Goal: Task Accomplishment & Management: Complete application form

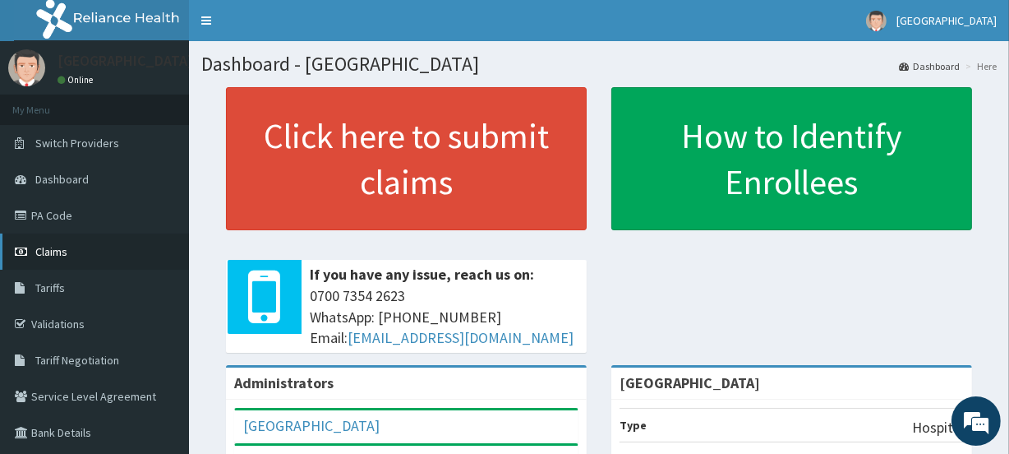
click at [64, 249] on span "Claims" at bounding box center [51, 251] width 32 height 15
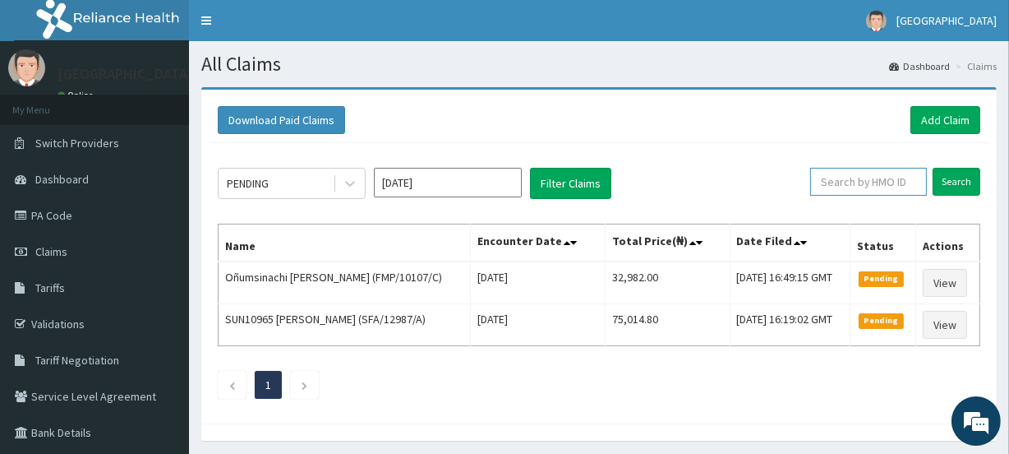
click at [879, 180] on input "text" at bounding box center [868, 182] width 117 height 28
type input "SFA/13710/A"
click at [952, 178] on input "Search" at bounding box center [957, 182] width 48 height 28
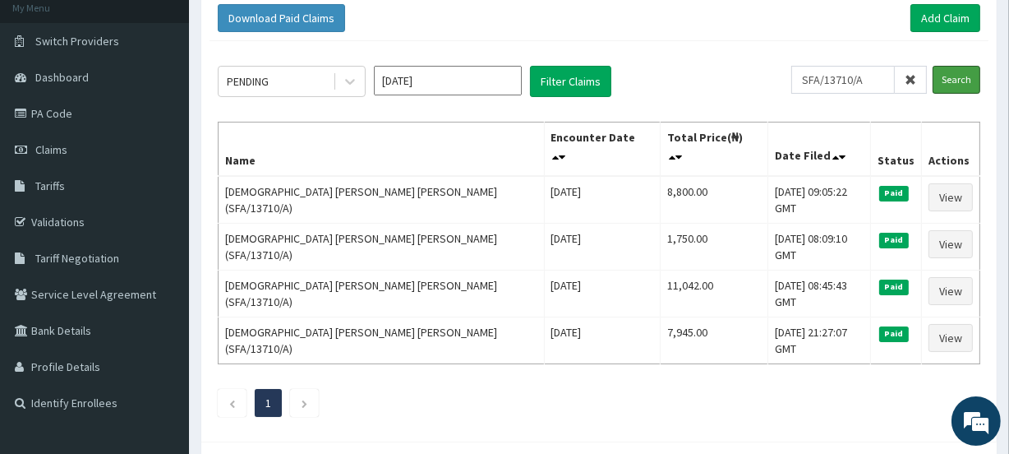
scroll to position [93, 0]
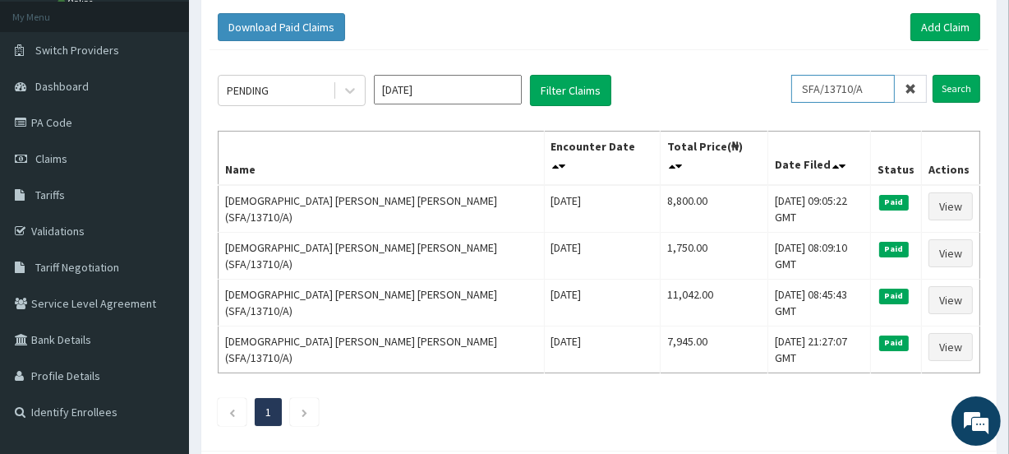
click at [871, 85] on input "SFA/13710/A" at bounding box center [843, 89] width 104 height 28
drag, startPoint x: 871, startPoint y: 85, endPoint x: 794, endPoint y: 94, distance: 77.0
click at [794, 94] on div "PENDING Oct 2025 Filter Claims SFA/13710/A Search" at bounding box center [599, 90] width 762 height 31
click at [56, 124] on link "PA Code" at bounding box center [94, 122] width 189 height 36
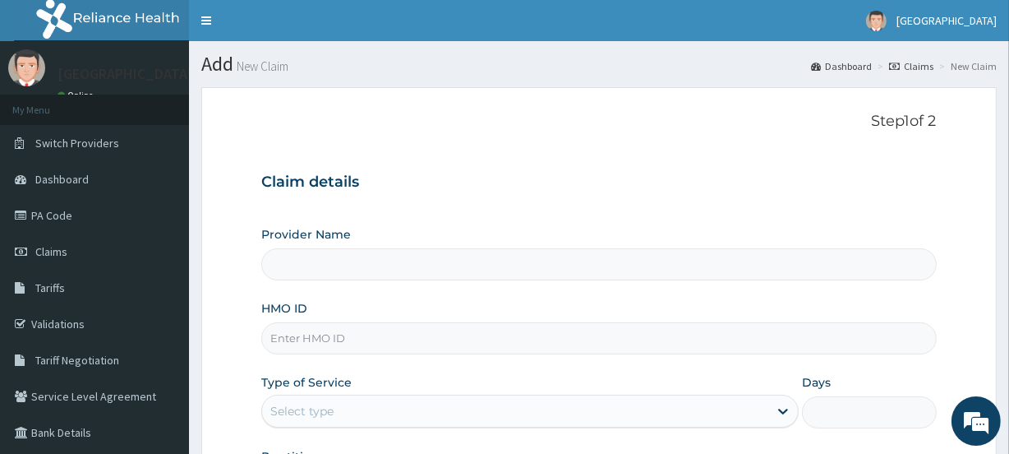
type input "[GEOGRAPHIC_DATA]"
click at [284, 334] on input "HMO ID" at bounding box center [598, 338] width 675 height 32
paste input "PA/806E13"
click at [335, 329] on input "PA/806E13" at bounding box center [598, 338] width 675 height 32
type input "P"
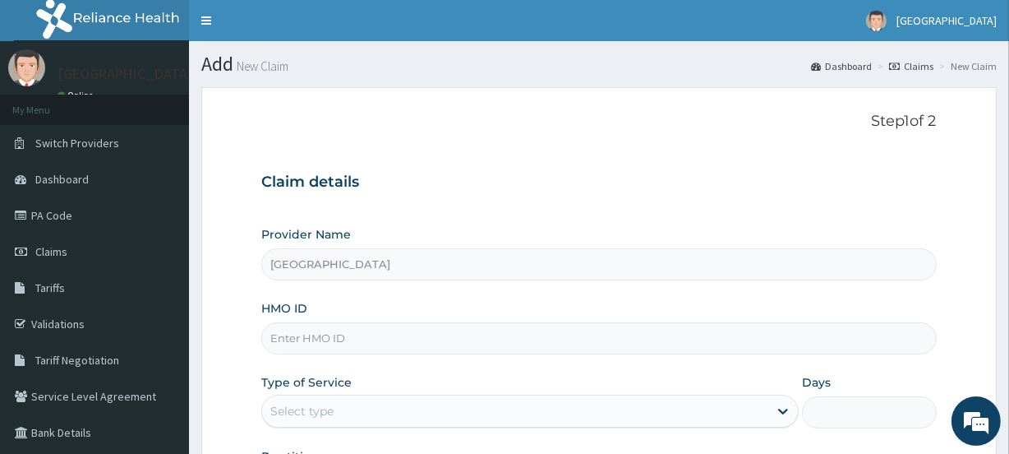
paste input "SFA/13710/A"
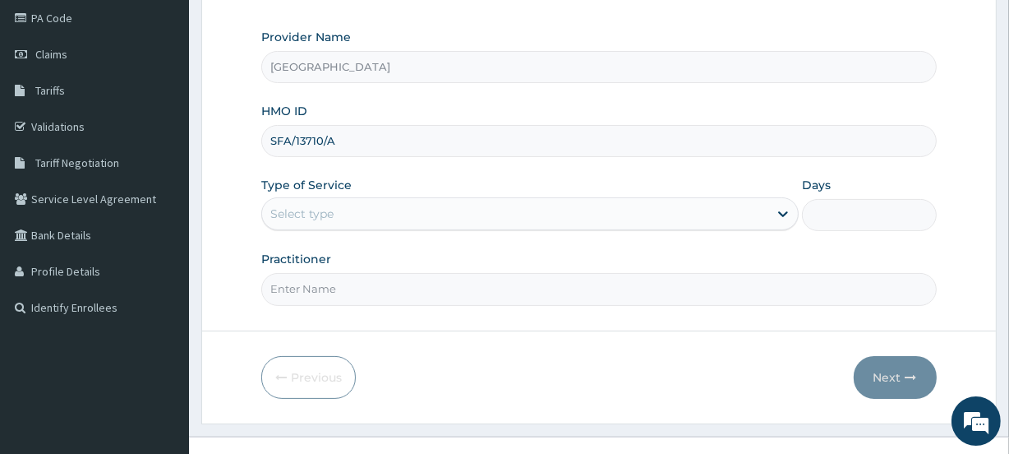
scroll to position [205, 0]
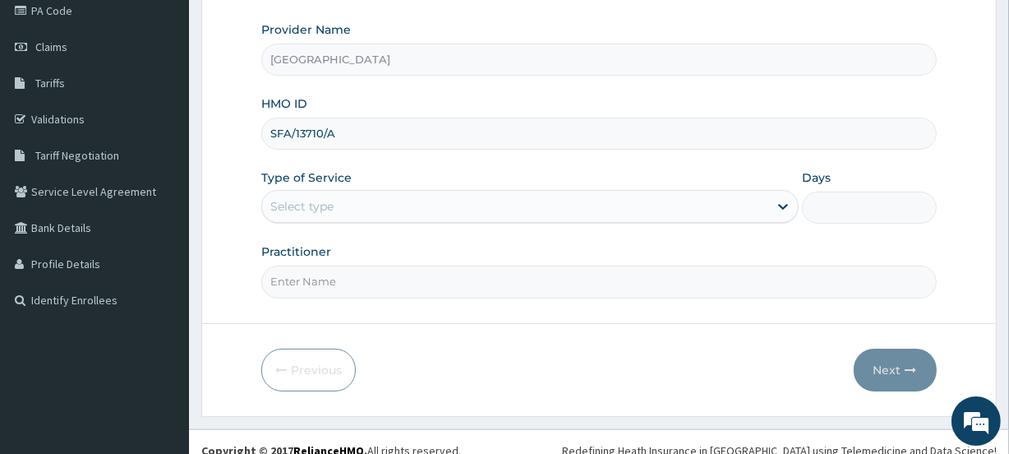
type input "SFA/13710/A"
click at [292, 205] on div "Select type" at bounding box center [301, 206] width 63 height 16
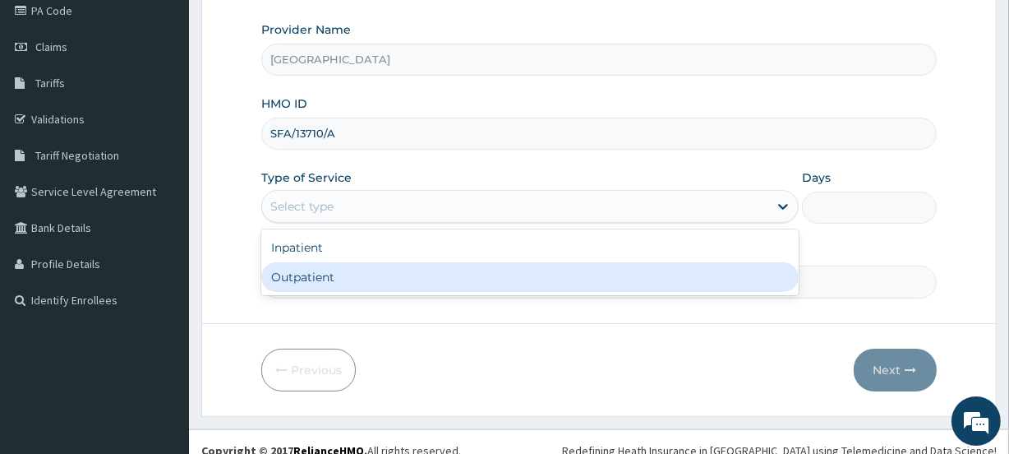
click at [311, 279] on div "Outpatient" at bounding box center [529, 277] width 537 height 30
type input "1"
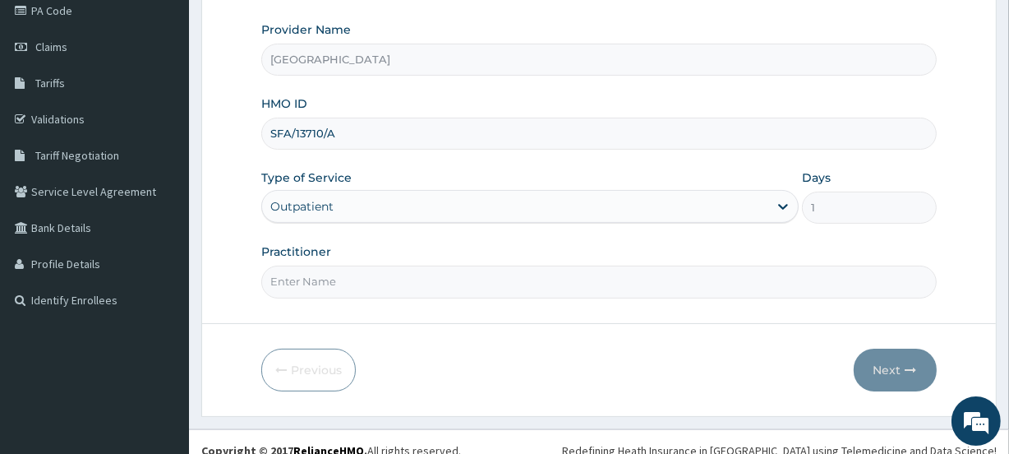
click at [311, 279] on input "Practitioner" at bounding box center [598, 281] width 675 height 32
type input "FOLASHADE"
click at [891, 367] on button "Next" at bounding box center [895, 369] width 83 height 43
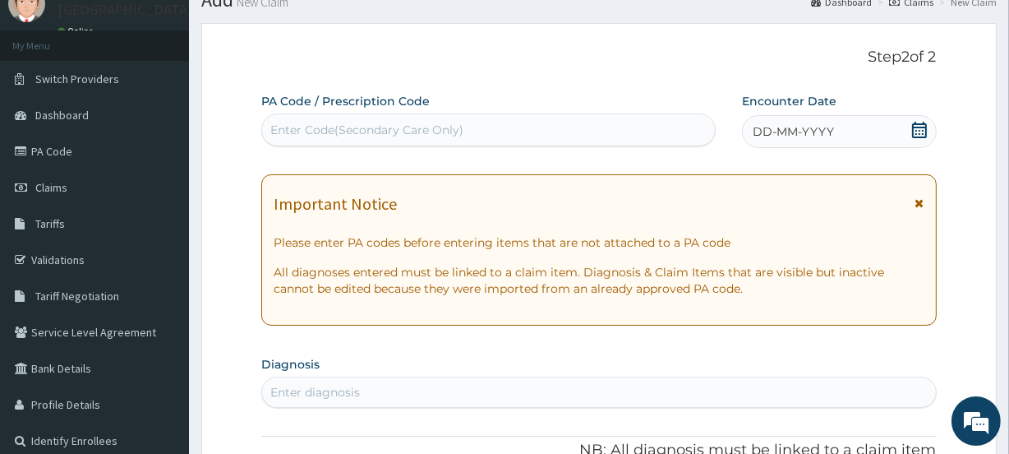
scroll to position [60, 0]
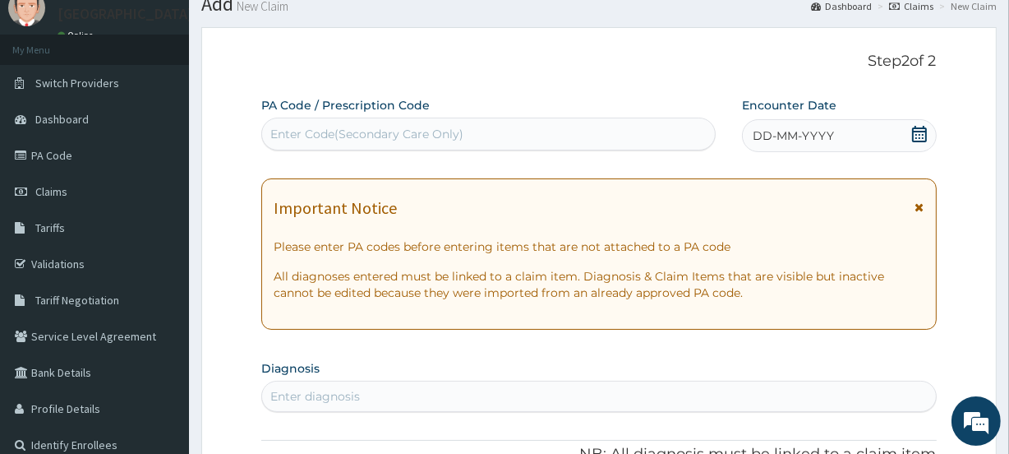
click at [315, 131] on div "Enter Code(Secondary Care Only)" at bounding box center [366, 134] width 193 height 16
paste input "PA/806E13"
type input "PA/806E13"
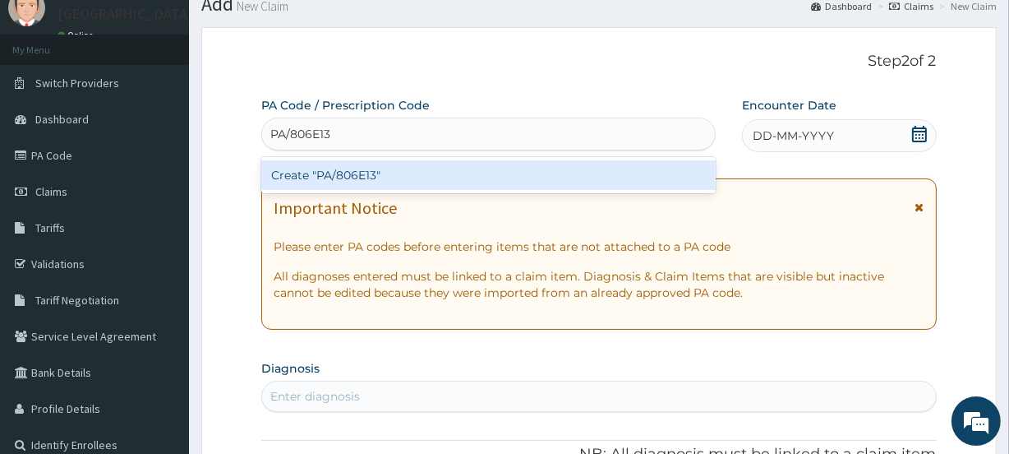
click at [340, 174] on div "Create "PA/806E13"" at bounding box center [488, 175] width 454 height 30
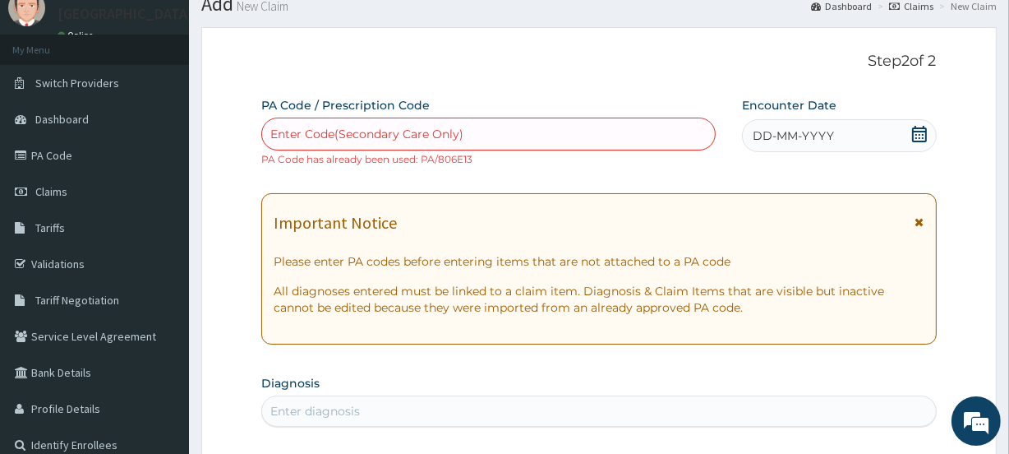
click at [363, 122] on div "Enter Code(Secondary Care Only)" at bounding box center [488, 134] width 452 height 26
paste input "PA/DA4FFB"
type input "PA/DA4FFB"
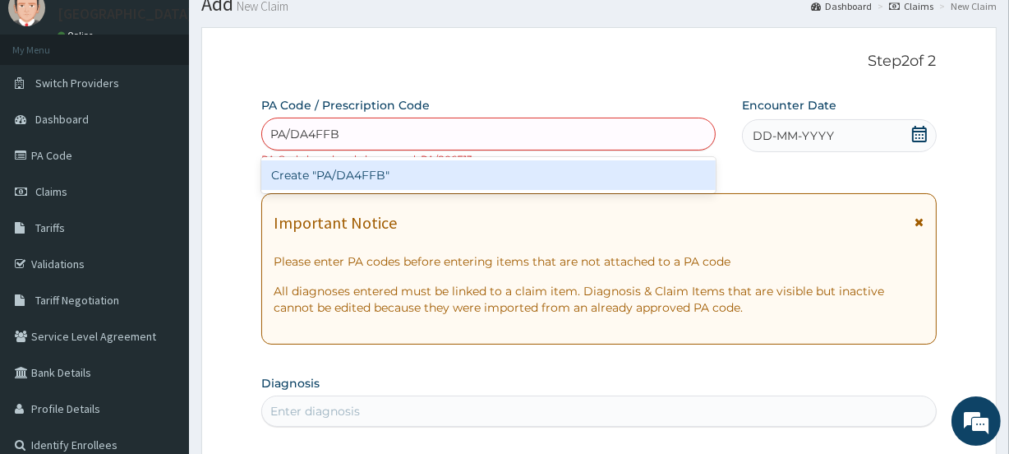
click at [380, 176] on div "Create "PA/DA4FFB"" at bounding box center [488, 175] width 454 height 30
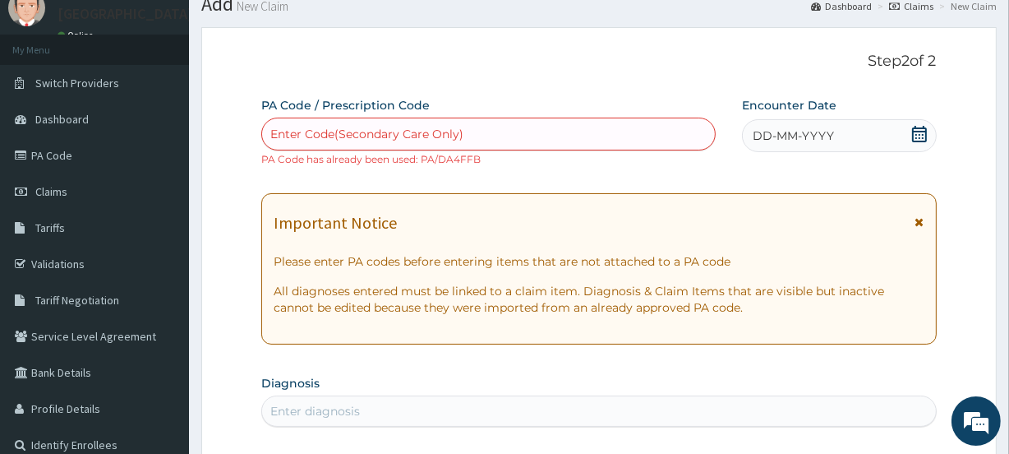
click at [329, 123] on div "Enter Code(Secondary Care Only)" at bounding box center [488, 134] width 452 height 26
paste input "PA/904B8A"
type input "PA/904B8A"
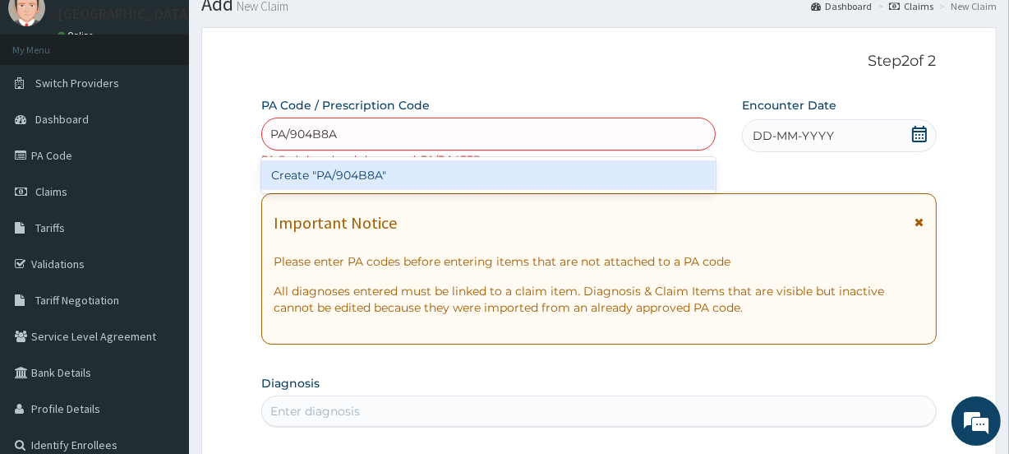
click at [361, 172] on div "Create "PA/904B8A"" at bounding box center [488, 175] width 454 height 30
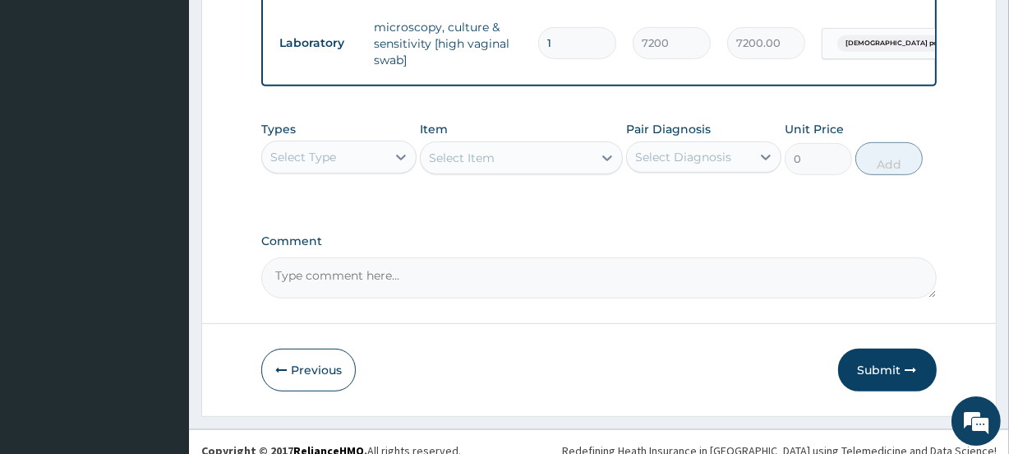
scroll to position [721, 0]
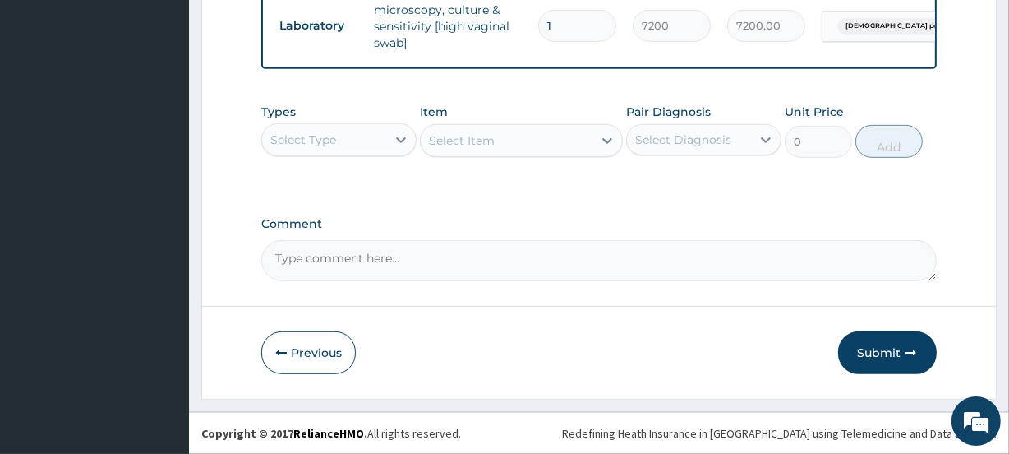
click at [345, 153] on div "Select Type" at bounding box center [324, 140] width 124 height 26
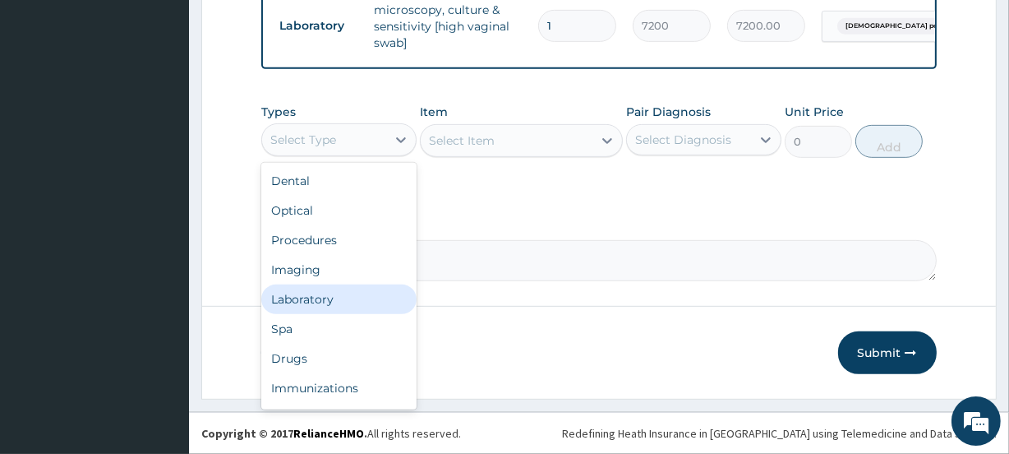
click at [320, 312] on div "Laboratory" at bounding box center [338, 299] width 155 height 30
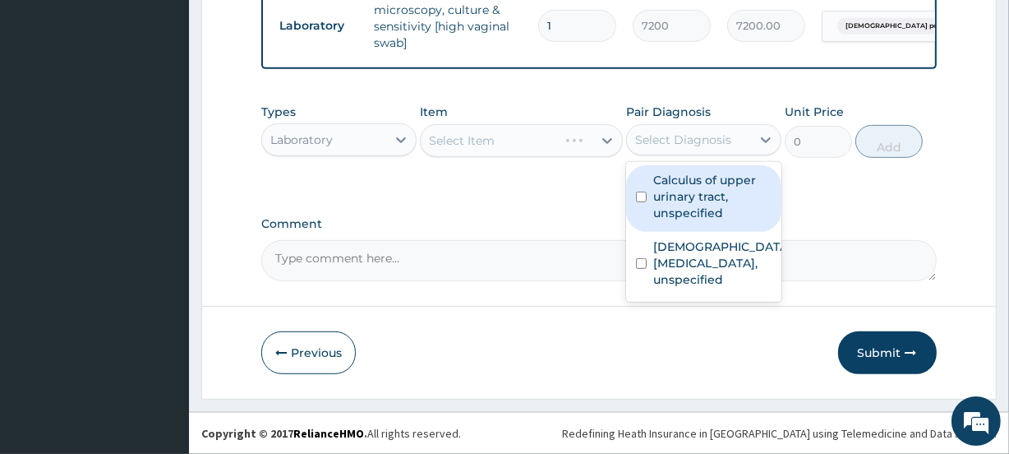
click at [706, 148] on div "Select Diagnosis" at bounding box center [683, 139] width 96 height 16
click at [693, 208] on label "Calculus of upper urinary tract, unspecified" at bounding box center [712, 196] width 118 height 49
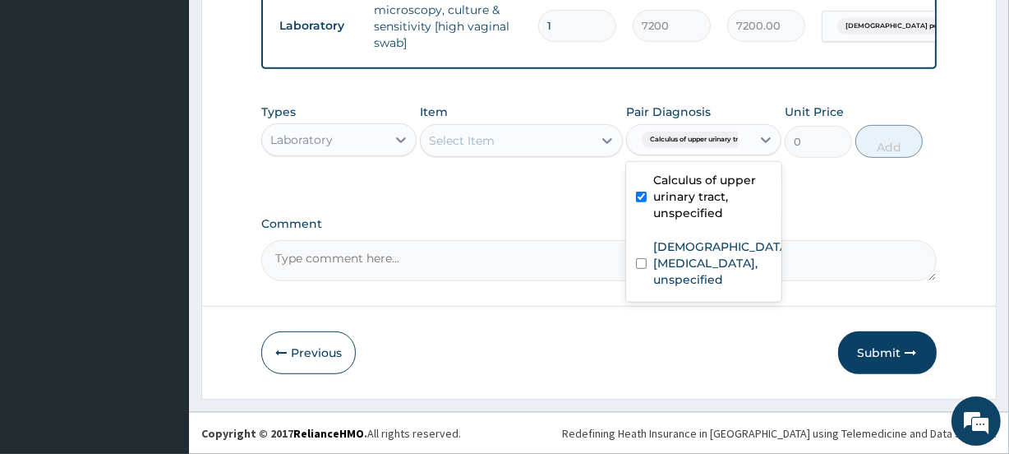
click at [693, 208] on label "Calculus of upper urinary tract, unspecified" at bounding box center [712, 196] width 118 height 49
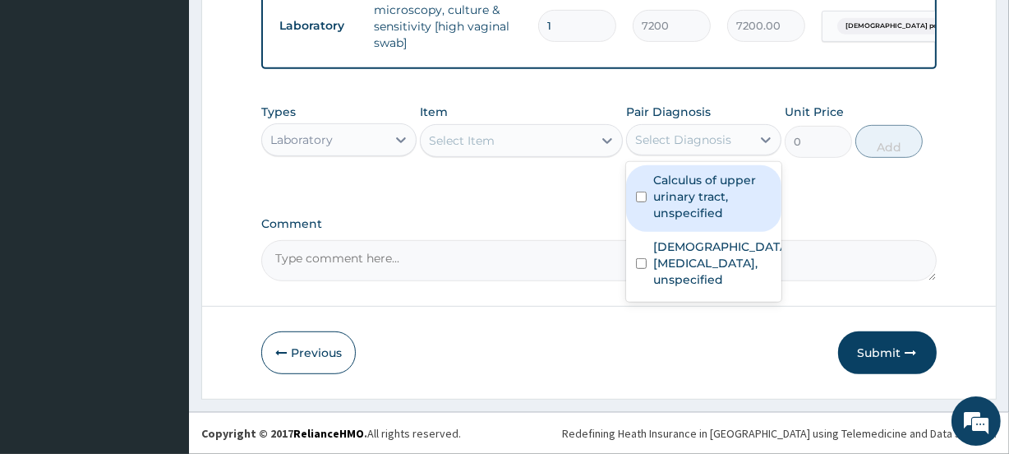
click at [693, 208] on label "Calculus of upper urinary tract, unspecified" at bounding box center [712, 196] width 118 height 49
checkbox input "true"
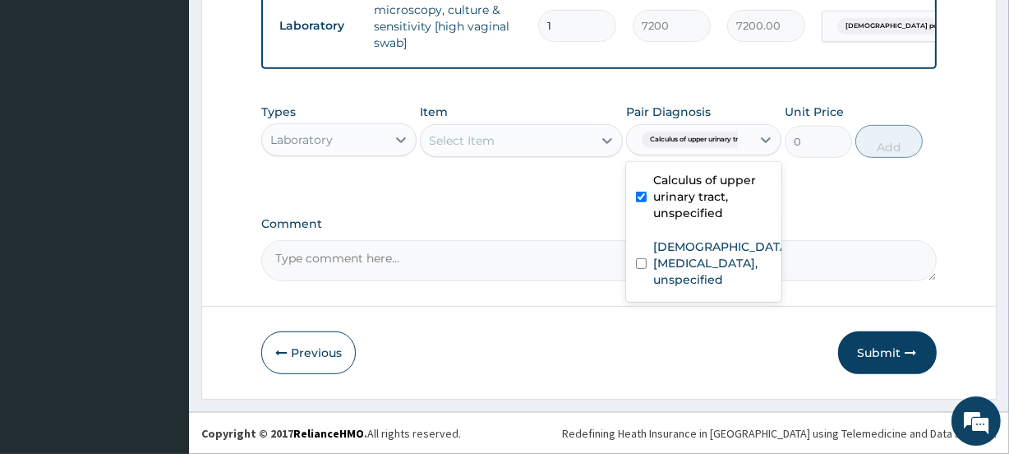
click at [501, 150] on div "Select Item" at bounding box center [506, 140] width 171 height 26
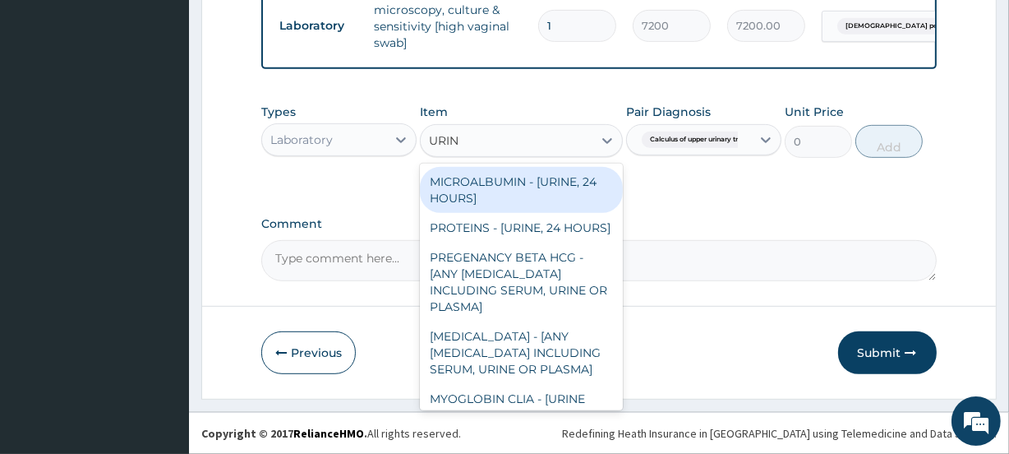
type input "URINA"
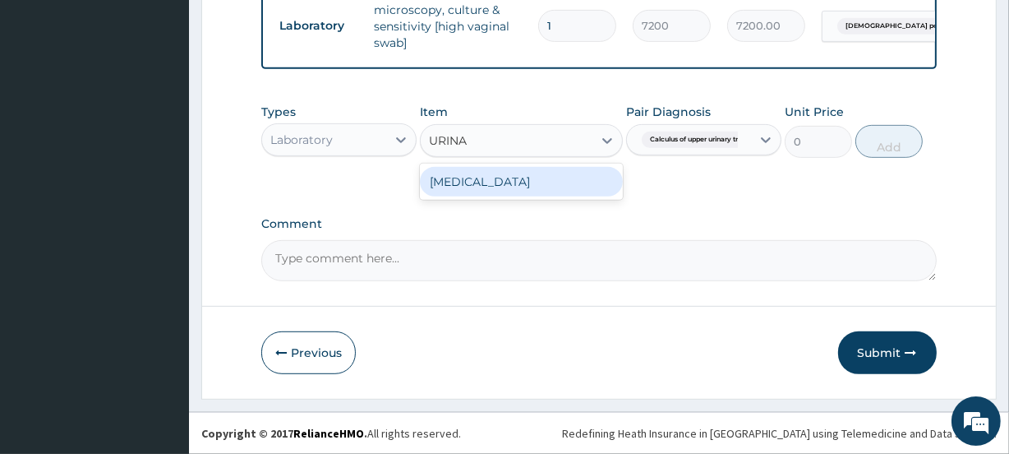
click at [508, 188] on div "URINALYSIS" at bounding box center [521, 182] width 202 height 30
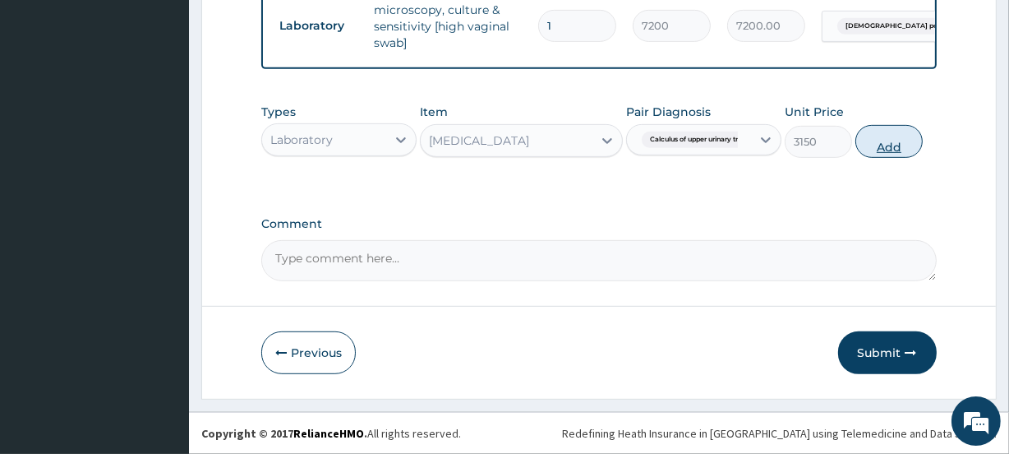
click at [885, 156] on button "Add" at bounding box center [888, 141] width 67 height 33
type input "0"
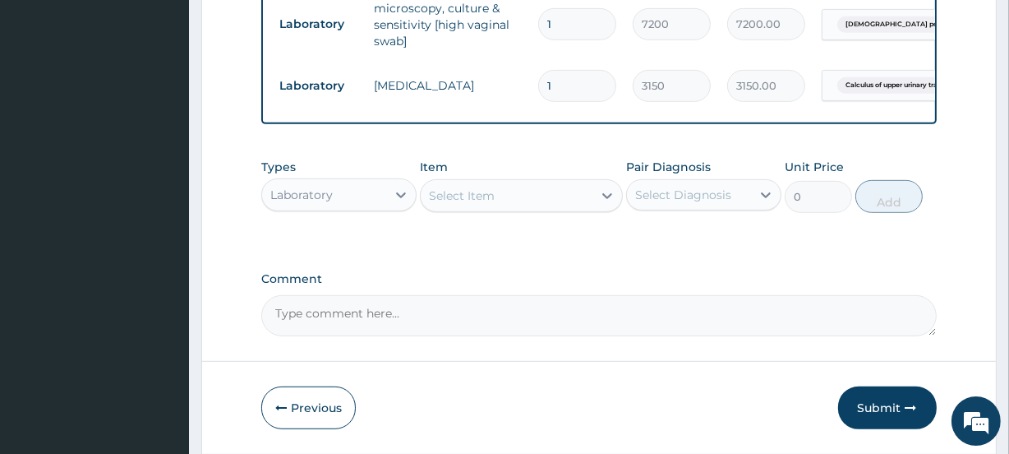
click at [352, 202] on div "Laboratory" at bounding box center [324, 195] width 124 height 26
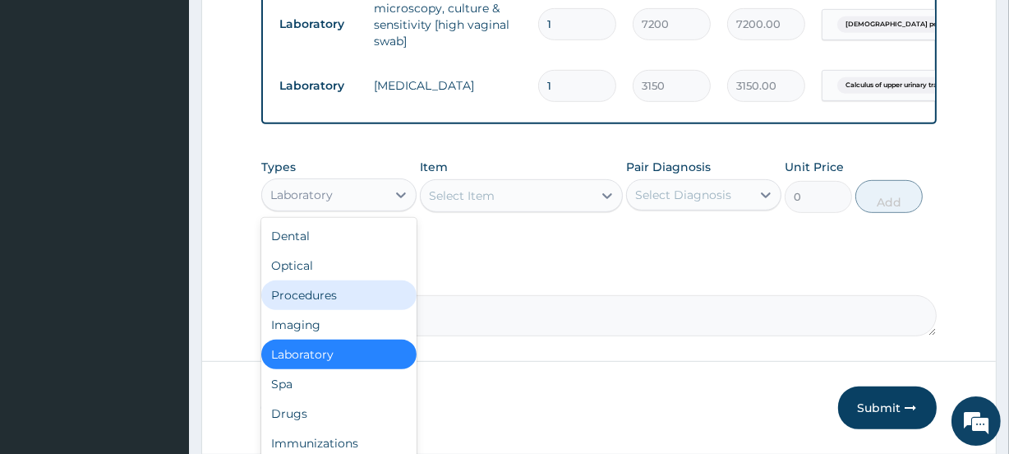
click at [338, 295] on div "Procedures" at bounding box center [338, 295] width 155 height 30
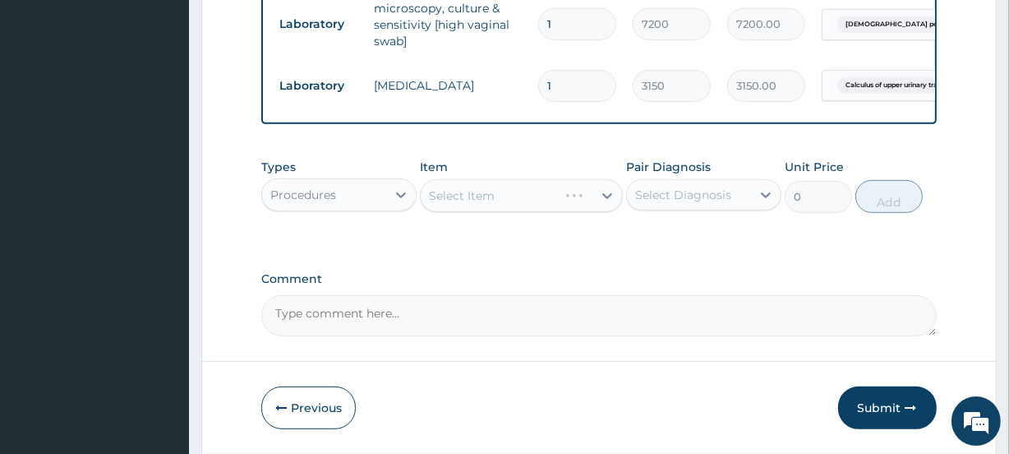
click at [712, 203] on div "Select Diagnosis" at bounding box center [683, 195] width 96 height 16
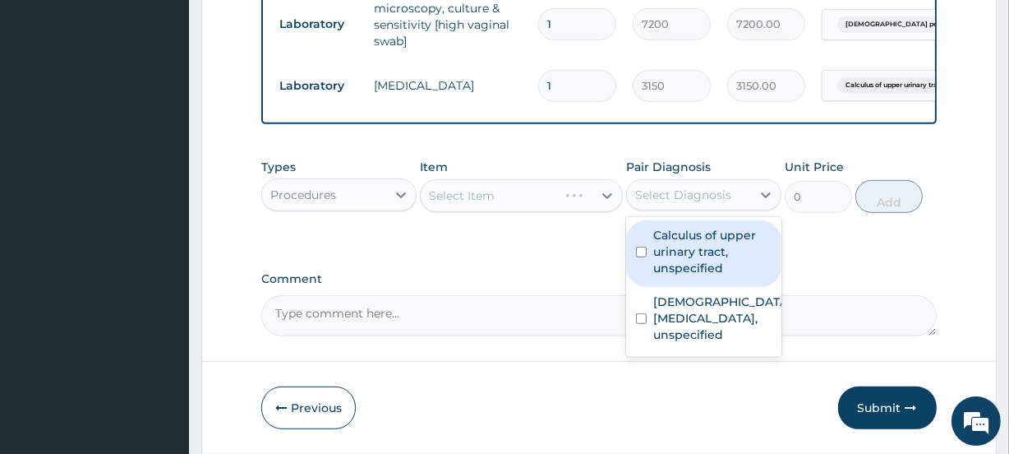
click at [706, 269] on label "Calculus of upper urinary tract, unspecified" at bounding box center [712, 251] width 118 height 49
checkbox input "true"
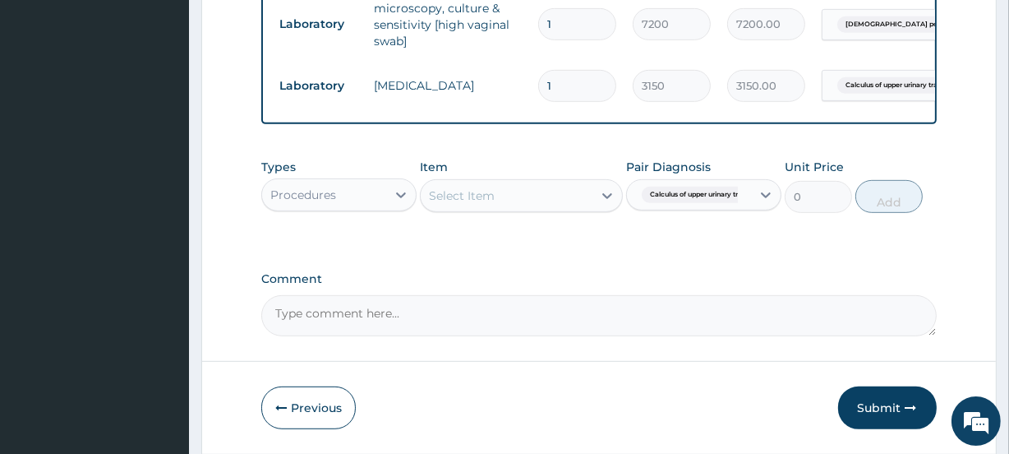
click at [509, 209] on div "Select Item" at bounding box center [506, 195] width 171 height 26
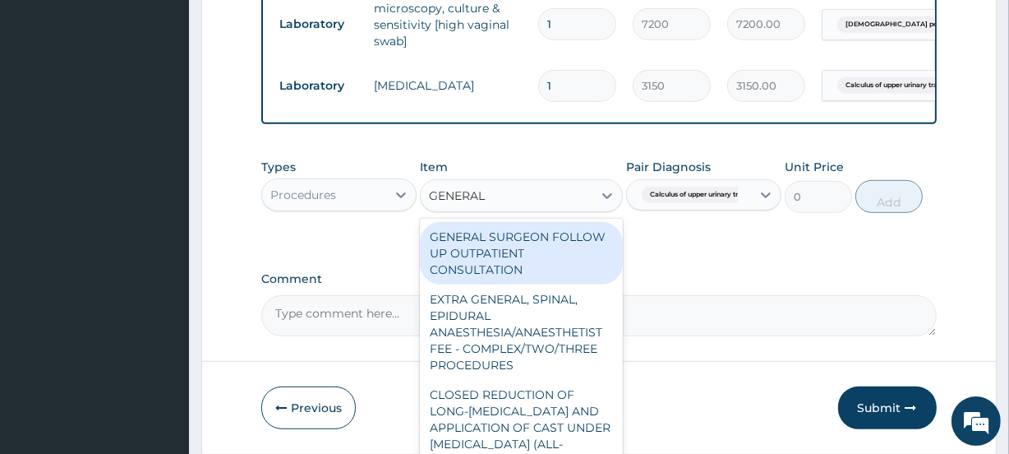
type input "GENERAL P"
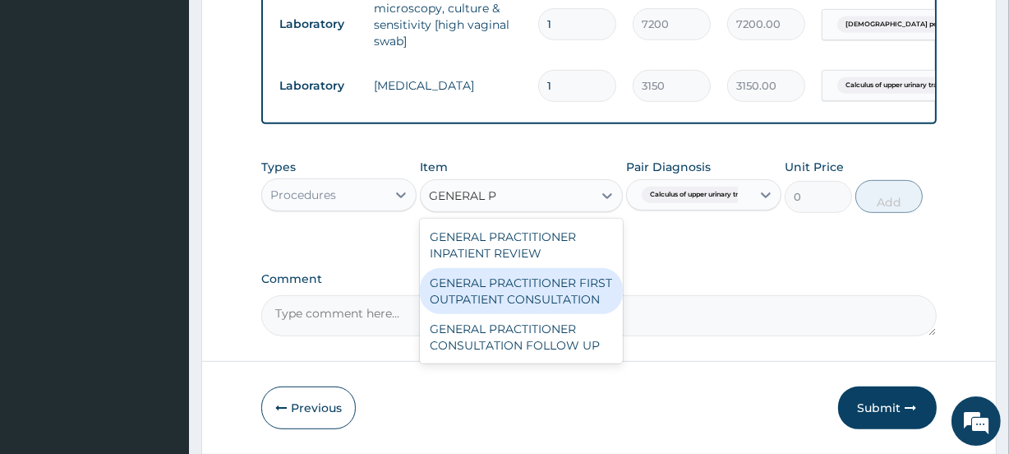
click at [503, 305] on div "GENERAL PRACTITIONER FIRST OUTPATIENT CONSULTATION" at bounding box center [521, 291] width 202 height 46
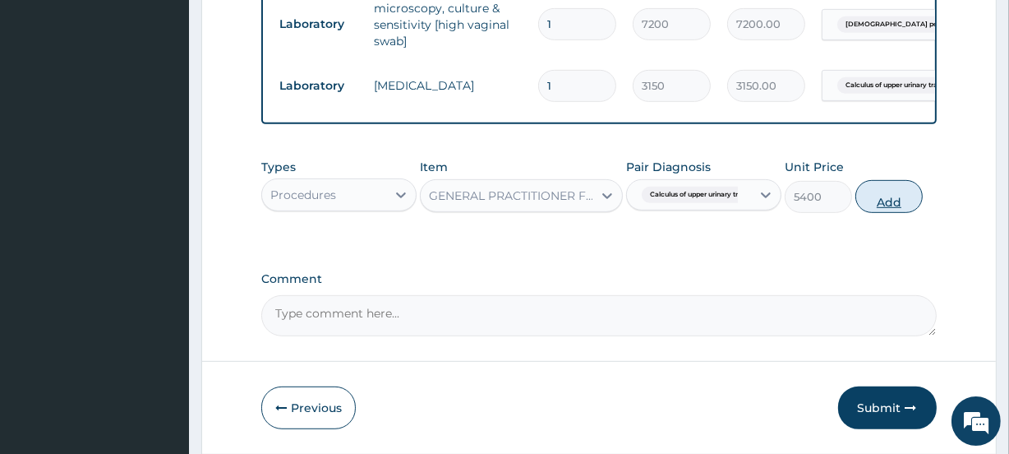
click at [891, 212] on button "Add" at bounding box center [888, 196] width 67 height 33
type input "0"
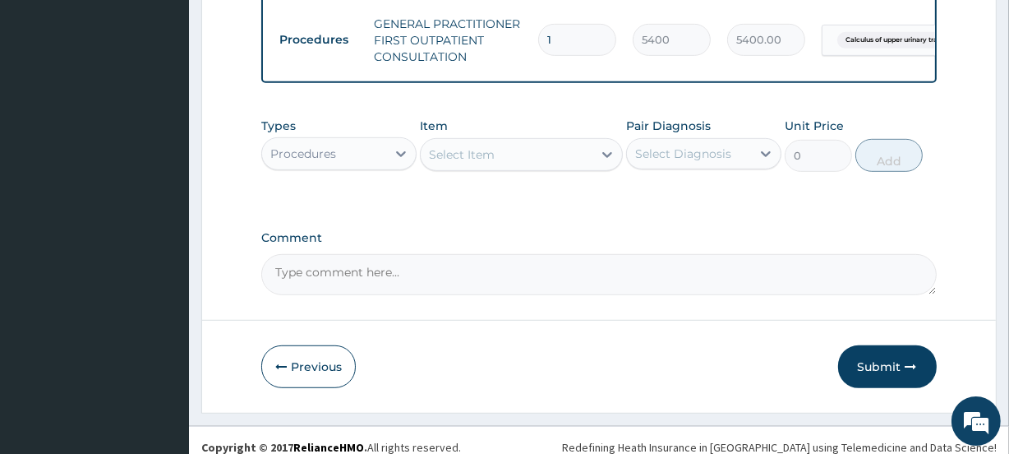
scroll to position [852, 0]
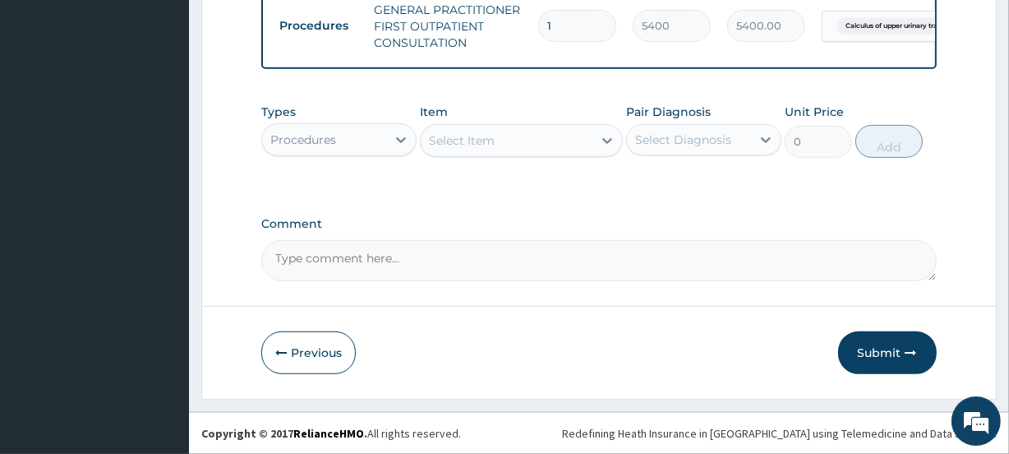
click at [361, 145] on div "Procedures" at bounding box center [324, 140] width 124 height 26
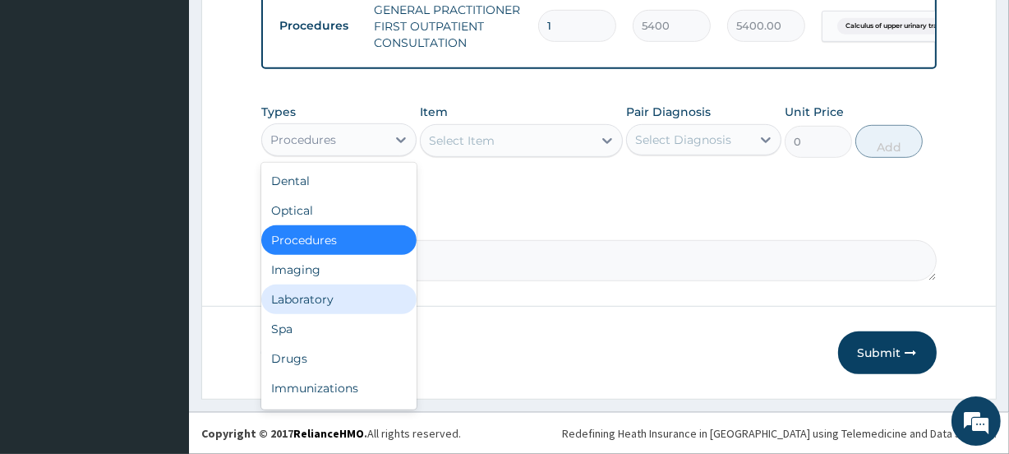
click at [337, 295] on div "Laboratory" at bounding box center [338, 299] width 155 height 30
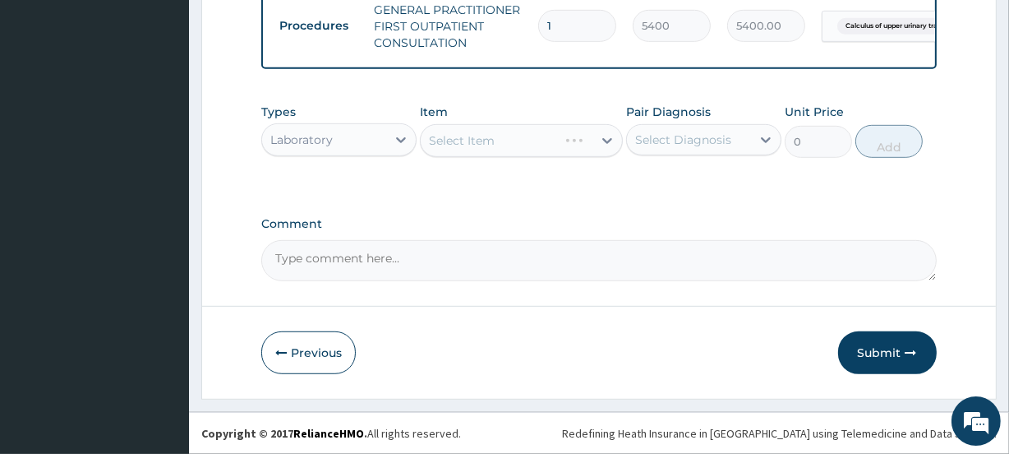
click at [679, 136] on div "Select Diagnosis" at bounding box center [683, 139] width 96 height 16
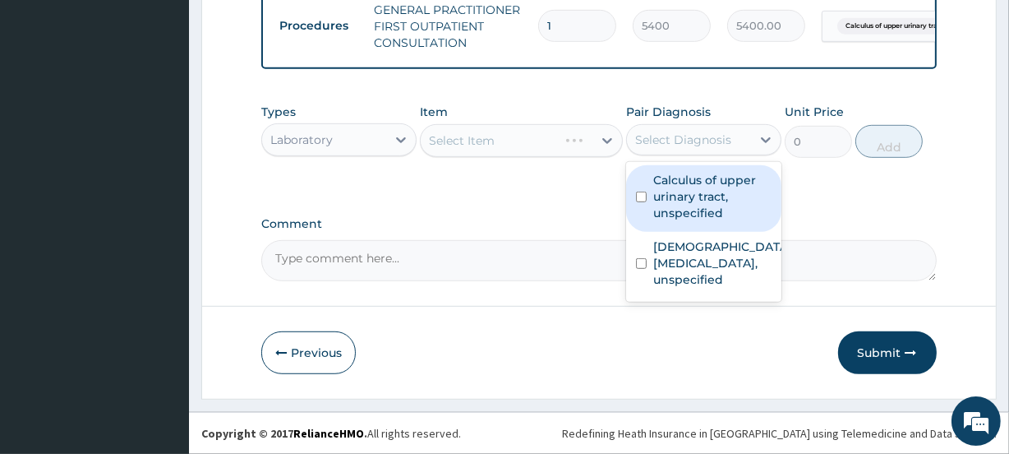
click at [684, 210] on label "Calculus of upper urinary tract, unspecified" at bounding box center [712, 196] width 118 height 49
checkbox input "true"
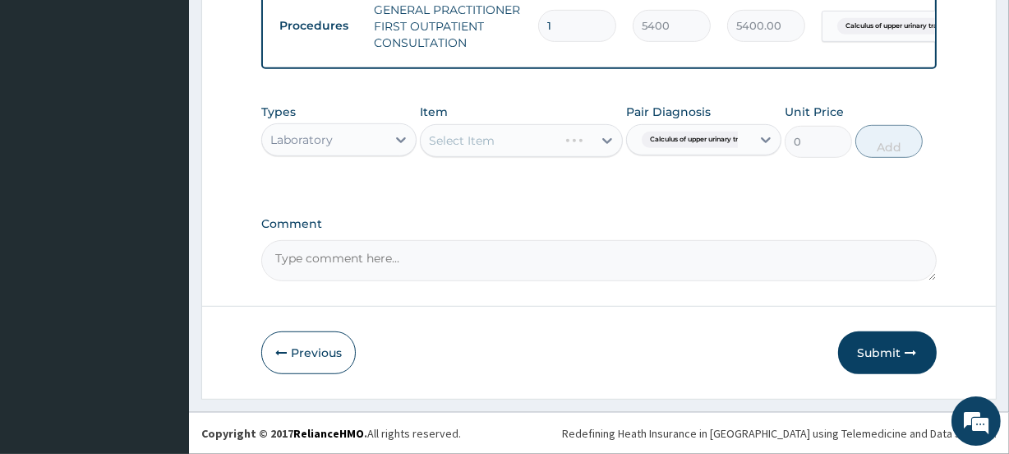
click at [500, 141] on div "Select Item" at bounding box center [506, 140] width 171 height 26
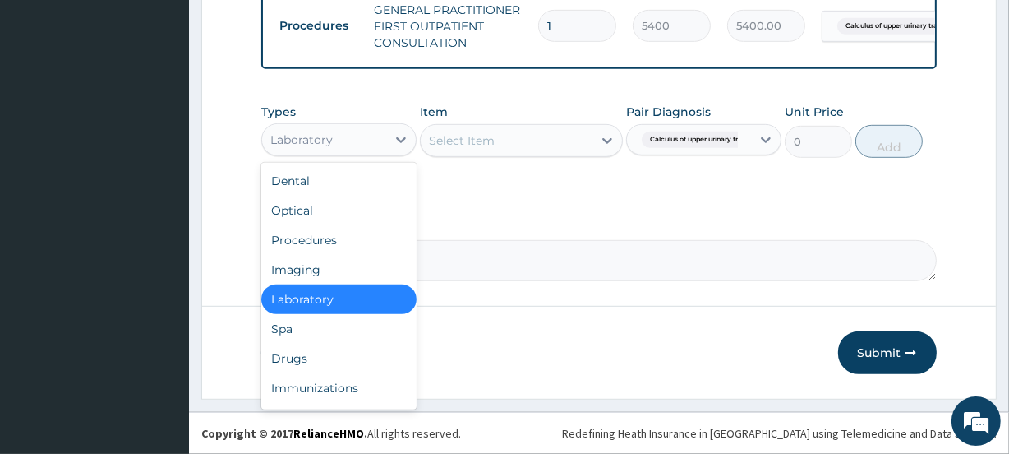
click at [352, 141] on div "Laboratory" at bounding box center [324, 140] width 124 height 26
click at [311, 366] on div "Drugs" at bounding box center [338, 358] width 155 height 30
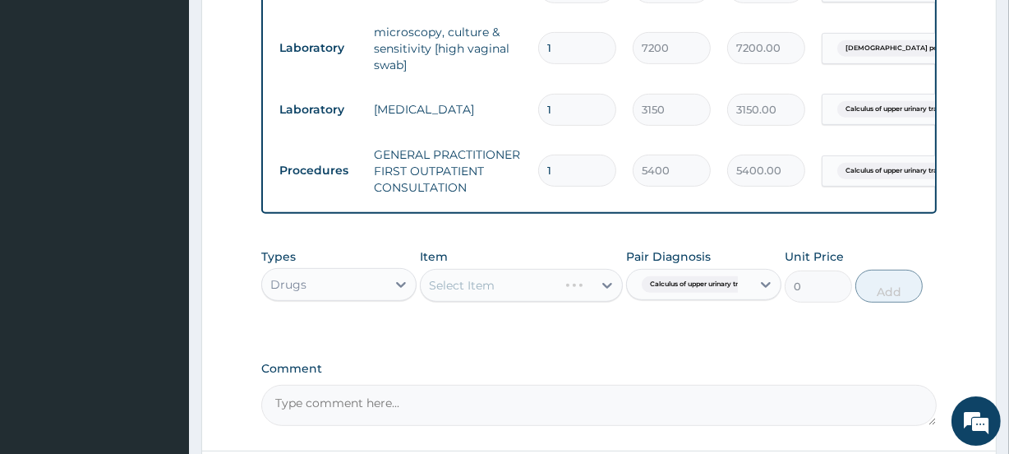
scroll to position [710, 0]
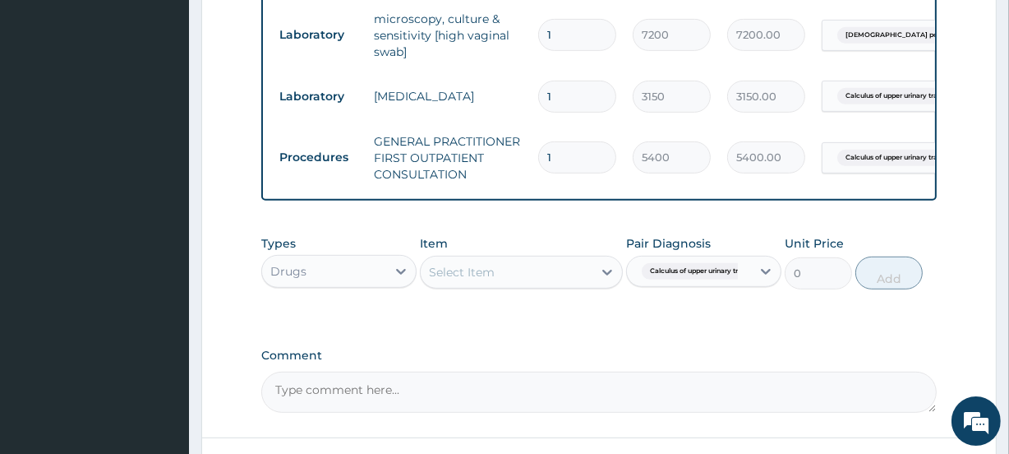
click at [561, 279] on div "Select Item" at bounding box center [506, 272] width 171 height 26
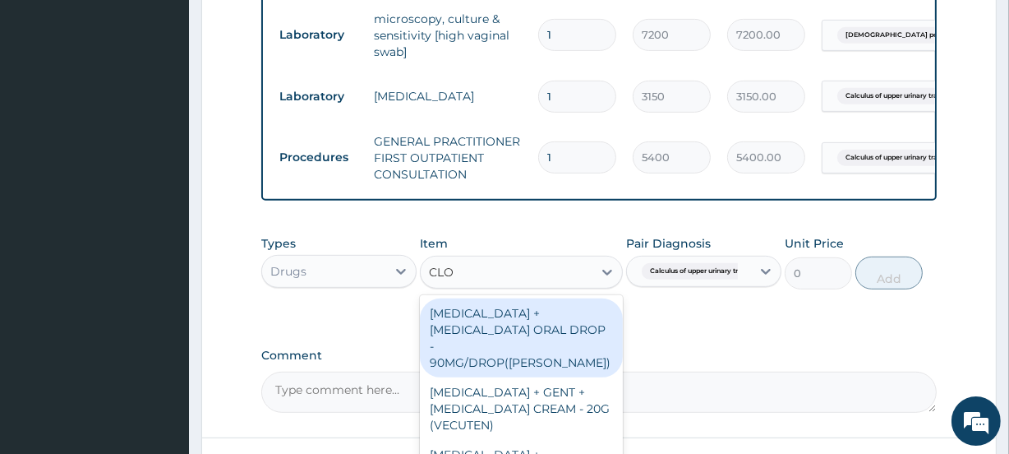
type input "CLOT"
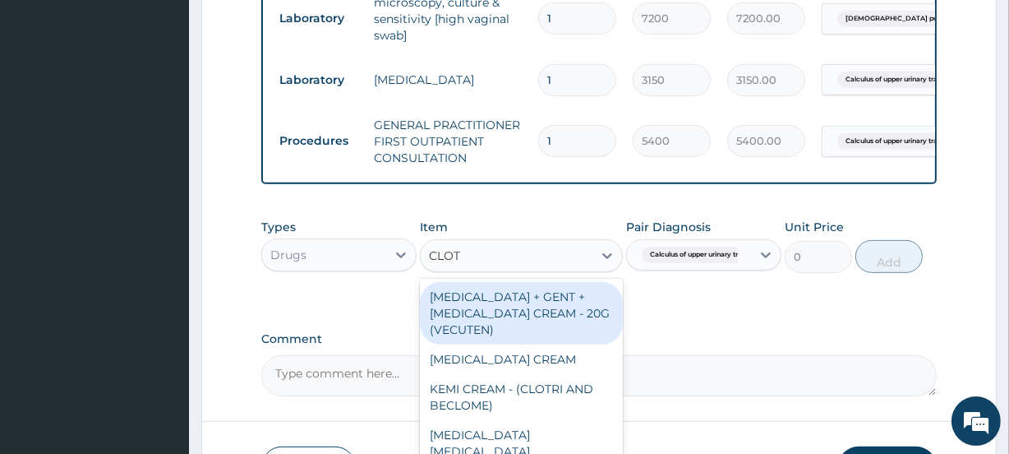
scroll to position [852, 0]
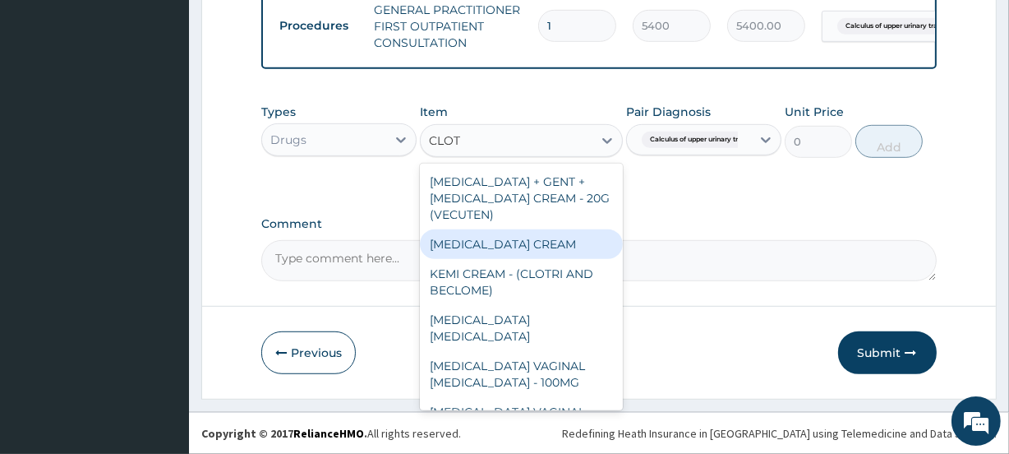
click at [536, 238] on div "CLOTRIMAZOLE CREAM" at bounding box center [521, 244] width 202 height 30
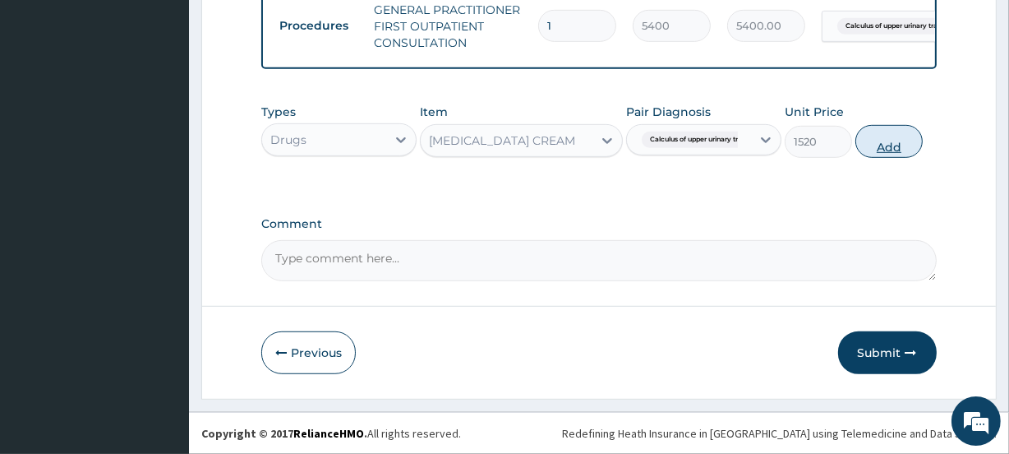
click at [880, 146] on button "Add" at bounding box center [888, 141] width 67 height 33
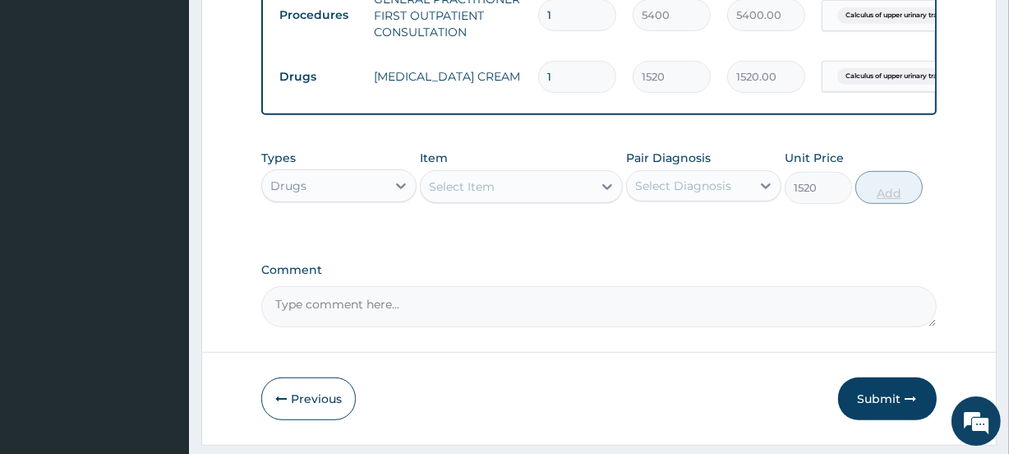
type input "0"
click at [487, 195] on div "Select Item" at bounding box center [462, 186] width 66 height 16
type input "M"
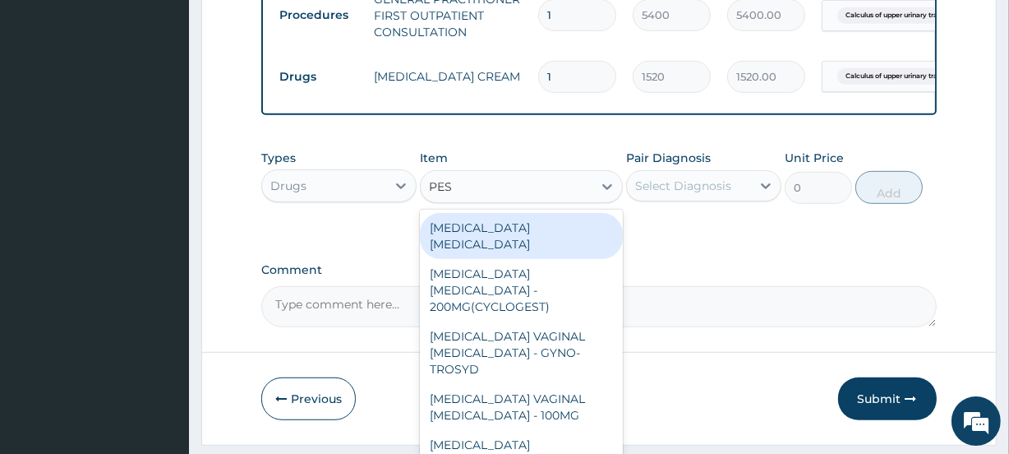
type input "PESS"
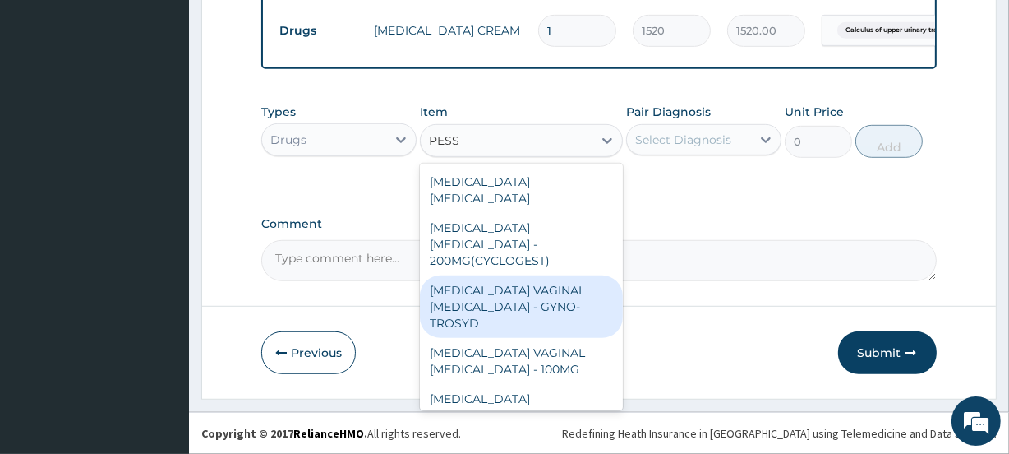
scroll to position [909, 0]
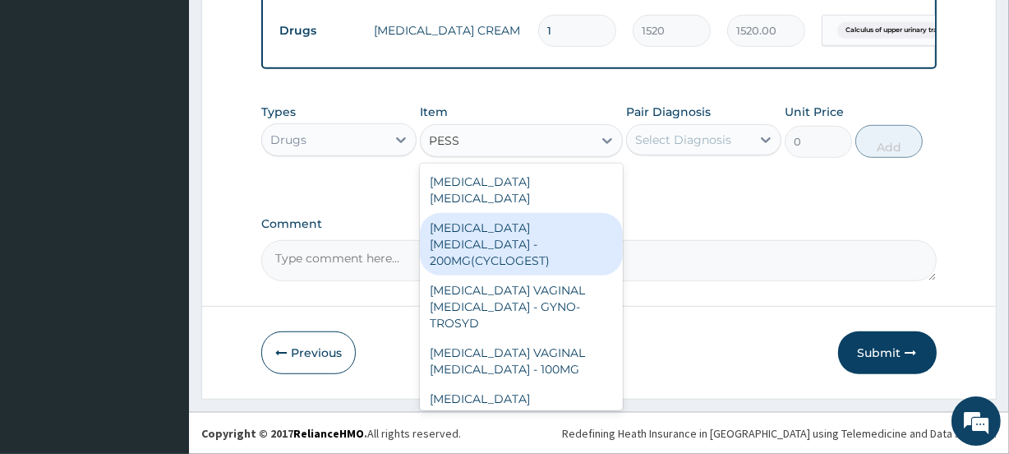
click at [509, 222] on div "PROGESTERONE PESSARY - 200MG(CYCLOGEST)" at bounding box center [521, 244] width 202 height 62
type input "646"
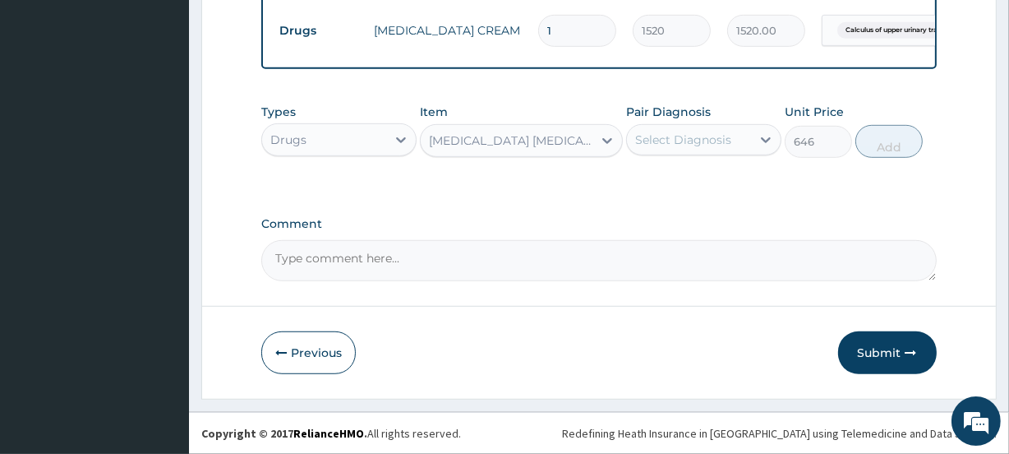
click at [500, 139] on div "PROGESTERONE PESSARY - 200MG(CYCLOGEST)" at bounding box center [511, 140] width 164 height 16
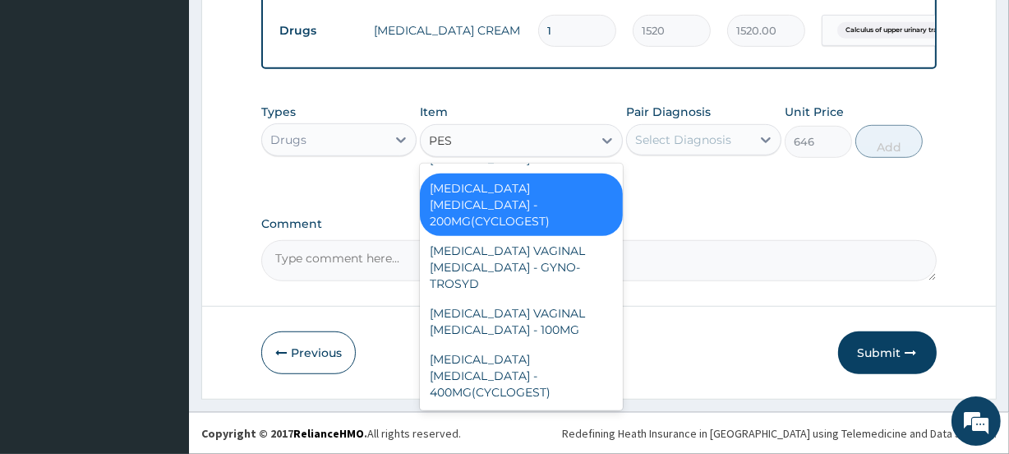
scroll to position [0, 0]
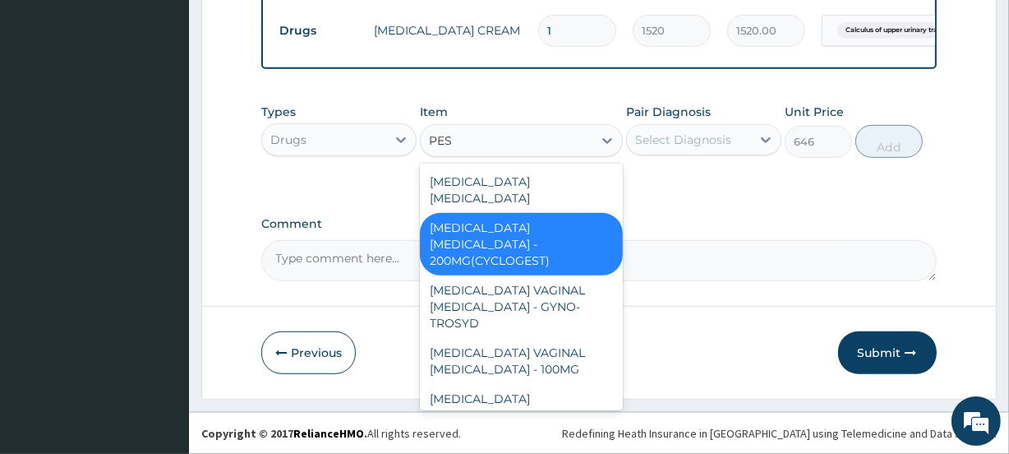
type input "PESS"
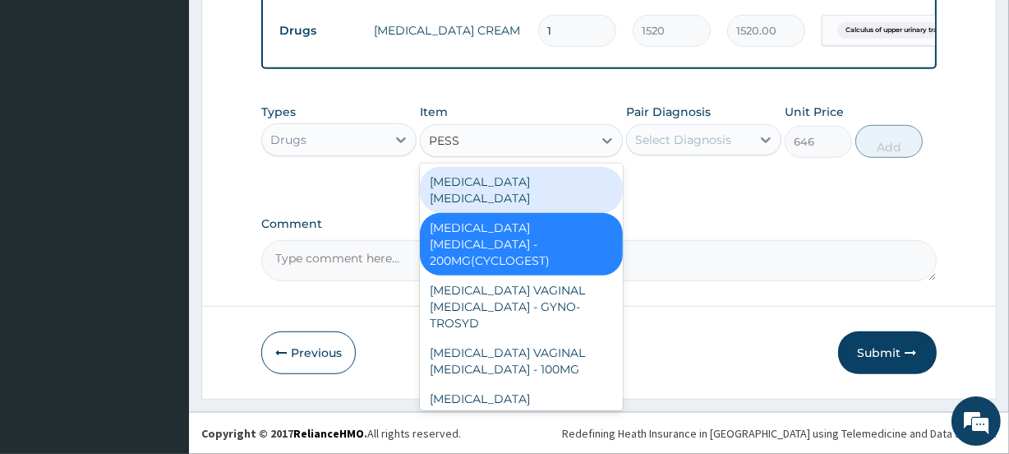
click at [512, 173] on div "NYSTATIN PESSARY" at bounding box center [521, 190] width 202 height 46
type input "608"
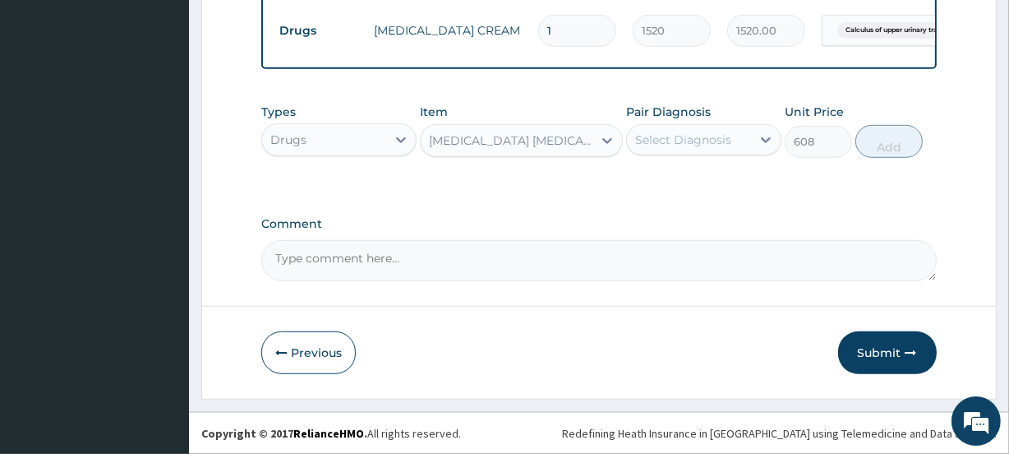
click at [502, 133] on div "NYSTATIN PESSARY" at bounding box center [511, 140] width 164 height 16
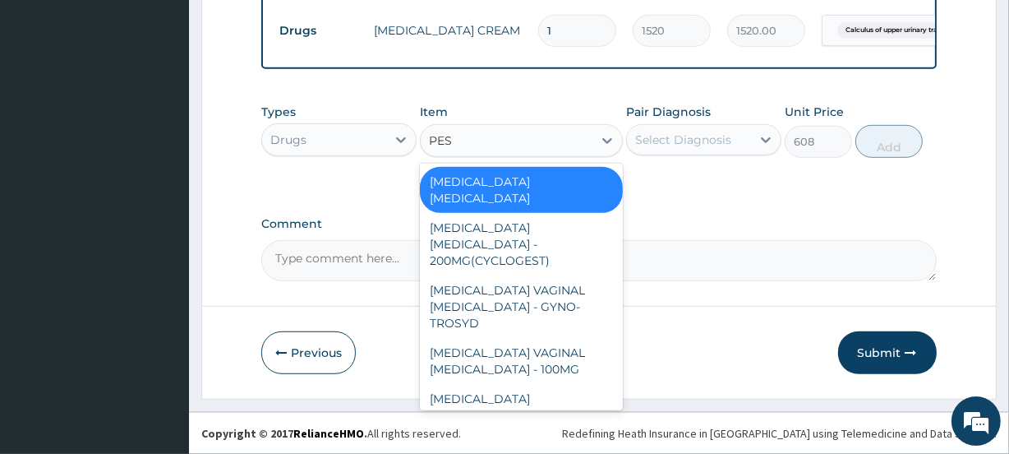
type input "PESS"
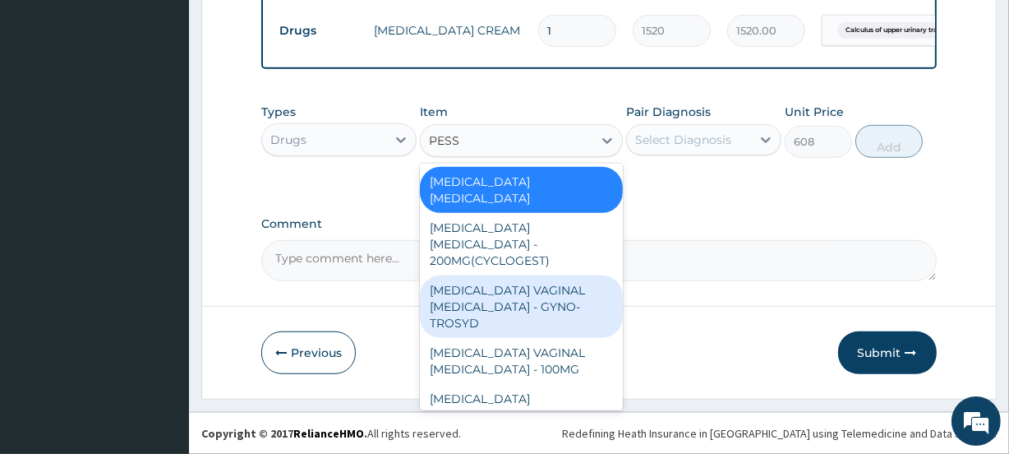
click at [501, 275] on div "TIOCONAZOLE VAGINAL PESSARY - GYNO-TROSYD" at bounding box center [521, 306] width 202 height 62
type input "1520"
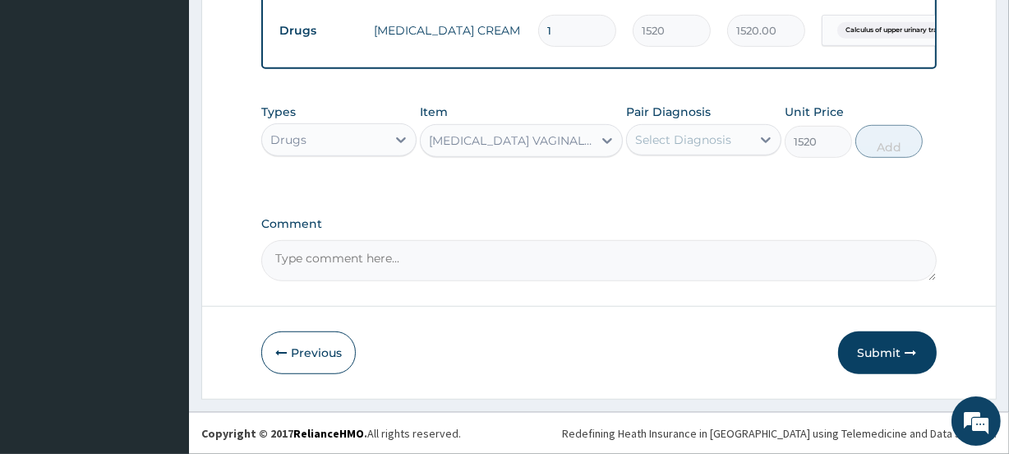
click at [688, 130] on div "Select Diagnosis" at bounding box center [689, 140] width 124 height 26
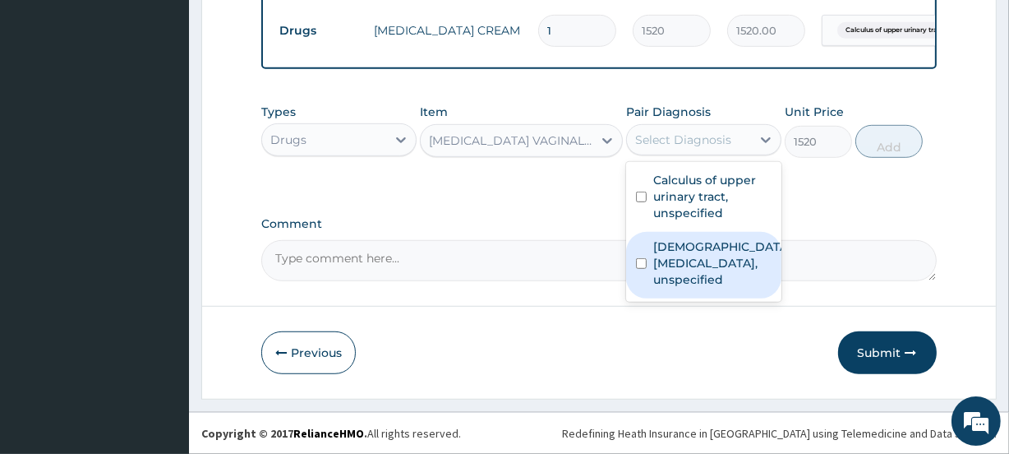
click at [688, 267] on label "Female pelvic inflammatory diseases, unspecified" at bounding box center [721, 262] width 136 height 49
checkbox input "true"
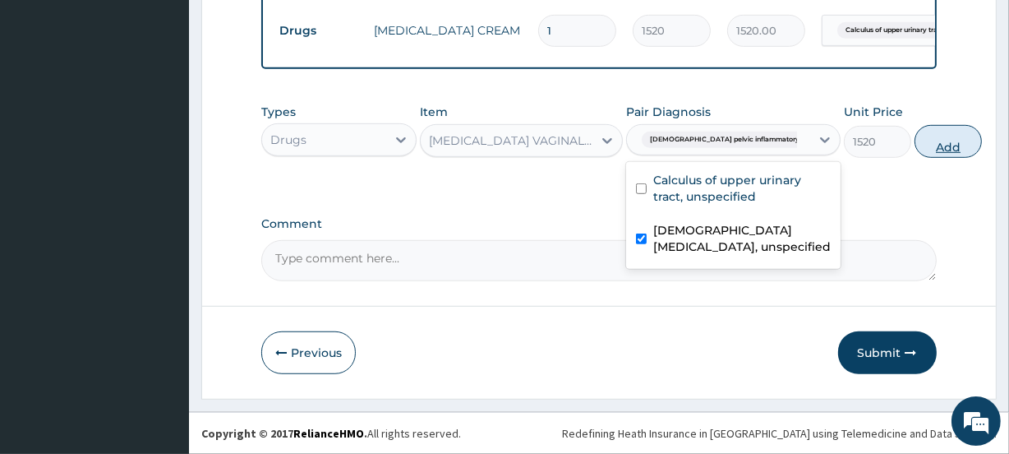
click at [914, 142] on button "Add" at bounding box center [947, 141] width 67 height 33
type input "0"
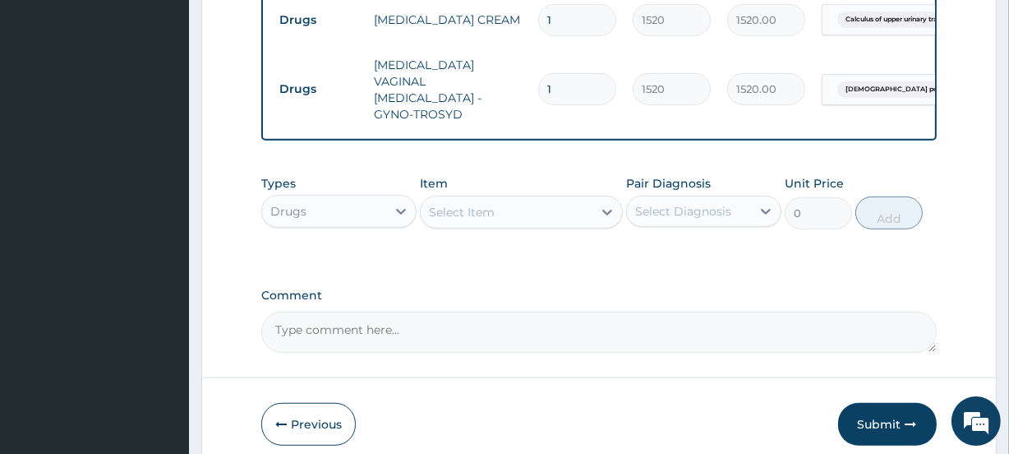
click at [470, 204] on div "Select Item" at bounding box center [462, 212] width 66 height 16
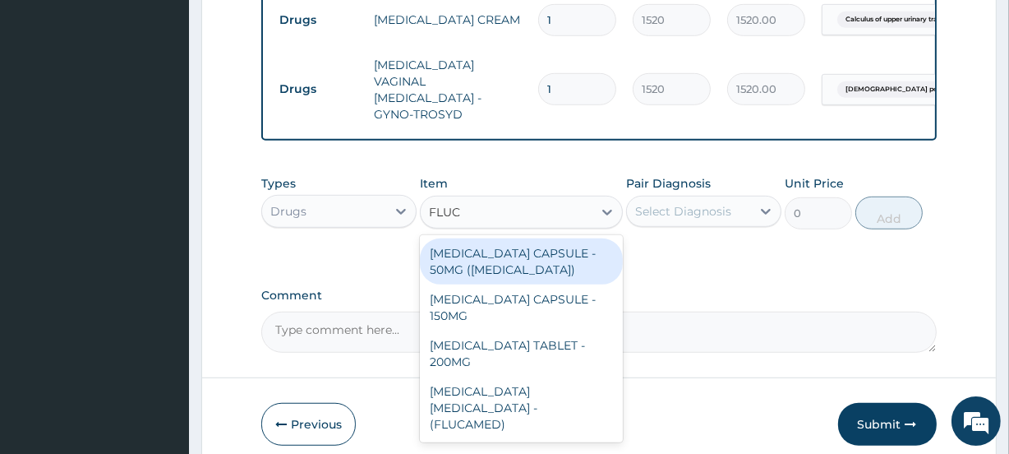
type input "FLUCO"
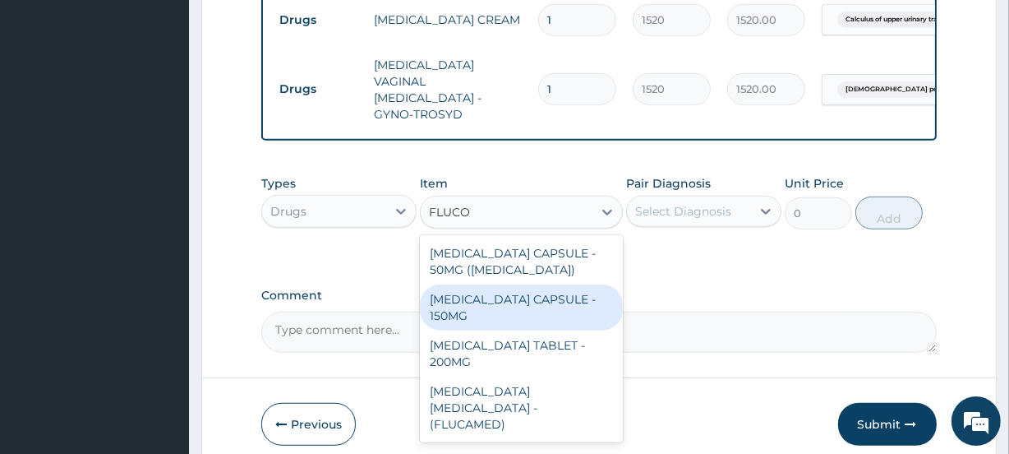
click at [529, 310] on div "FLUCONAZOLE CAPSULE - 150MG" at bounding box center [521, 307] width 202 height 46
type input "418"
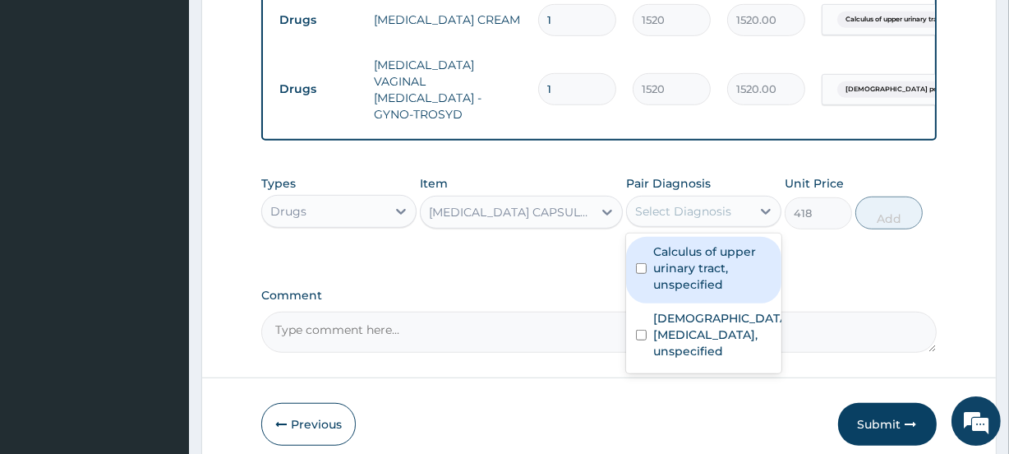
click at [691, 203] on div "Select Diagnosis" at bounding box center [683, 211] width 96 height 16
click at [690, 265] on label "Calculus of upper urinary tract, unspecified" at bounding box center [712, 267] width 118 height 49
checkbox input "true"
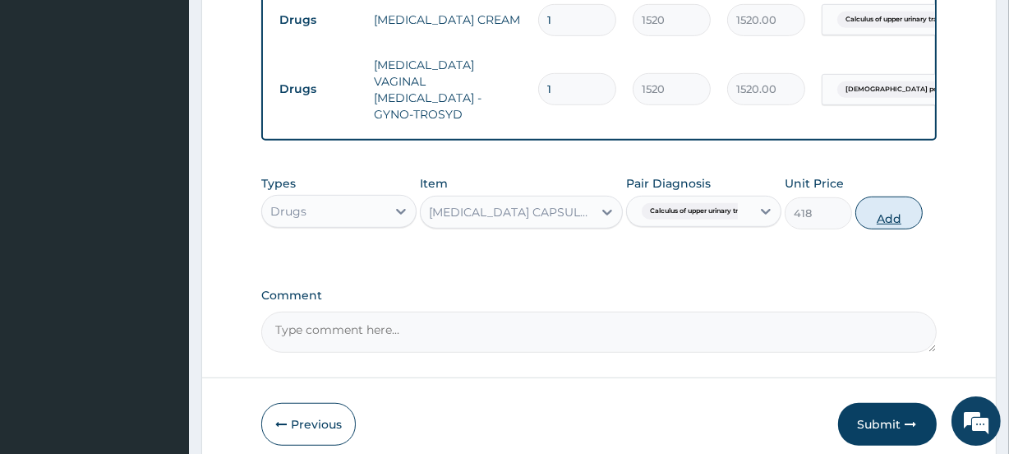
click at [886, 208] on button "Add" at bounding box center [888, 212] width 67 height 33
type input "0"
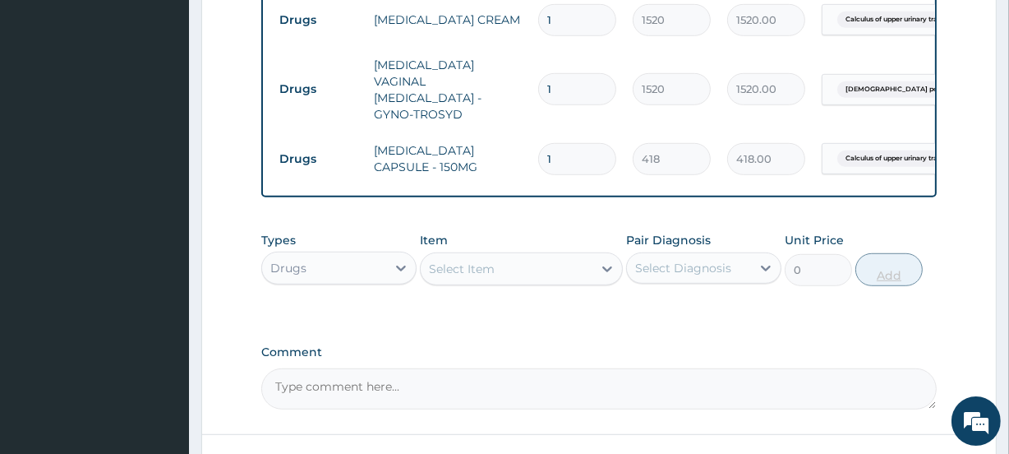
type input "2"
type input "836.00"
click at [504, 258] on div "Select Item" at bounding box center [506, 269] width 171 height 26
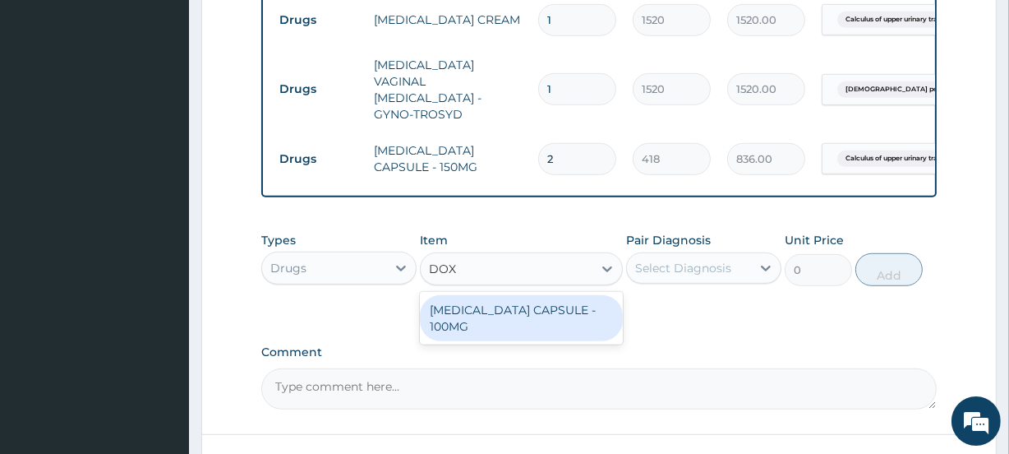
type input "DOXY"
click at [509, 312] on div "DOXYCYCLINE CAPSULE - 100MG" at bounding box center [521, 318] width 202 height 46
type input "87.39999999999999"
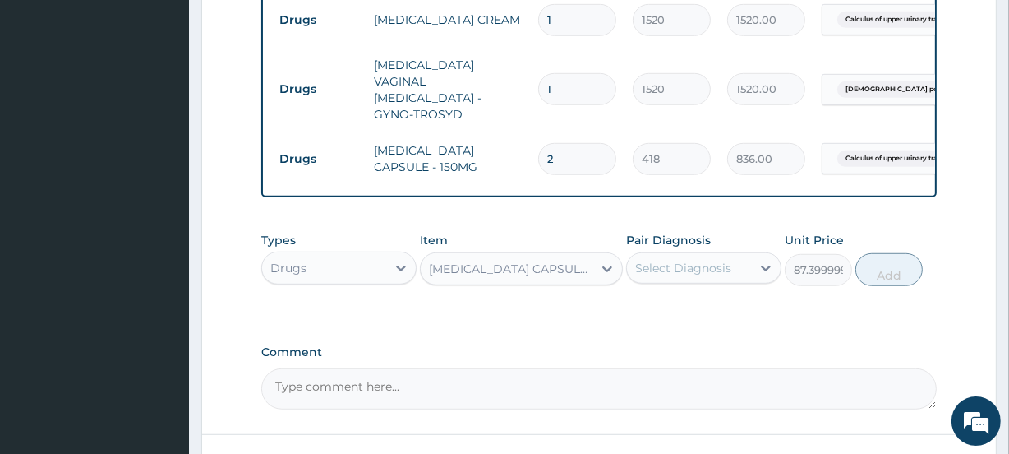
click at [675, 263] on div "Select Diagnosis" at bounding box center [683, 268] width 96 height 16
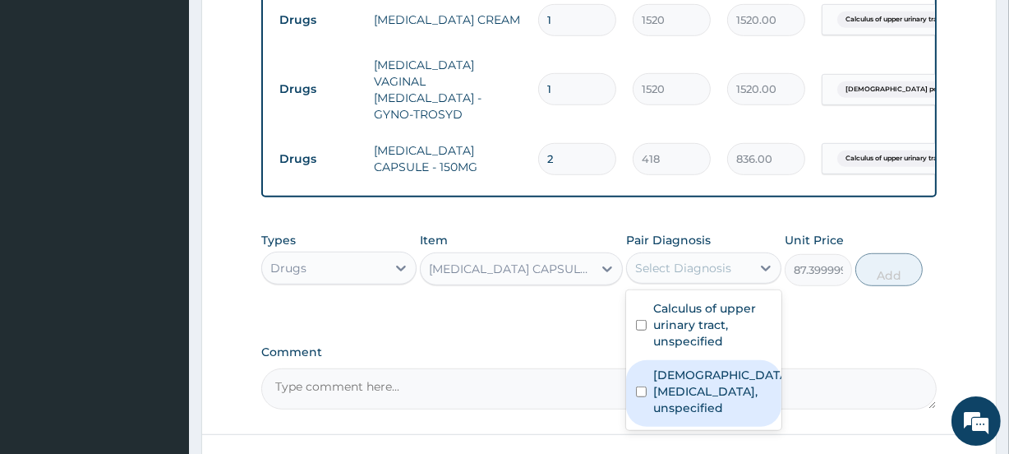
click at [690, 391] on label "Female pelvic inflammatory diseases, unspecified" at bounding box center [721, 390] width 136 height 49
checkbox input "true"
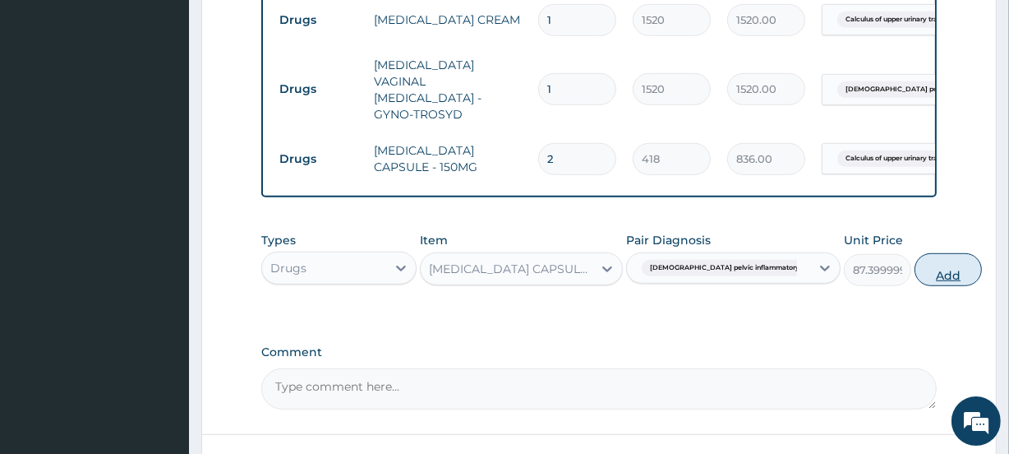
click at [914, 271] on button "Add" at bounding box center [947, 269] width 67 height 33
type input "0"
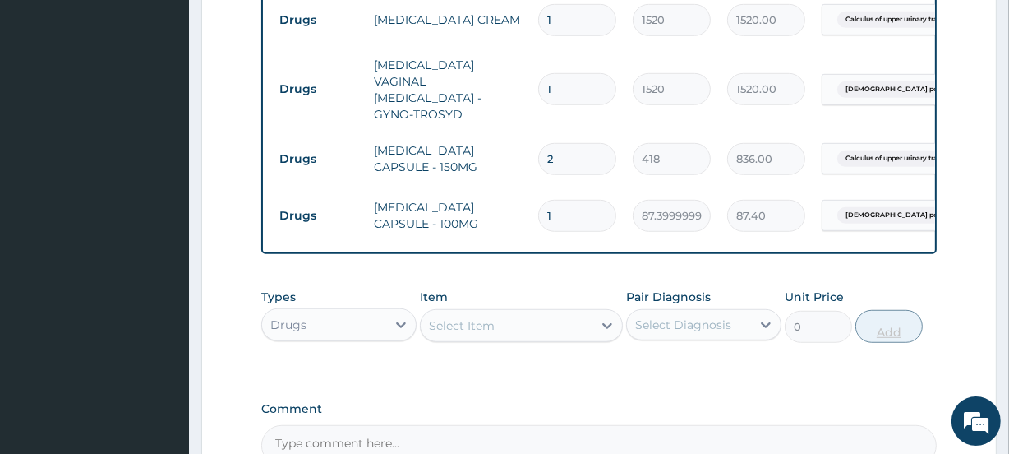
type input "2"
type input "174.80"
type input "3"
type input "262.20"
type input "4"
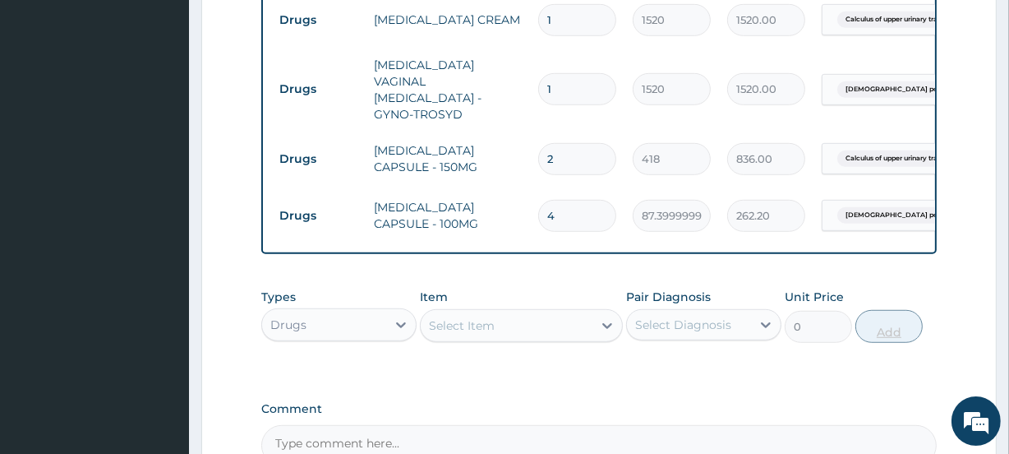
type input "349.60"
type input "5"
type input "437.00"
type input "6"
type input "524.40"
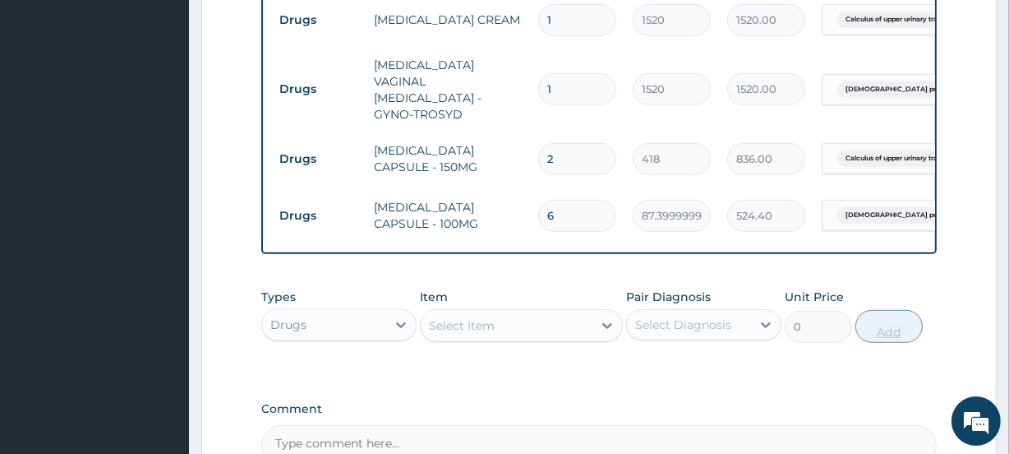
type input "7"
type input "611.80"
type input "8"
type input "699.20"
type input "9"
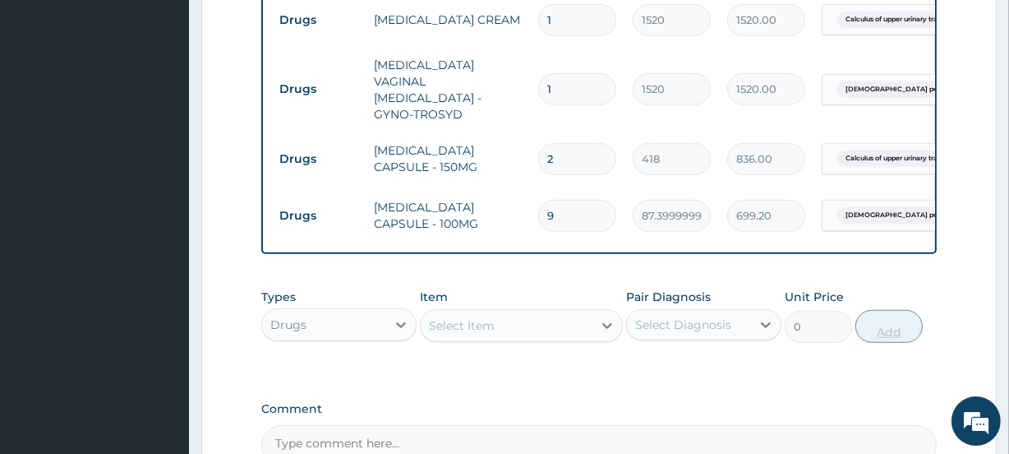
type input "786.60"
type input "10"
type input "874.00"
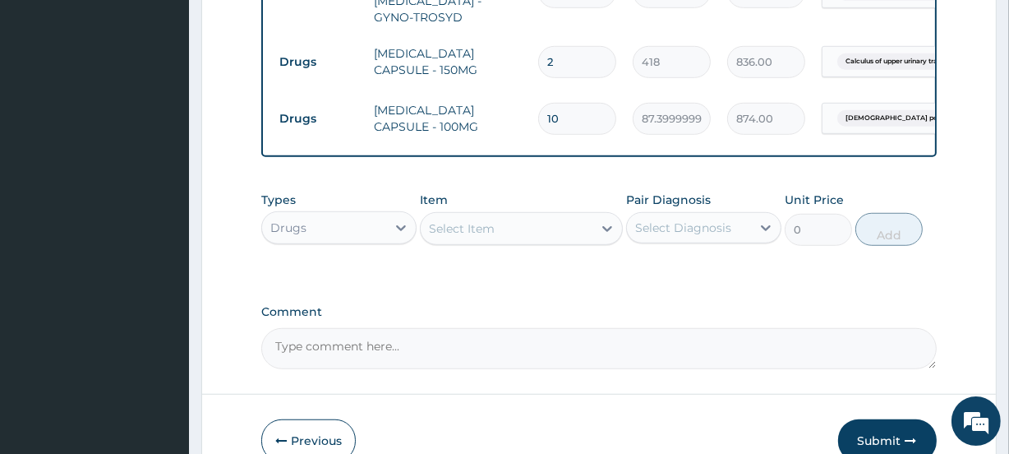
scroll to position [1089, 0]
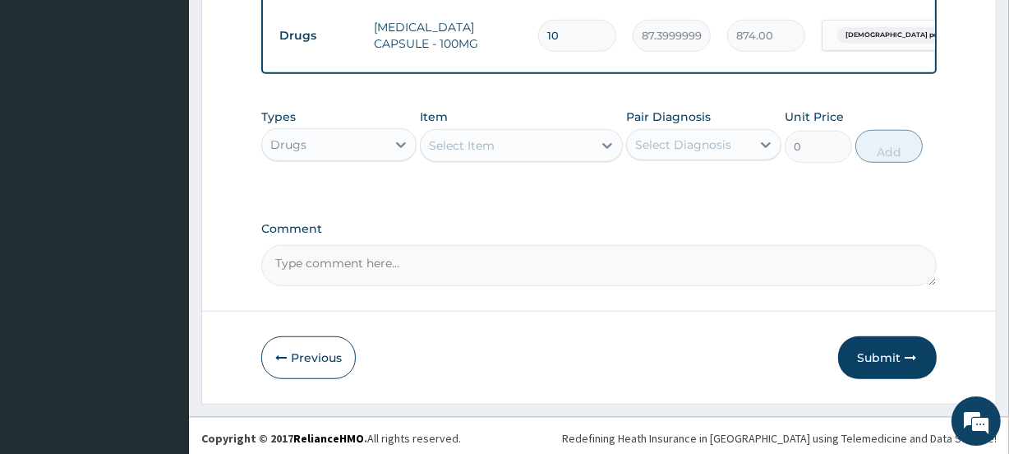
click at [454, 140] on div "Select Item" at bounding box center [462, 145] width 66 height 16
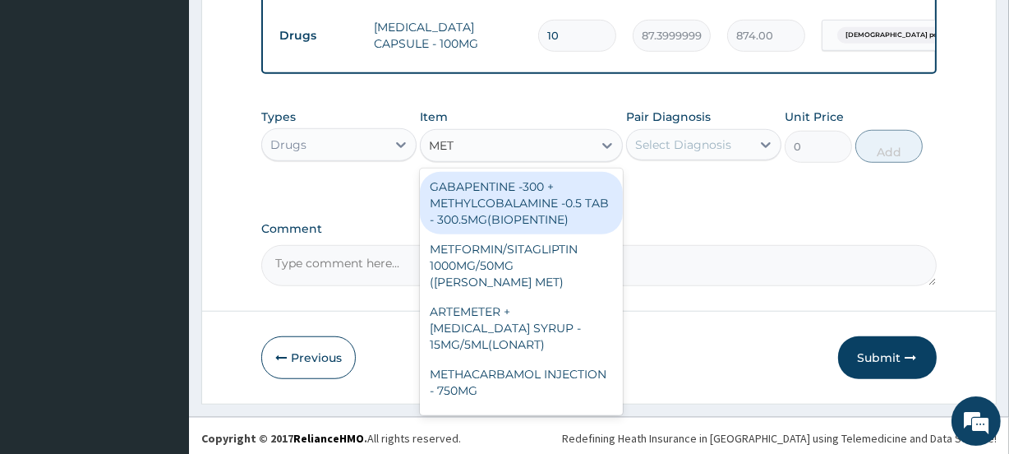
type input "METF"
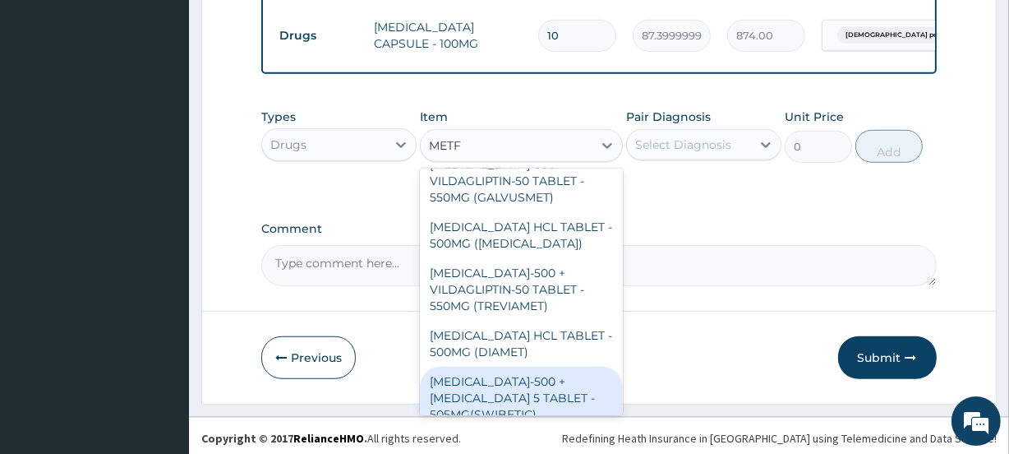
scroll to position [0, 0]
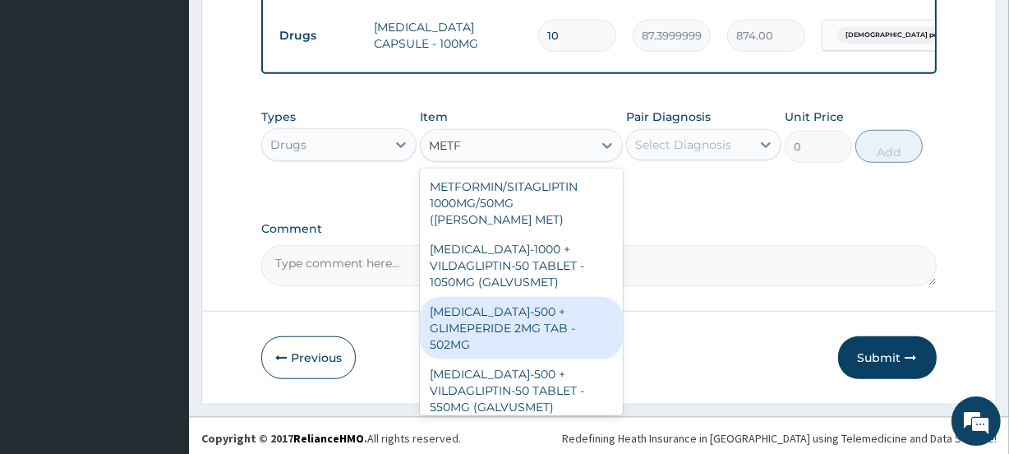
click at [564, 312] on div "[MEDICAL_DATA]-500 + GLIMEPERIDE 2MG TAB - 502MG" at bounding box center [521, 328] width 202 height 62
type input "167.2"
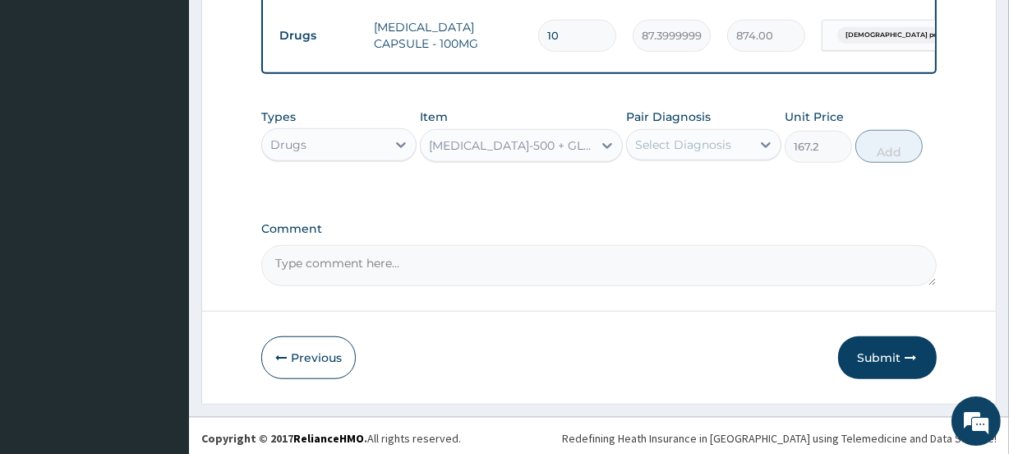
click at [532, 137] on div "[MEDICAL_DATA]-500 + GLIMEPERIDE 2MG TAB - 502MG" at bounding box center [511, 145] width 164 height 16
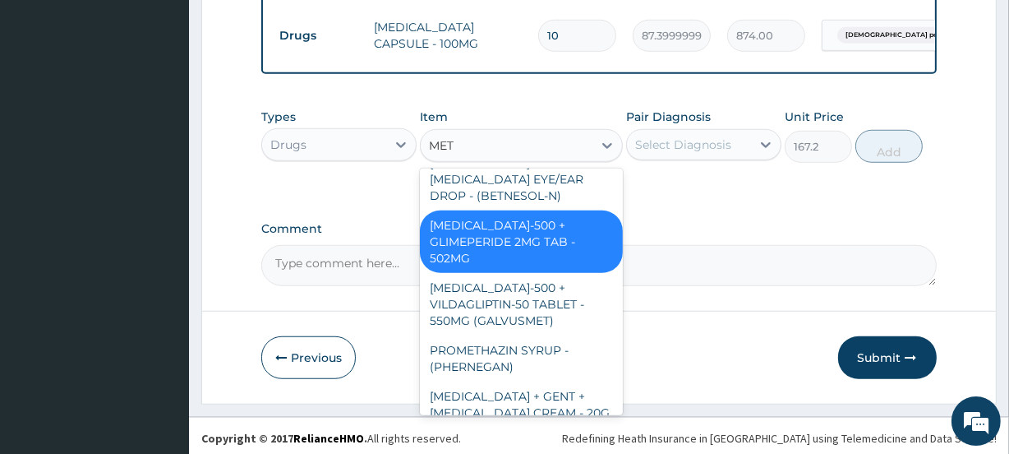
scroll to position [244, 0]
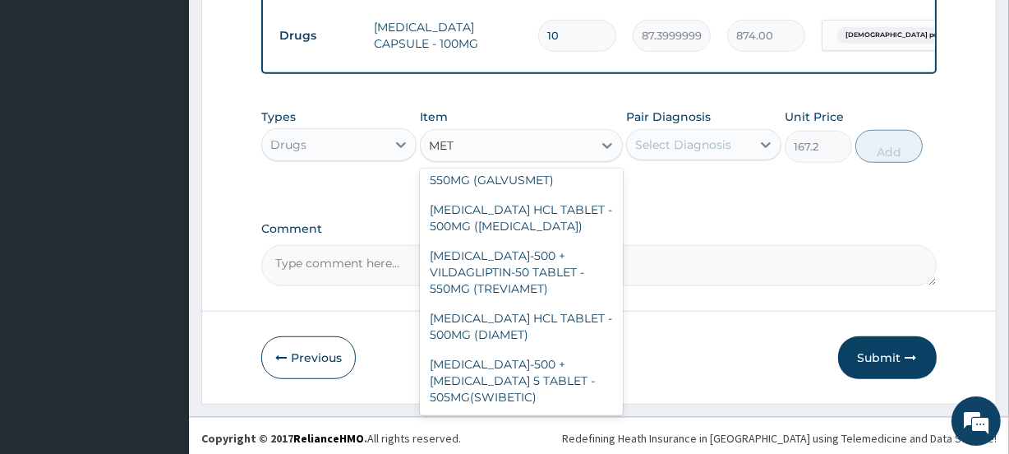
type input "METF"
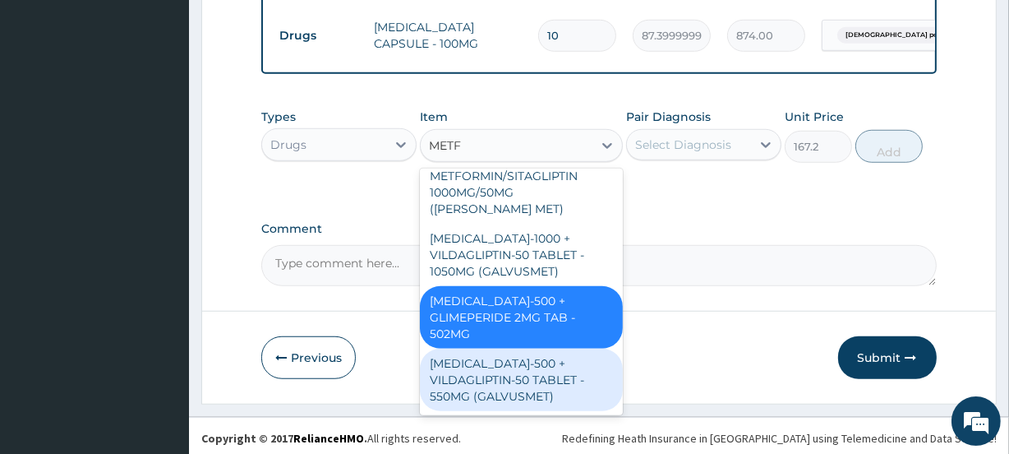
click at [477, 359] on div "[MEDICAL_DATA]-500 + VILDAGLIPTIN-50 TABLET - 550MG (GALVUSMET)" at bounding box center [521, 379] width 202 height 62
type input "836"
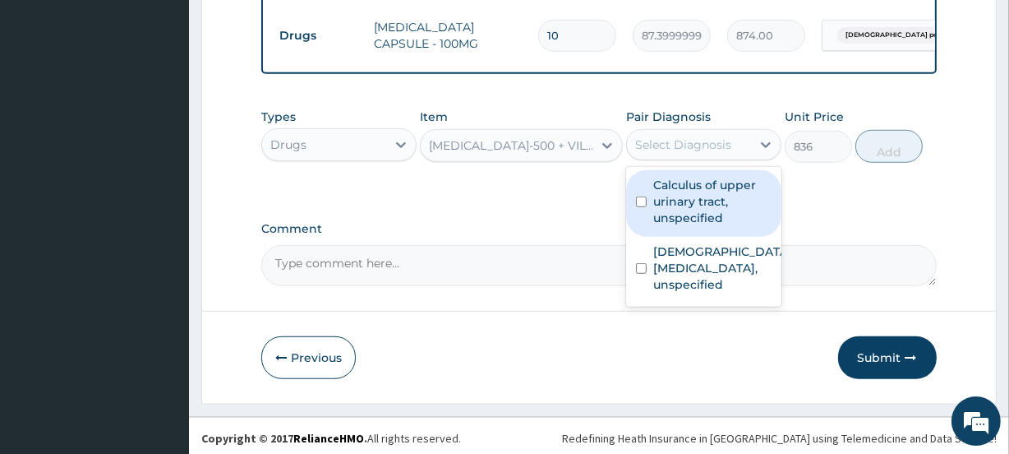
click at [724, 141] on div "Select Diagnosis" at bounding box center [683, 144] width 96 height 16
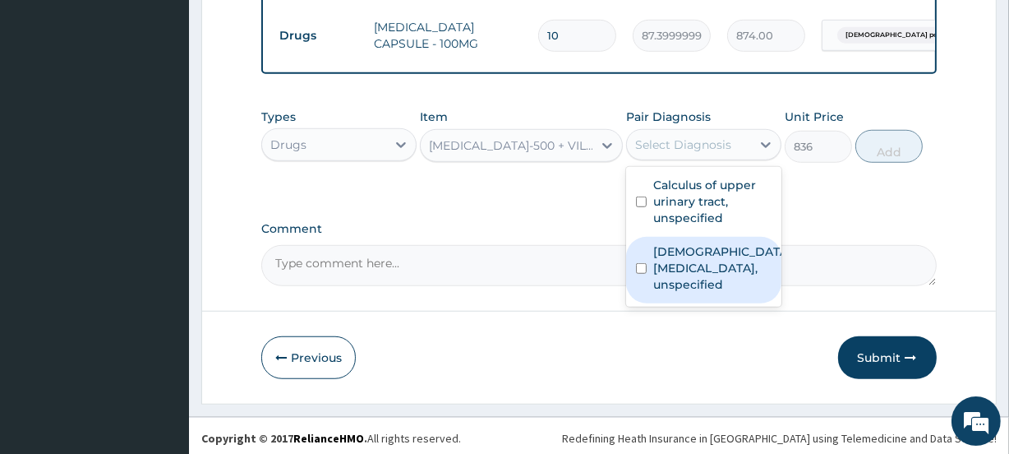
click at [706, 263] on label "Female pelvic inflammatory diseases, unspecified" at bounding box center [721, 267] width 136 height 49
checkbox input "true"
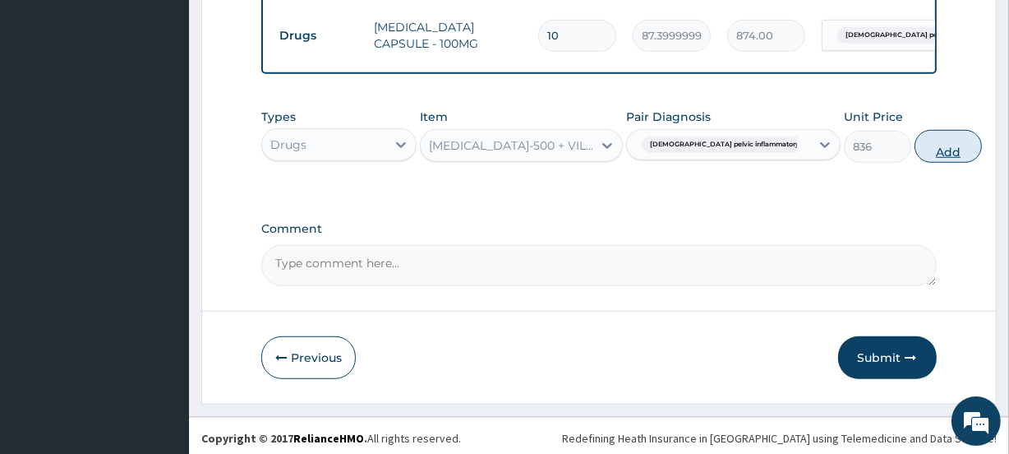
click at [914, 145] on button "Add" at bounding box center [947, 146] width 67 height 33
type input "0"
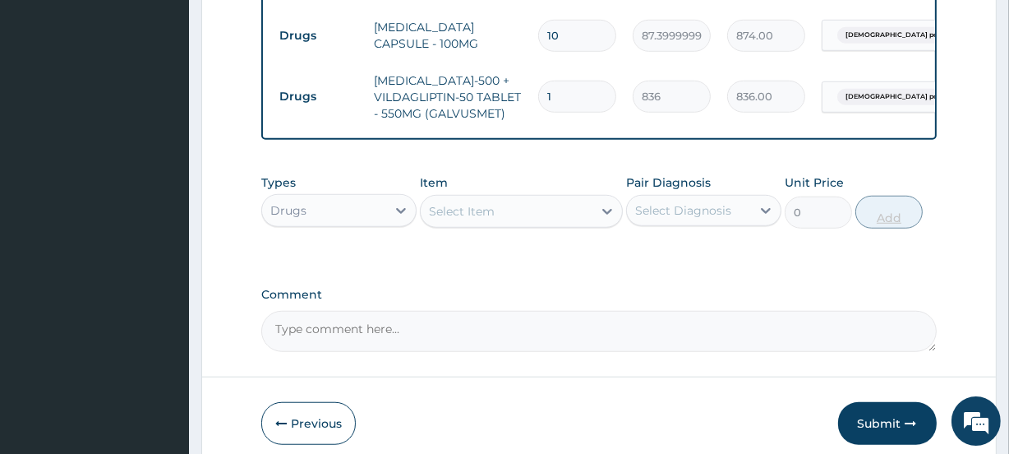
type input "2"
type input "1672.00"
type input "3"
type input "2508.00"
type input "4"
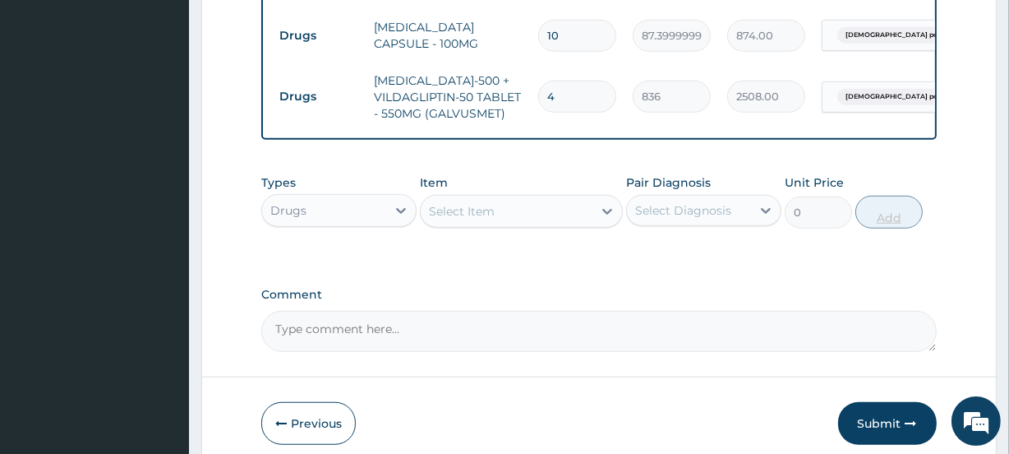
type input "3344.00"
type input "5"
type input "4180.00"
type input "6"
type input "5016.00"
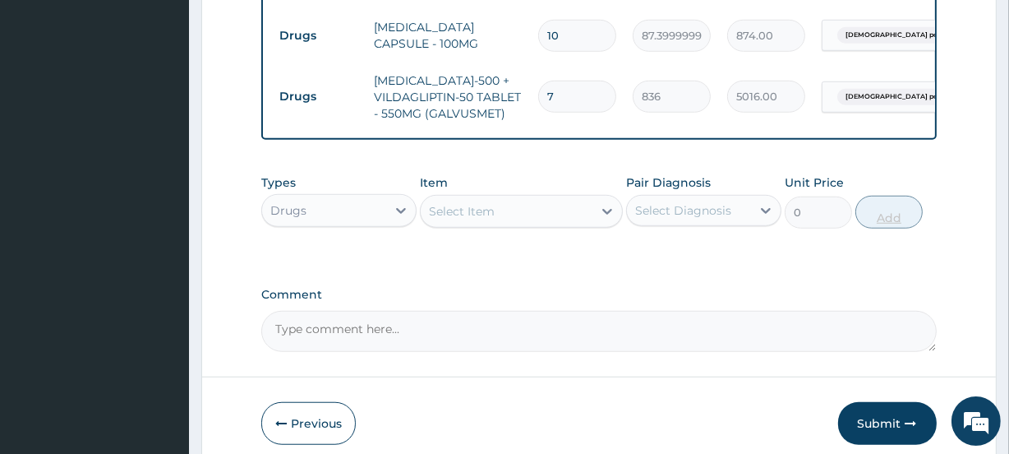
type input "8"
type input "6688.00"
type input "9"
type input "7524.00"
type input "10"
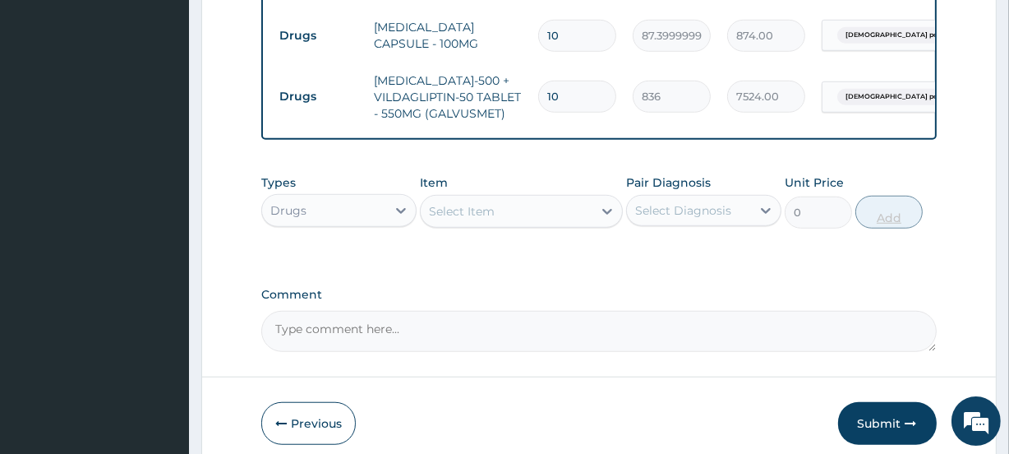
type input "8360.00"
type input "11"
type input "9196.00"
type input "12"
type input "10032.00"
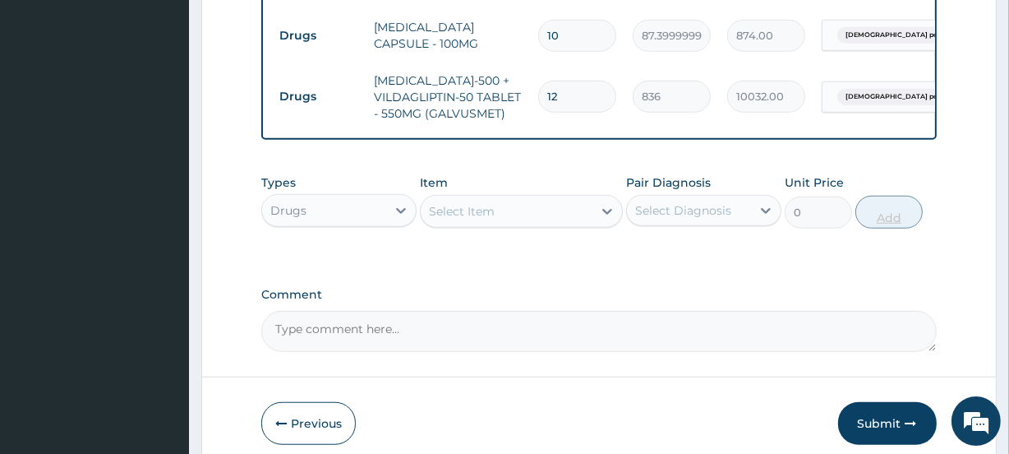
type input "13"
type input "10868.00"
type input "14"
type input "11704.00"
type input "15"
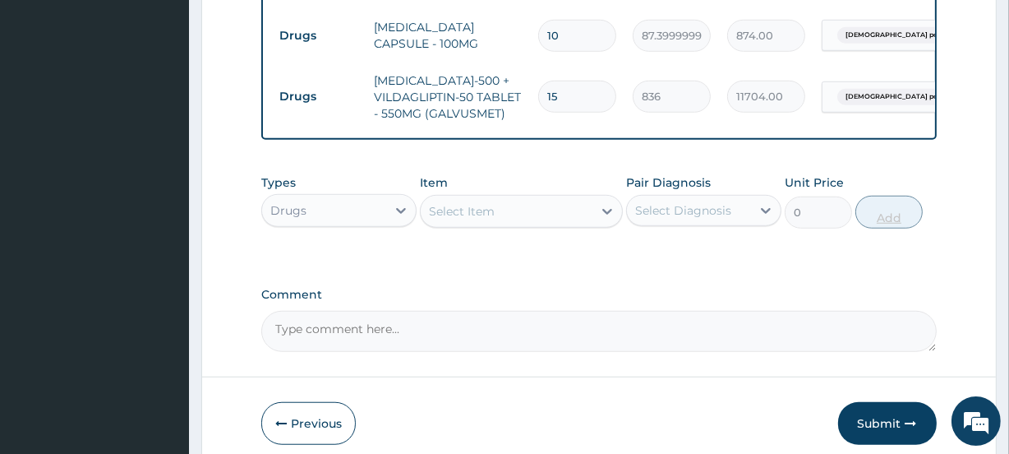
type input "12540.00"
click at [523, 205] on div "Select Item" at bounding box center [506, 211] width 171 height 26
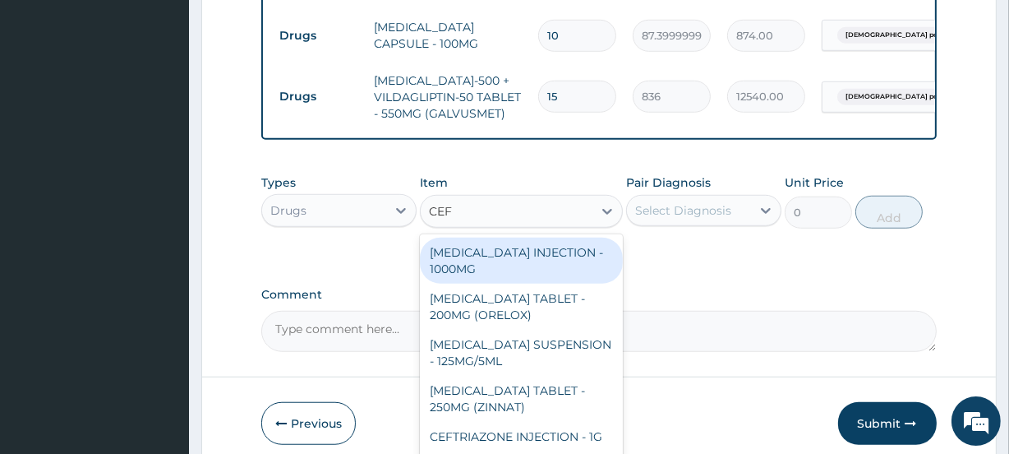
type input "CEFT"
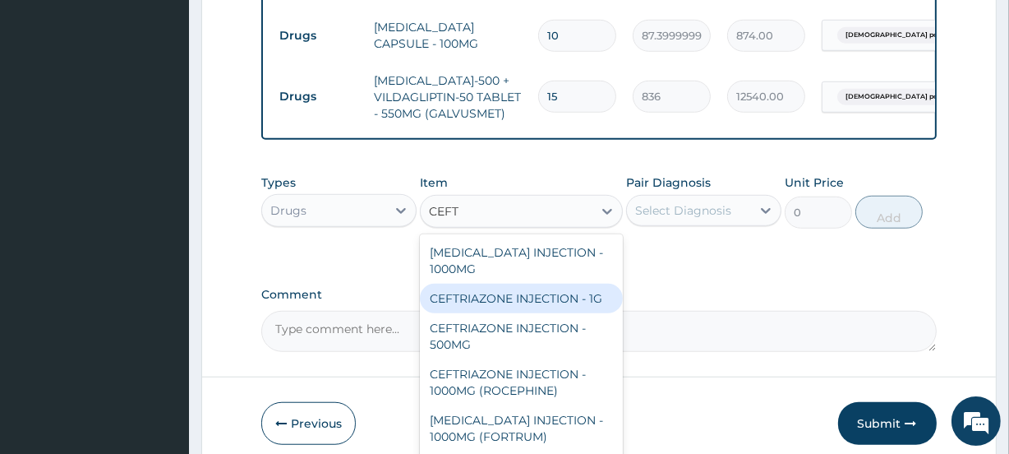
click at [545, 287] on div "CEFTRIAZONE INJECTION - 1G" at bounding box center [521, 298] width 202 height 30
type input "2242"
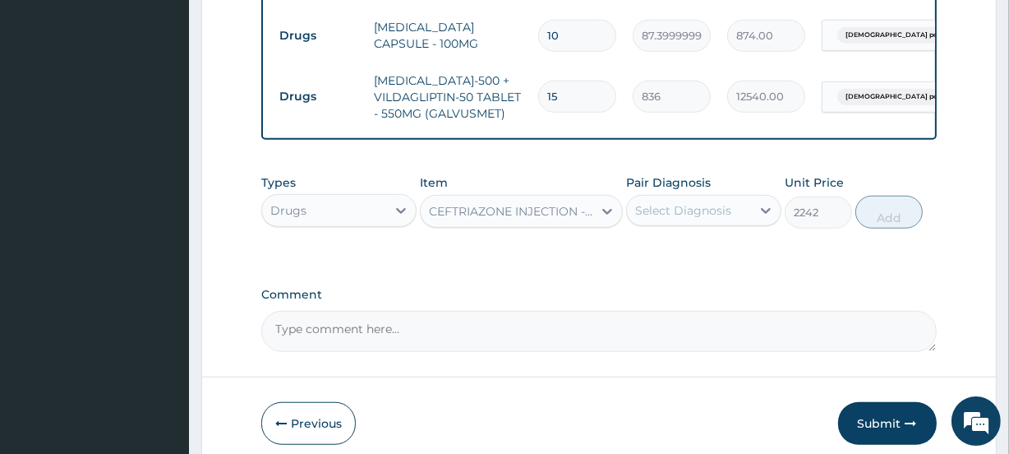
click at [725, 206] on div "Select Diagnosis" at bounding box center [683, 210] width 96 height 16
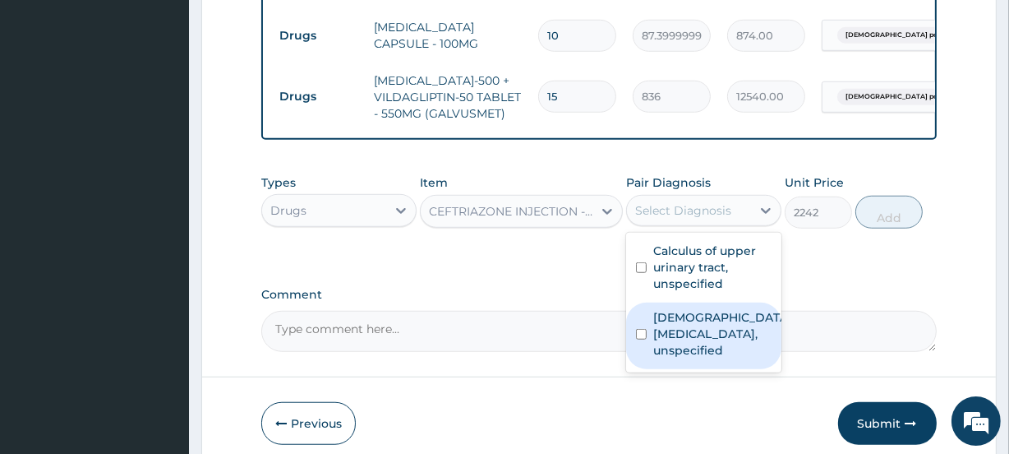
click at [710, 329] on label "Female pelvic inflammatory diseases, unspecified" at bounding box center [721, 333] width 136 height 49
checkbox input "true"
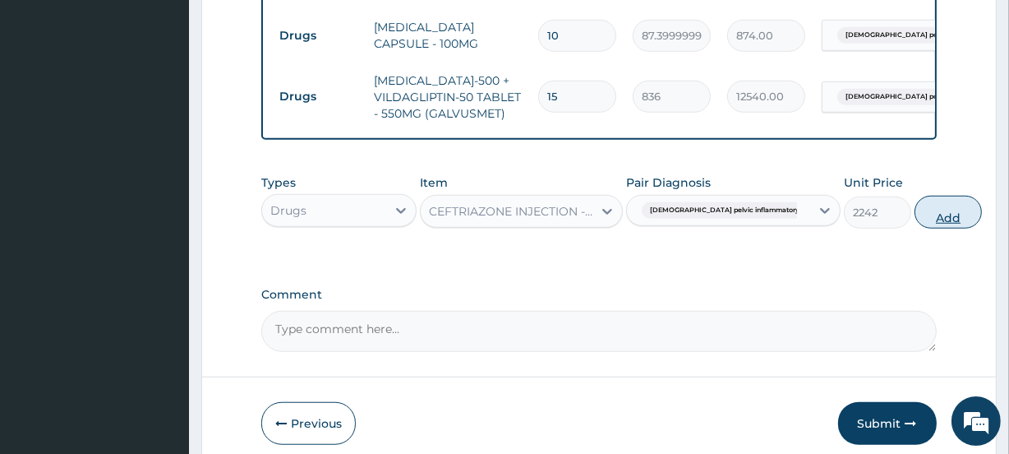
click at [914, 212] on button "Add" at bounding box center [947, 212] width 67 height 33
type input "0"
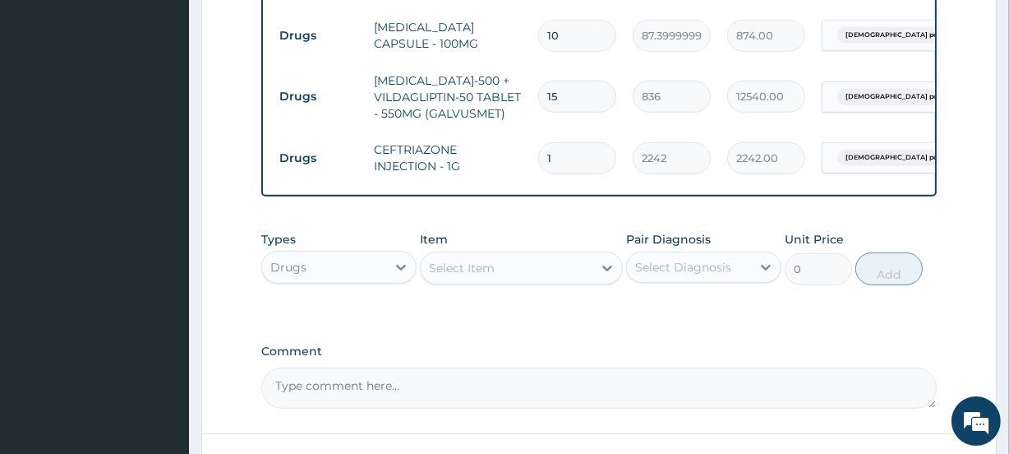
scroll to position [1211, 0]
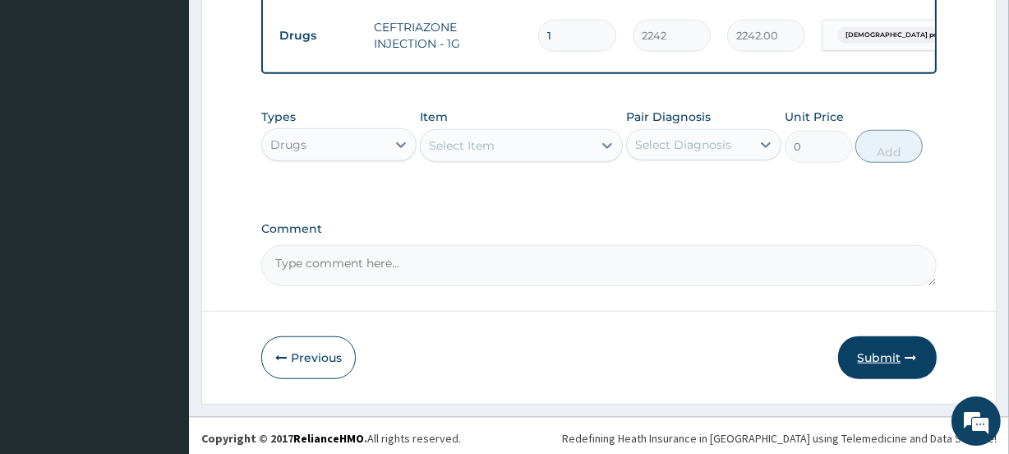
click at [877, 352] on button "Submit" at bounding box center [887, 357] width 99 height 43
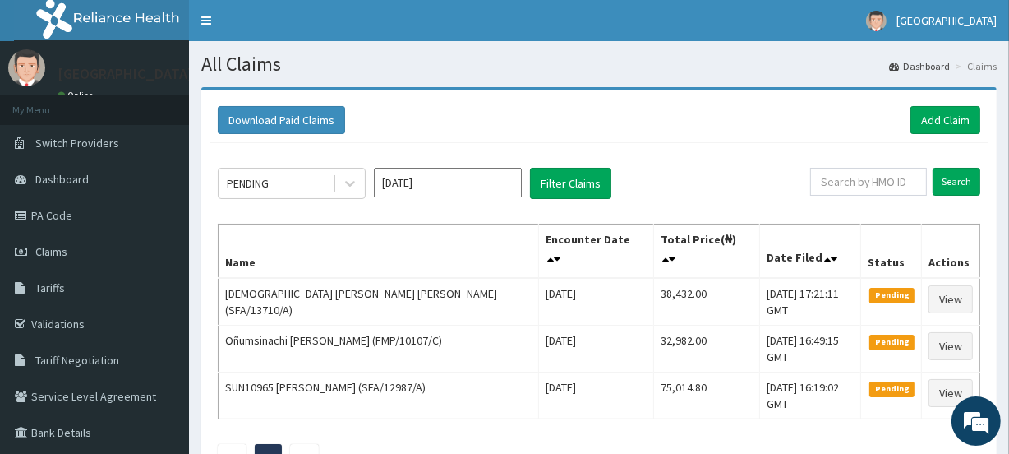
click at [1008, 332] on html "R EL Toggle navigation Vine Branch Medical Centre Vine Branch Medical Centre - …" at bounding box center [504, 292] width 1009 height 584
click at [860, 180] on input "text" at bounding box center [868, 182] width 117 height 28
paste input "ACQ/10149/A"
type input "ACQ/10149/A"
click at [957, 182] on input "Search" at bounding box center [957, 182] width 48 height 28
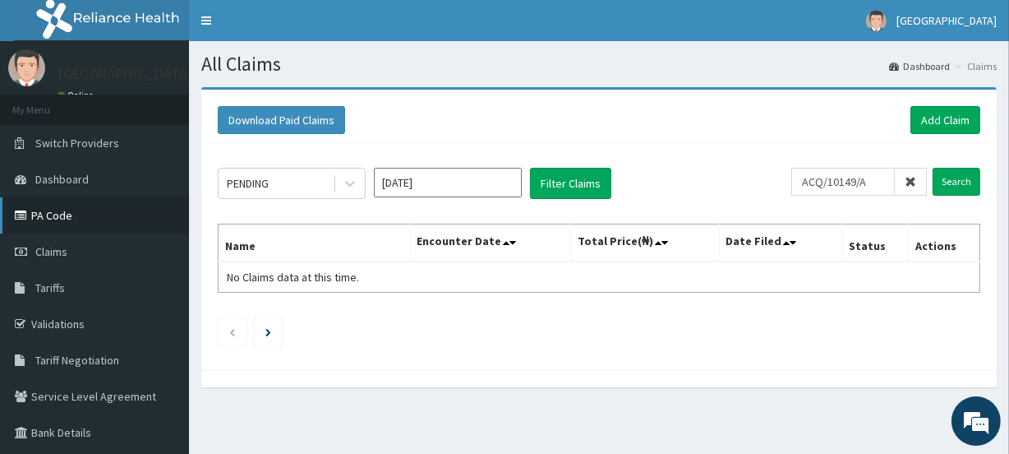
click at [62, 206] on link "PA Code" at bounding box center [94, 215] width 189 height 36
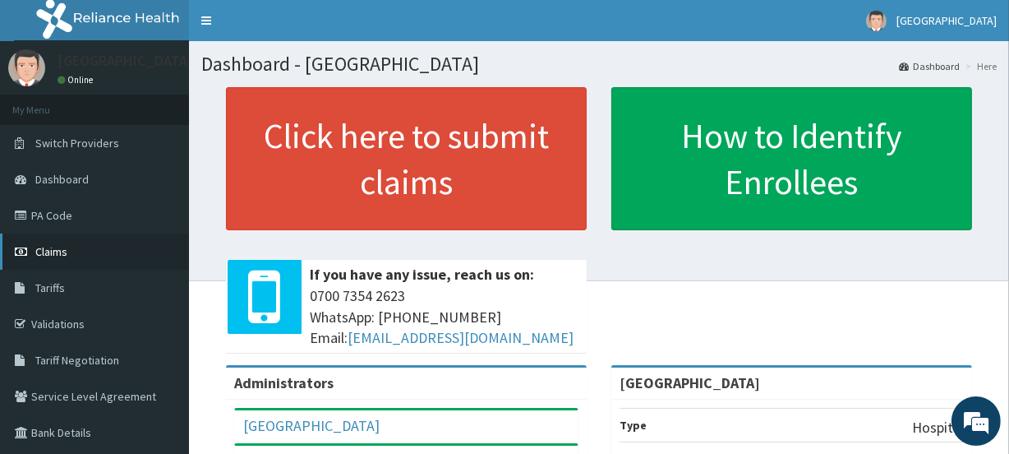
click at [59, 244] on span "Claims" at bounding box center [51, 251] width 32 height 15
click at [43, 288] on span "Tariffs" at bounding box center [50, 287] width 30 height 15
click at [49, 213] on link "PA Code" at bounding box center [94, 215] width 189 height 36
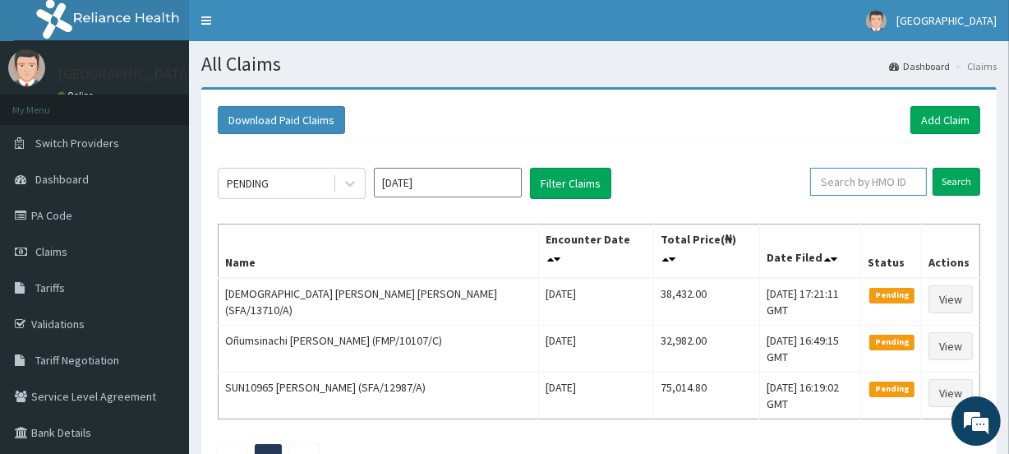
click at [851, 180] on input "text" at bounding box center [868, 182] width 117 height 28
paste input "ACQ/10149/A"
type input "ACQ/10149/A"
click at [965, 177] on input "Search" at bounding box center [957, 182] width 48 height 28
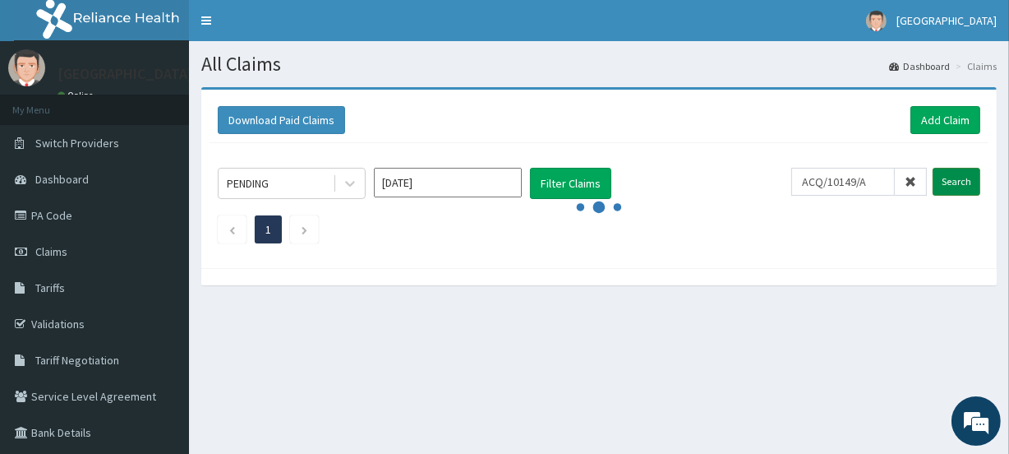
click at [965, 177] on input "Search" at bounding box center [957, 182] width 48 height 28
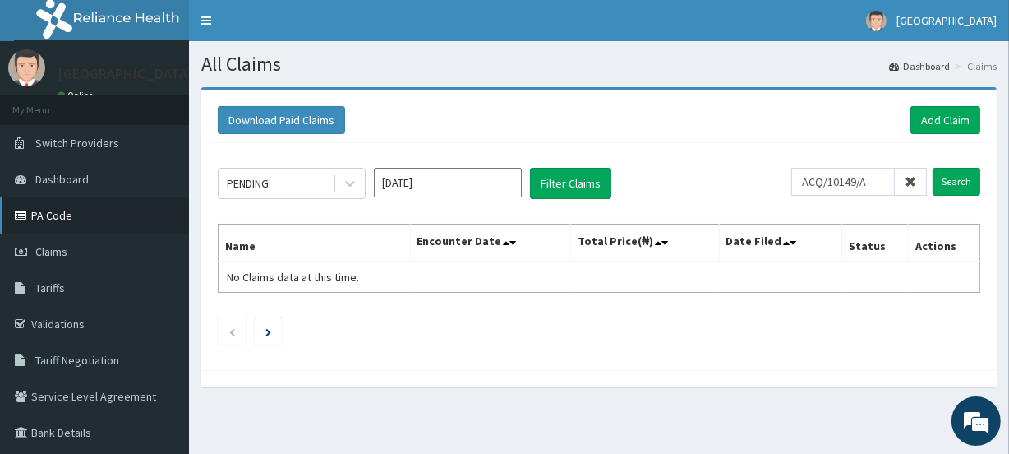
click at [62, 214] on link "PA Code" at bounding box center [94, 215] width 189 height 36
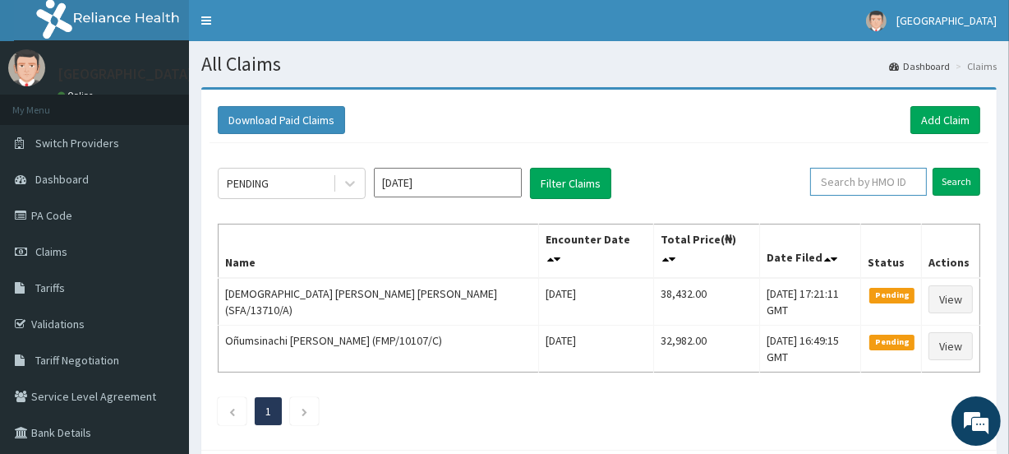
click at [854, 180] on input "text" at bounding box center [868, 182] width 117 height 28
paste input "SFA/13059/A"
type input "SFA/13059/A"
click at [953, 180] on input "Search" at bounding box center [957, 182] width 48 height 28
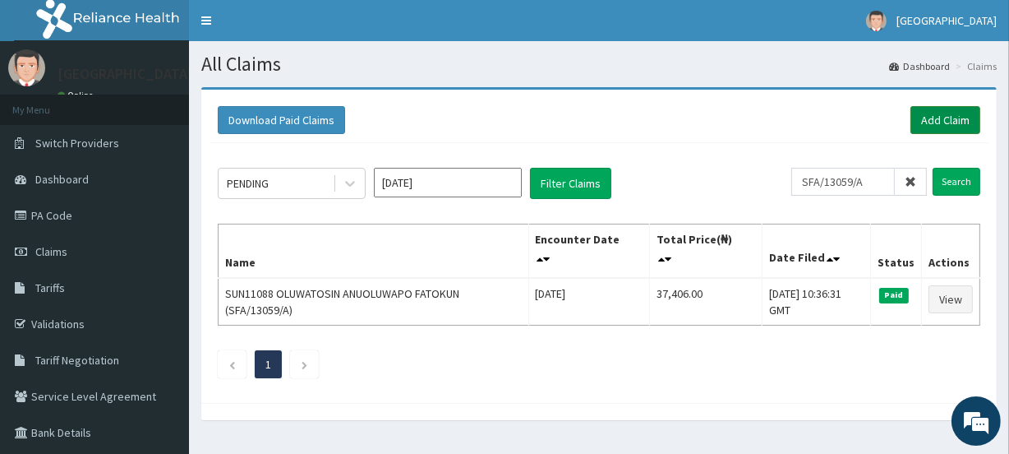
click at [941, 117] on link "Add Claim" at bounding box center [945, 120] width 70 height 28
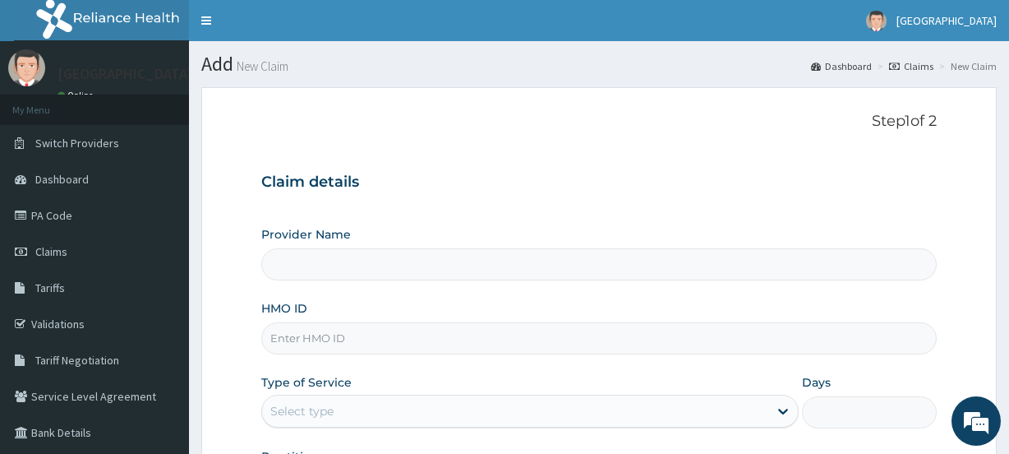
type input "[GEOGRAPHIC_DATA]"
click at [308, 337] on input "HMO ID" at bounding box center [598, 338] width 675 height 32
paste input "SFA/13059/A"
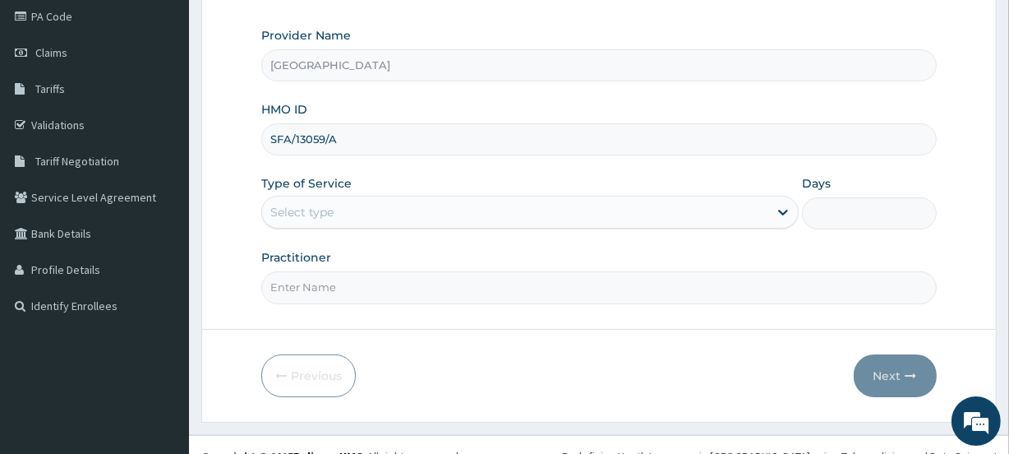
scroll to position [212, 0]
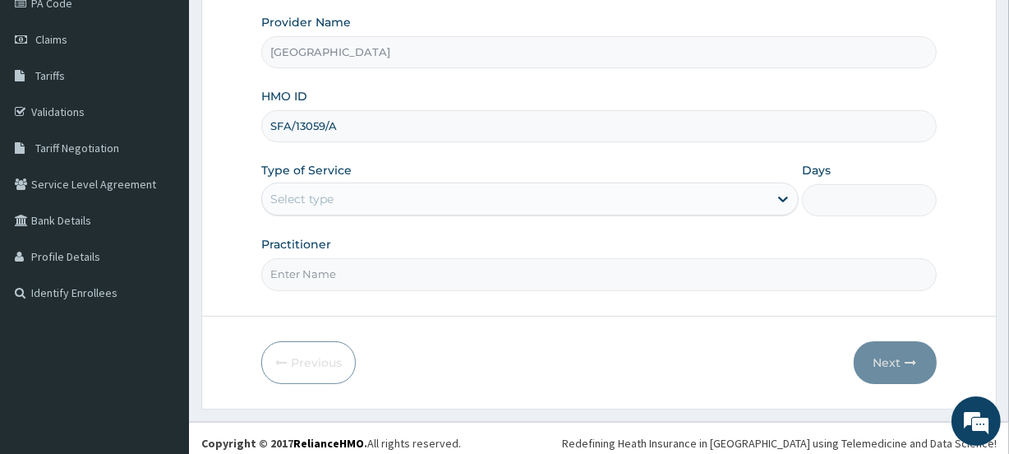
type input "SFA/13059/A"
click at [297, 188] on div "Select type" at bounding box center [515, 199] width 506 height 26
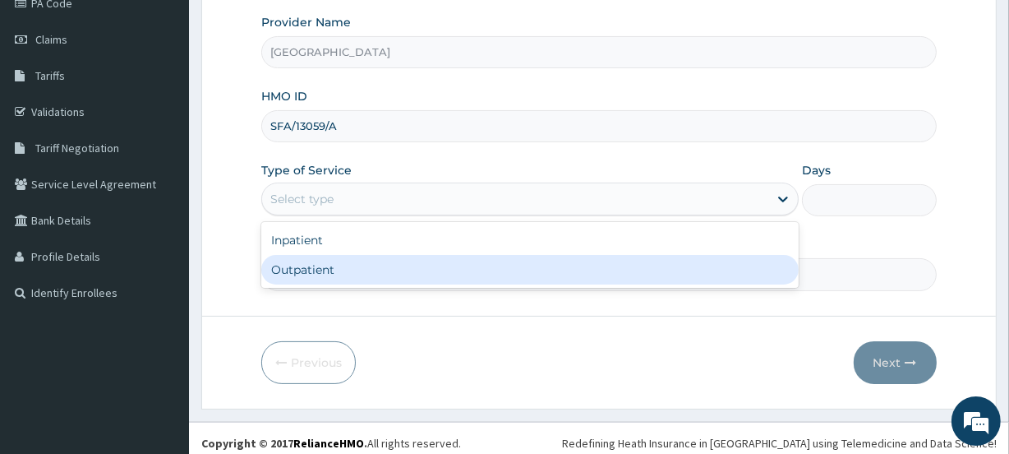
click at [314, 267] on div "Outpatient" at bounding box center [529, 270] width 537 height 30
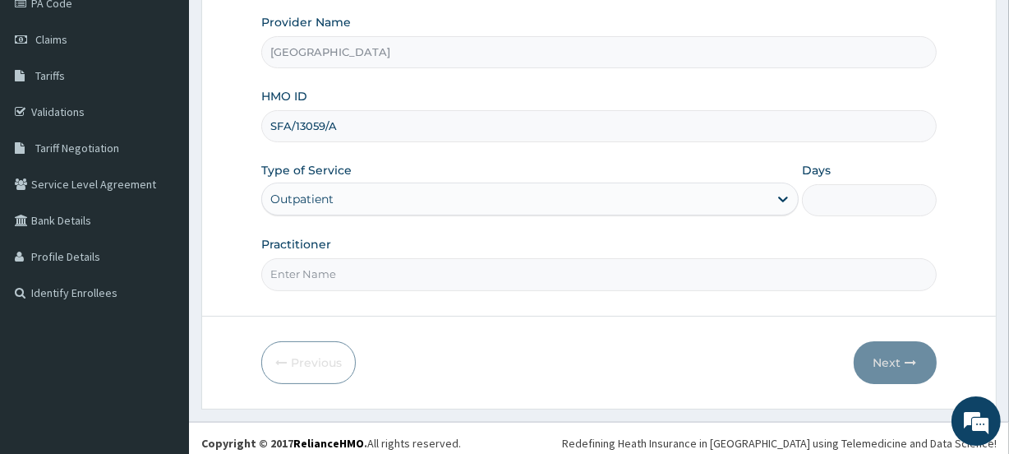
type input "1"
click at [314, 267] on input "Practitioner" at bounding box center [598, 274] width 675 height 32
type input "FATOKUN"
click at [893, 357] on button "Next" at bounding box center [895, 362] width 83 height 43
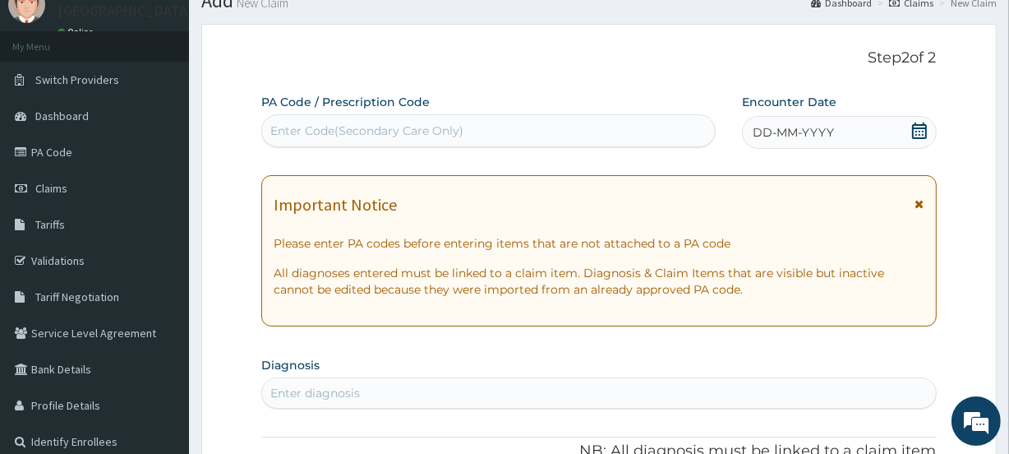
scroll to position [53, 0]
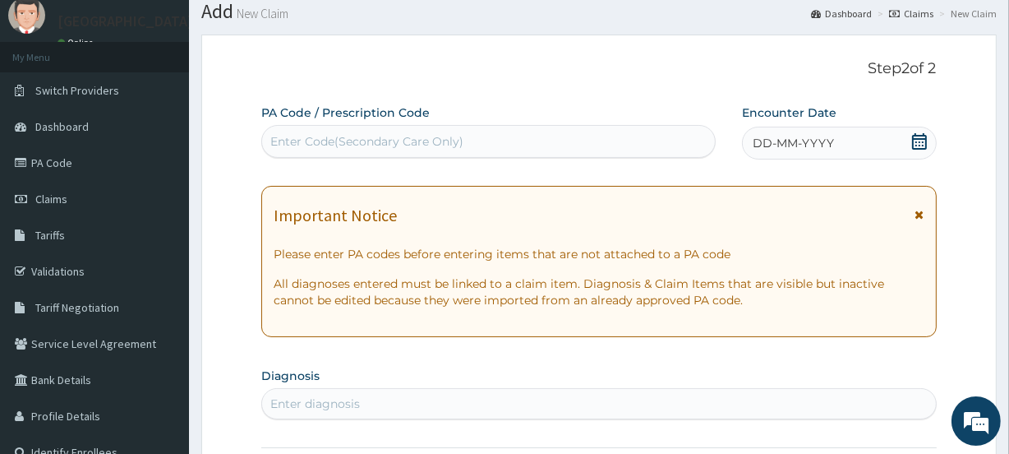
click at [316, 136] on div "Enter Code(Secondary Care Only)" at bounding box center [366, 141] width 193 height 16
paste input "PA/80AC21"
type input "PA/80AC21"
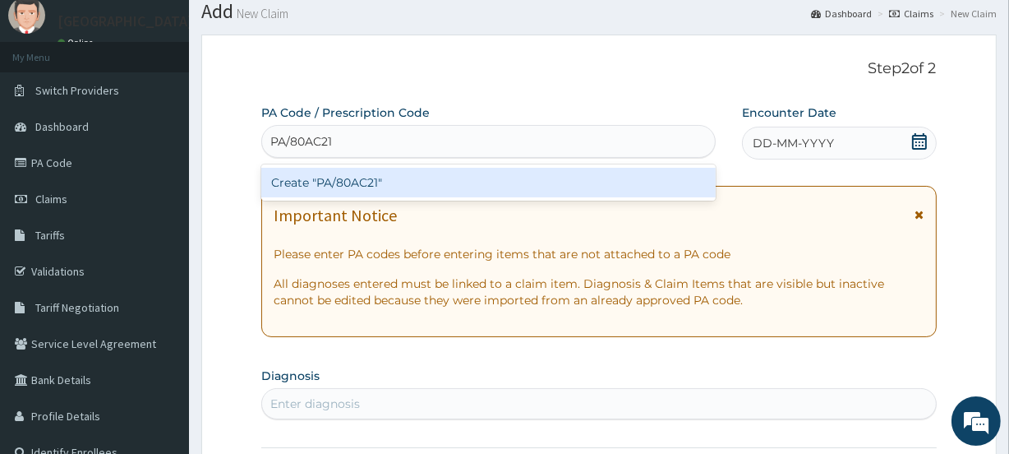
click at [344, 183] on div "Create "PA/80AC21"" at bounding box center [488, 183] width 454 height 30
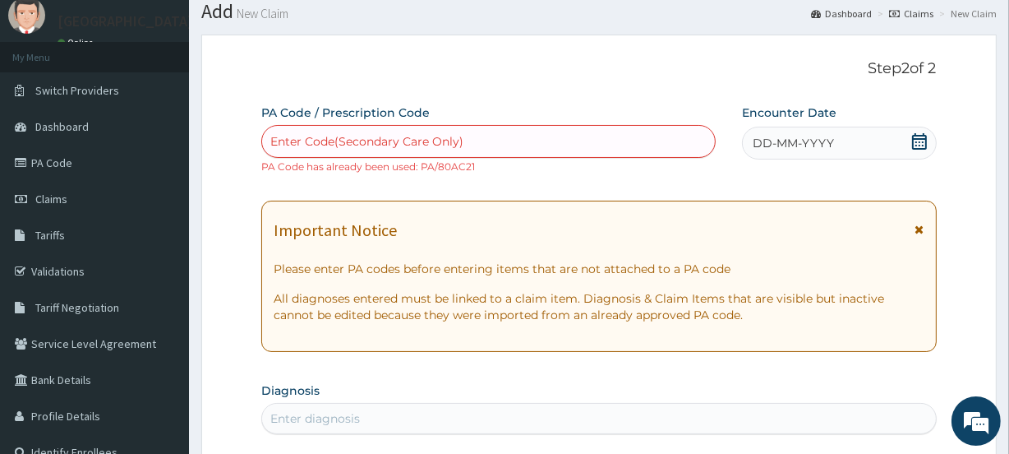
click at [367, 134] on div "Enter Code(Secondary Care Only)" at bounding box center [366, 141] width 193 height 16
paste input "PA/ECE3D4"
type input "PA/ECE3D4"
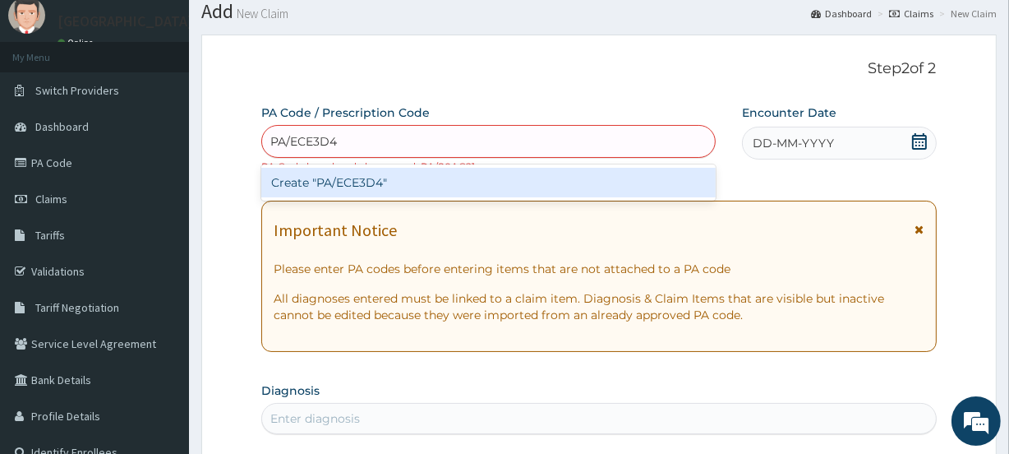
click at [384, 173] on div "Create "PA/ECE3D4"" at bounding box center [488, 183] width 454 height 30
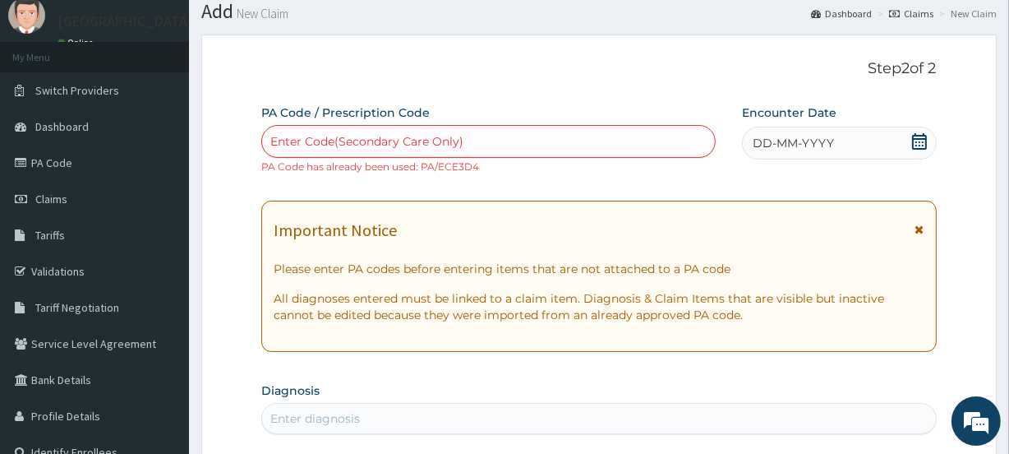
click at [919, 140] on icon at bounding box center [919, 141] width 15 height 16
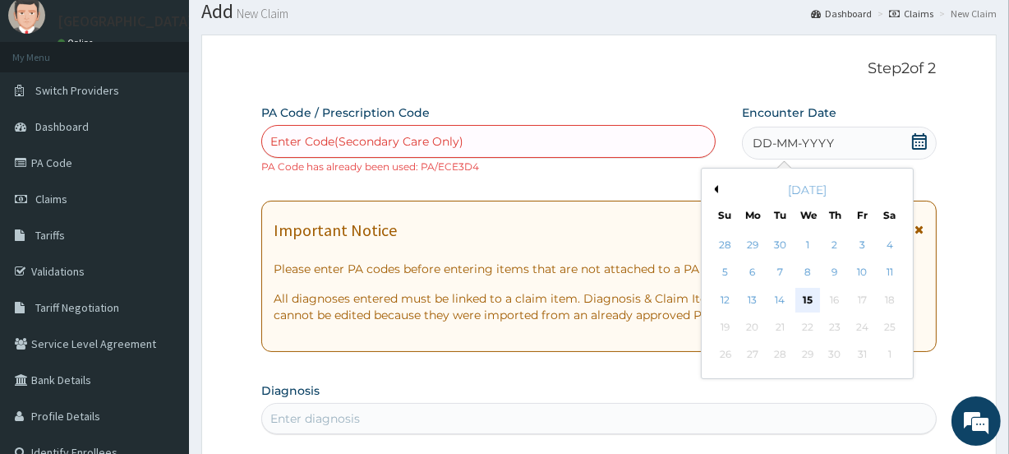
click at [812, 306] on div "15" at bounding box center [806, 300] width 25 height 25
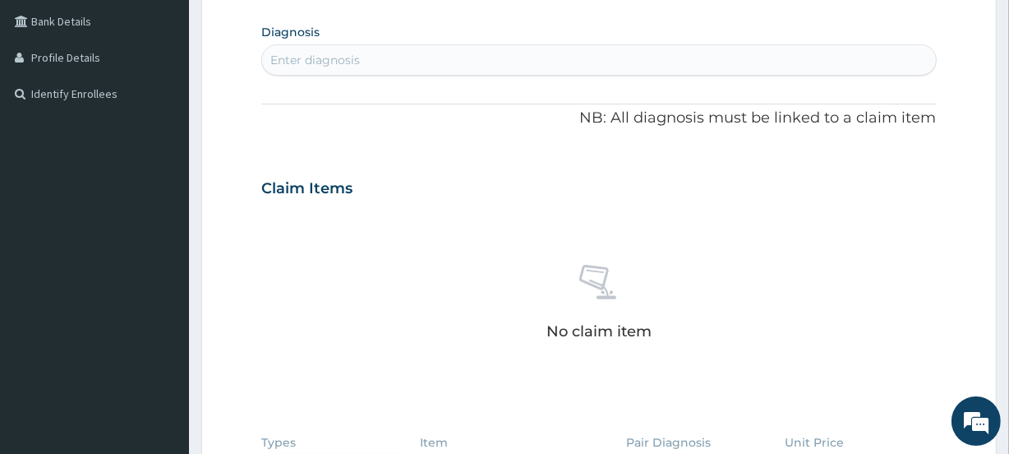
scroll to position [429, 0]
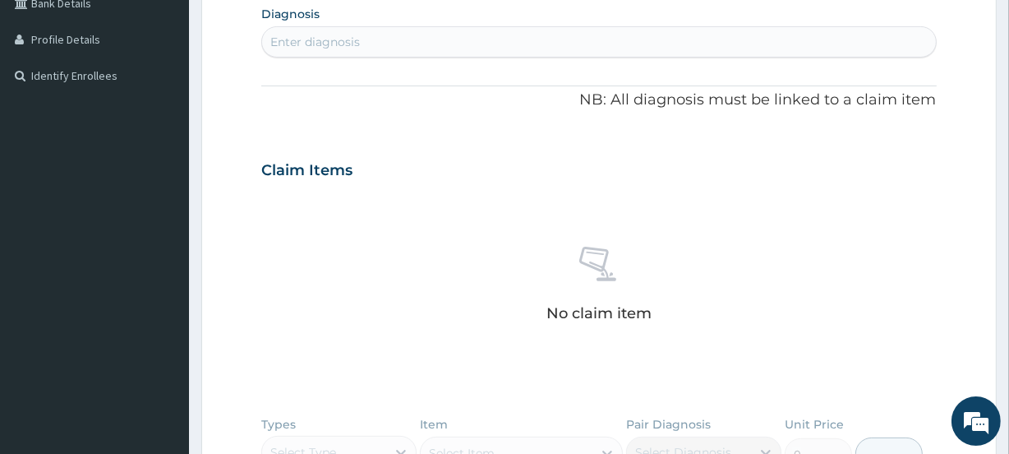
click at [353, 37] on div "Enter diagnosis" at bounding box center [315, 42] width 90 height 16
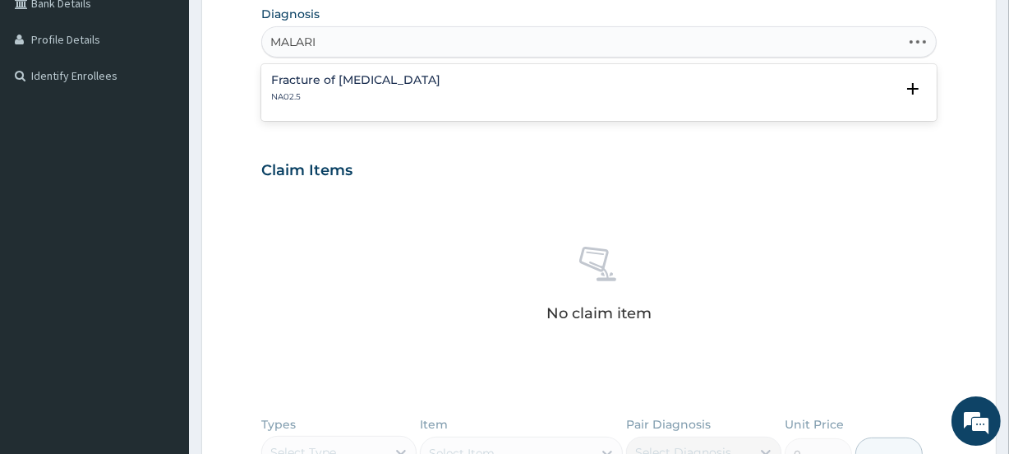
type input "MALARIA"
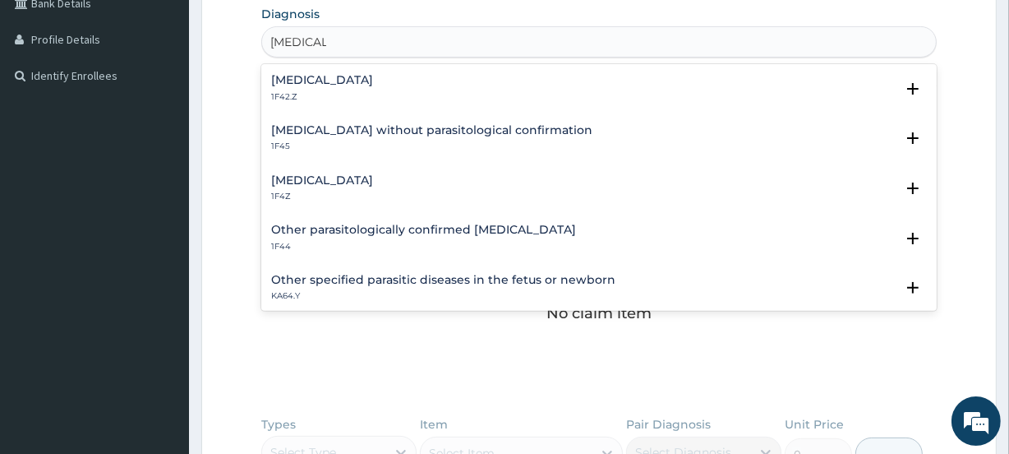
click at [373, 85] on h4 "Plasmodium malariae malaria without complication" at bounding box center [322, 80] width 102 height 12
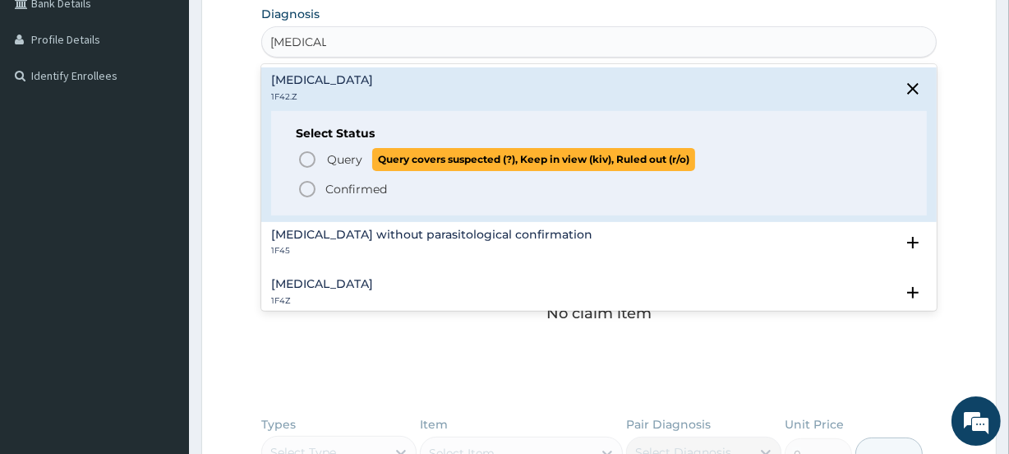
click at [333, 154] on span "Query" at bounding box center [344, 159] width 35 height 16
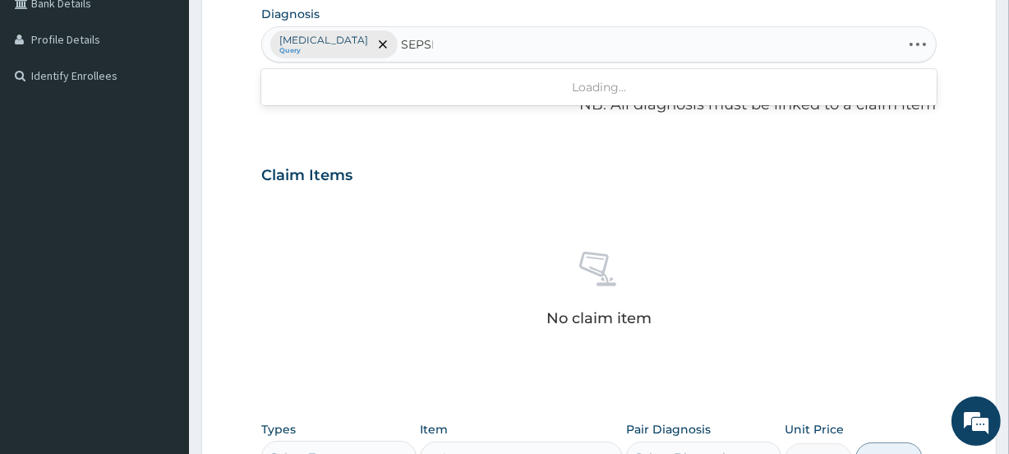
type input "SEPSIS"
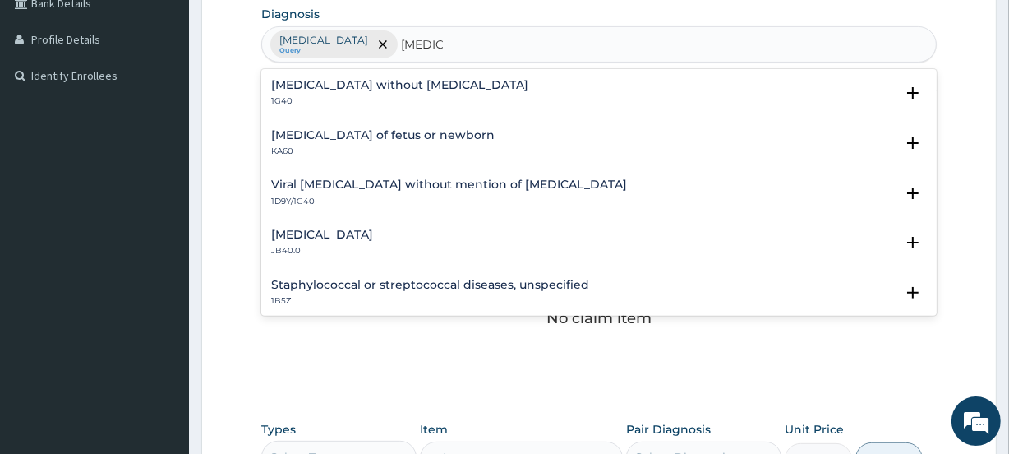
click at [492, 84] on div "Sepsis without septic shock 1G40" at bounding box center [598, 93] width 655 height 29
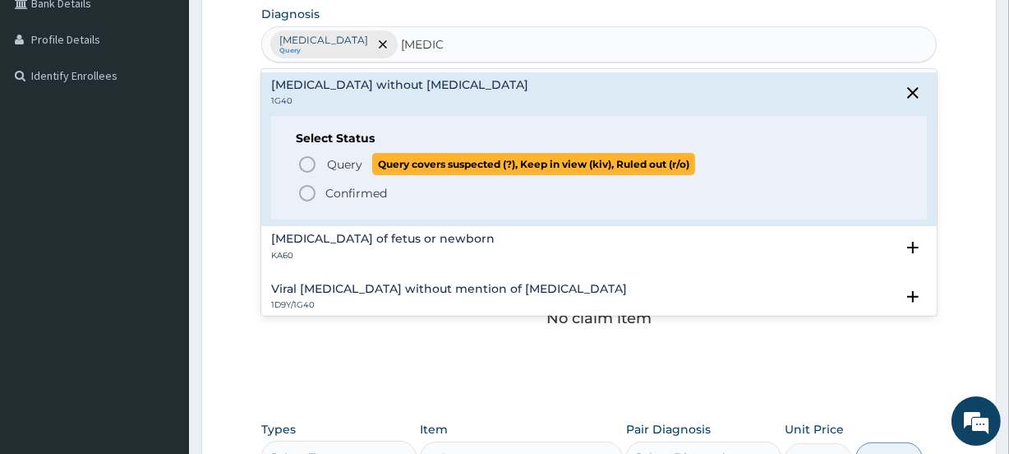
click at [359, 162] on span "Query" at bounding box center [344, 164] width 35 height 16
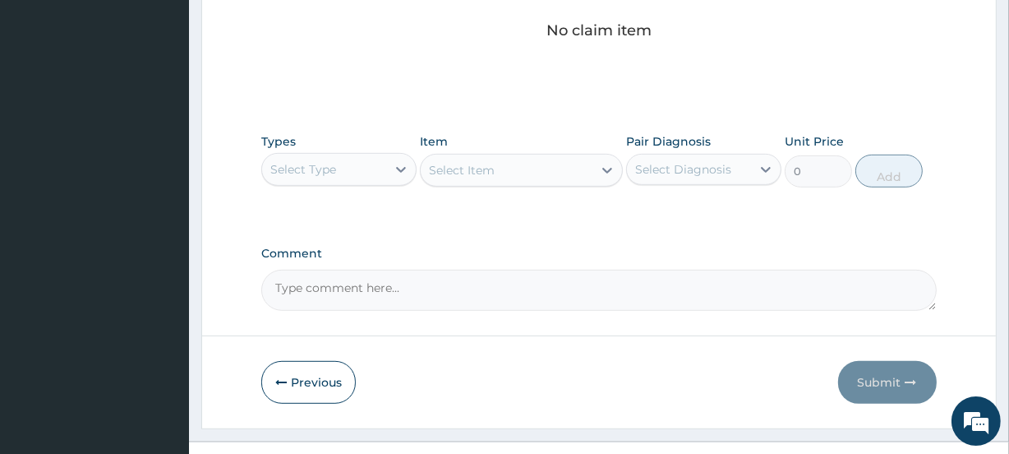
scroll to position [745, 0]
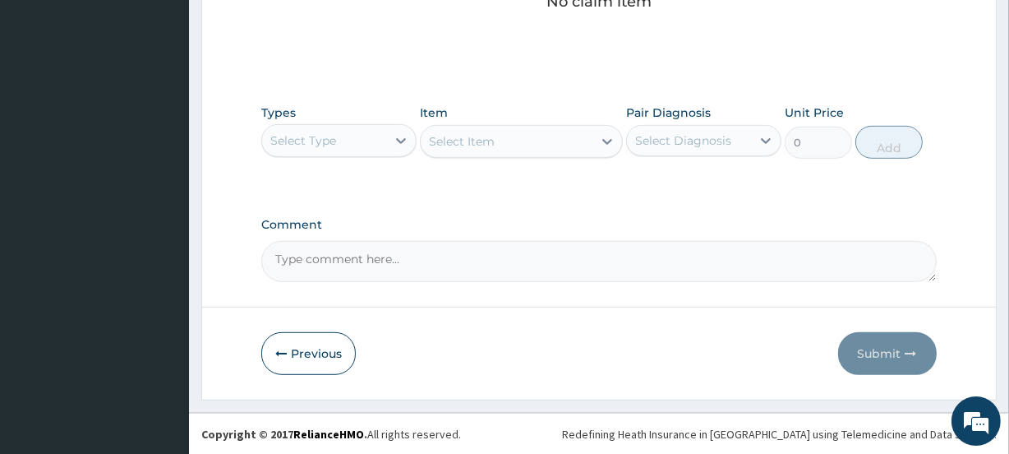
click at [342, 136] on div "Select Type" at bounding box center [324, 140] width 124 height 26
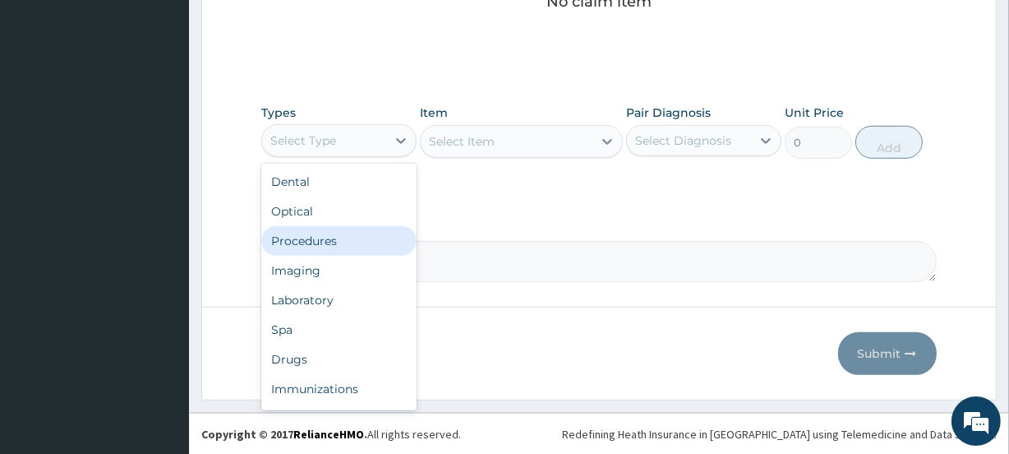
click at [336, 234] on div "Procedures" at bounding box center [338, 241] width 155 height 30
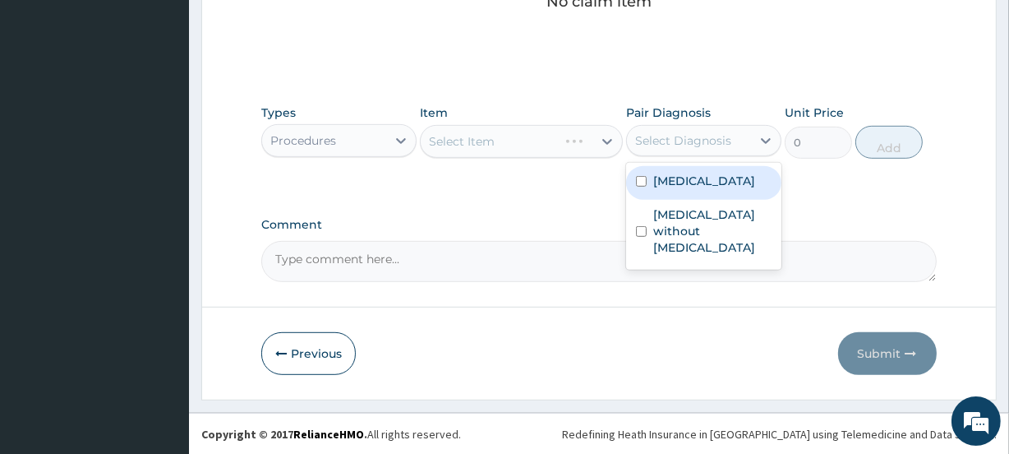
click at [685, 136] on div "Select Diagnosis" at bounding box center [683, 140] width 96 height 16
click at [693, 189] on label "Plasmodium malariae malaria without complication" at bounding box center [704, 181] width 102 height 16
checkbox input "true"
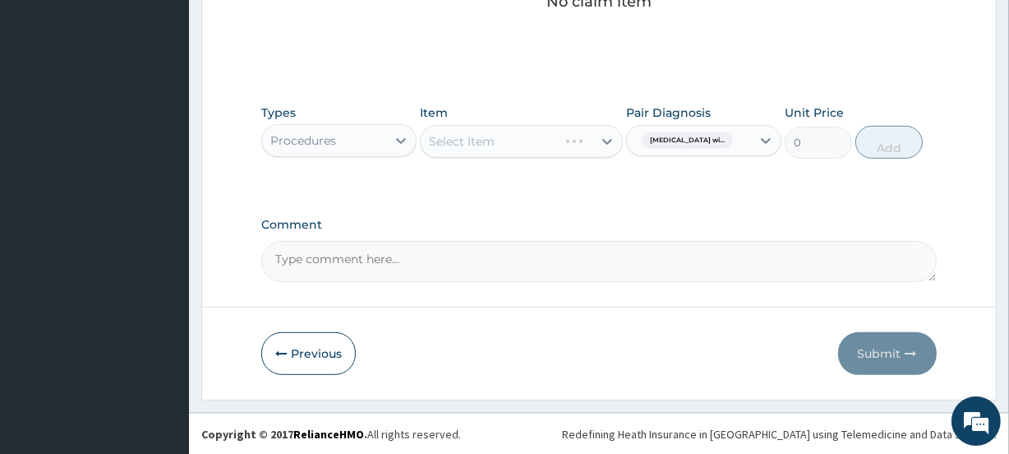
click at [527, 141] on div "Select Item" at bounding box center [506, 141] width 171 height 26
click at [497, 134] on div "Select Item" at bounding box center [506, 141] width 171 height 26
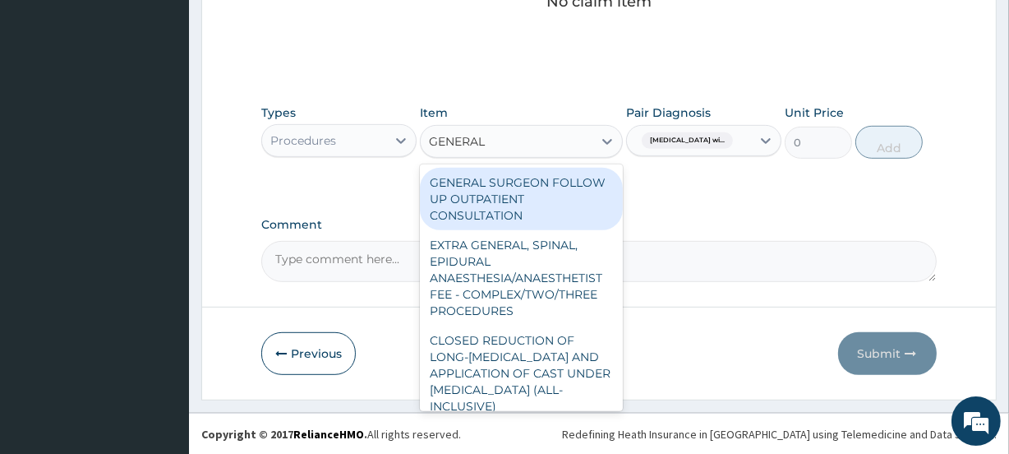
type input "GENERAL P"
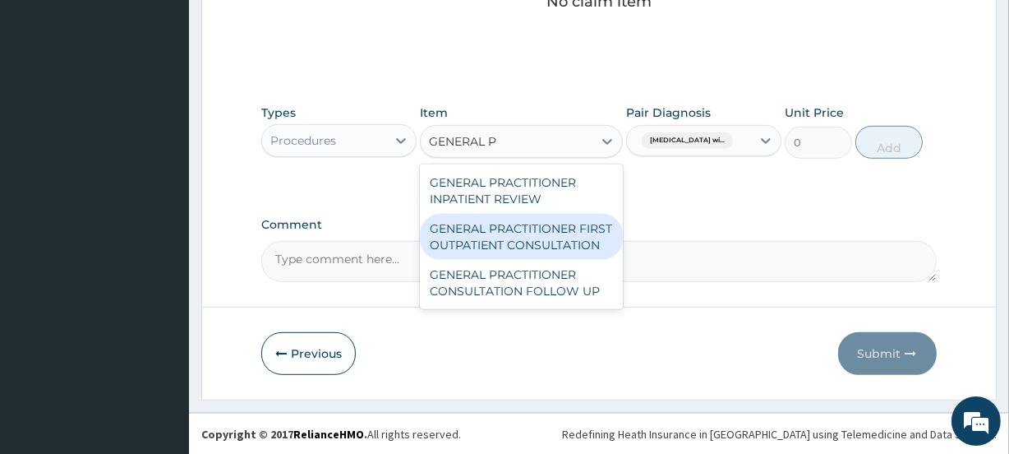
click at [503, 224] on div "GENERAL PRACTITIONER FIRST OUTPATIENT CONSULTATION" at bounding box center [521, 237] width 202 height 46
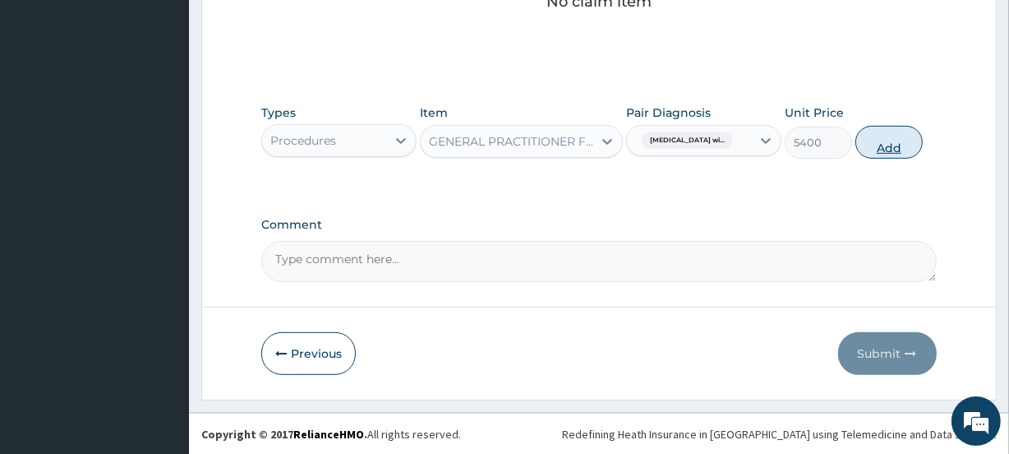
click at [901, 145] on button "Add" at bounding box center [888, 142] width 67 height 33
type input "0"
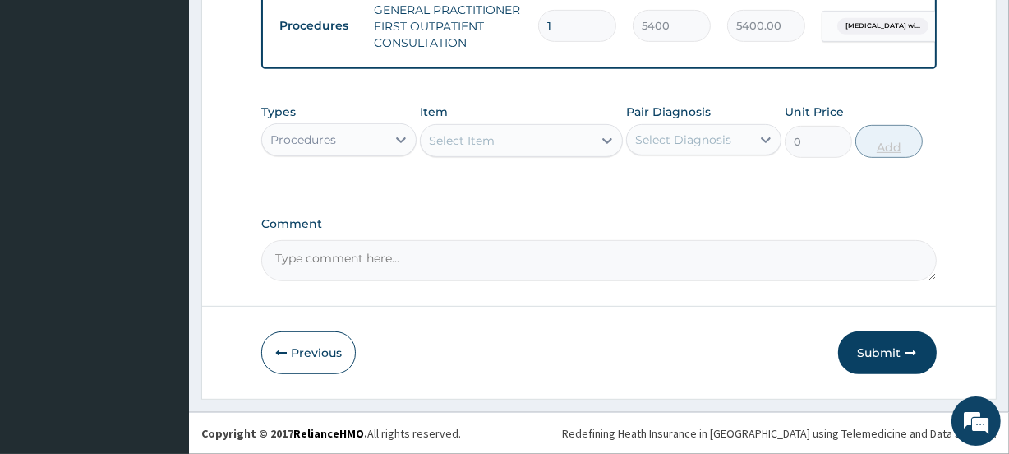
scroll to position [686, 0]
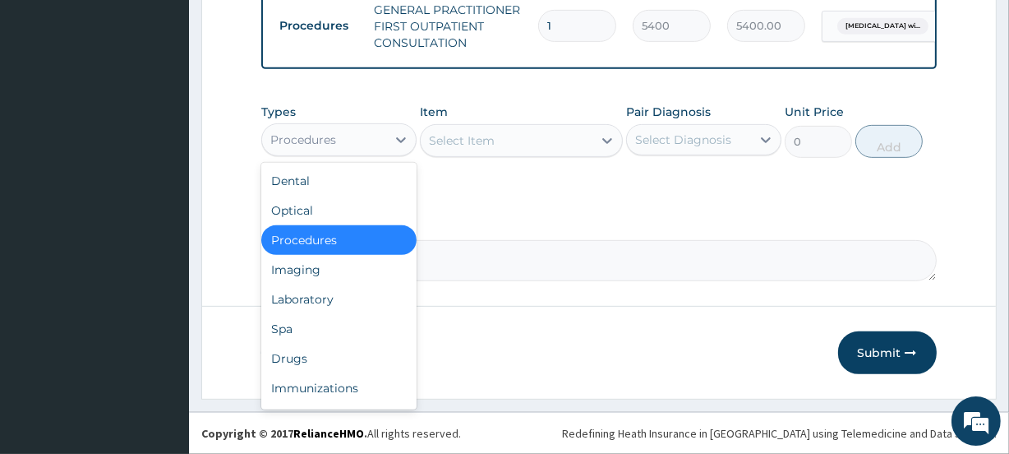
click at [352, 138] on div "Procedures" at bounding box center [324, 140] width 124 height 26
click at [352, 292] on div "Laboratory" at bounding box center [338, 299] width 155 height 30
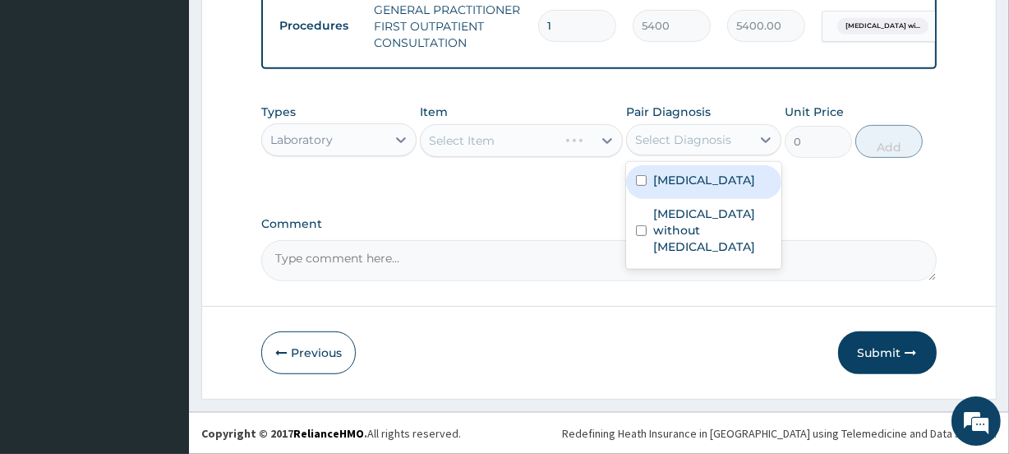
click at [673, 140] on div "Select Diagnosis" at bounding box center [683, 139] width 96 height 16
click at [679, 188] on label "Plasmodium malariae malaria without complication" at bounding box center [704, 180] width 102 height 16
checkbox input "true"
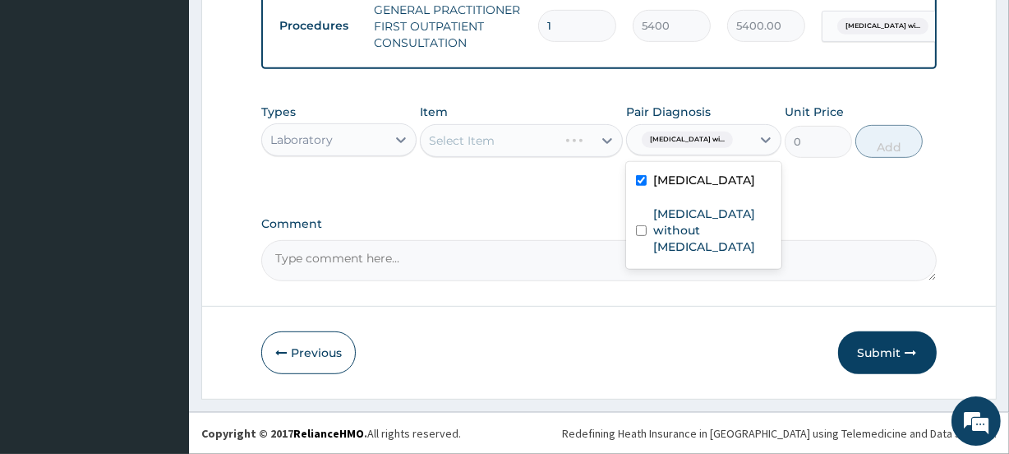
click at [582, 189] on div "Types Laboratory Item Select Item Pair Diagnosis option Plasmodium malariae mal…" at bounding box center [598, 142] width 675 height 95
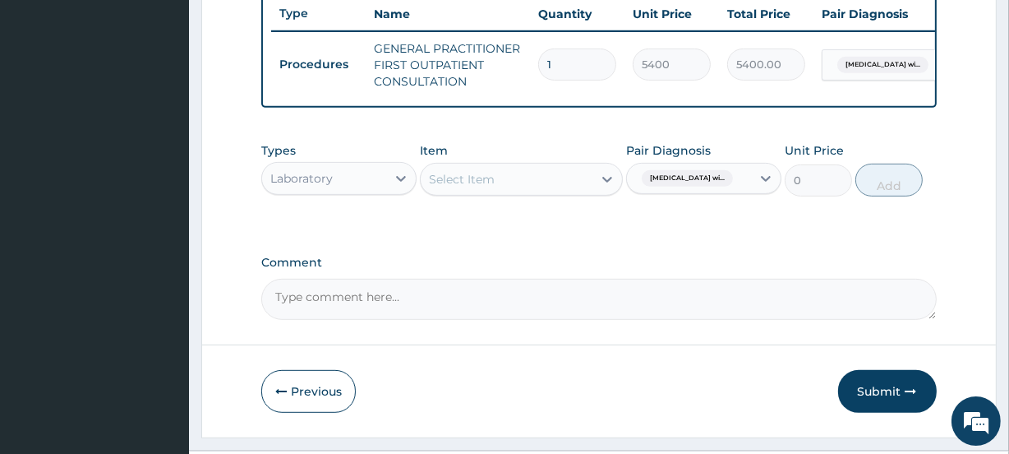
scroll to position [687, 0]
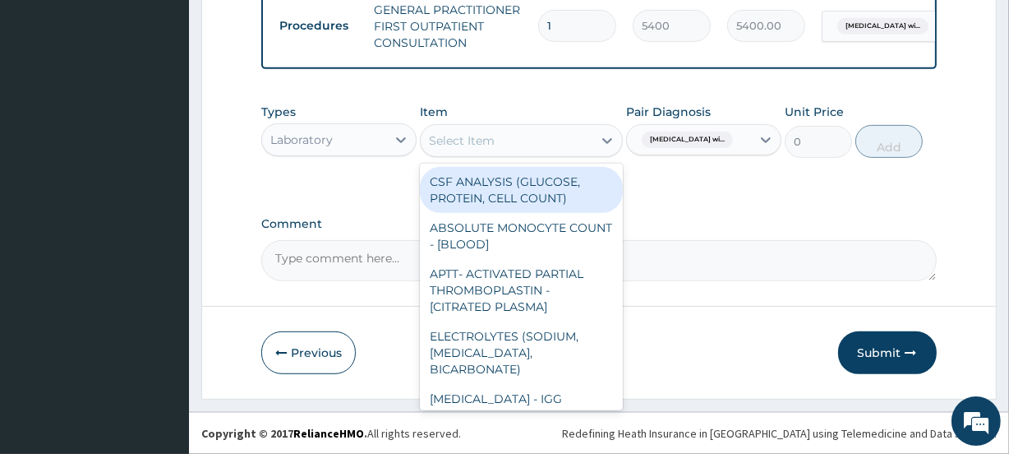
click at [495, 131] on div "Select Item" at bounding box center [506, 140] width 171 height 26
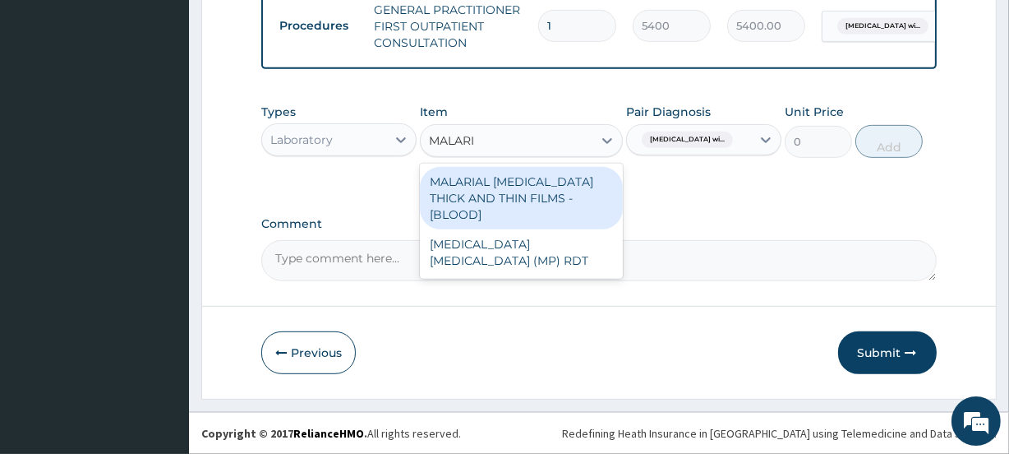
type input "MALARIA"
click at [526, 185] on div "MALARIAL PARASITE THICK AND THIN FILMS - [BLOOD]" at bounding box center [521, 198] width 202 height 62
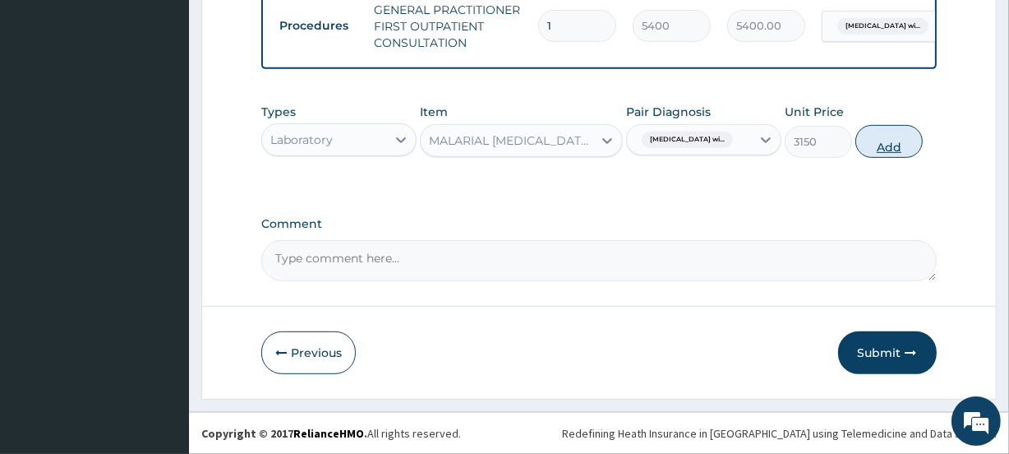
click at [901, 148] on button "Add" at bounding box center [888, 141] width 67 height 33
type input "0"
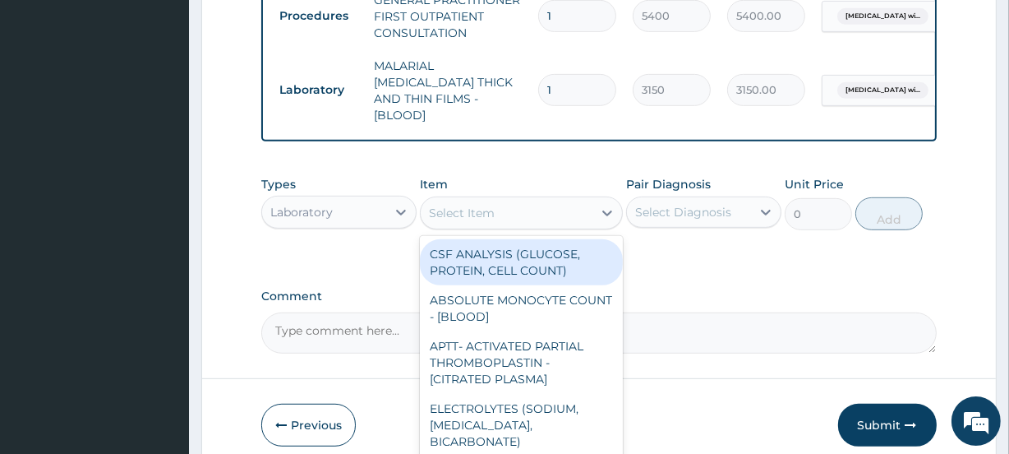
click at [502, 201] on div "Select Item" at bounding box center [506, 213] width 171 height 26
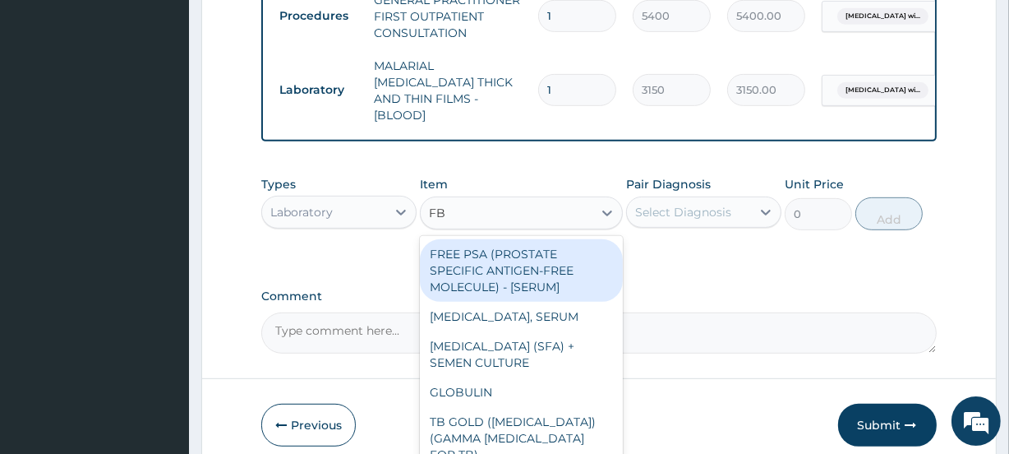
type input "FBC"
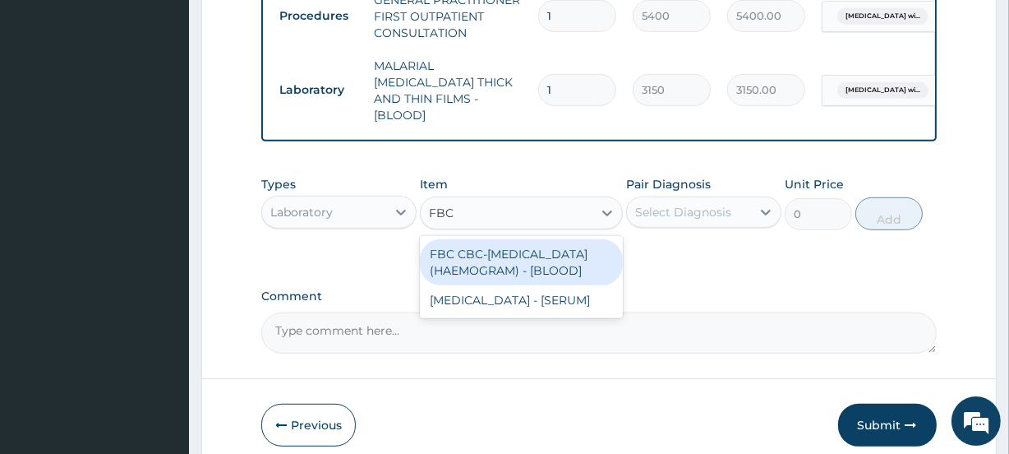
click at [518, 239] on div "FBC CBC-COMPLETE BLOOD COUNT (HAEMOGRAM) - [BLOOD]" at bounding box center [521, 262] width 202 height 46
type input "7200"
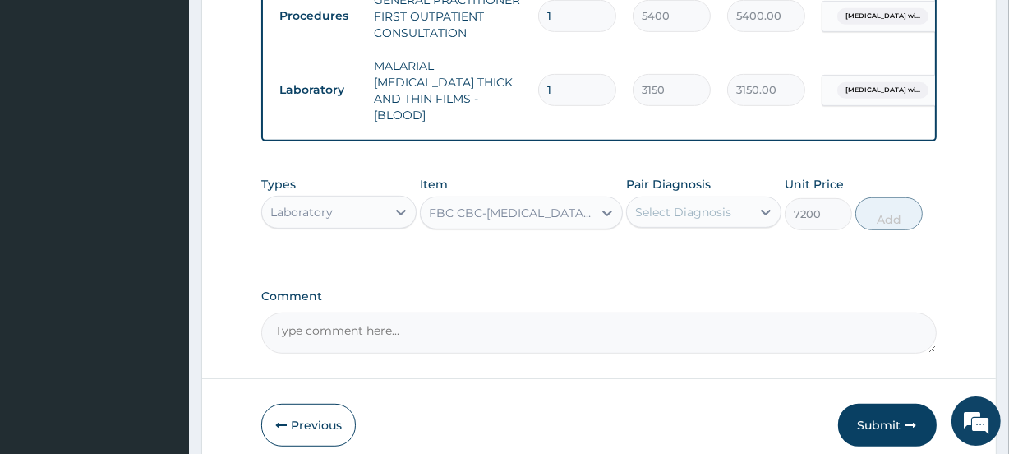
click at [730, 208] on div "Select Diagnosis" at bounding box center [683, 212] width 96 height 16
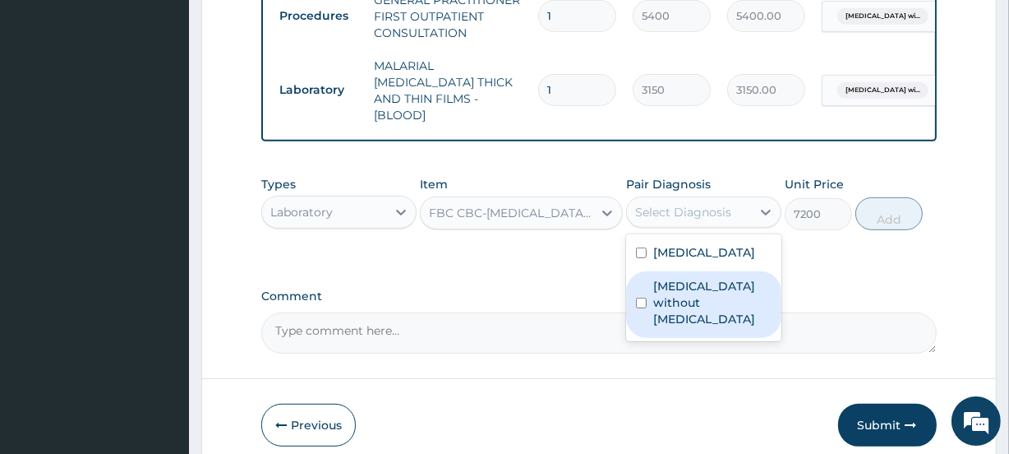
click at [725, 320] on label "Sepsis without septic shock" at bounding box center [712, 302] width 118 height 49
checkbox input "true"
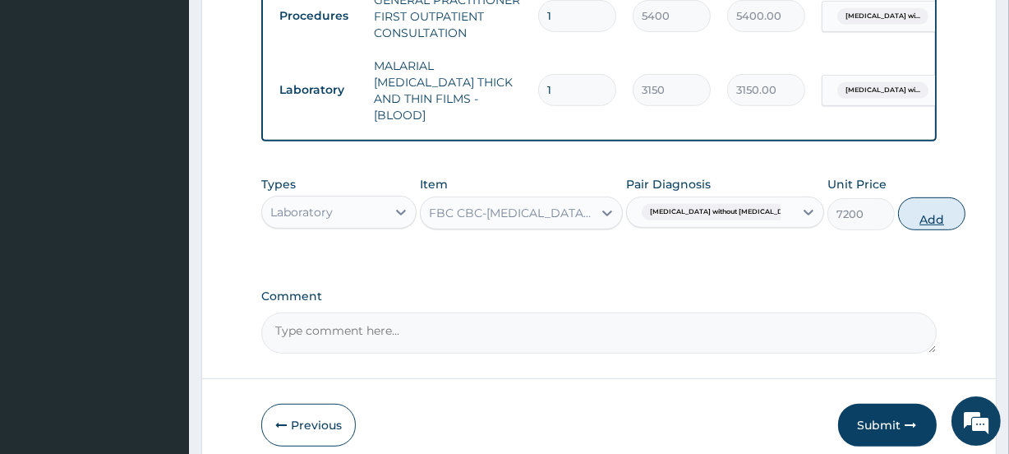
click at [898, 212] on button "Add" at bounding box center [931, 213] width 67 height 33
type input "0"
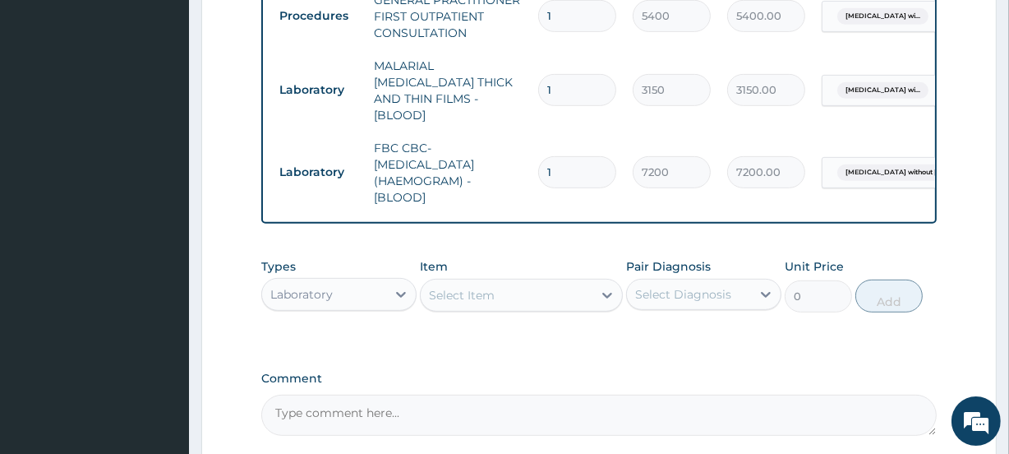
scroll to position [835, 0]
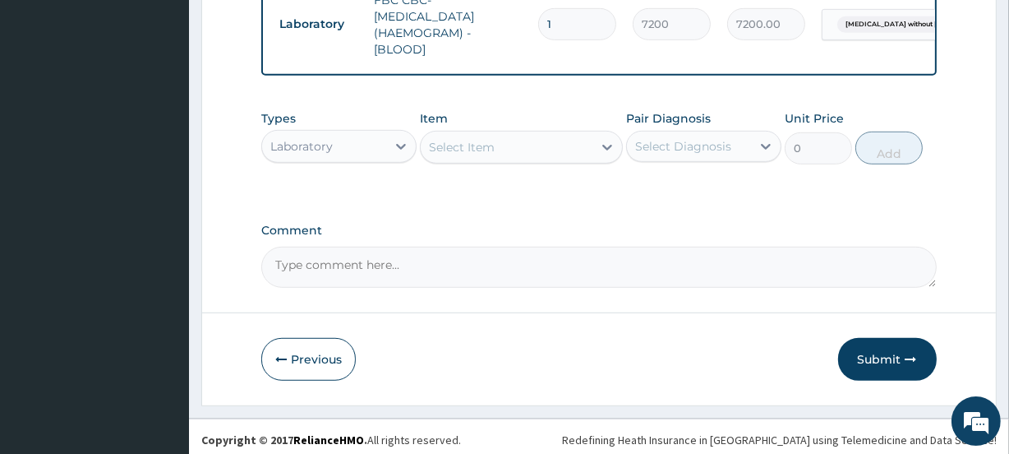
click at [331, 138] on div "Laboratory" at bounding box center [301, 146] width 62 height 16
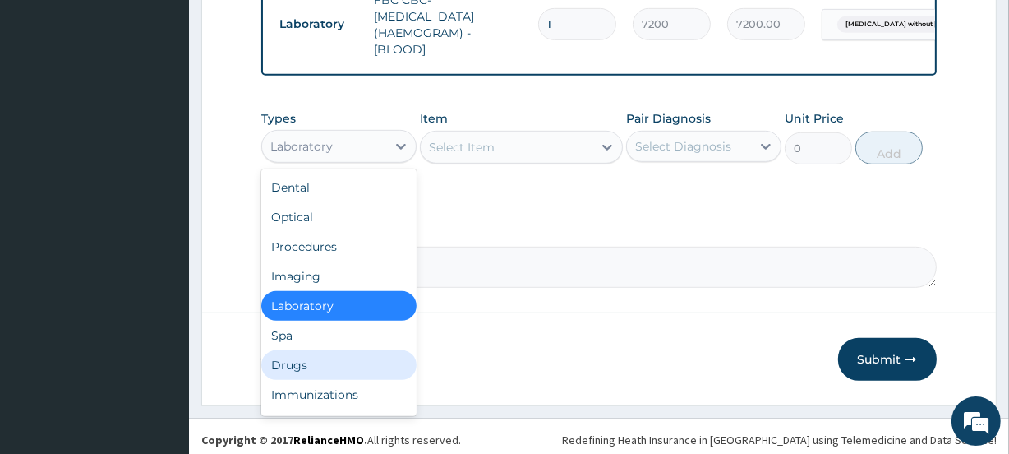
click at [310, 367] on div "Drugs" at bounding box center [338, 365] width 155 height 30
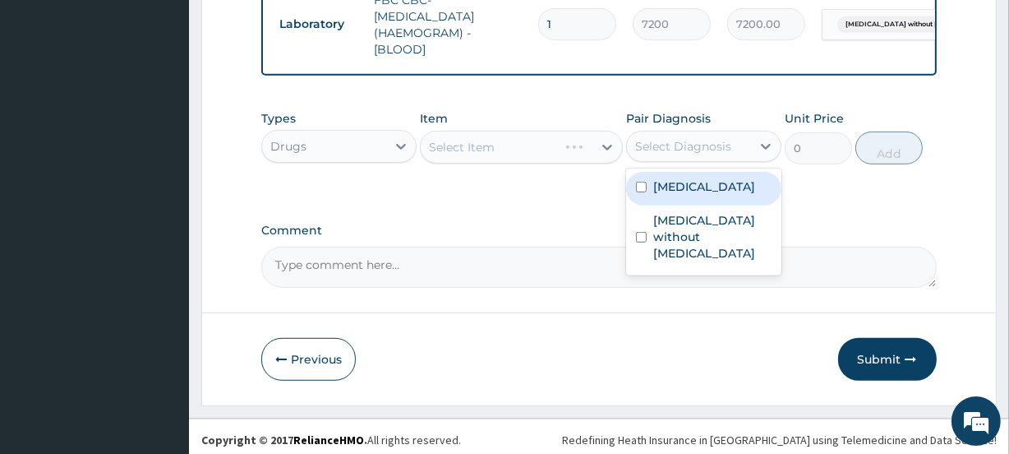
click at [702, 139] on div "Select Diagnosis" at bounding box center [683, 146] width 96 height 16
click at [703, 191] on label "Plasmodium malariae malaria without complication" at bounding box center [704, 186] width 102 height 16
checkbox input "true"
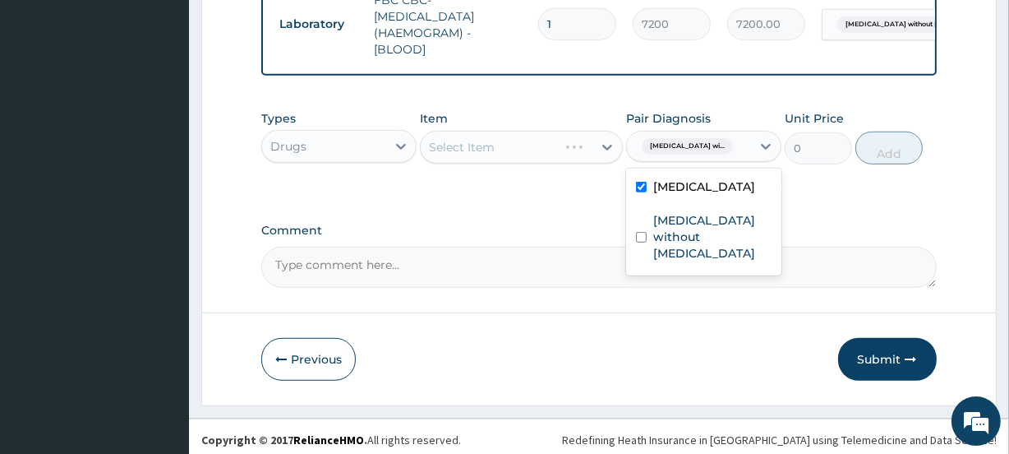
click at [552, 187] on div "Types Drugs Item Select Item Pair Diagnosis option Plasmodium malariae malaria …" at bounding box center [598, 149] width 675 height 95
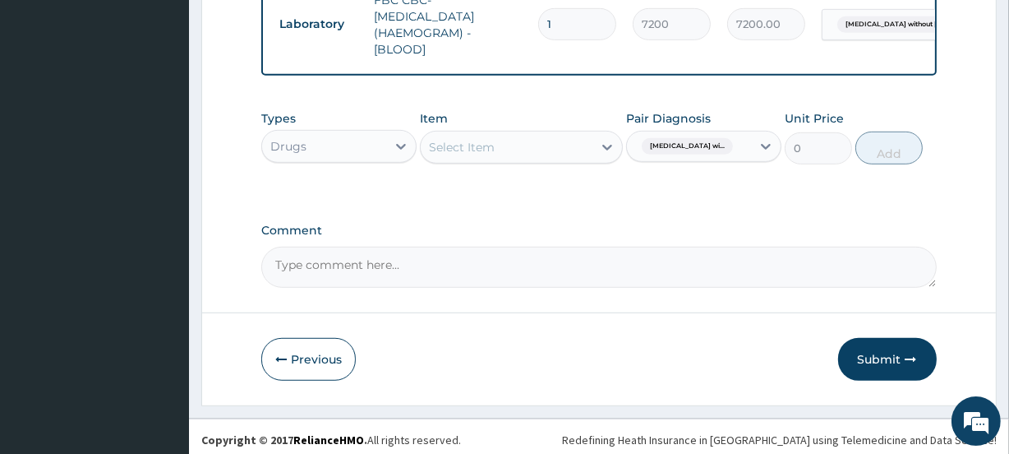
click at [486, 139] on div "Select Item" at bounding box center [462, 147] width 66 height 16
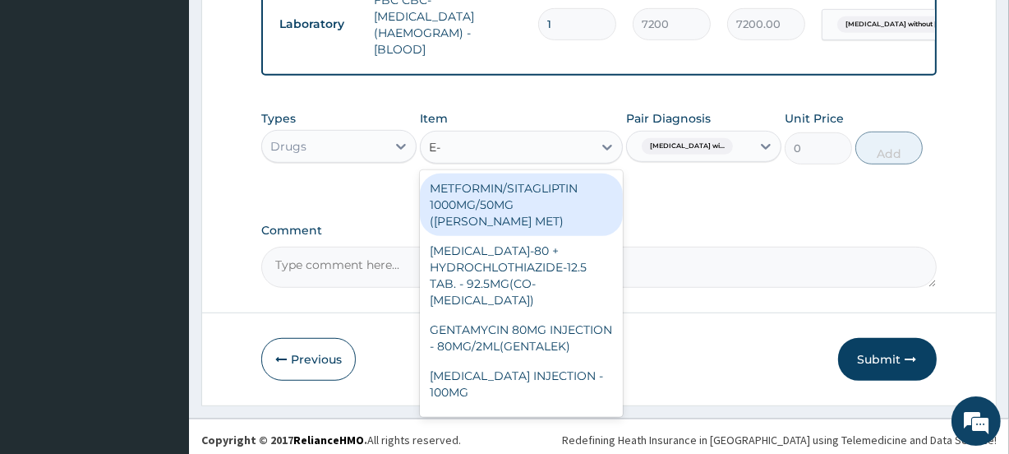
type input "E-M"
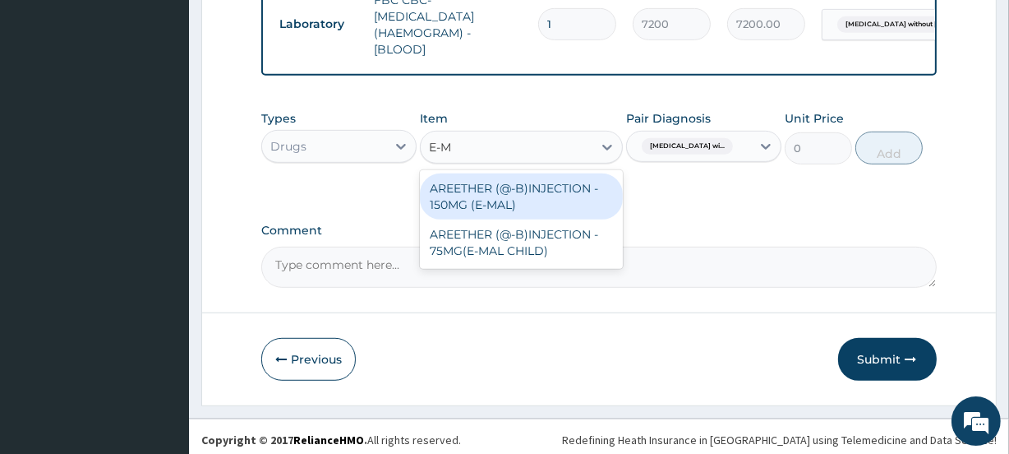
click at [515, 191] on div "AREETHER (@-B)INJECTION - 150MG (E-MAL)" at bounding box center [521, 196] width 202 height 46
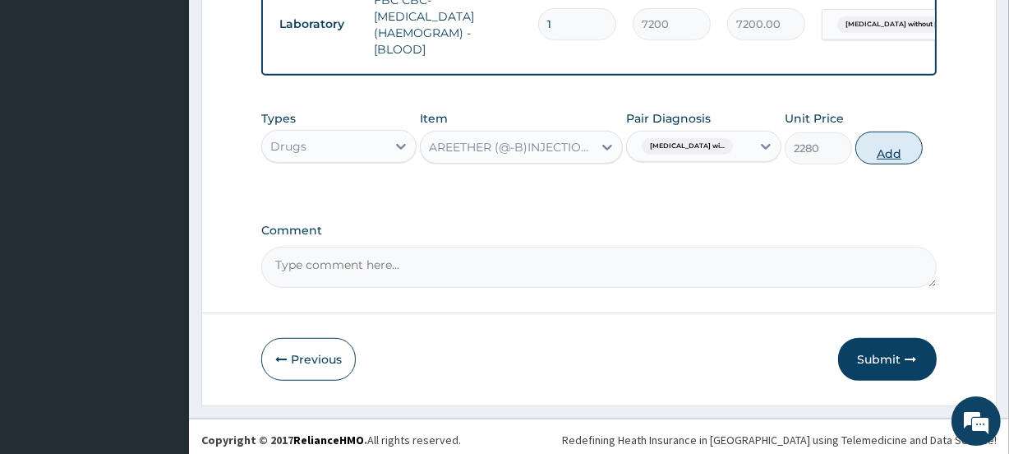
click at [893, 145] on button "Add" at bounding box center [888, 147] width 67 height 33
type input "0"
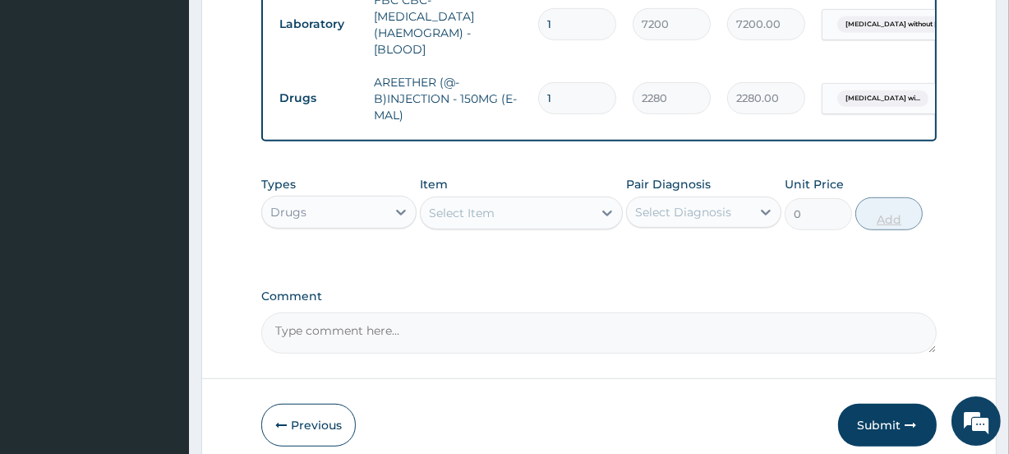
type input "2"
type input "4560.00"
type input "3"
type input "6840.00"
click at [499, 200] on div "Select Item" at bounding box center [506, 213] width 171 height 26
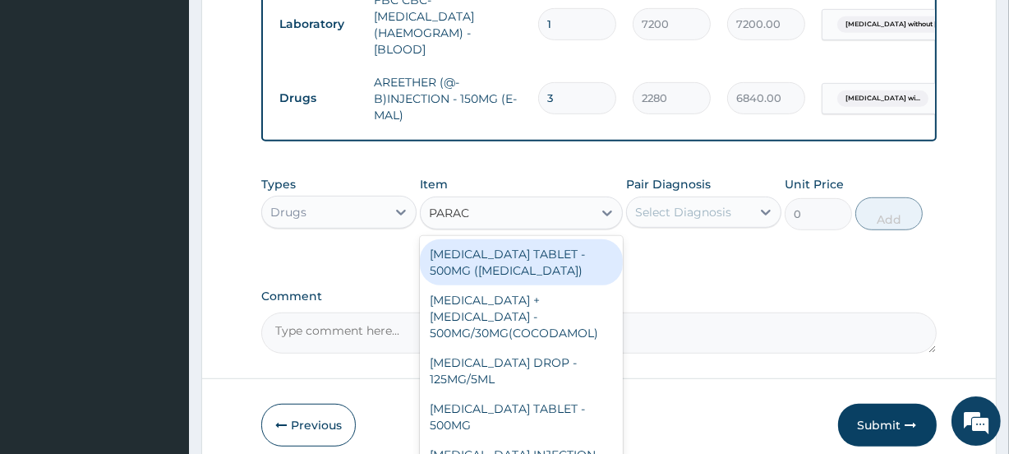
type input "PARACE"
click at [533, 258] on div "PARACETAMOL TABLET - 500MG (PANADOL)" at bounding box center [521, 262] width 202 height 46
type input "57"
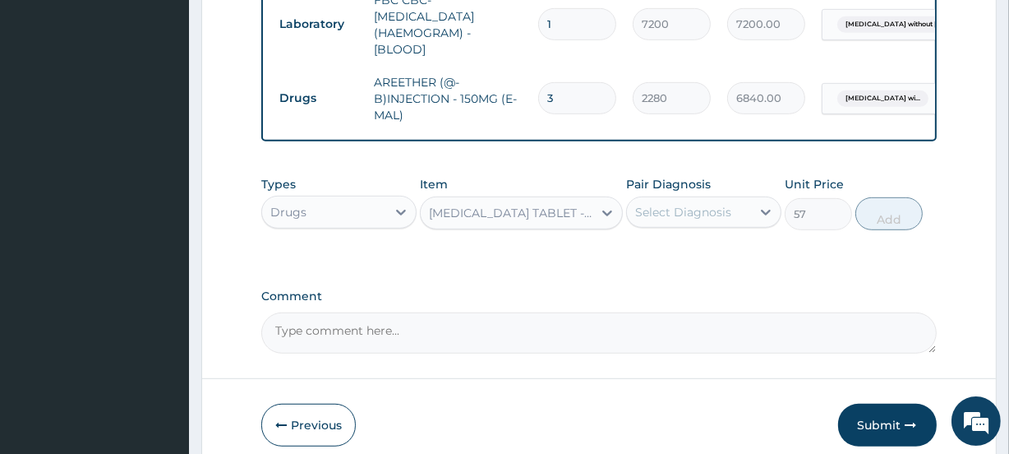
click at [716, 207] on div "Select Diagnosis" at bounding box center [683, 212] width 96 height 16
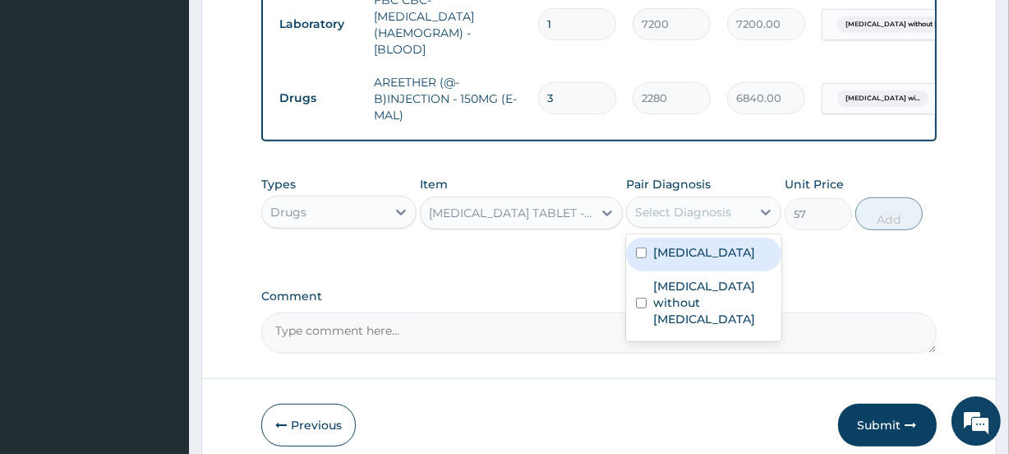
click at [714, 260] on label "Plasmodium malariae malaria without complication" at bounding box center [704, 252] width 102 height 16
checkbox input "true"
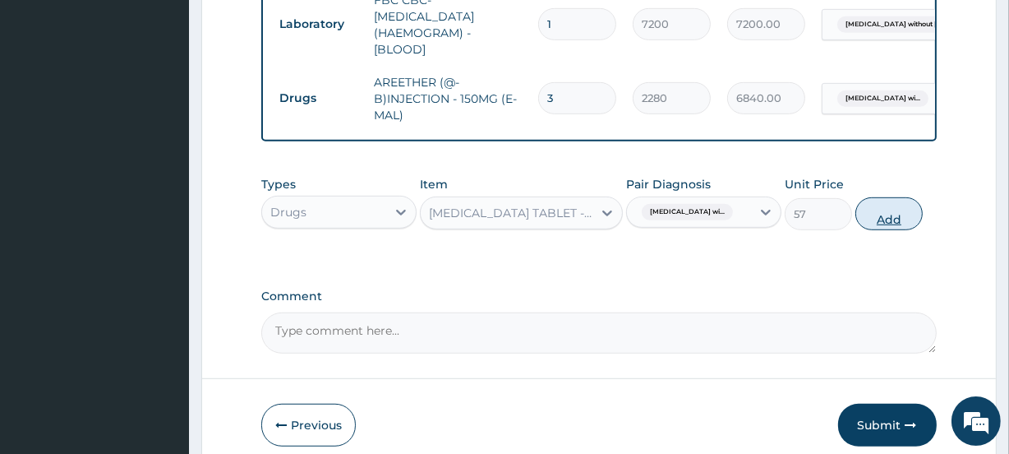
click at [905, 212] on button "Add" at bounding box center [888, 213] width 67 height 33
type input "0"
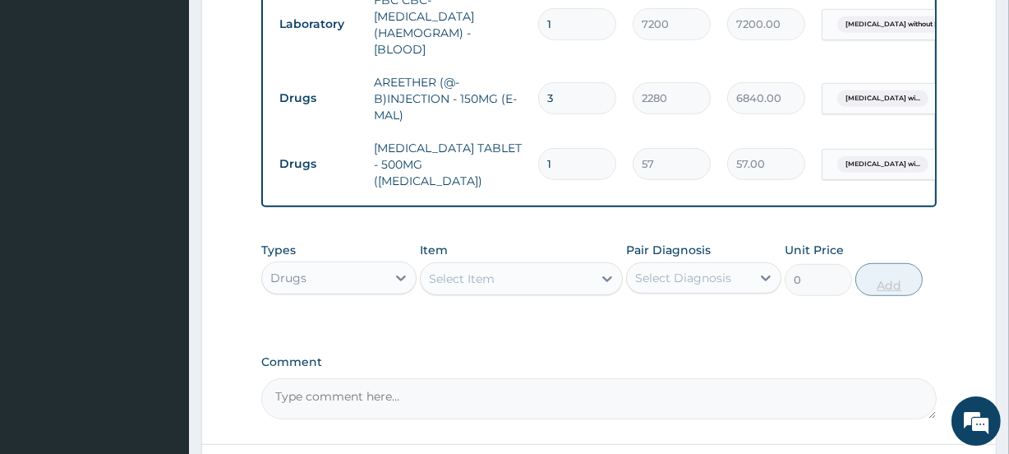
type input "2"
type input "114.00"
type input "3"
type input "171.00"
type input "4"
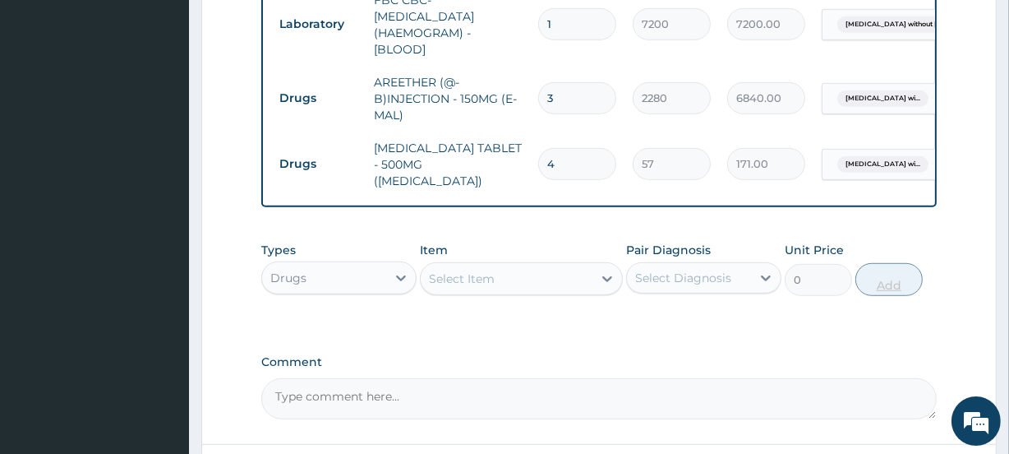
type input "228.00"
type input "5"
type input "285.00"
type input "6"
type input "342.00"
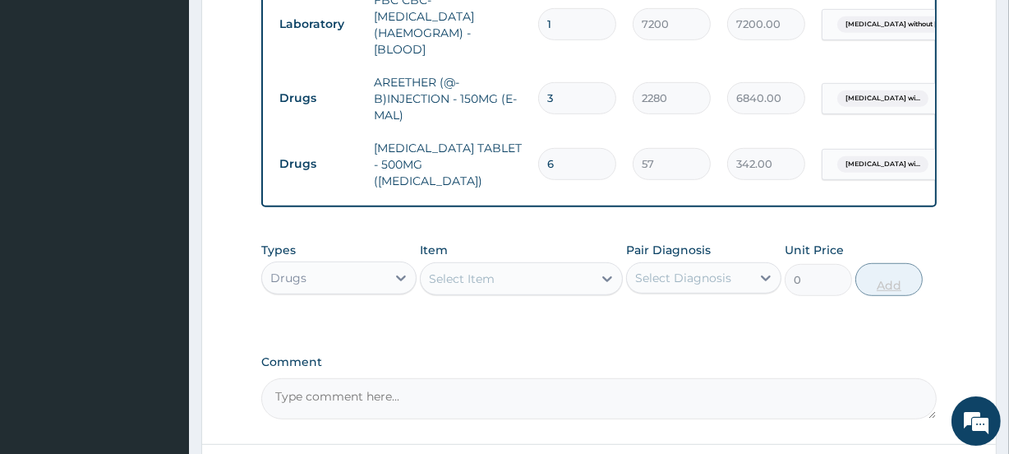
type input "7"
type input "399.00"
type input "8"
type input "456.00"
type input "9"
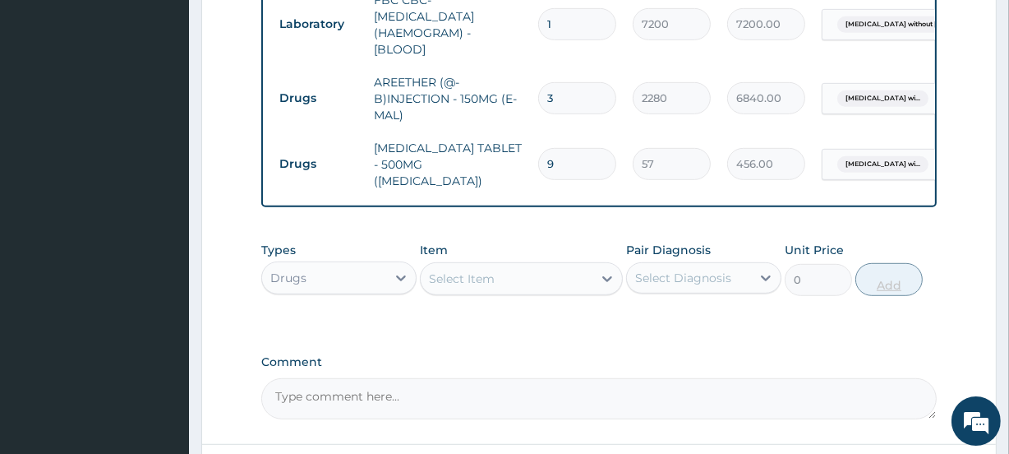
type input "513.00"
type input "10"
type input "570.00"
type input "11"
type input "627.00"
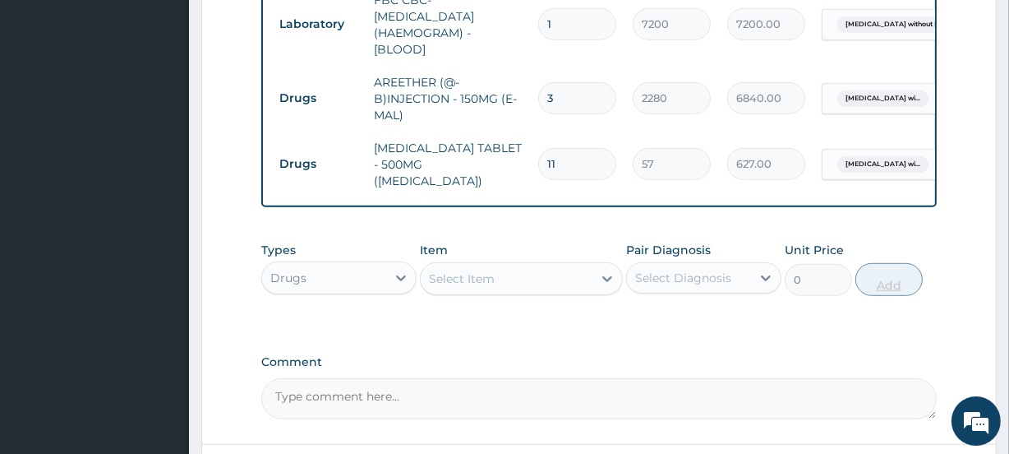
type input "12"
type input "684.00"
type input "13"
type input "741.00"
type input "14"
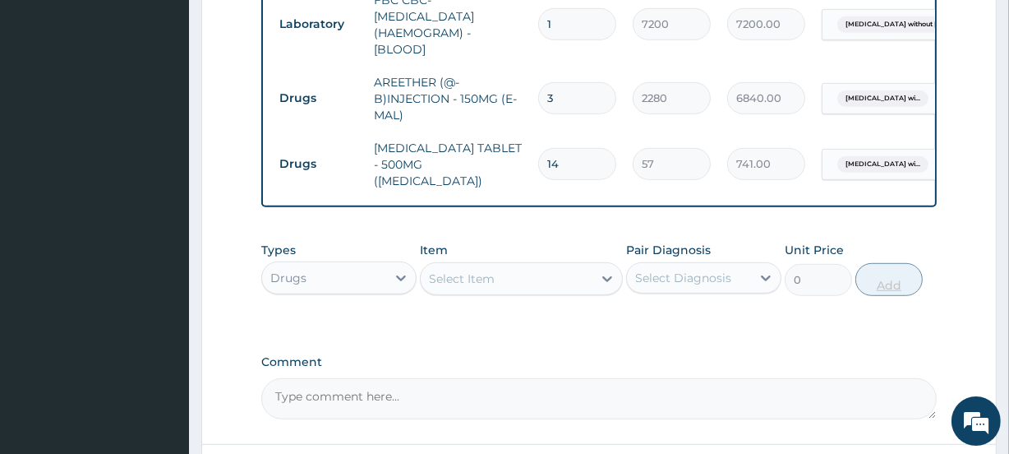
type input "798.00"
type input "15"
type input "855.00"
type input "16"
type input "912.00"
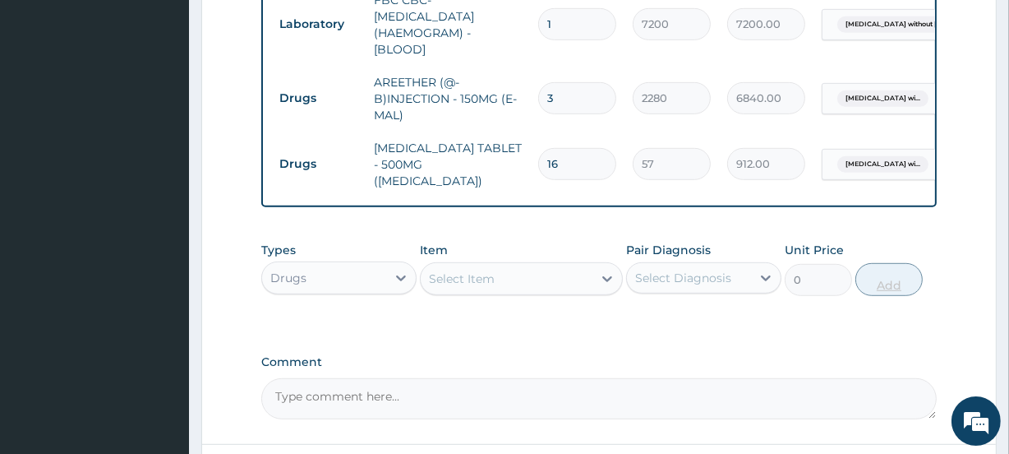
type input "17"
type input "969.00"
type input "18"
type input "1026.00"
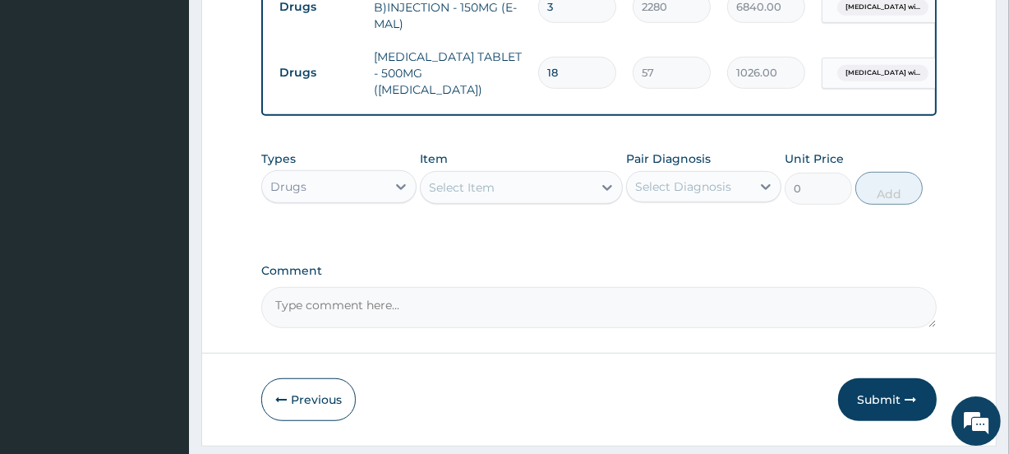
scroll to position [948, 0]
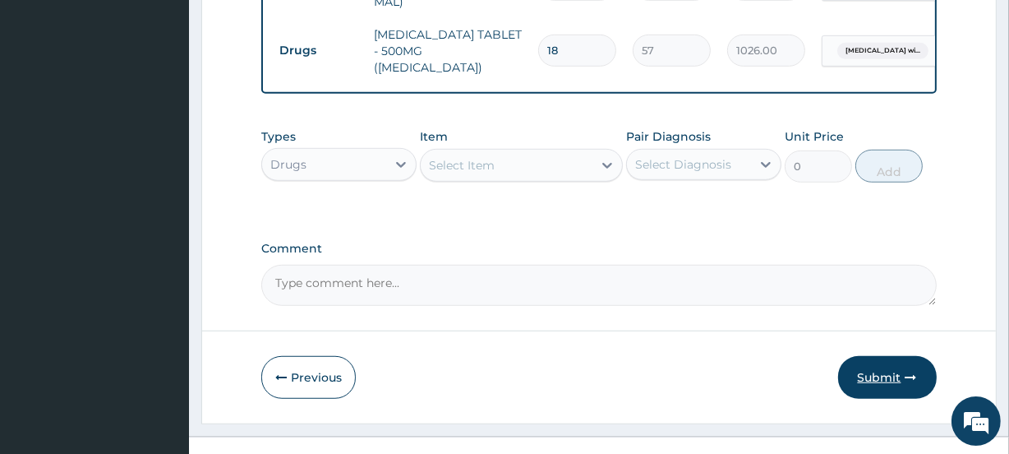
click at [898, 361] on button "Submit" at bounding box center [887, 377] width 99 height 43
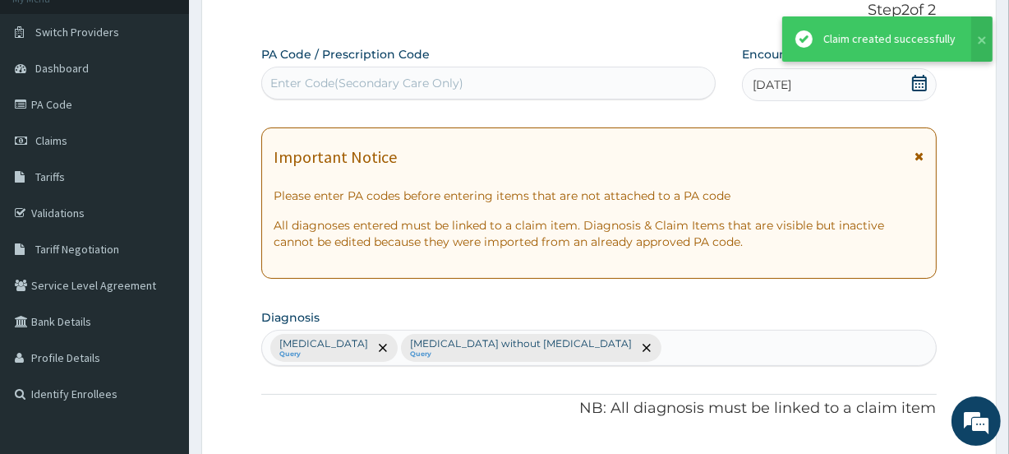
scroll to position [942, 0]
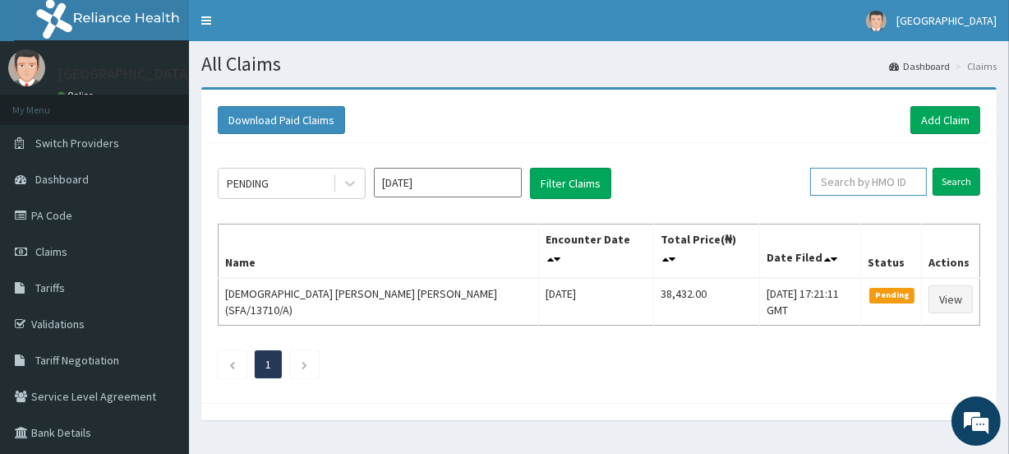
click at [868, 175] on input "text" at bounding box center [868, 182] width 117 height 28
paste input "DGS/100012/A"
click at [951, 181] on input "Search" at bounding box center [957, 182] width 48 height 28
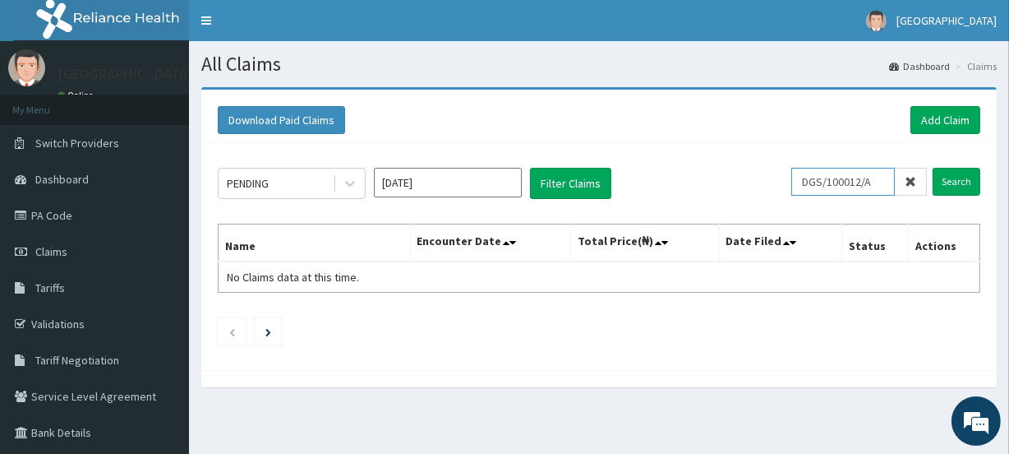
click at [879, 180] on input "DGS/100012/A" at bounding box center [843, 182] width 104 height 28
type input "D"
click at [959, 182] on input "Search" at bounding box center [957, 182] width 48 height 28
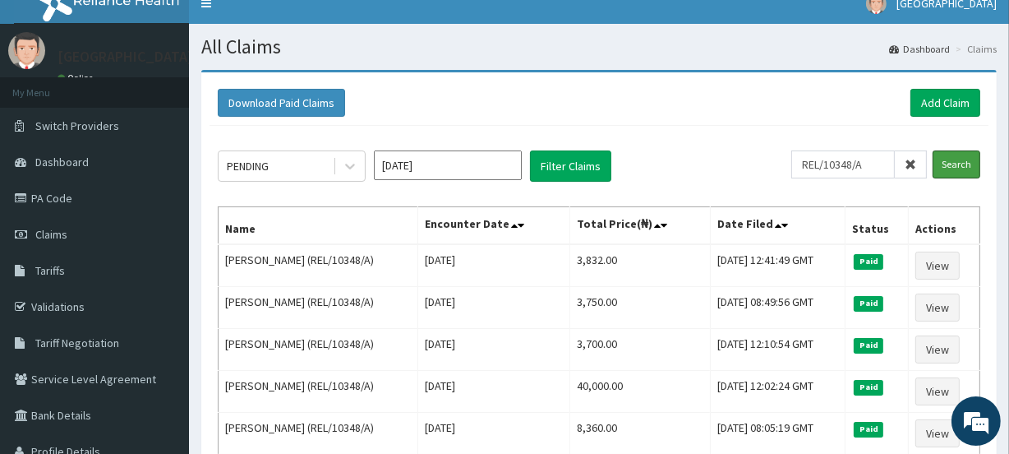
scroll to position [12, 0]
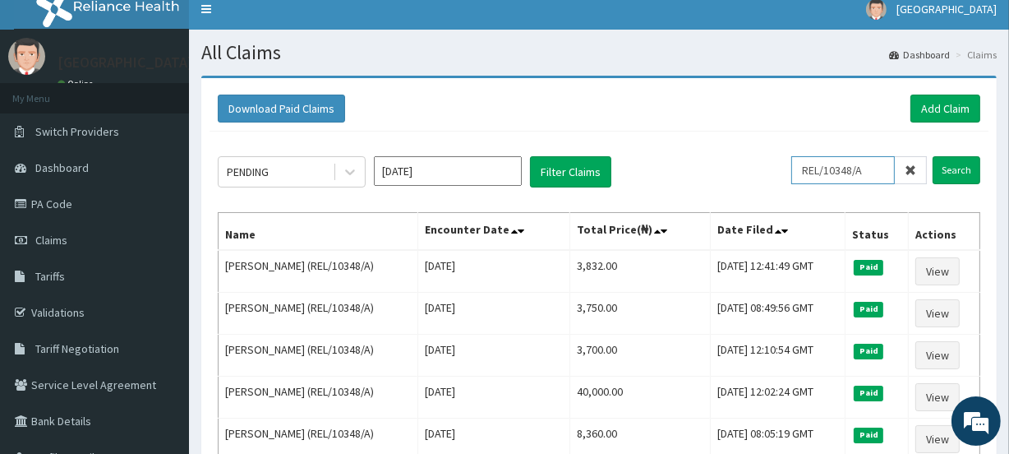
click at [873, 171] on input "REL/10348/A" at bounding box center [843, 170] width 104 height 28
drag, startPoint x: 873, startPoint y: 171, endPoint x: 799, endPoint y: 176, distance: 74.9
click at [799, 176] on div "PENDING Oct 2025 Filter Claims REL/10348/A Search" at bounding box center [599, 171] width 762 height 31
click at [881, 173] on input "REL/10348/A" at bounding box center [843, 170] width 104 height 28
type input "R"
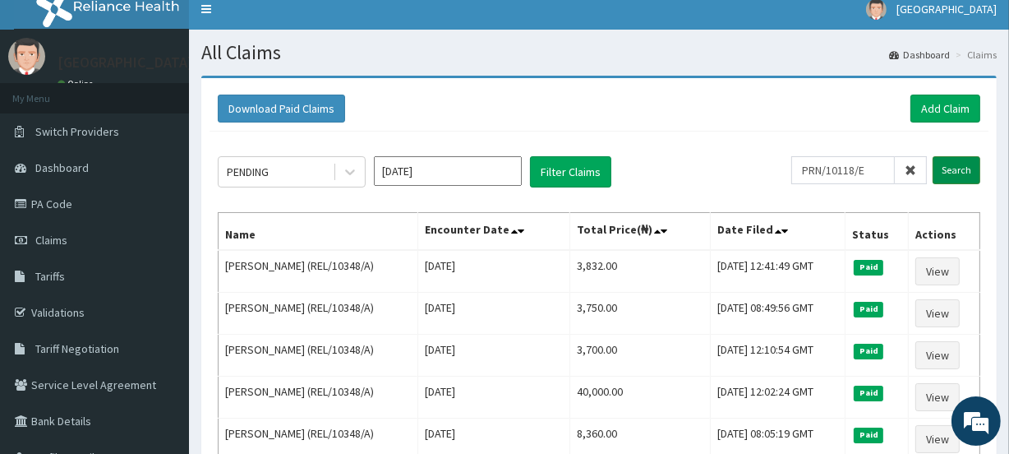
click at [955, 170] on input "Search" at bounding box center [957, 170] width 48 height 28
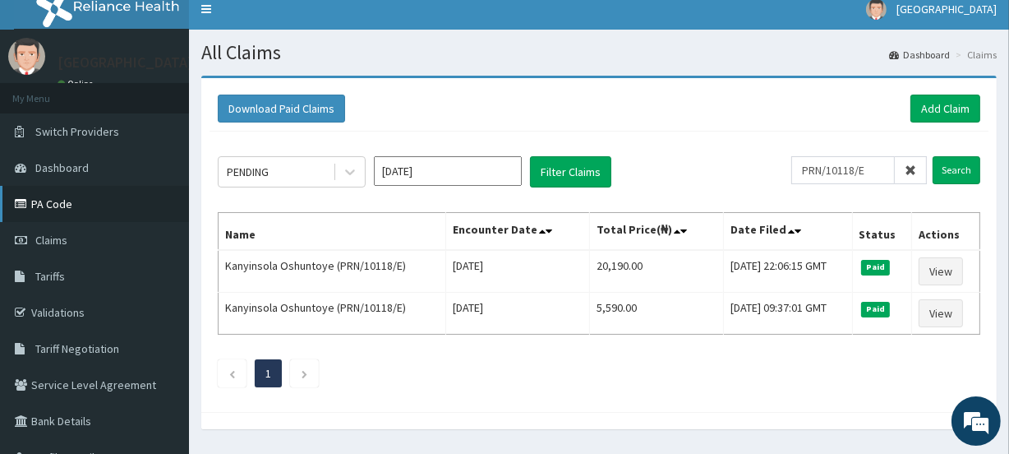
click at [61, 204] on link "PA Code" at bounding box center [94, 204] width 189 height 36
click at [879, 166] on input "PRN/10118/E" at bounding box center [843, 170] width 104 height 28
type input "P"
type input "CR"
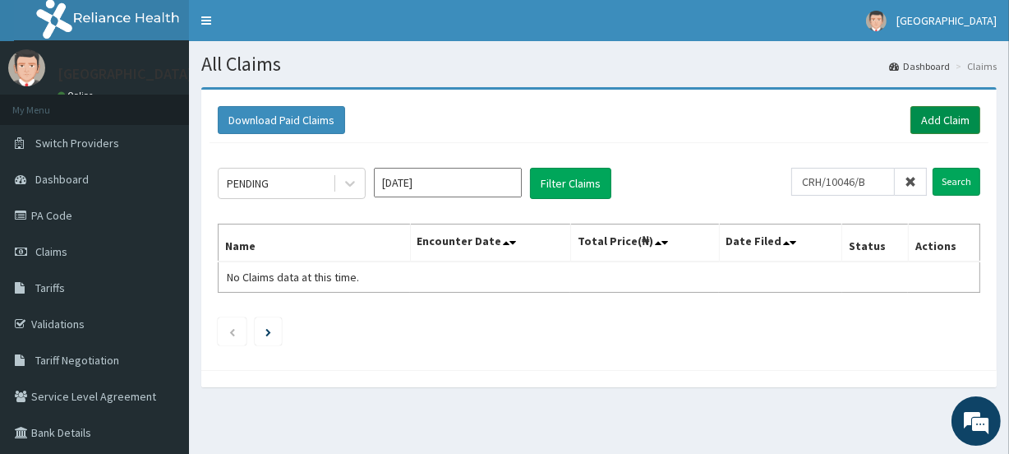
click at [948, 116] on link "Add Claim" at bounding box center [945, 120] width 70 height 28
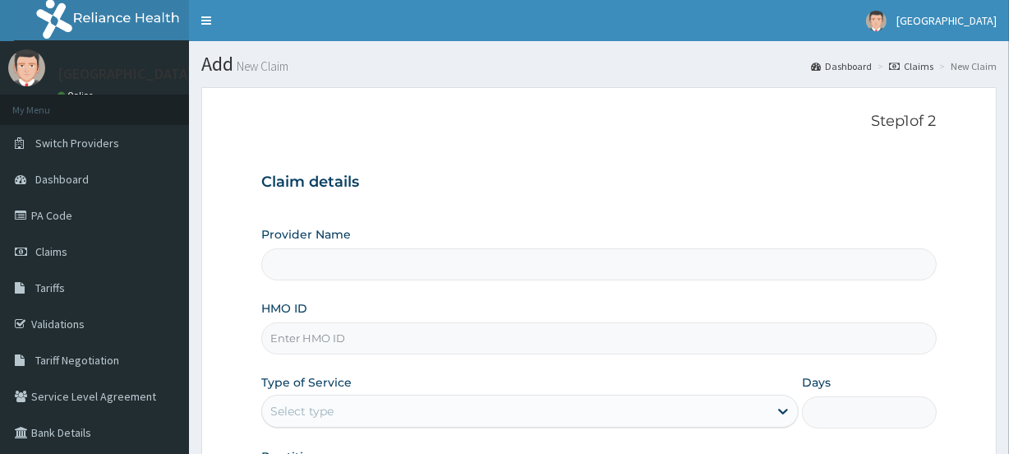
click at [289, 339] on input "HMO ID" at bounding box center [598, 338] width 675 height 32
paste input "CRH/10046/B"
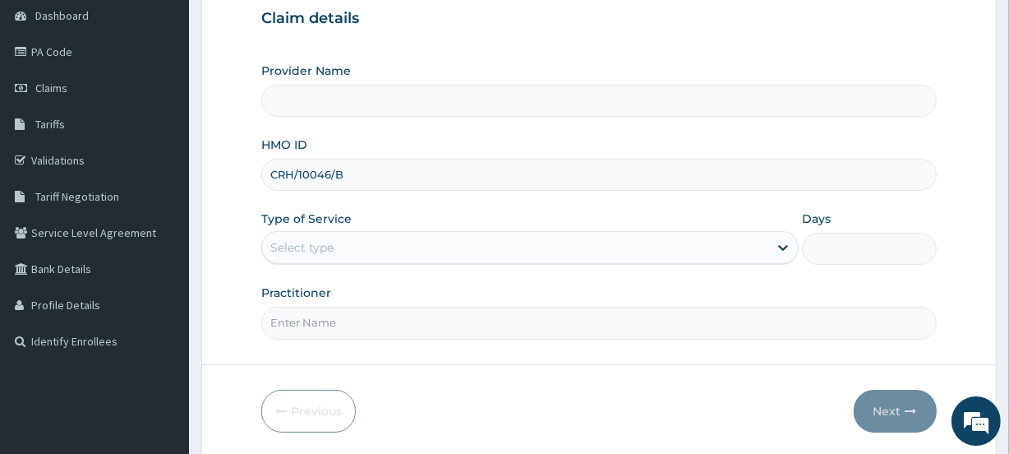
scroll to position [208, 0]
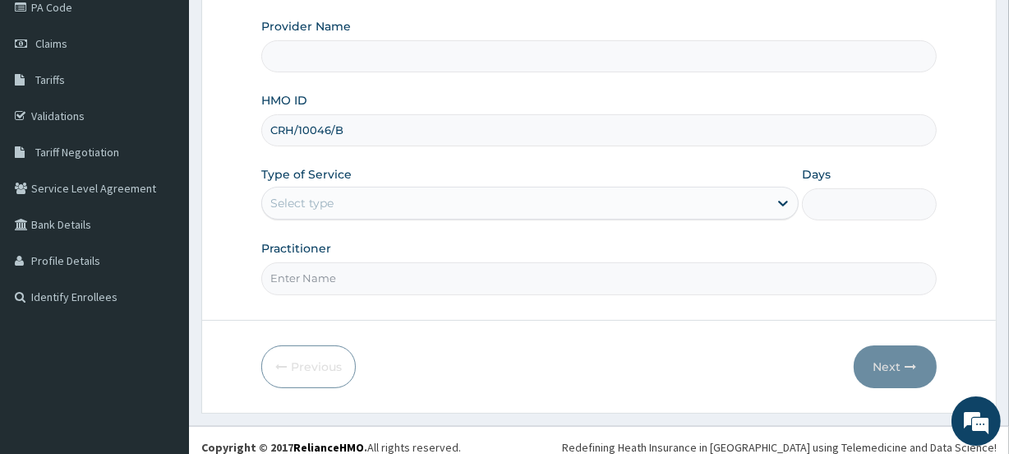
type input "CRH/10046/B"
click at [315, 205] on div "Select type" at bounding box center [301, 203] width 63 height 16
click at [325, 274] on input "Practitioner" at bounding box center [598, 278] width 675 height 32
type input "AYOBAM"
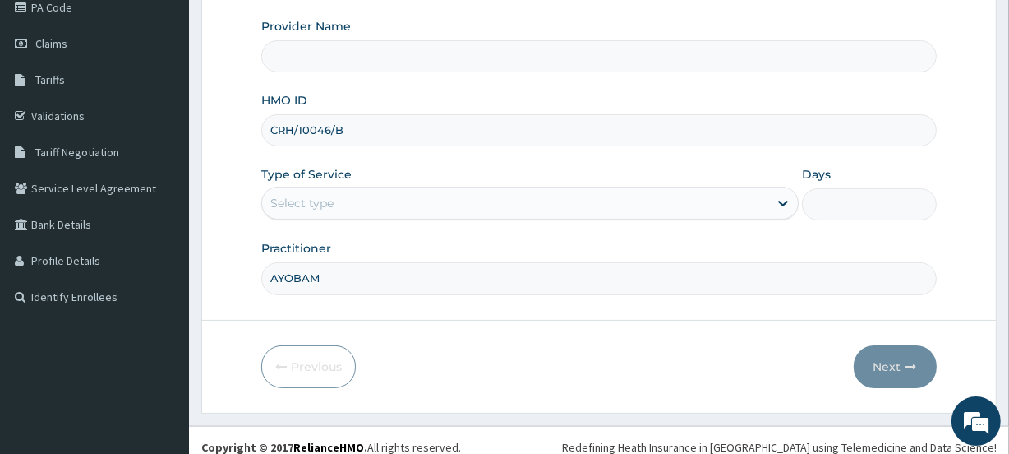
type input "[GEOGRAPHIC_DATA]"
type input "AYOBAMI"
click at [314, 195] on div "Select type" at bounding box center [301, 203] width 63 height 16
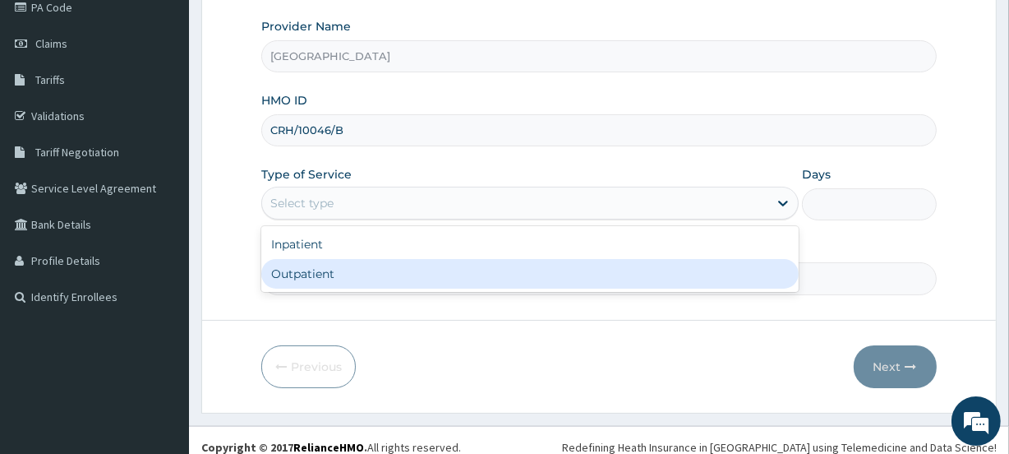
click at [315, 265] on div "Outpatient" at bounding box center [529, 274] width 537 height 30
type input "1"
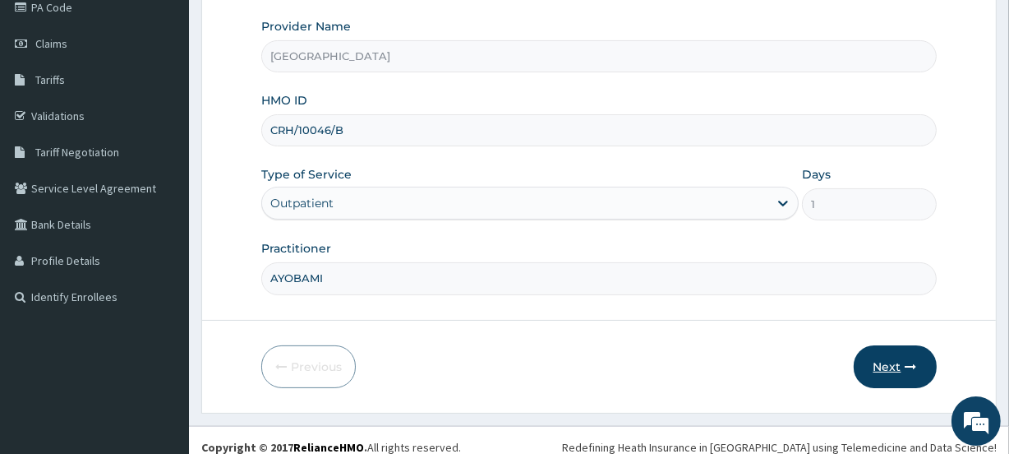
click at [878, 360] on button "Next" at bounding box center [895, 366] width 83 height 43
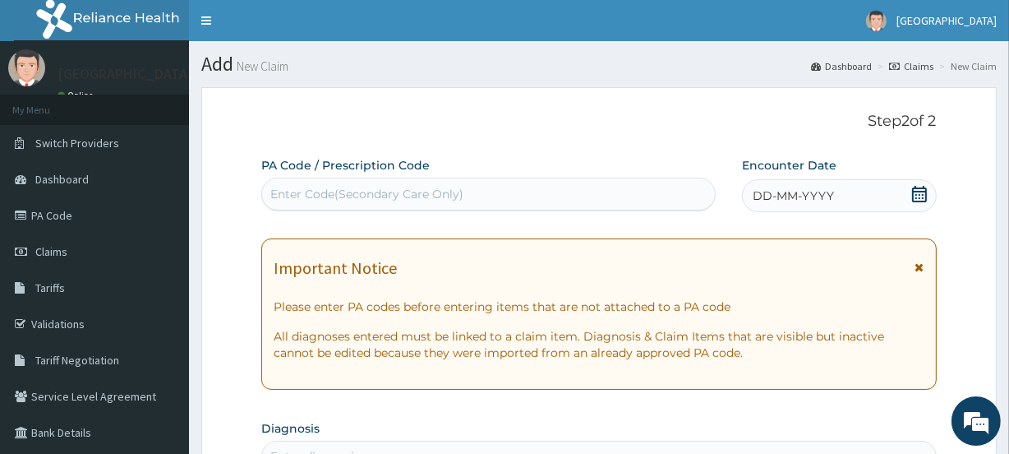
click at [391, 188] on div "Enter Code(Secondary Care Only)" at bounding box center [366, 194] width 193 height 16
paste input "PA/97C50D"
type input "PA/97C50D"
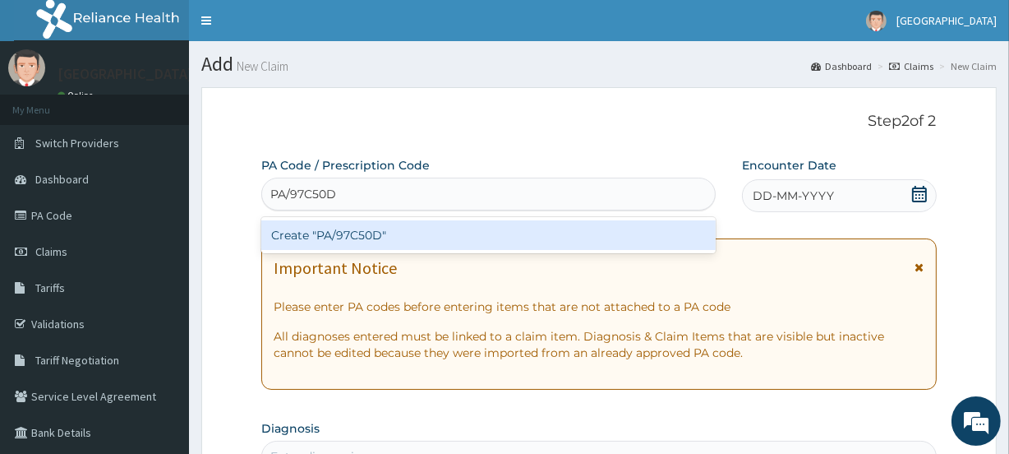
click at [391, 228] on div "Create "PA/97C50D"" at bounding box center [488, 235] width 454 height 30
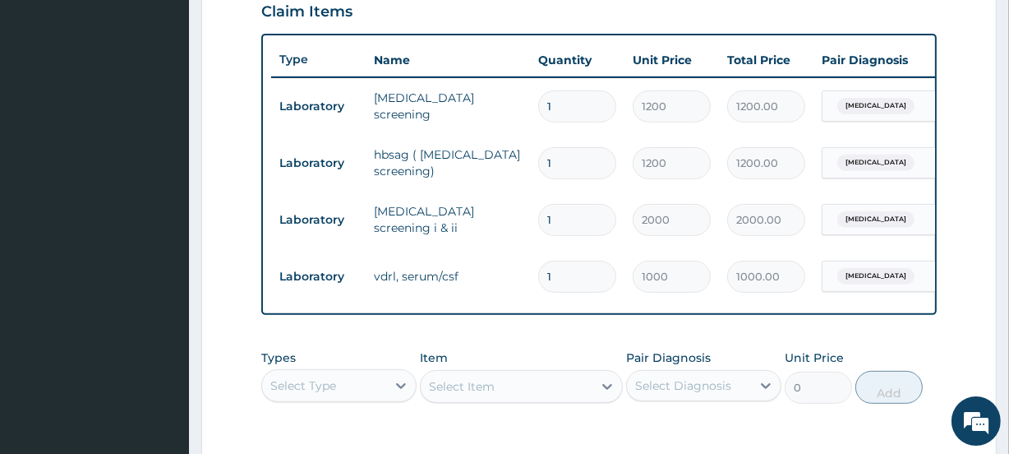
scroll to position [598, 0]
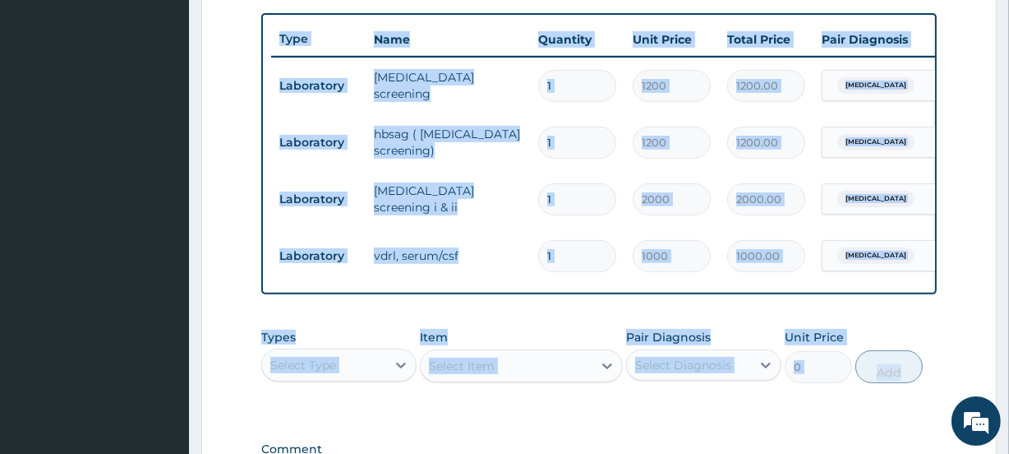
drag, startPoint x: 1007, startPoint y: 275, endPoint x: 1011, endPoint y: 357, distance: 82.3
click at [1008, 357] on html "R EL Toggle navigation [GEOGRAPHIC_DATA] [GEOGRAPHIC_DATA] - [EMAIL_ADDRESS][DO…" at bounding box center [504, 40] width 1009 height 1277
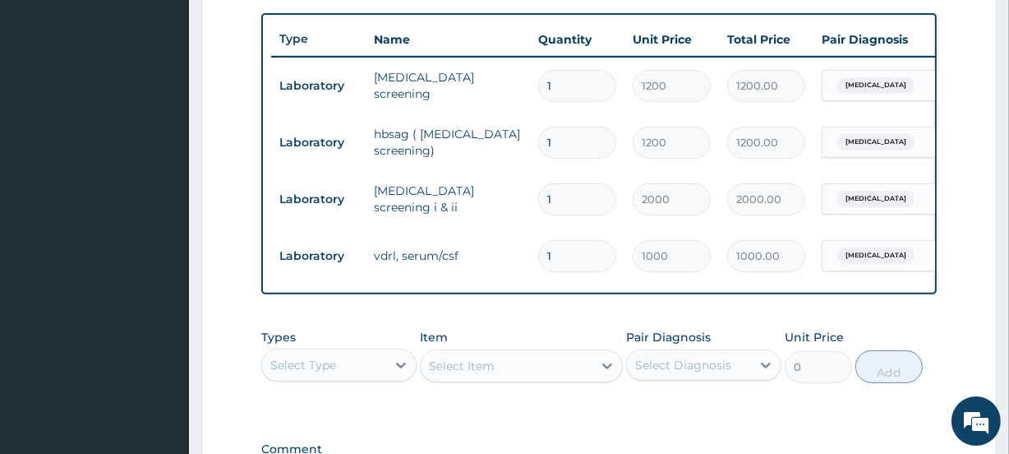
click at [1002, 303] on section "Step 2 of 2 PA Code / Prescription Code PA/97C50D Encounter Date [DATE] Importa…" at bounding box center [599, 56] width 820 height 1159
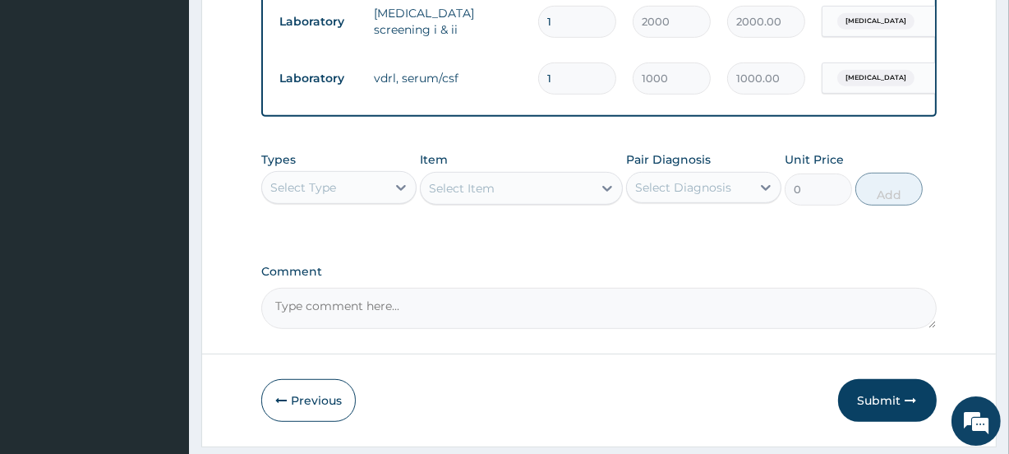
scroll to position [805, 0]
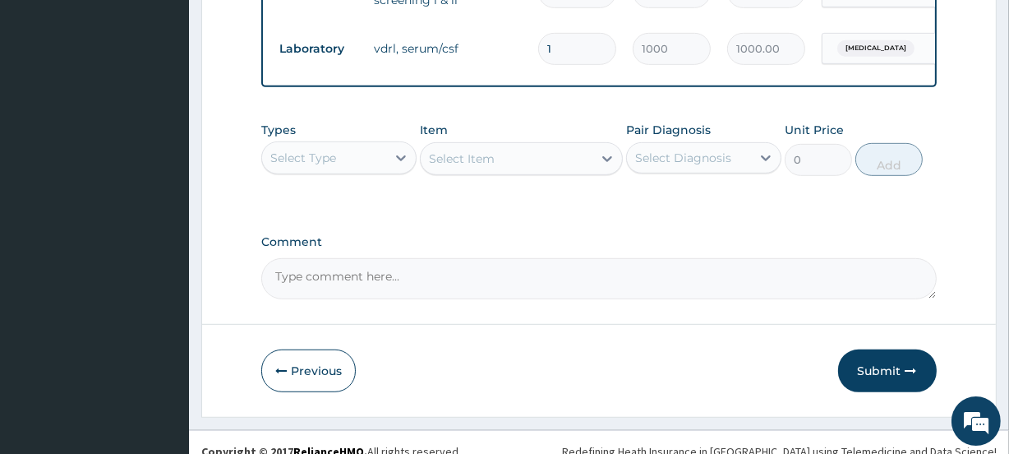
click at [327, 164] on div "Select Type" at bounding box center [303, 158] width 66 height 16
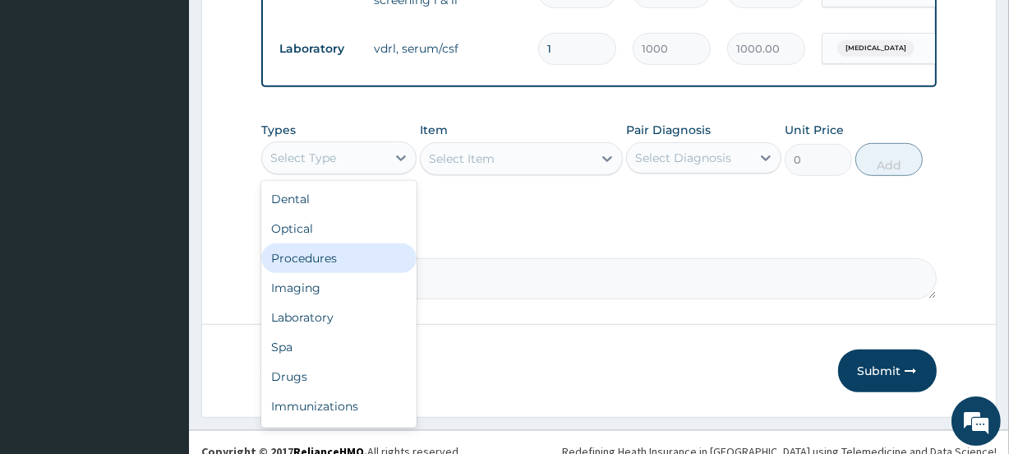
click at [330, 269] on div "Procedures" at bounding box center [338, 258] width 155 height 30
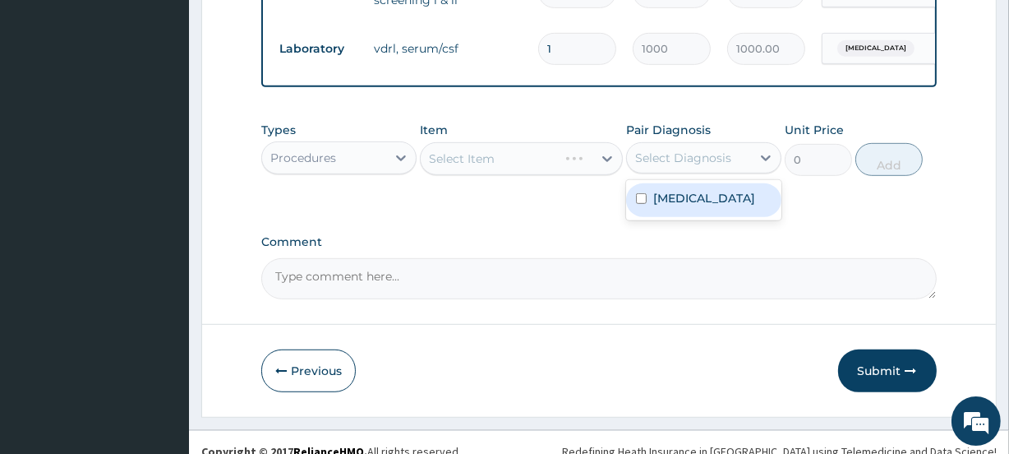
click at [686, 166] on div "Select Diagnosis" at bounding box center [683, 158] width 96 height 16
click at [696, 202] on label "Genital warts" at bounding box center [704, 198] width 102 height 16
checkbox input "true"
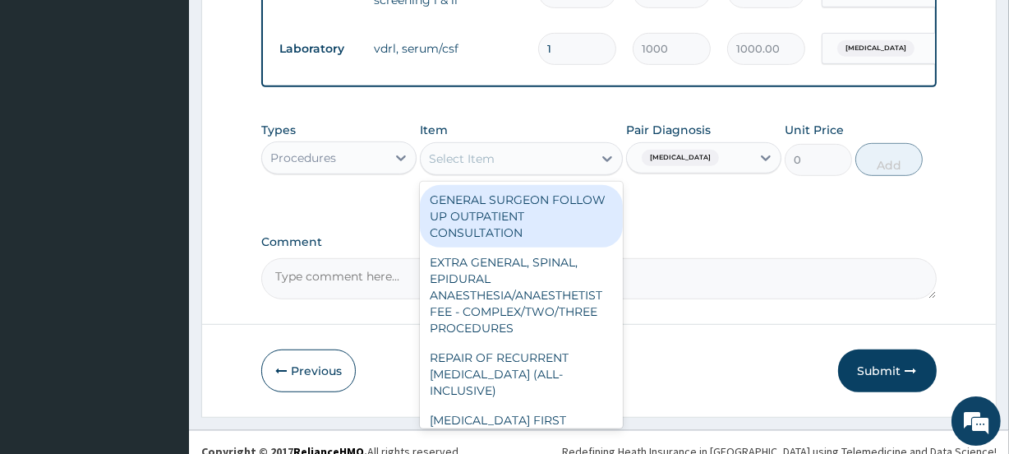
click at [515, 172] on div "Select Item" at bounding box center [506, 158] width 171 height 26
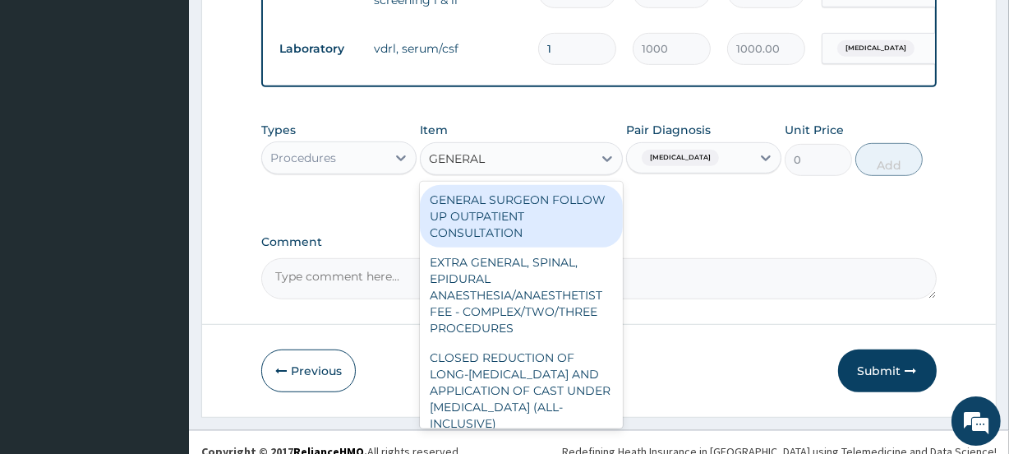
type input "GENERAL P"
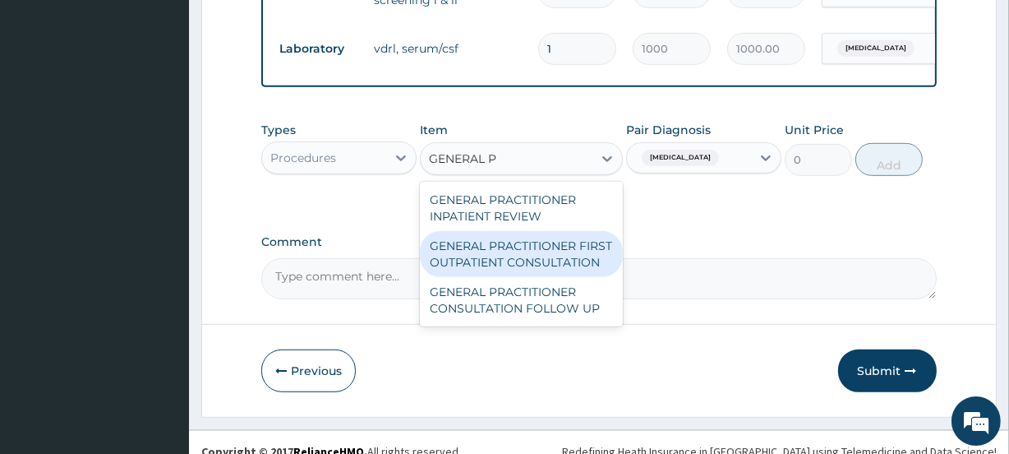
click at [508, 268] on div "GENERAL PRACTITIONER FIRST OUTPATIENT CONSULTATION" at bounding box center [521, 254] width 202 height 46
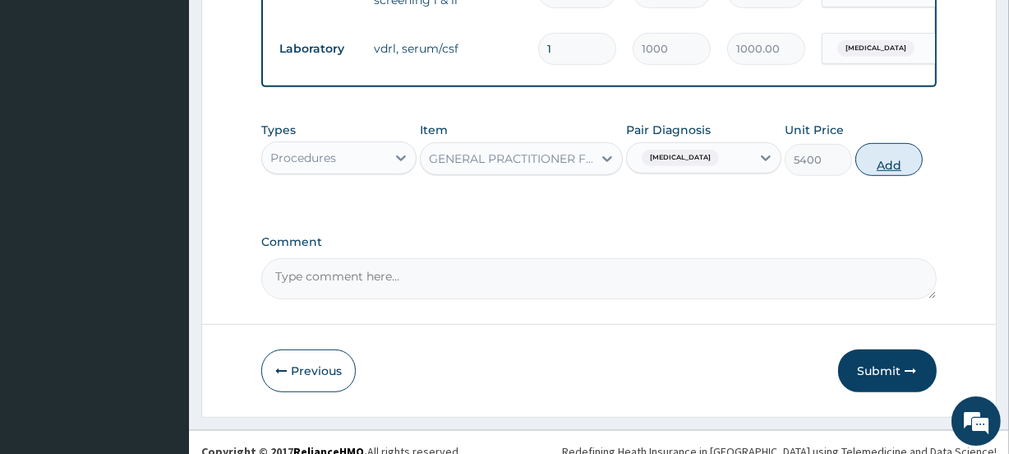
click at [882, 172] on button "Add" at bounding box center [888, 159] width 67 height 33
type input "0"
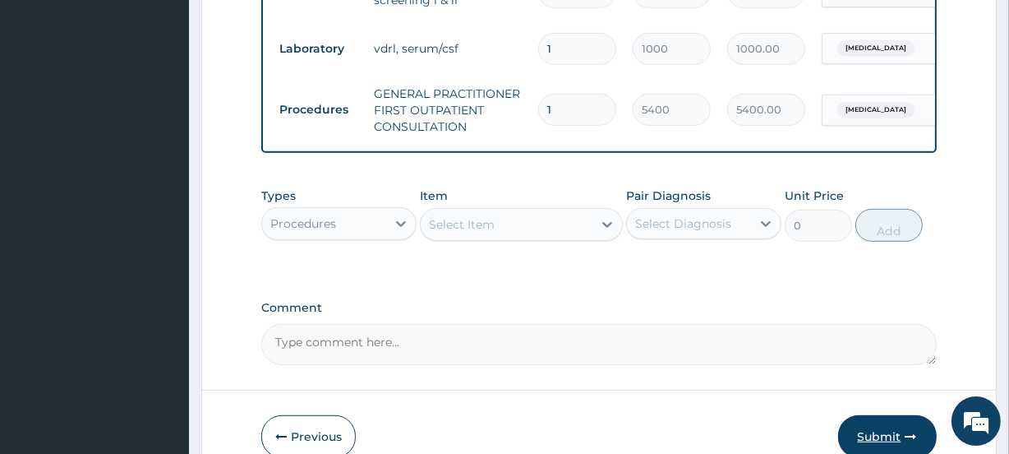
click at [892, 442] on button "Submit" at bounding box center [887, 436] width 99 height 43
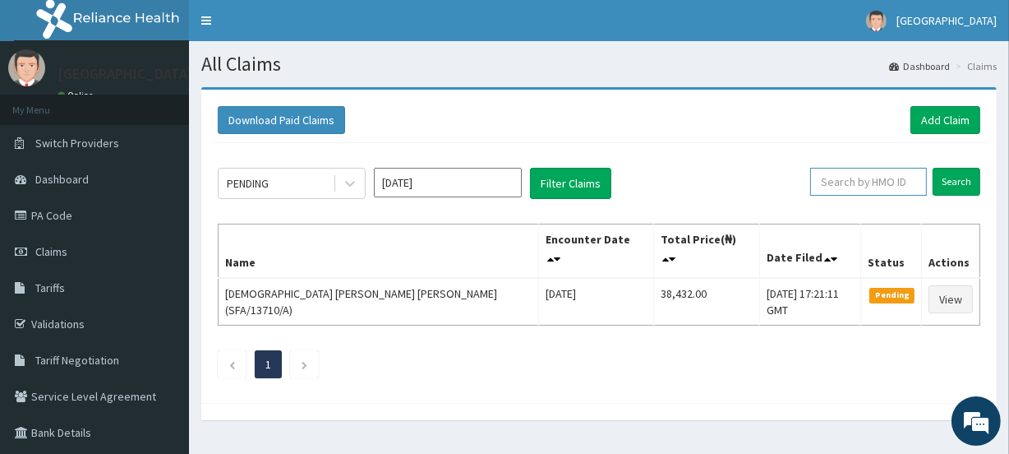
click at [870, 182] on input "text" at bounding box center [868, 182] width 117 height 28
paste input "TOE/10010/A"
type input "TOE/10010/A"
click at [953, 180] on input "Search" at bounding box center [957, 182] width 48 height 28
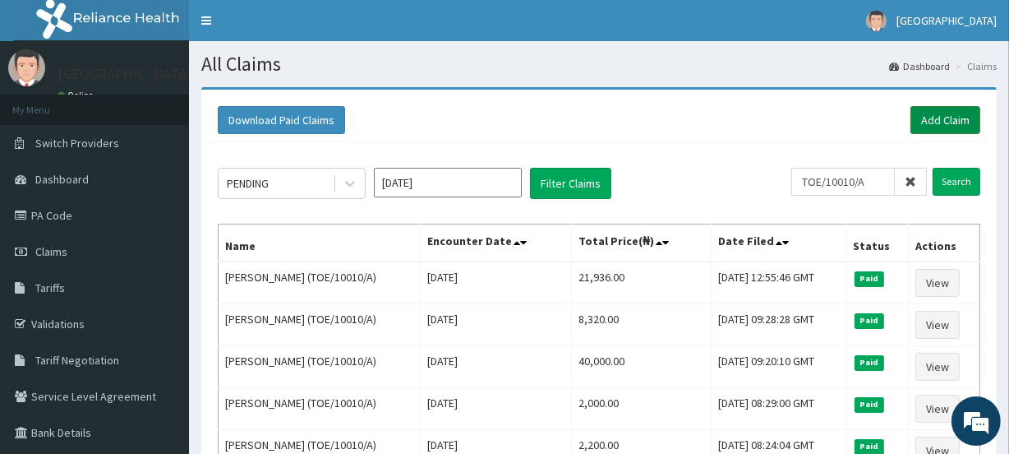
click at [936, 120] on link "Add Claim" at bounding box center [945, 120] width 70 height 28
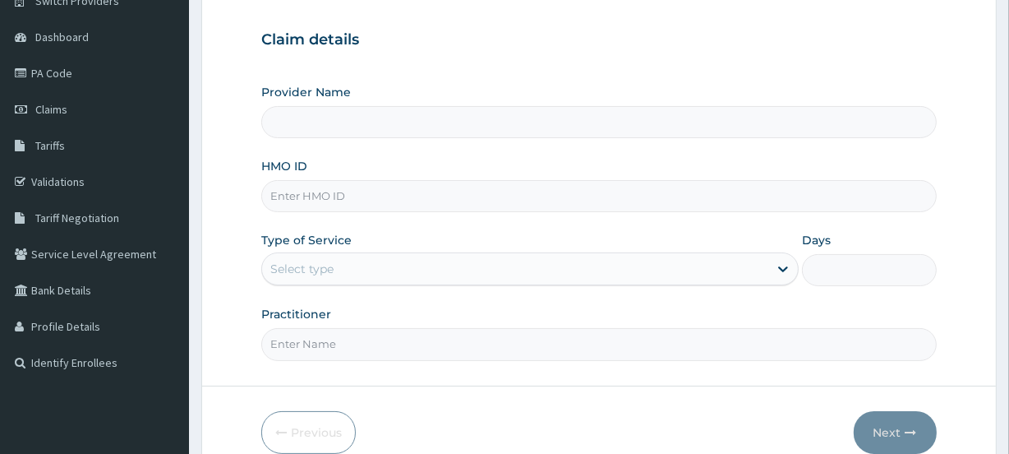
type input "[GEOGRAPHIC_DATA]"
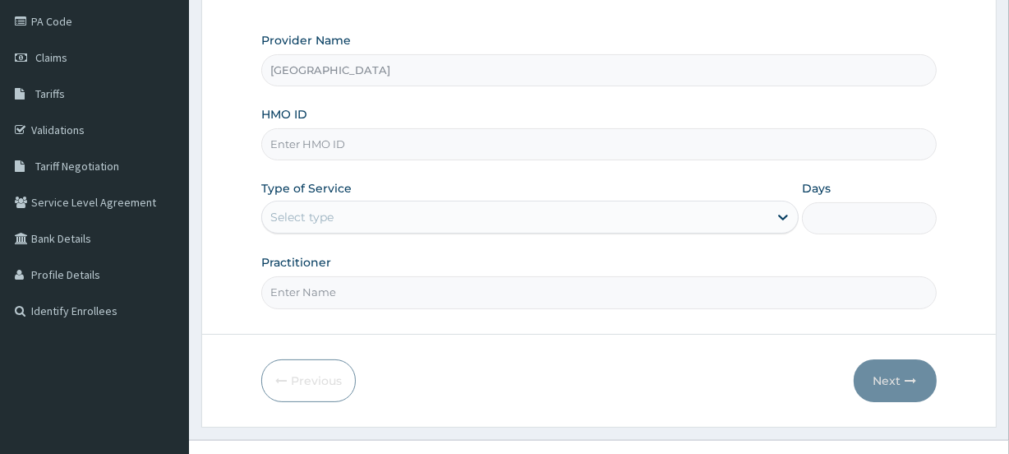
scroll to position [196, 0]
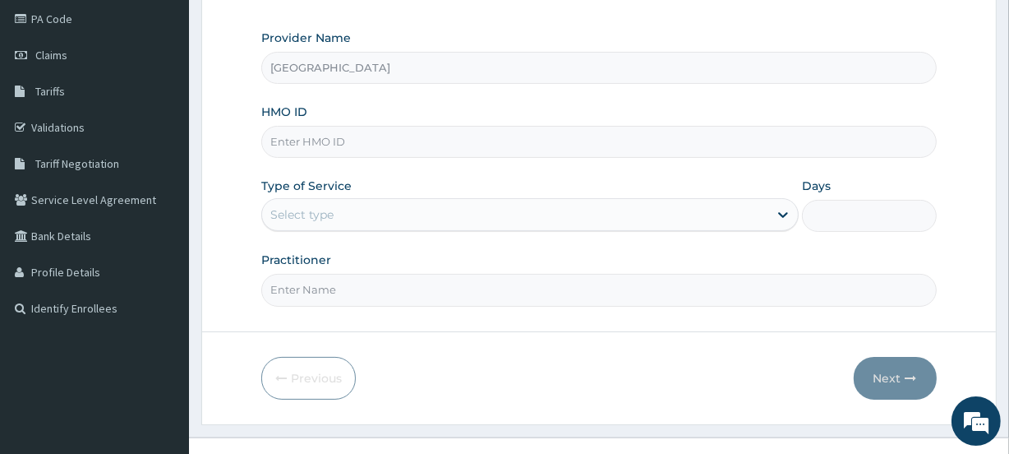
click at [288, 140] on input "HMO ID" at bounding box center [598, 142] width 675 height 32
paste input "TOE/10010/A"
type input "TOE/10010/A"
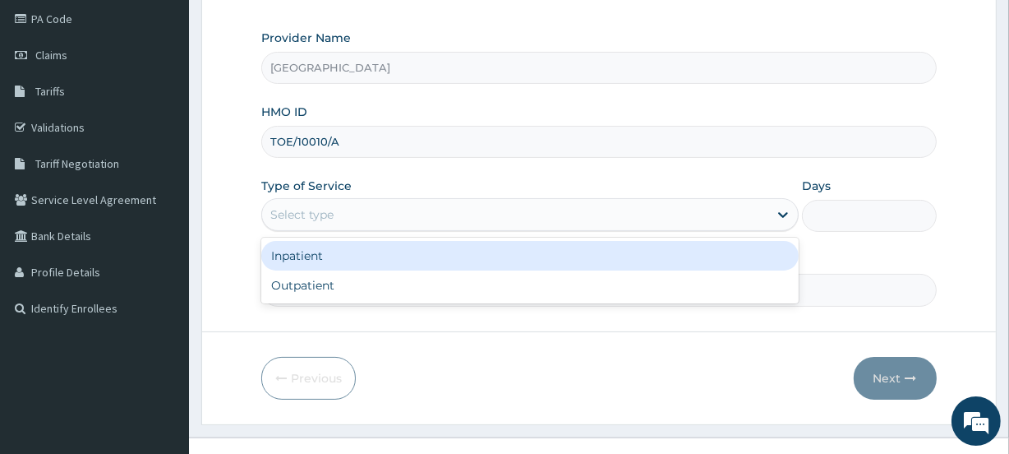
click at [315, 207] on div "Select type" at bounding box center [301, 214] width 63 height 16
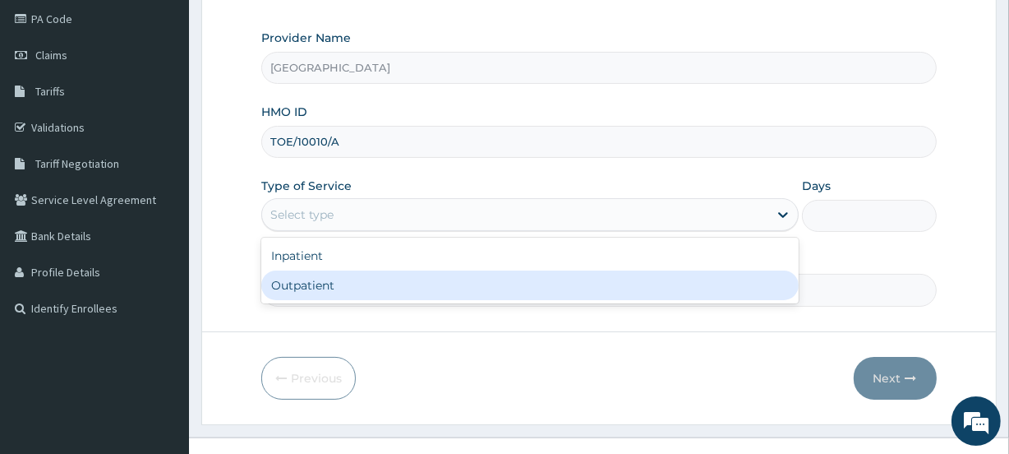
click at [322, 279] on div "Outpatient" at bounding box center [529, 285] width 537 height 30
type input "1"
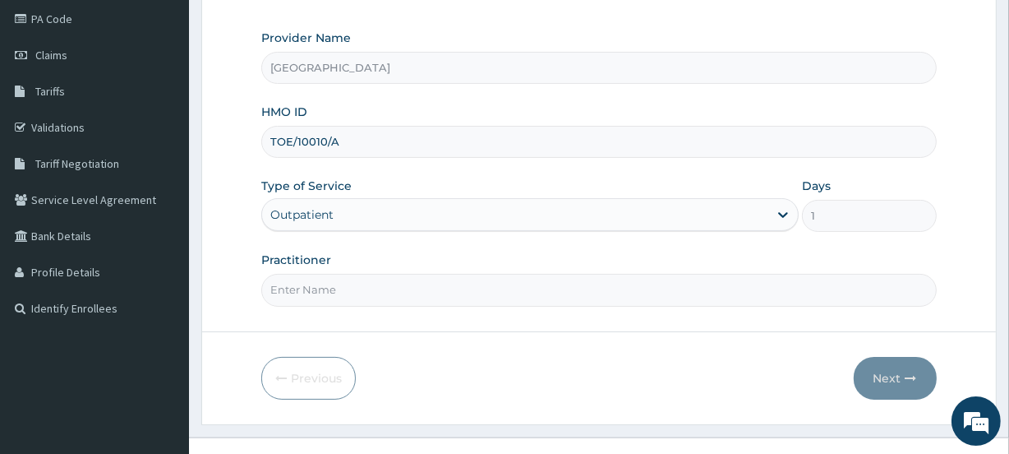
click at [322, 279] on input "Practitioner" at bounding box center [598, 290] width 675 height 32
type input "SOPHIA"
click at [877, 377] on button "Next" at bounding box center [895, 378] width 83 height 43
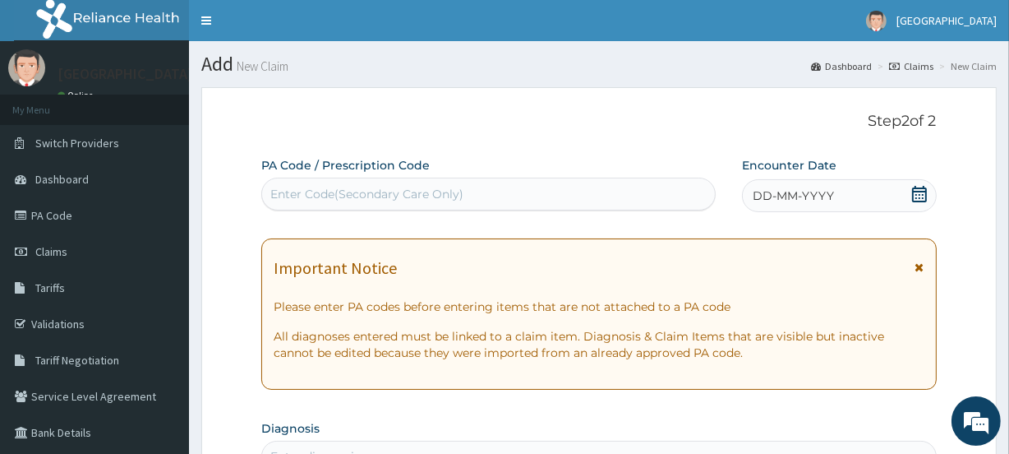
click at [329, 190] on div "Enter Code(Secondary Care Only)" at bounding box center [366, 194] width 193 height 16
paste input "PA/11A2EF"
type input "PA/11A2EF"
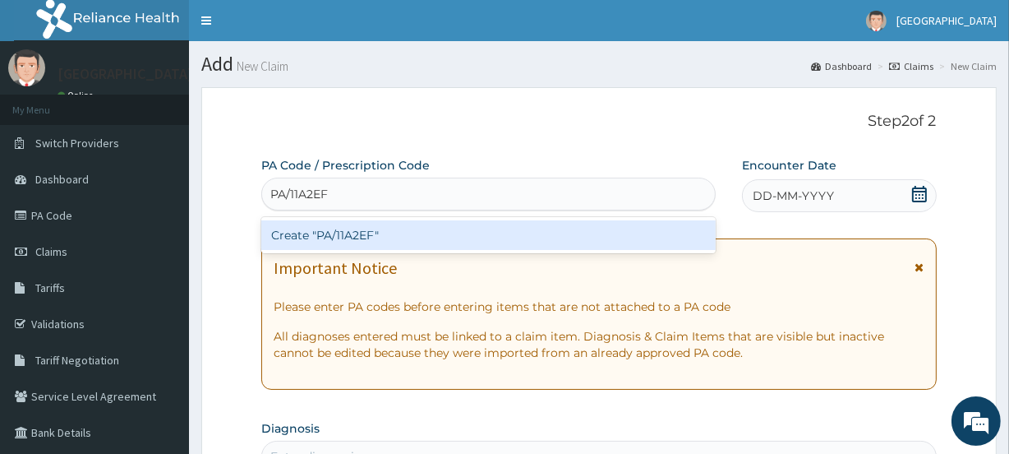
click at [372, 236] on div "Create "PA/11A2EF"" at bounding box center [488, 235] width 454 height 30
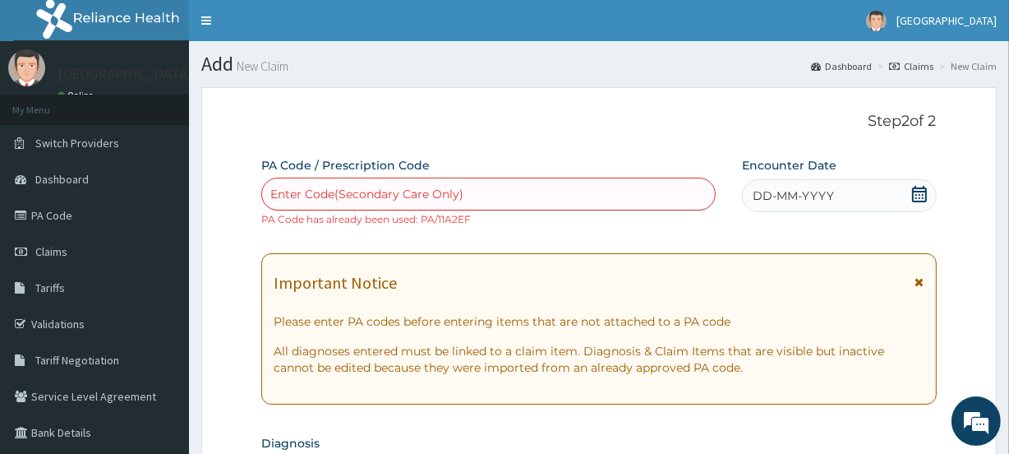
click at [337, 190] on div "Enter Code(Secondary Care Only)" at bounding box center [366, 194] width 193 height 16
paste input "PA/62C9F0"
type input "PA/62C9F0"
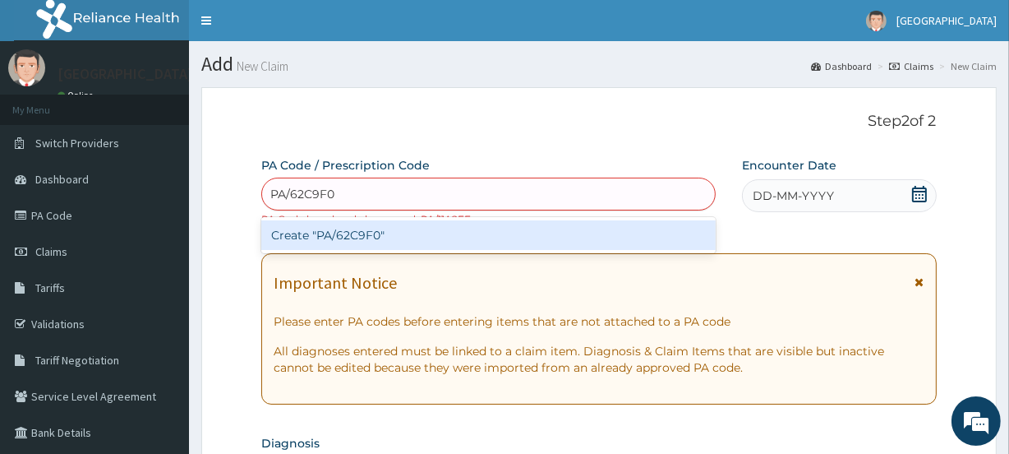
click at [361, 235] on div "Create "PA/62C9F0"" at bounding box center [488, 235] width 454 height 30
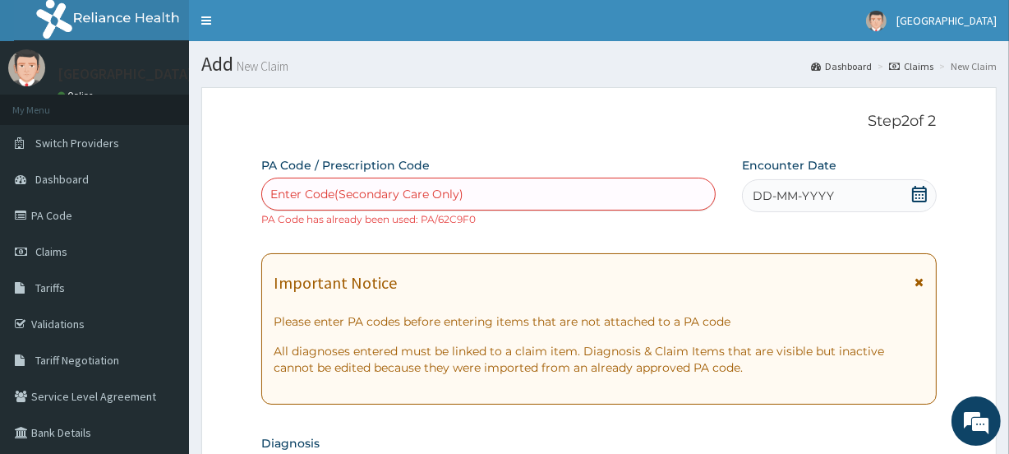
click at [371, 196] on div "Enter Code(Secondary Care Only)" at bounding box center [366, 194] width 193 height 16
paste input "PA/BFA733"
type input "PA/BFA733"
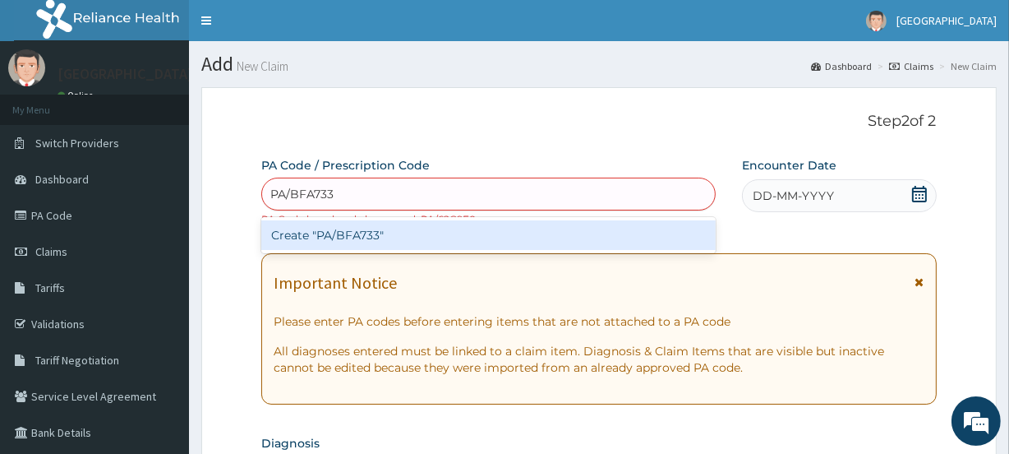
click at [377, 242] on div "Create "PA/BFA733"" at bounding box center [488, 235] width 454 height 30
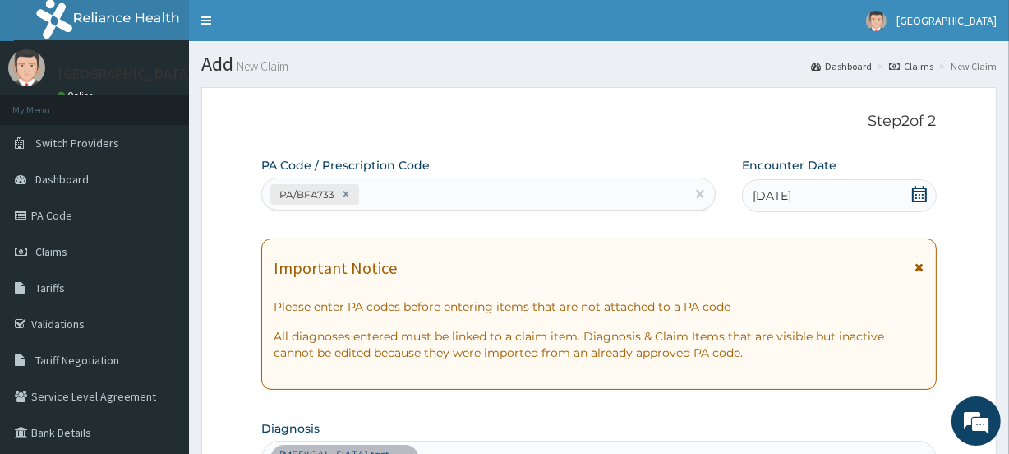
scroll to position [456, 0]
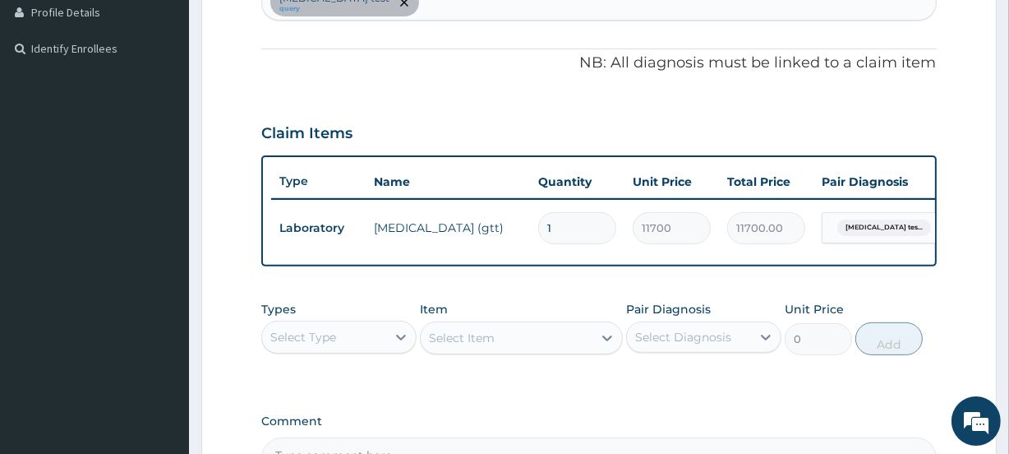
click at [642, 136] on div "Claim Items" at bounding box center [598, 129] width 675 height 43
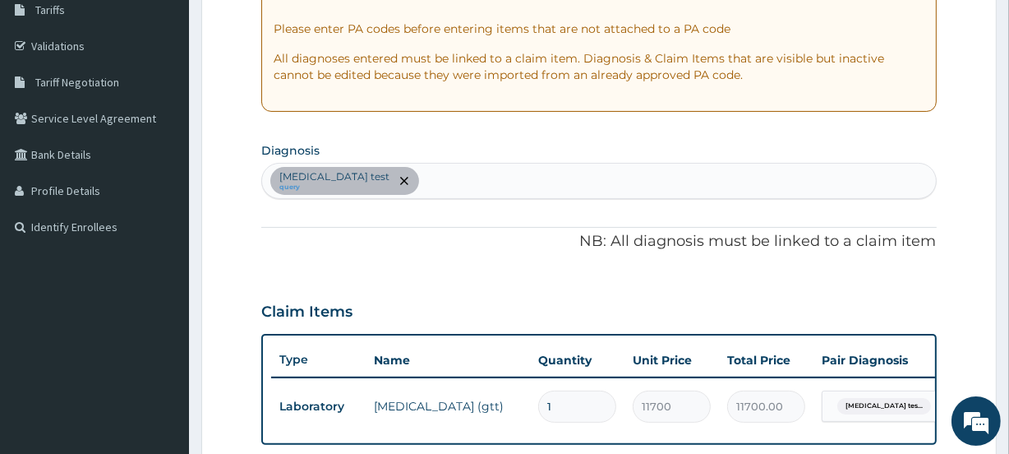
scroll to position [279, 0]
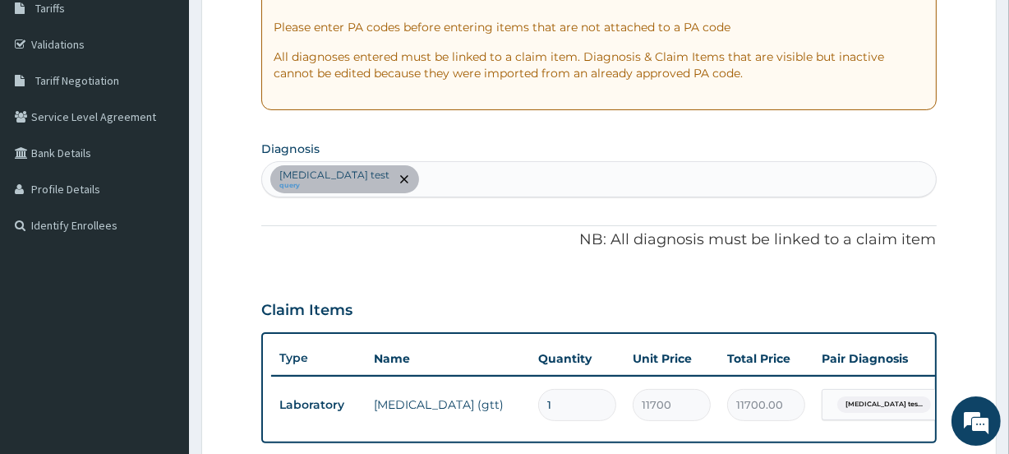
click at [502, 173] on div "Abnormal glucose tolerance test query" at bounding box center [598, 179] width 673 height 35
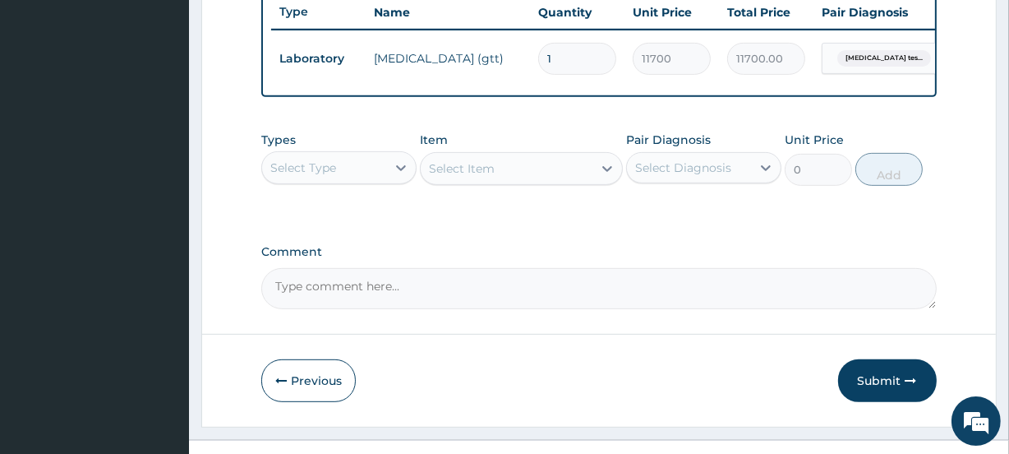
scroll to position [663, 0]
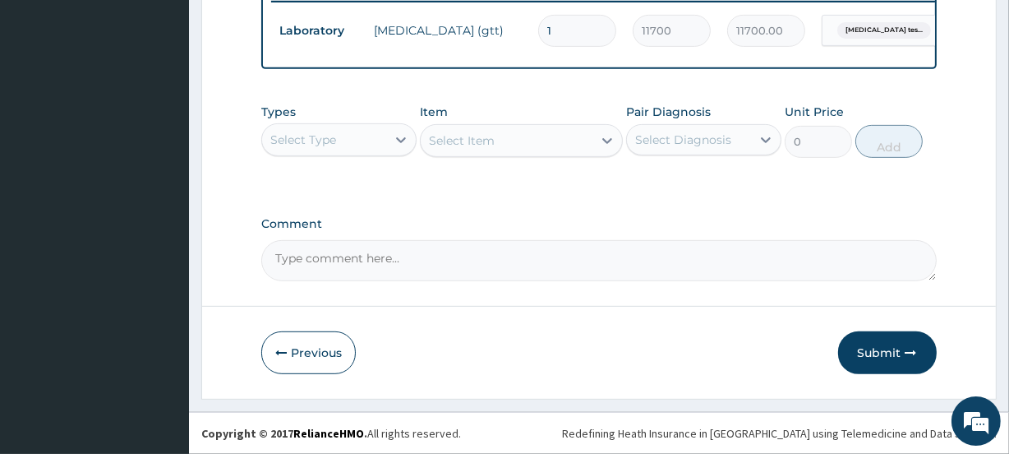
type input "SEP"
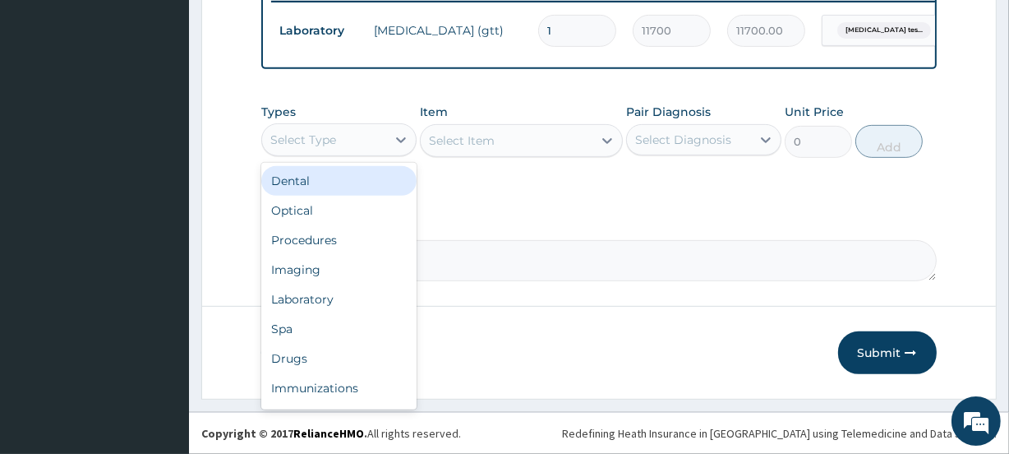
click at [321, 140] on div "Select Type" at bounding box center [303, 139] width 66 height 16
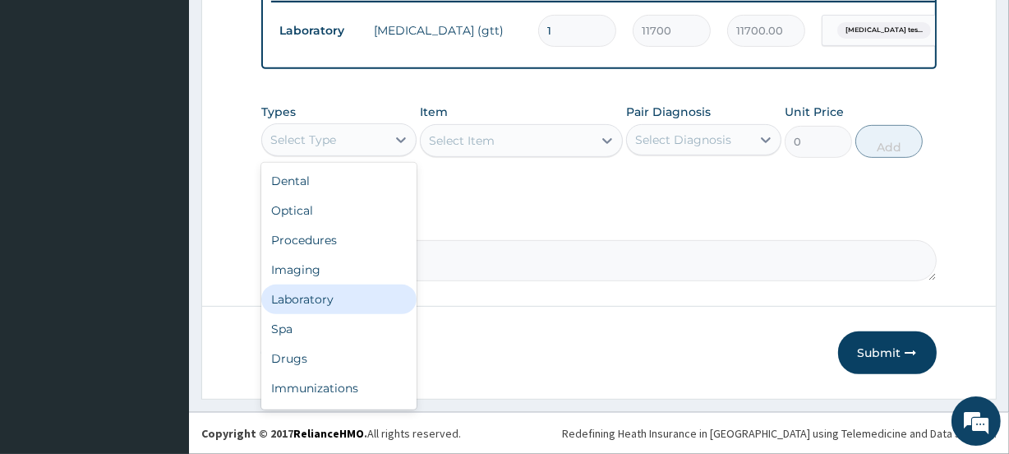
click at [328, 304] on div "Laboratory" at bounding box center [338, 299] width 155 height 30
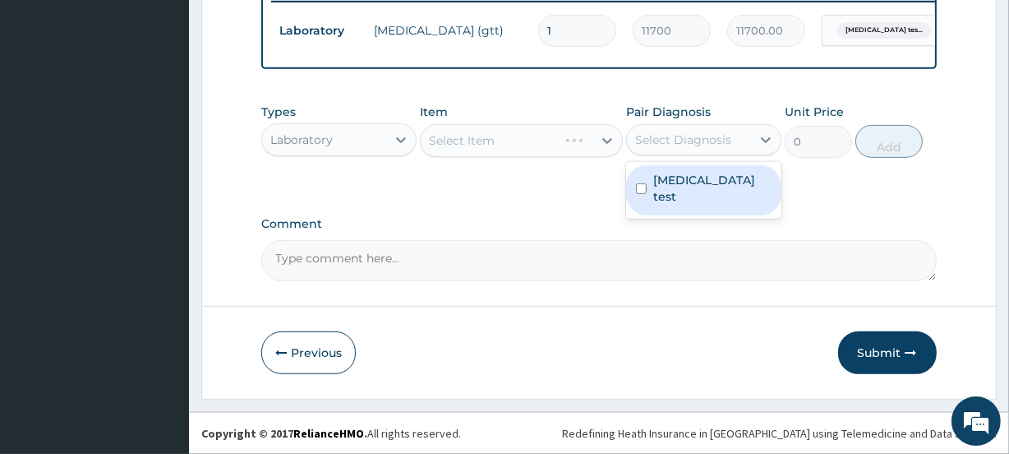
click at [706, 144] on div "Select Diagnosis" at bounding box center [683, 139] width 96 height 16
click at [706, 173] on label "Abnormal glucose tolerance test" at bounding box center [712, 188] width 118 height 33
checkbox input "true"
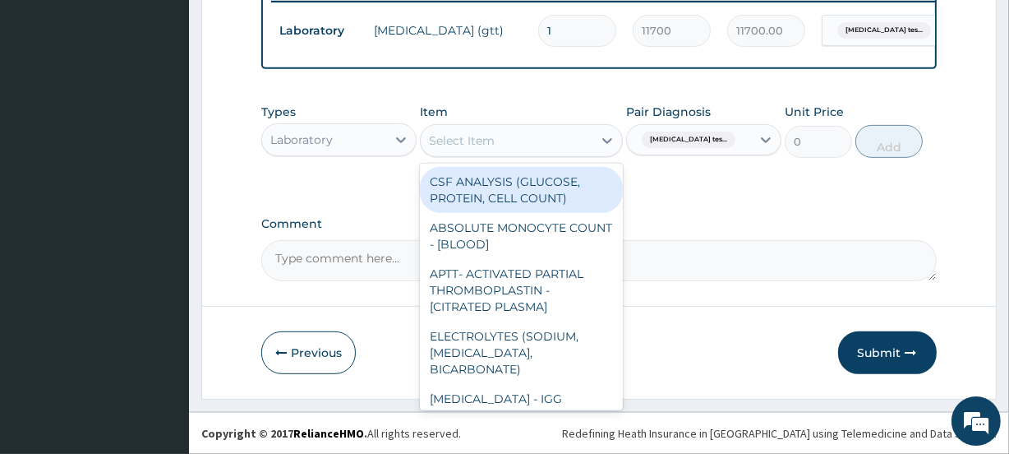
click at [518, 140] on div "Select Item" at bounding box center [506, 140] width 171 height 26
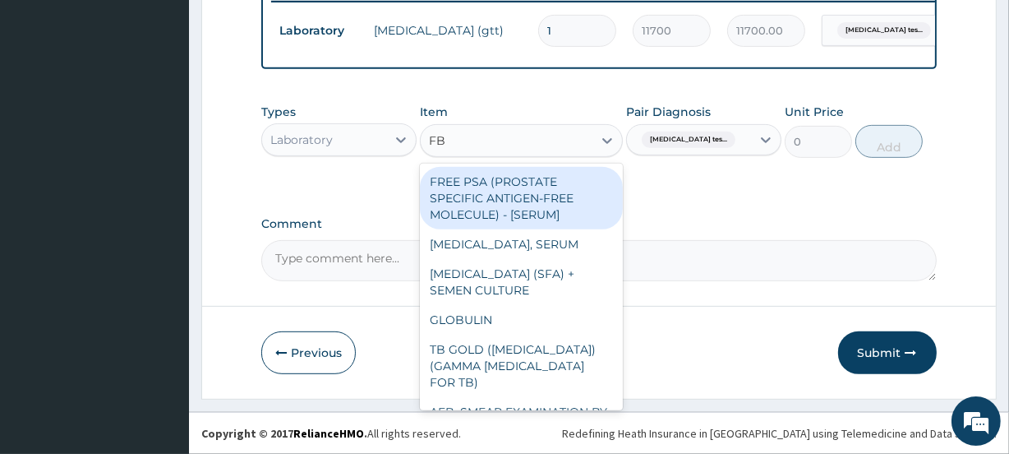
type input "FBC"
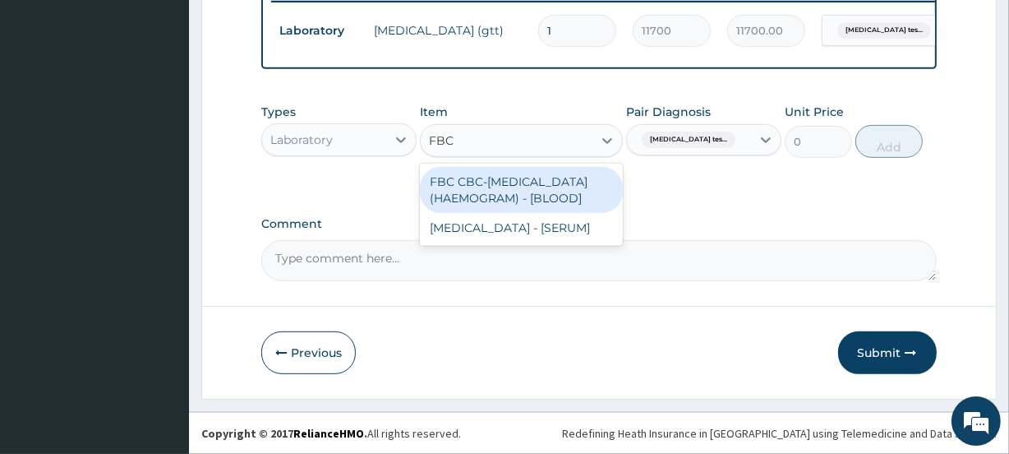
click at [535, 213] on div "FBC CBC-COMPLETE BLOOD COUNT (HAEMOGRAM) - [BLOOD]" at bounding box center [521, 190] width 202 height 46
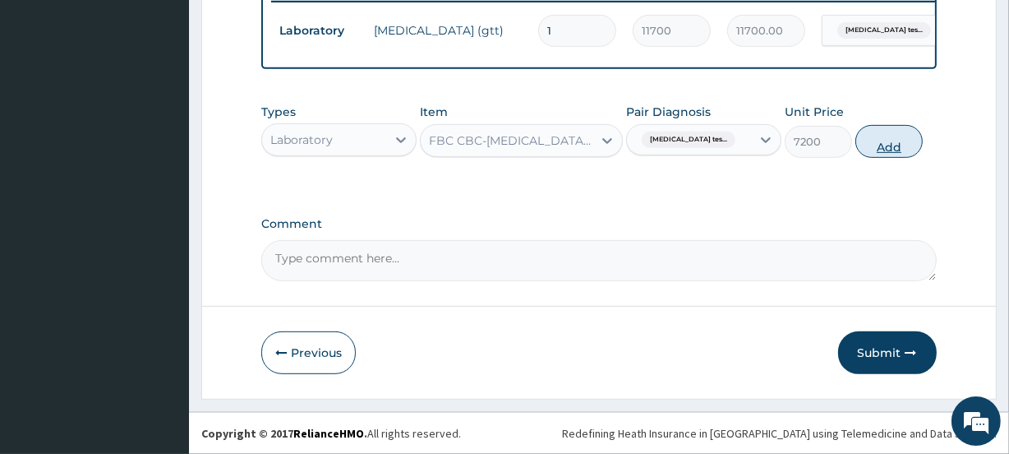
click at [896, 143] on button "Add" at bounding box center [888, 141] width 67 height 33
type input "0"
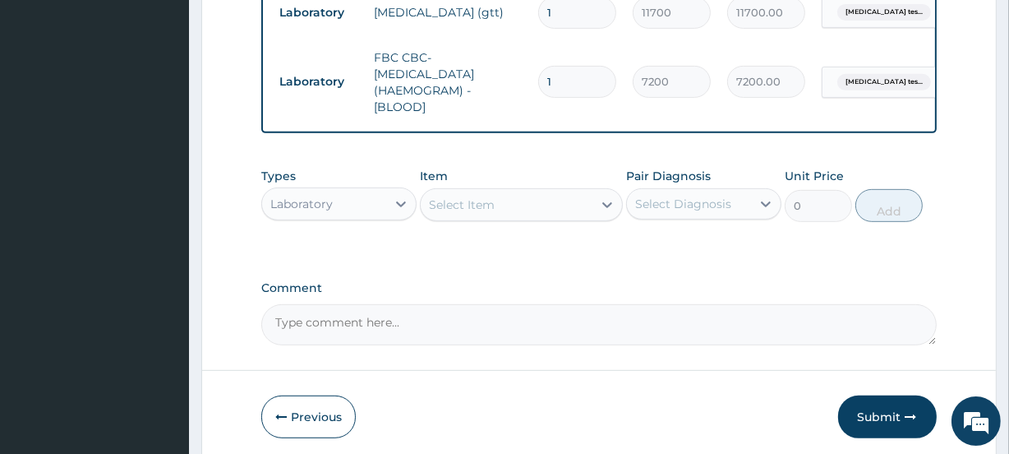
scroll to position [674, 0]
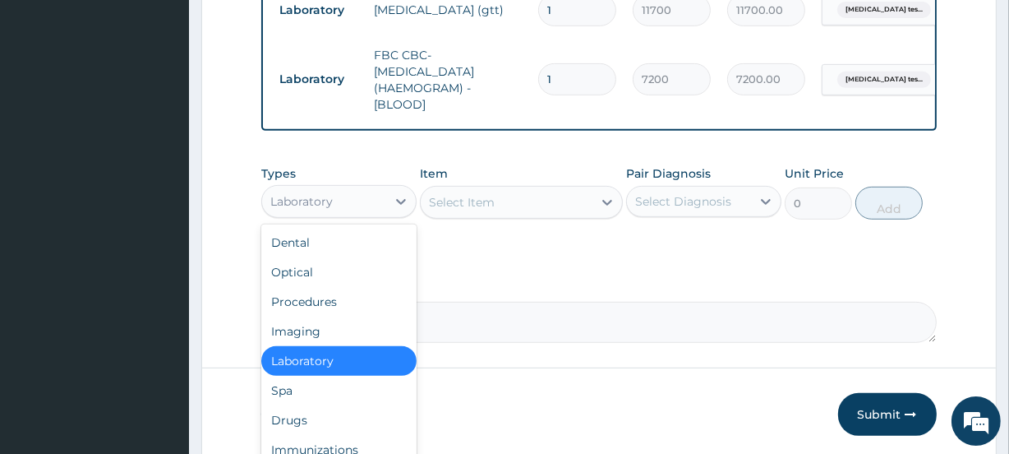
click at [369, 213] on div "Laboratory" at bounding box center [324, 201] width 124 height 26
click at [351, 309] on div "Procedures" at bounding box center [338, 302] width 155 height 30
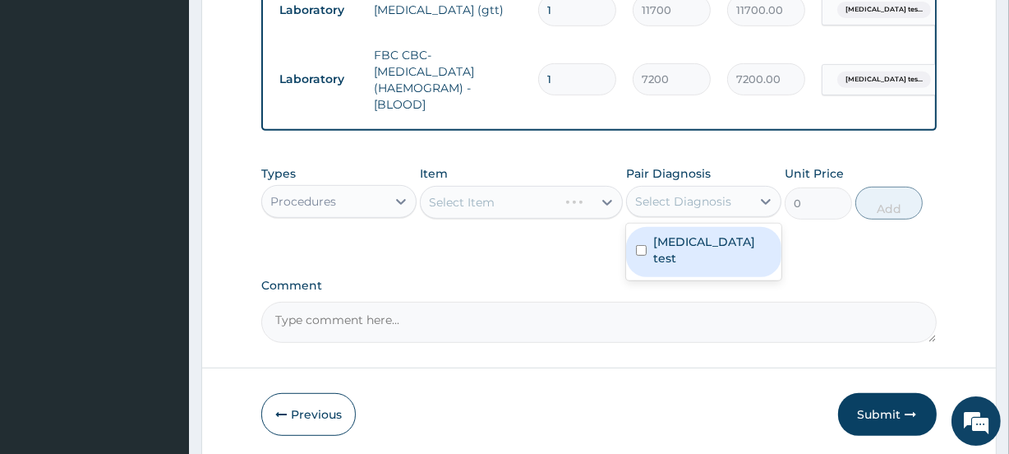
click at [683, 210] on div "Select Diagnosis" at bounding box center [683, 201] width 96 height 16
click at [690, 256] on label "Abnormal glucose tolerance test" at bounding box center [712, 249] width 118 height 33
checkbox input "true"
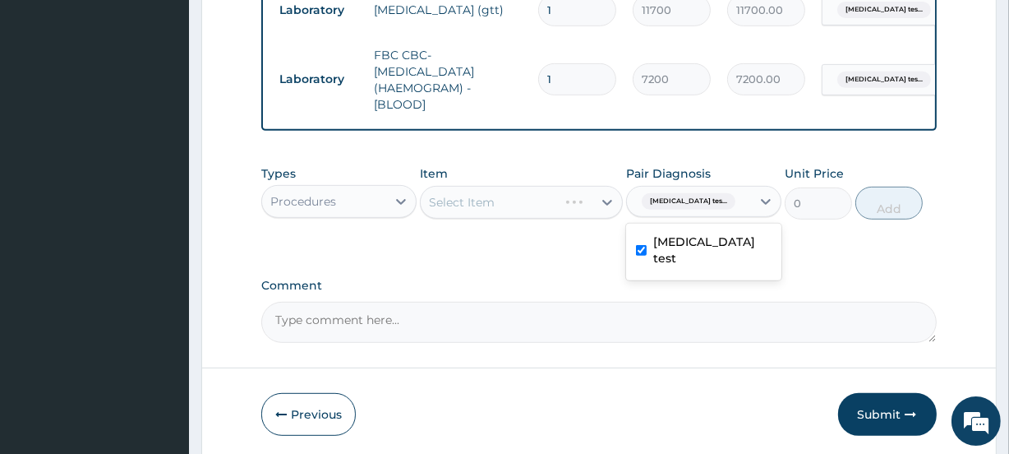
click at [468, 205] on div "Select Item" at bounding box center [521, 202] width 202 height 33
click at [468, 205] on div "Select Item" at bounding box center [462, 202] width 66 height 16
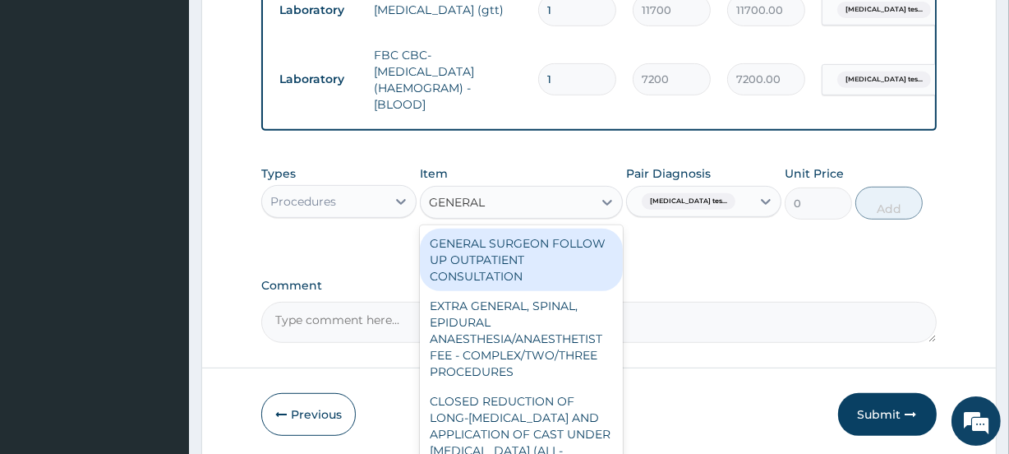
type input "GENERAL P"
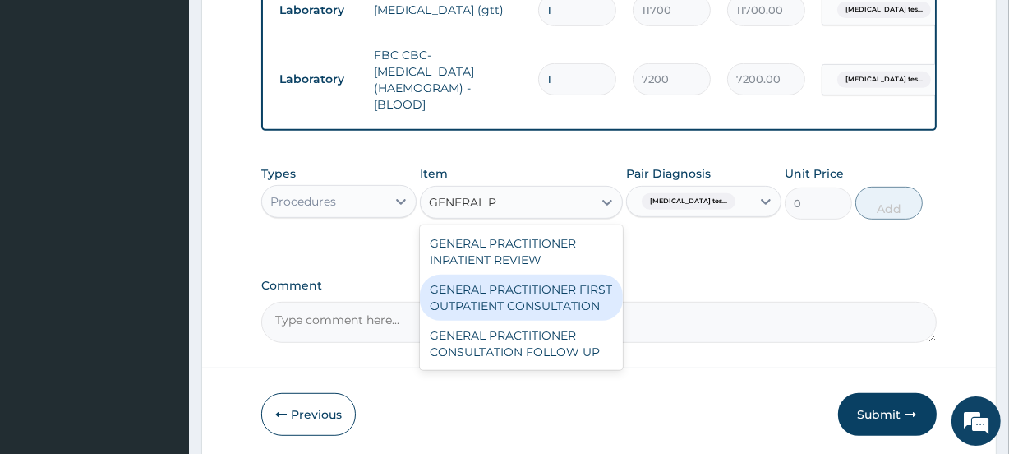
click at [493, 299] on div "GENERAL PRACTITIONER FIRST OUTPATIENT CONSULTATION" at bounding box center [521, 297] width 202 height 46
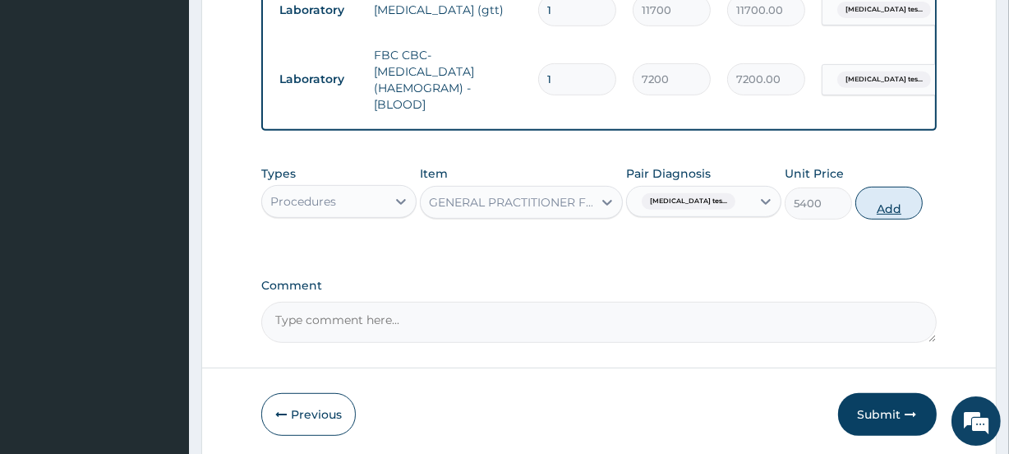
click at [896, 219] on button "Add" at bounding box center [888, 203] width 67 height 33
type input "0"
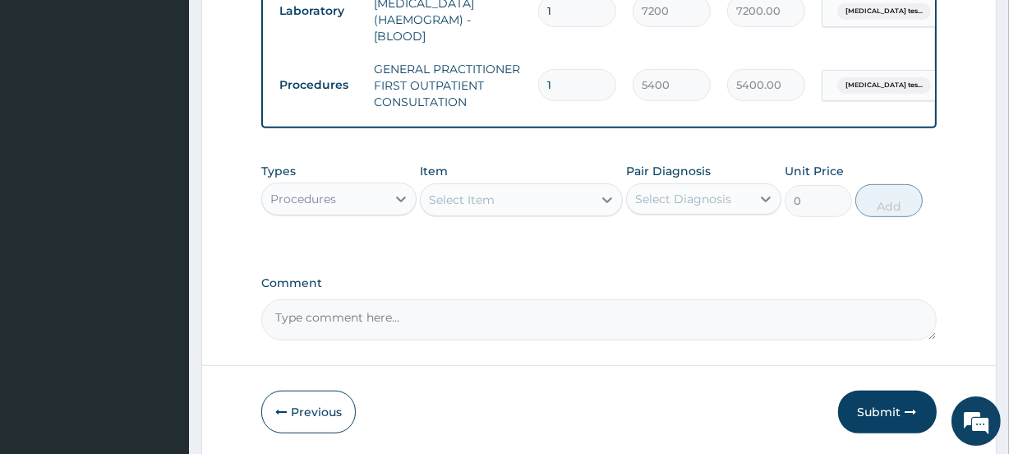
scroll to position [811, 0]
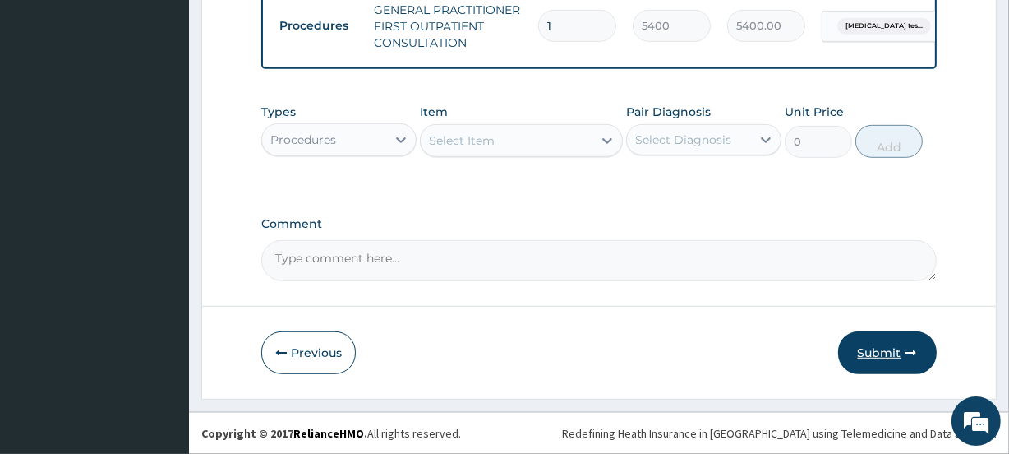
click at [876, 354] on button "Submit" at bounding box center [887, 352] width 99 height 43
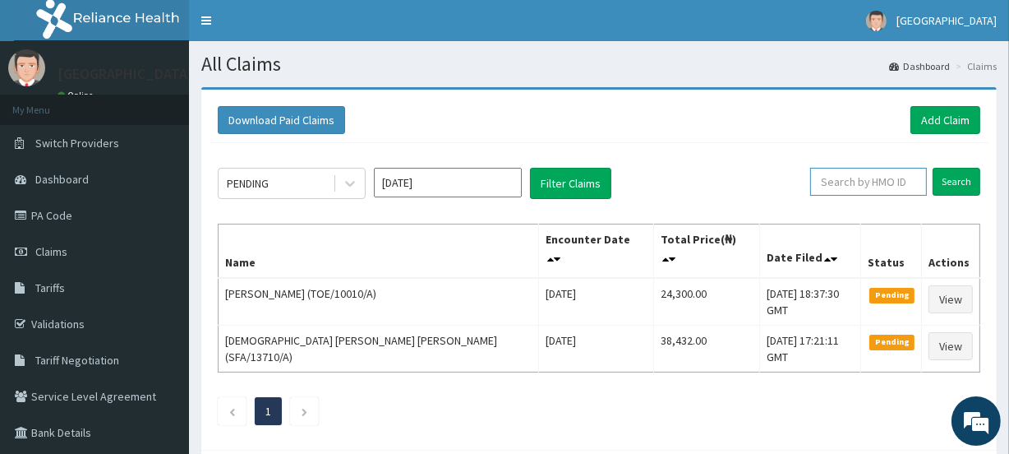
click at [864, 180] on input "text" at bounding box center [868, 182] width 117 height 28
paste input "SFA/10331/A"
type input "SFA/10331/A"
click at [965, 182] on input "Search" at bounding box center [957, 182] width 48 height 28
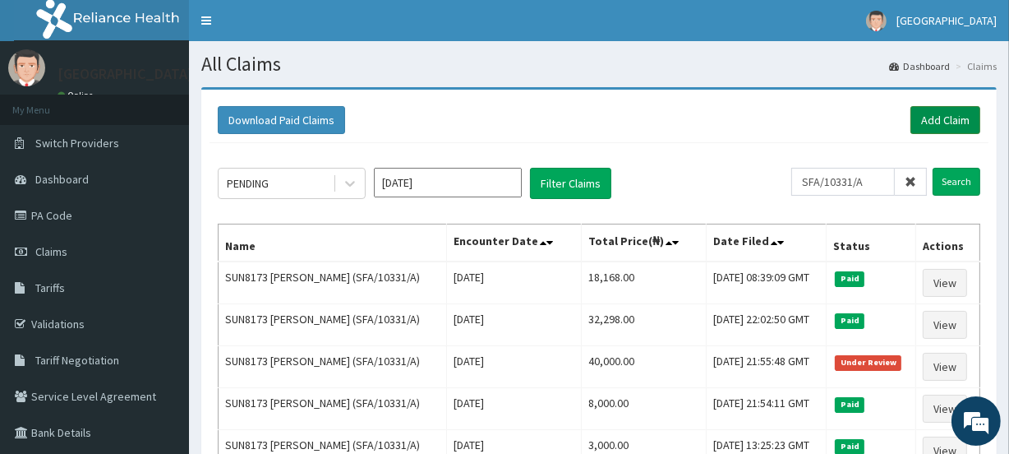
click at [937, 117] on link "Add Claim" at bounding box center [945, 120] width 70 height 28
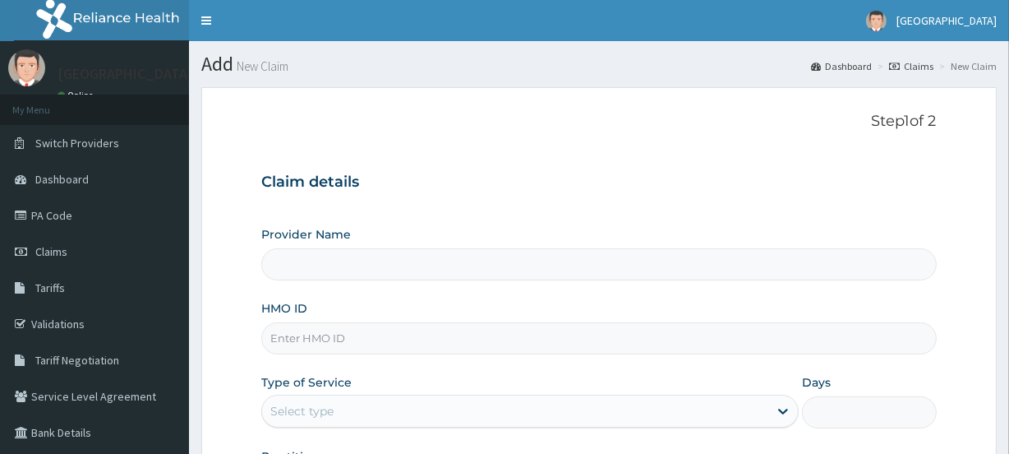
click at [329, 337] on input "HMO ID" at bounding box center [598, 338] width 675 height 32
paste input "SFA/10331/A"
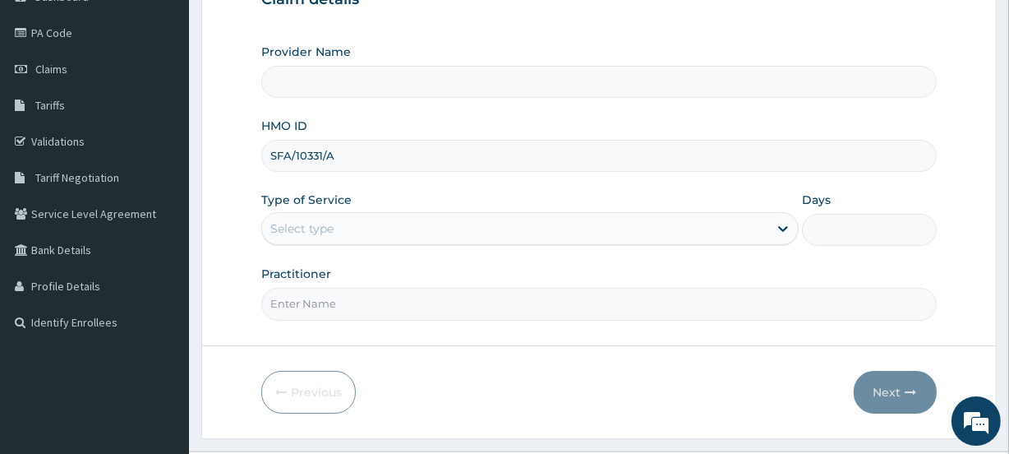
scroll to position [220, 0]
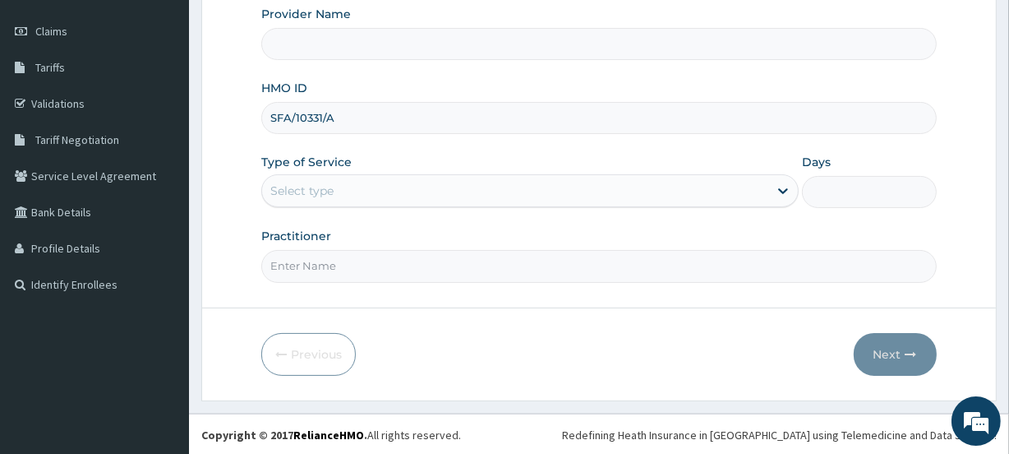
type input "SFA/10331/A"
click at [302, 190] on div "Select type" at bounding box center [301, 190] width 63 height 16
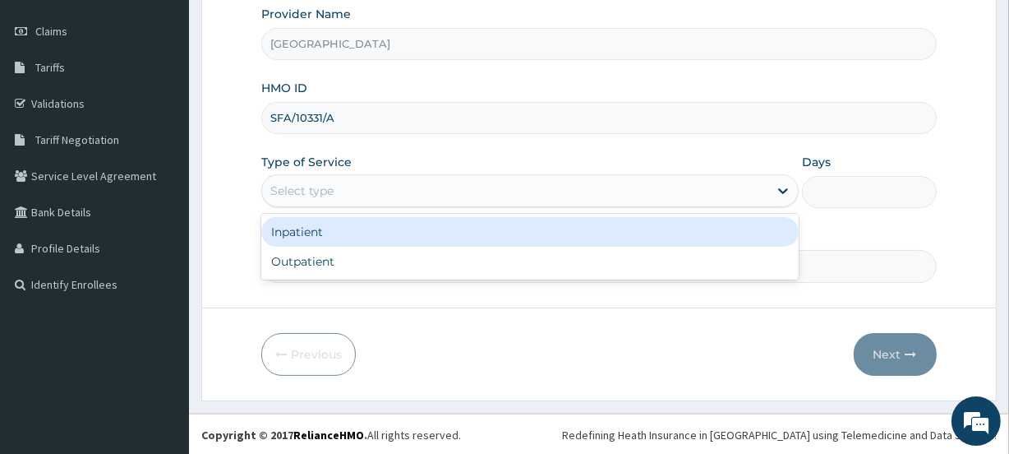
type input "[GEOGRAPHIC_DATA]"
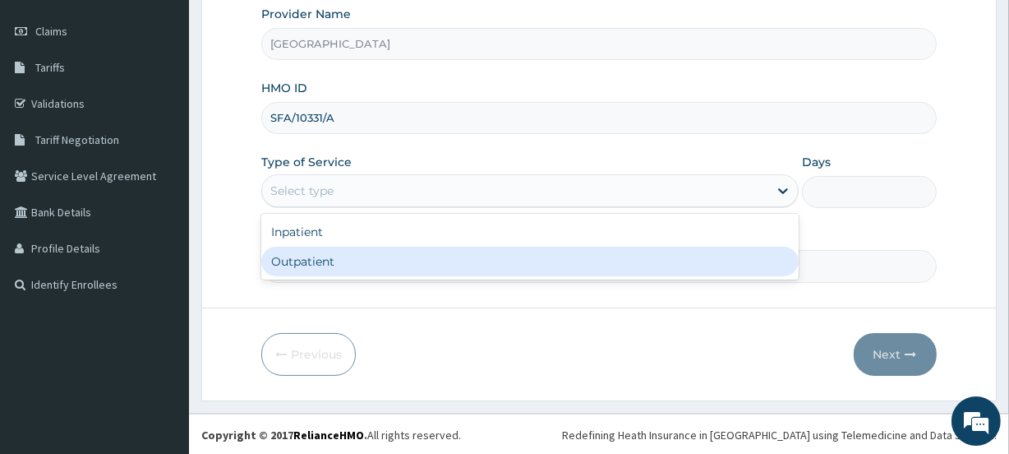
click at [303, 255] on div "Outpatient" at bounding box center [529, 261] width 537 height 30
type input "1"
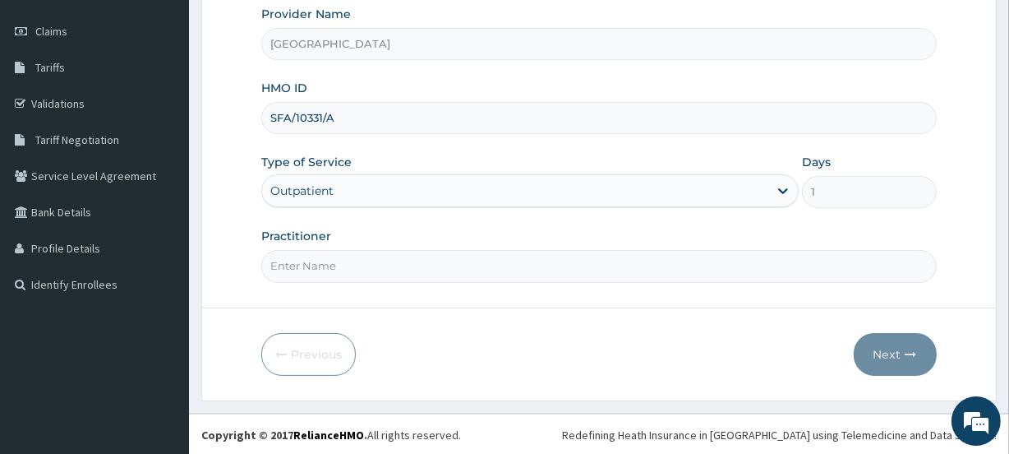
click at [304, 261] on input "Practitioner" at bounding box center [598, 266] width 675 height 32
paste input "SFA/10331/A"
click at [345, 263] on input "SFA/10331/A" at bounding box center [598, 266] width 675 height 32
type input "S"
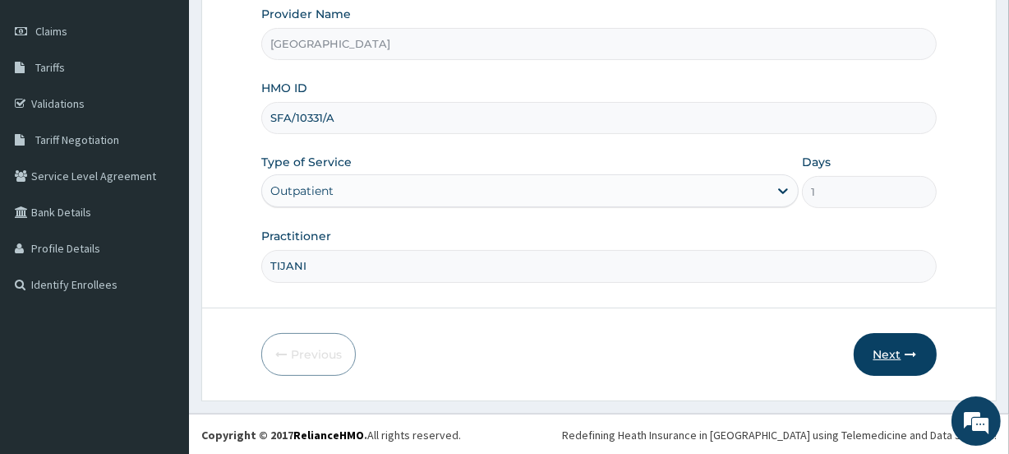
type input "TIJANI"
click at [883, 352] on button "Next" at bounding box center [895, 354] width 83 height 43
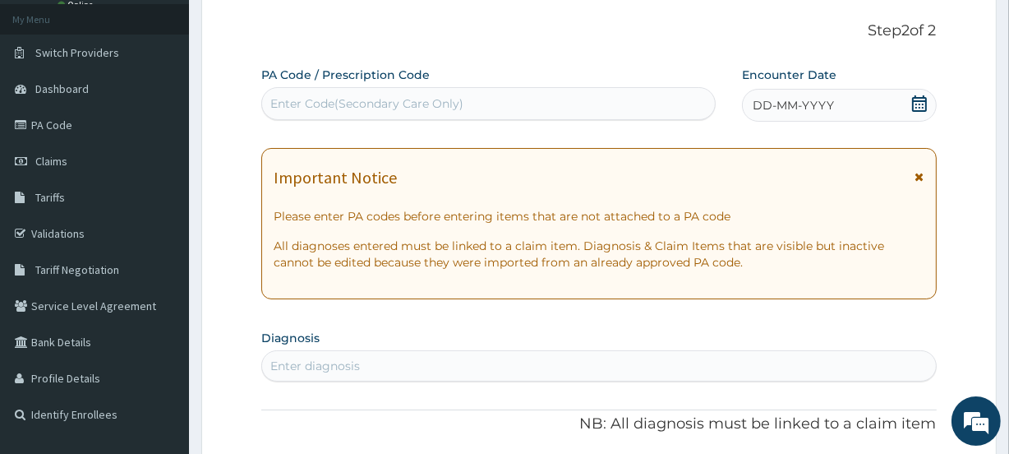
scroll to position [91, 0]
click at [369, 94] on div "Enter Code(Secondary Care Only)" at bounding box center [366, 102] width 193 height 16
paste input "PA/C0B581"
type input "PA/C0B581"
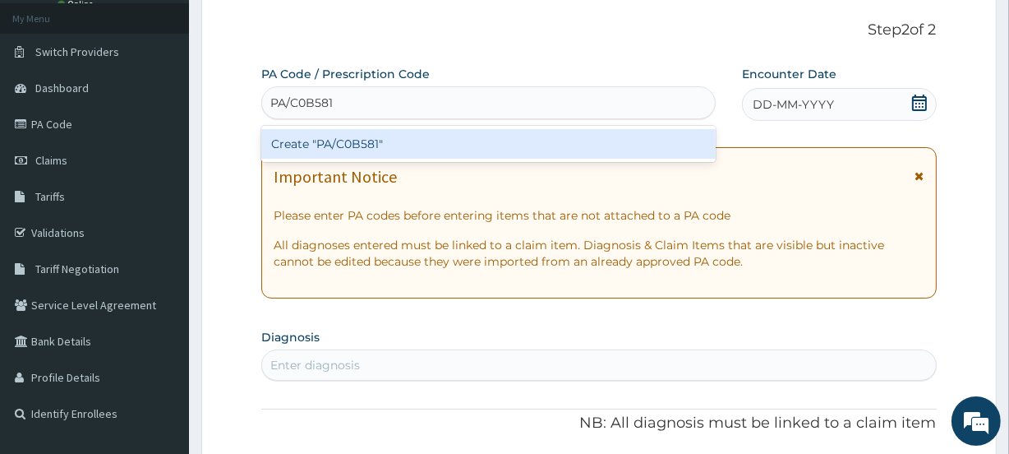
click at [387, 137] on div "Create "PA/C0B581"" at bounding box center [488, 144] width 454 height 30
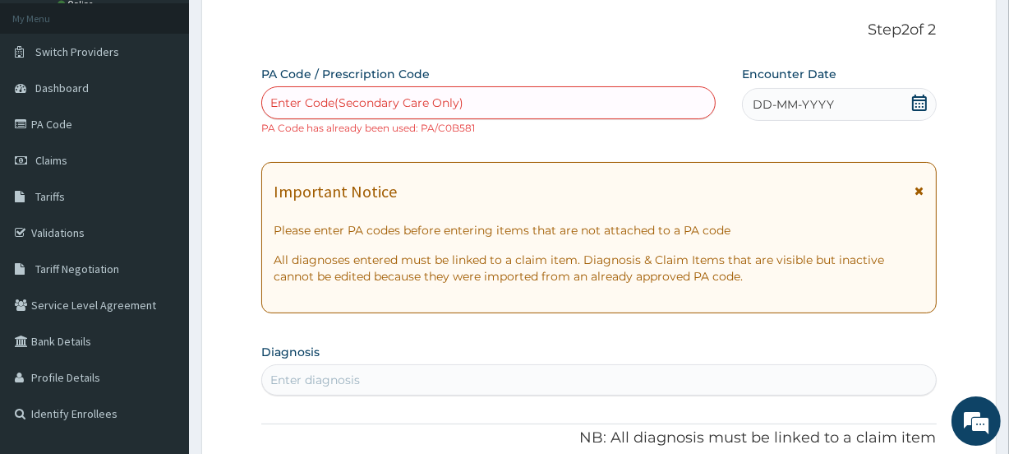
click at [361, 98] on div "Enter Code(Secondary Care Only)" at bounding box center [366, 102] width 193 height 16
paste input "PA/CE3B67"
type input "PA/CE3B67"
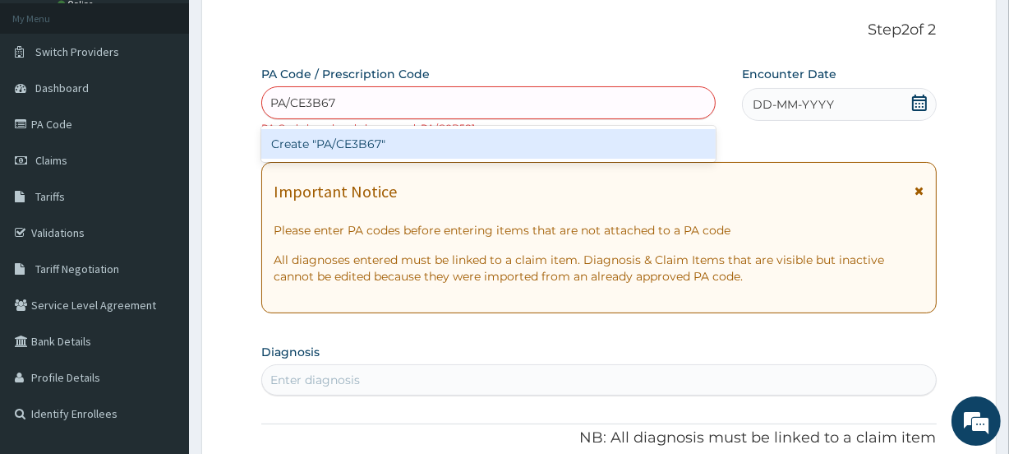
click at [374, 145] on div "Create "PA/CE3B67"" at bounding box center [488, 144] width 454 height 30
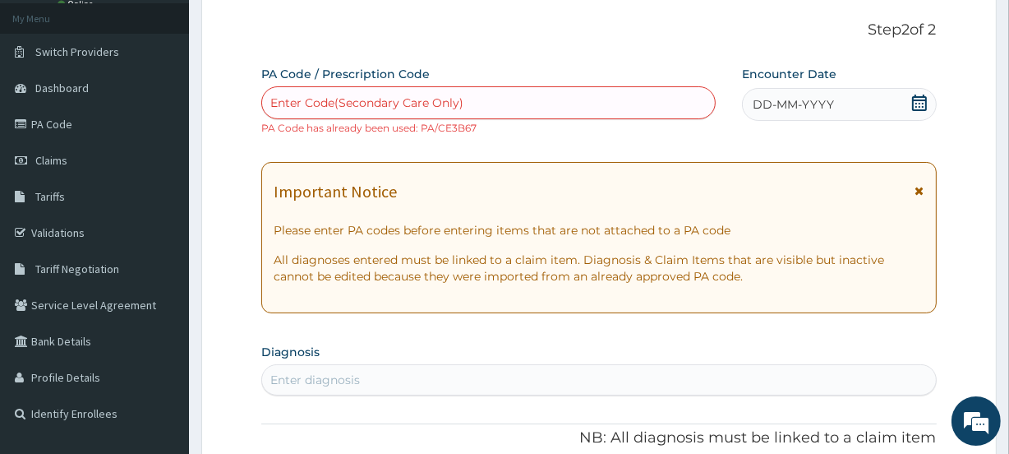
click at [360, 97] on div "Enter Code(Secondary Care Only)" at bounding box center [366, 102] width 193 height 16
paste input "PA/BC107D"
type input "PA/BC107D"
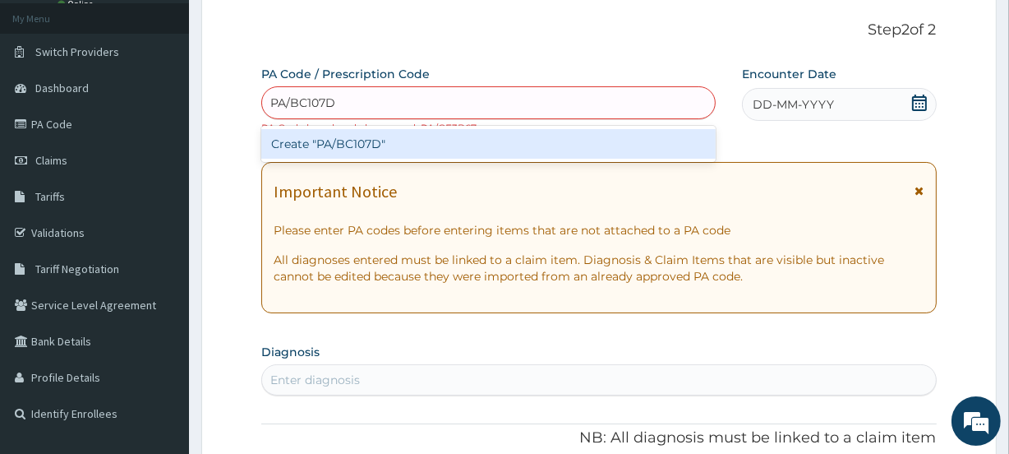
click at [369, 146] on div "Create "PA/BC107D"" at bounding box center [488, 144] width 454 height 30
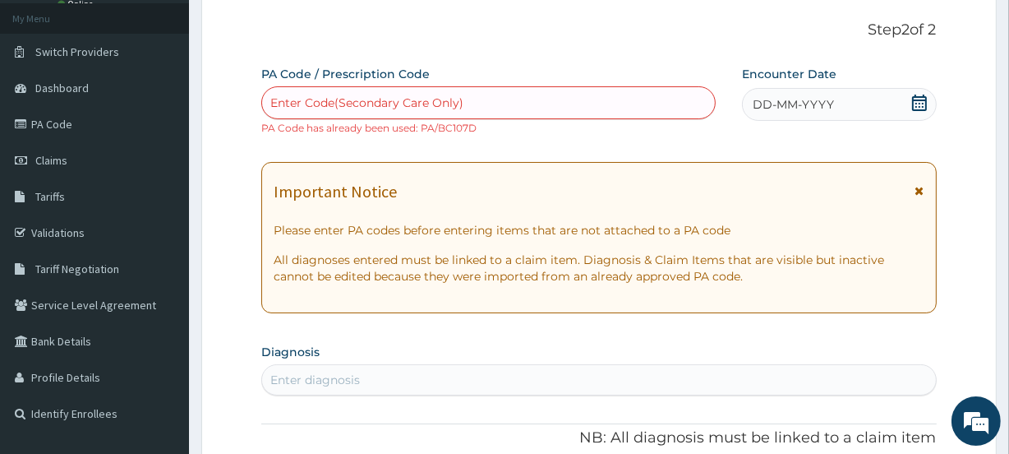
click at [401, 99] on div "Enter Code(Secondary Care Only)" at bounding box center [366, 102] width 193 height 16
paste input "PA/E49839"
type input "PA/E49839"
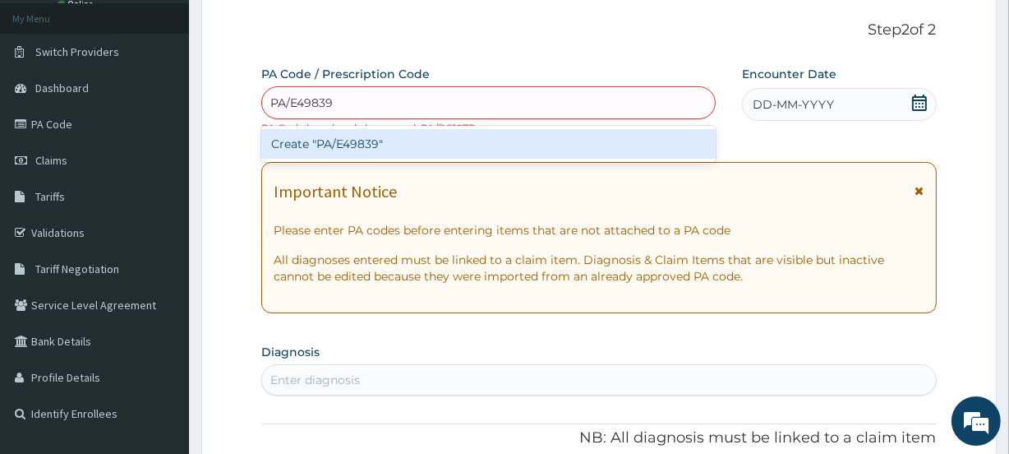
click at [406, 140] on div "Create "PA/E49839"" at bounding box center [488, 144] width 454 height 30
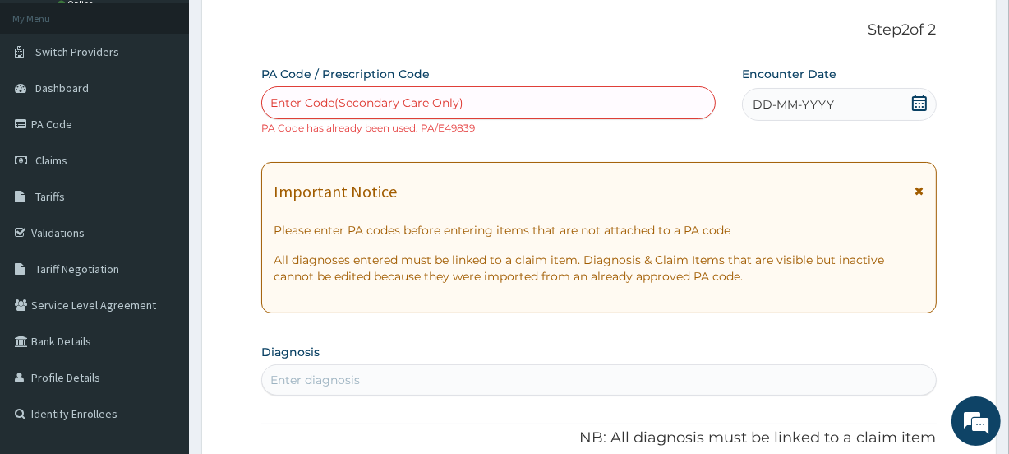
click at [337, 98] on div "Enter Code(Secondary Care Only)" at bounding box center [366, 102] width 193 height 16
paste input "PA/285DCA"
type input "PA/285DCA"
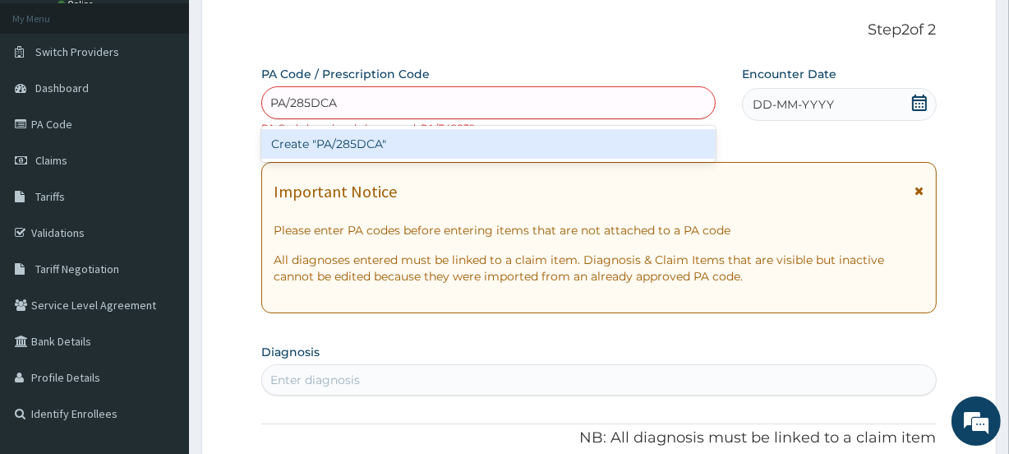
click at [362, 140] on div "Create "PA/285DCA"" at bounding box center [488, 144] width 454 height 30
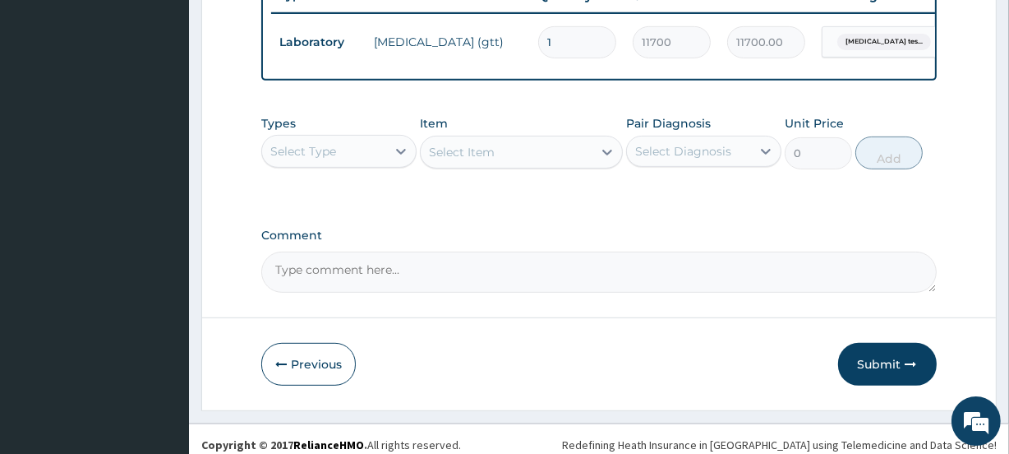
scroll to position [663, 0]
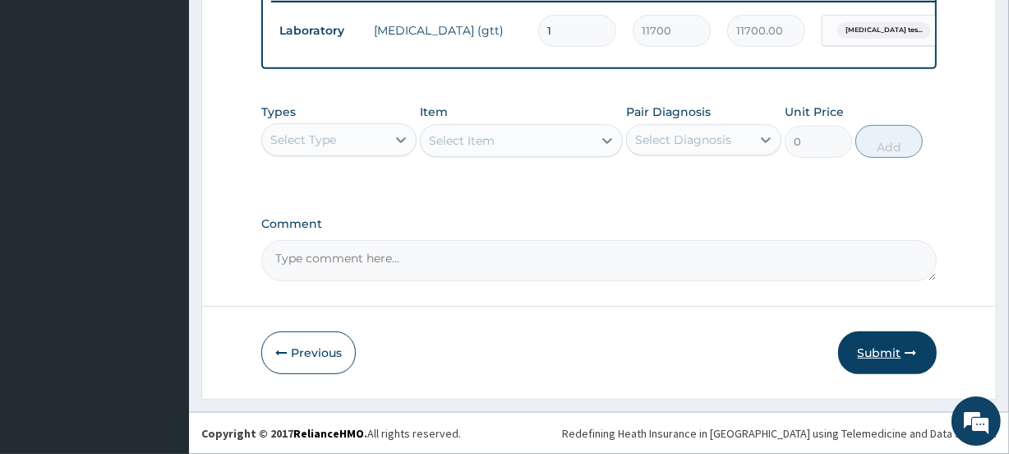
click at [891, 351] on button "Submit" at bounding box center [887, 352] width 99 height 43
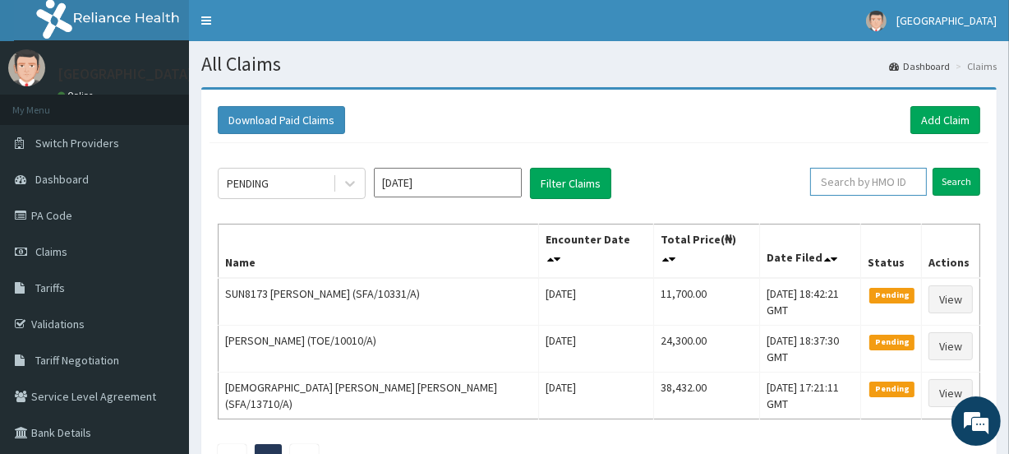
click at [861, 179] on input "text" at bounding box center [868, 182] width 117 height 28
paste input "AEM/10028/A"
type input "AEM/10028/A"
click at [956, 184] on input "Search" at bounding box center [957, 182] width 48 height 28
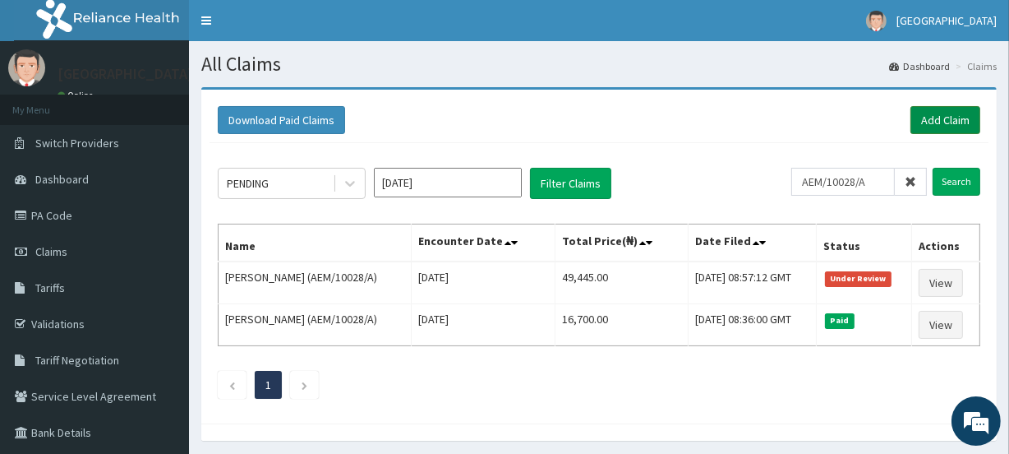
click at [933, 113] on link "Add Claim" at bounding box center [945, 120] width 70 height 28
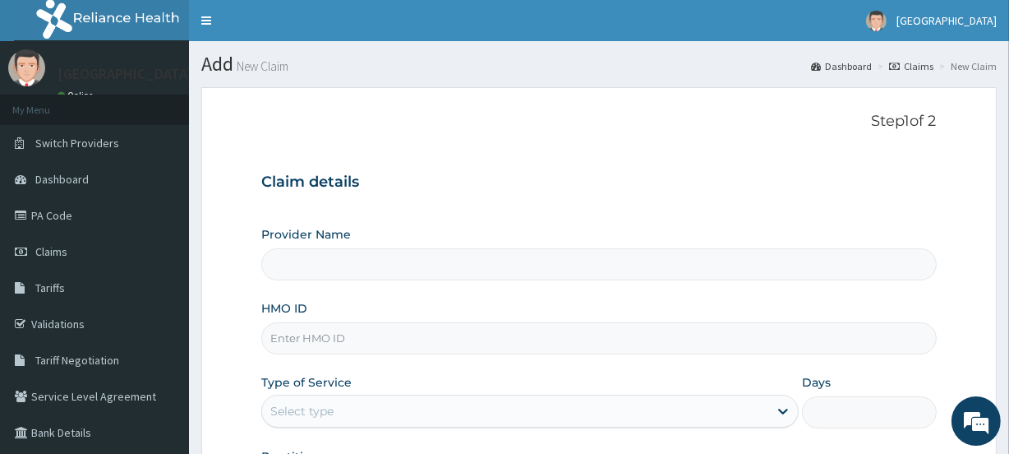
type input "[GEOGRAPHIC_DATA]"
click at [320, 340] on input "HMO ID" at bounding box center [598, 338] width 675 height 32
click at [342, 343] on input "HMO ID" at bounding box center [598, 338] width 675 height 32
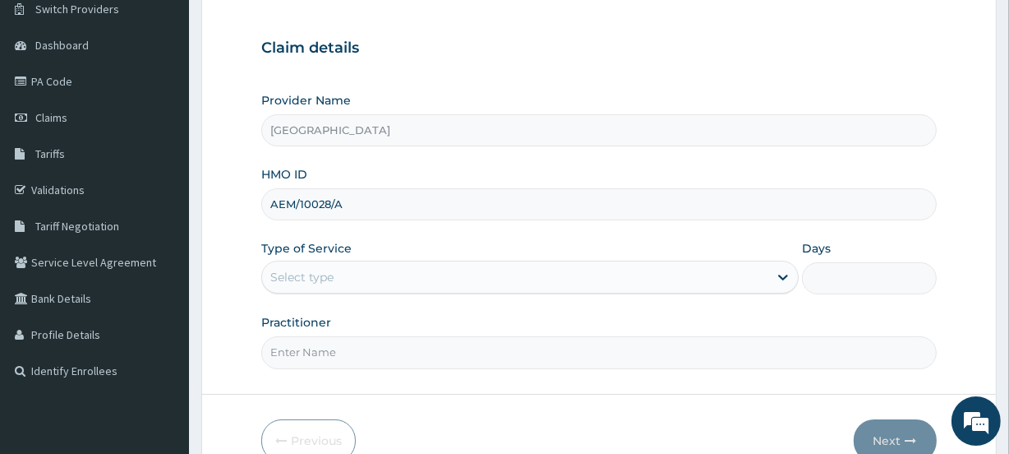
scroll to position [161, 0]
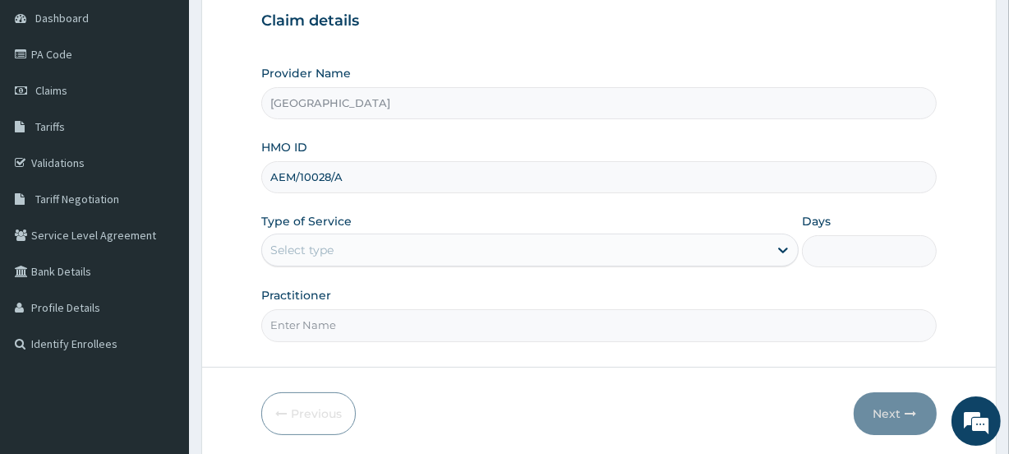
type input "AEM/10028/A"
click at [292, 244] on div "Select type" at bounding box center [301, 250] width 63 height 16
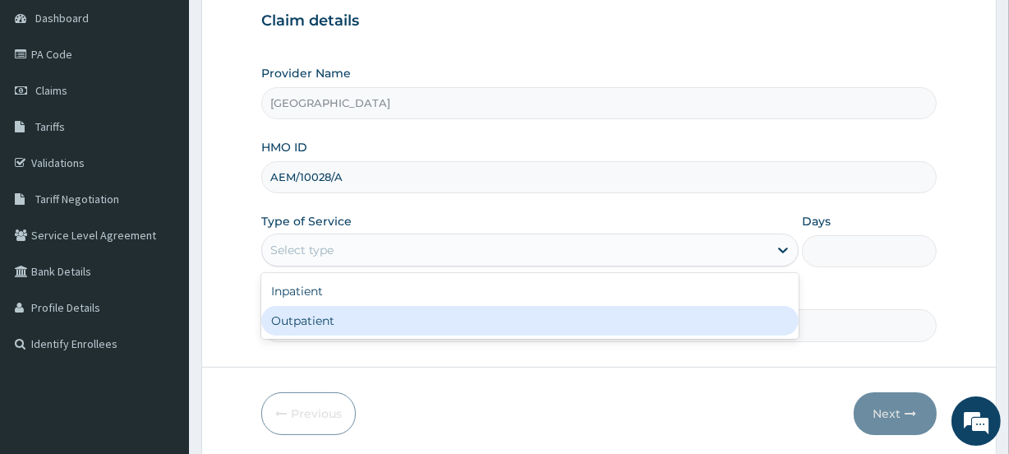
click at [320, 312] on div "Outpatient" at bounding box center [529, 321] width 537 height 30
type input "1"
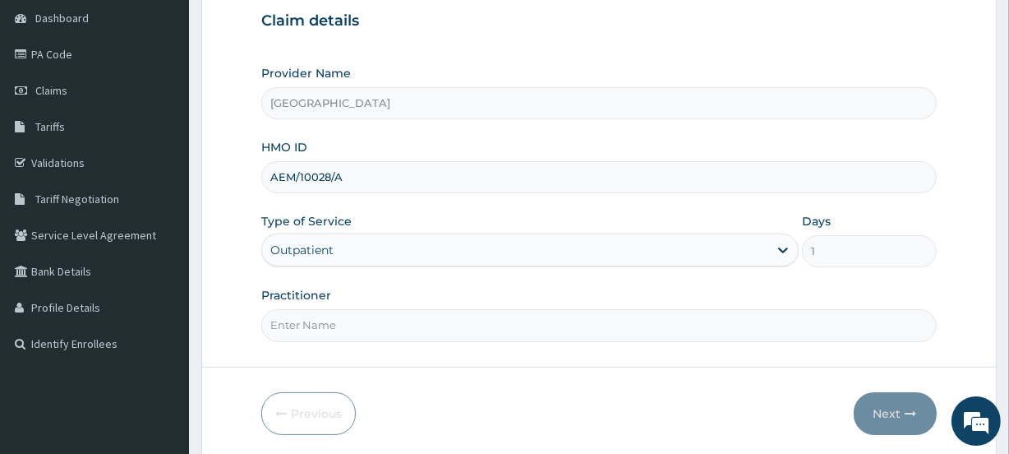
click at [313, 320] on input "Practitioner" at bounding box center [598, 325] width 675 height 32
type input "OYETUNJI"
click at [893, 414] on button "Next" at bounding box center [895, 413] width 83 height 43
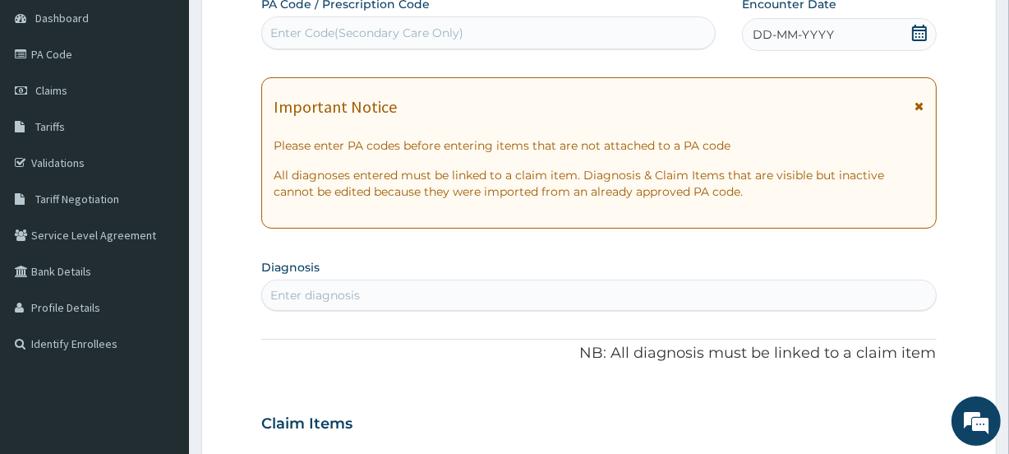
click at [347, 30] on div "Enter Code(Secondary Care Only)" at bounding box center [366, 33] width 193 height 16
paste input "PA/34A992"
type input "PA/34A992"
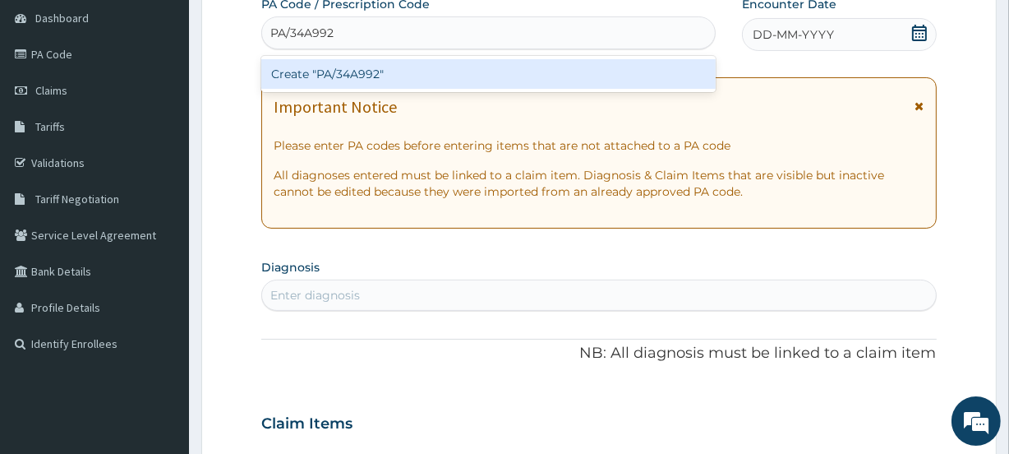
click at [367, 70] on div "Create "PA/34A992"" at bounding box center [488, 74] width 454 height 30
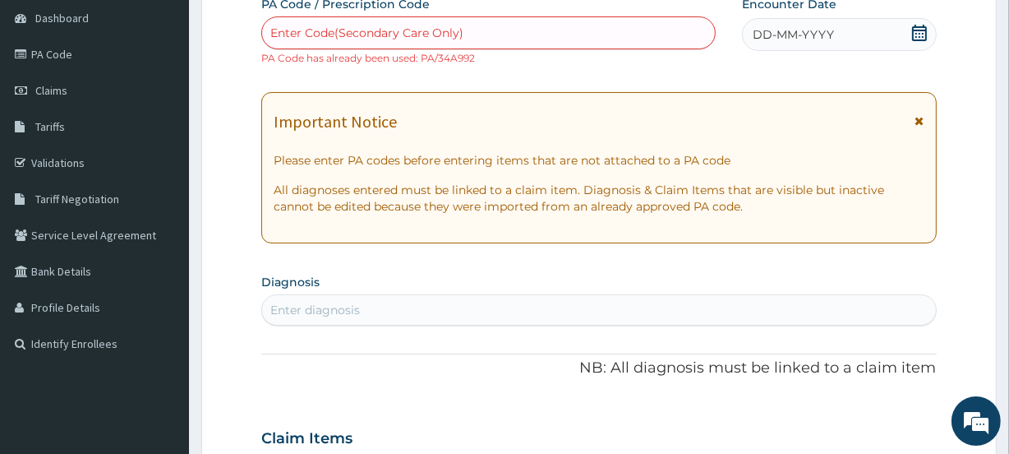
paste input "PA/D97FA2"
type input "PA/D97FA2"
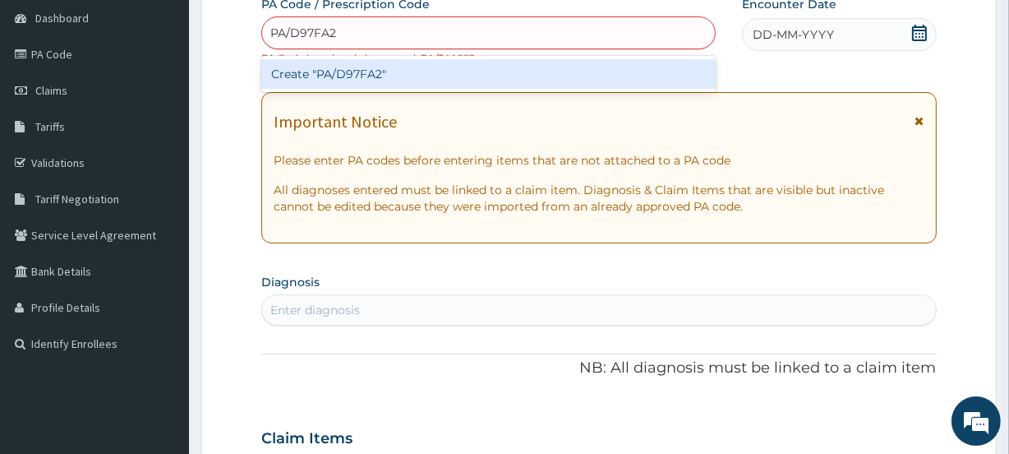
click at [444, 61] on div "Create "PA/D97FA2"" at bounding box center [488, 74] width 454 height 30
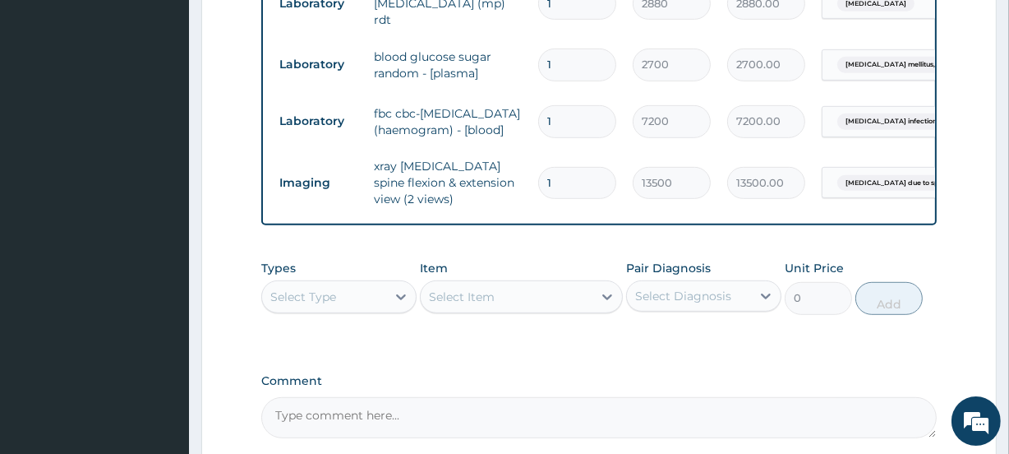
scroll to position [931, 0]
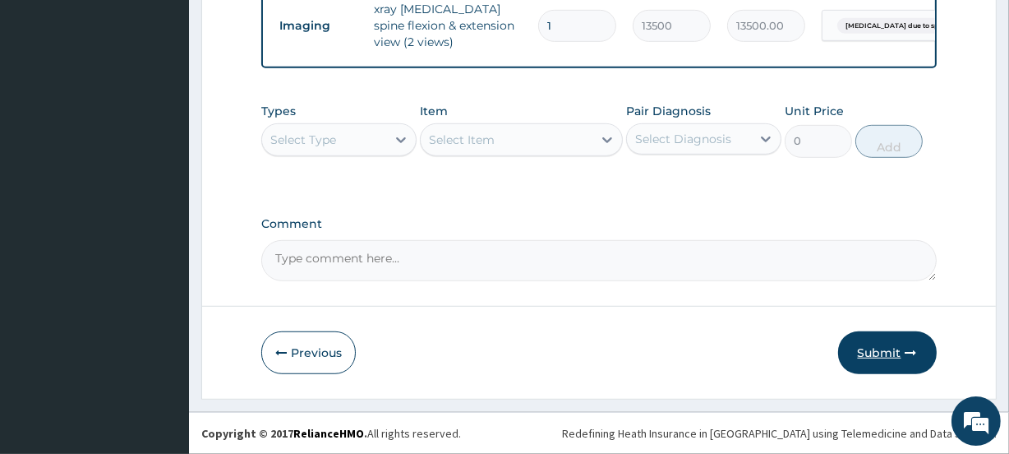
click at [879, 350] on button "Submit" at bounding box center [887, 352] width 99 height 43
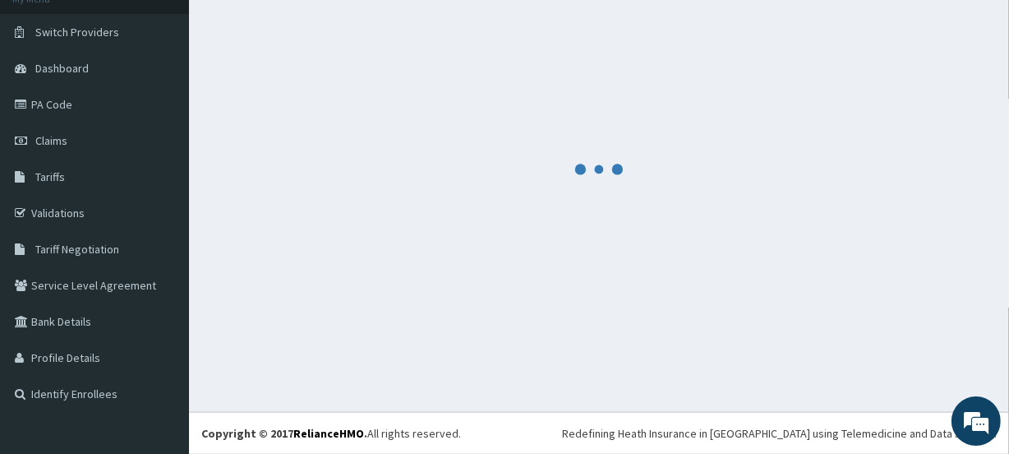
scroll to position [111, 0]
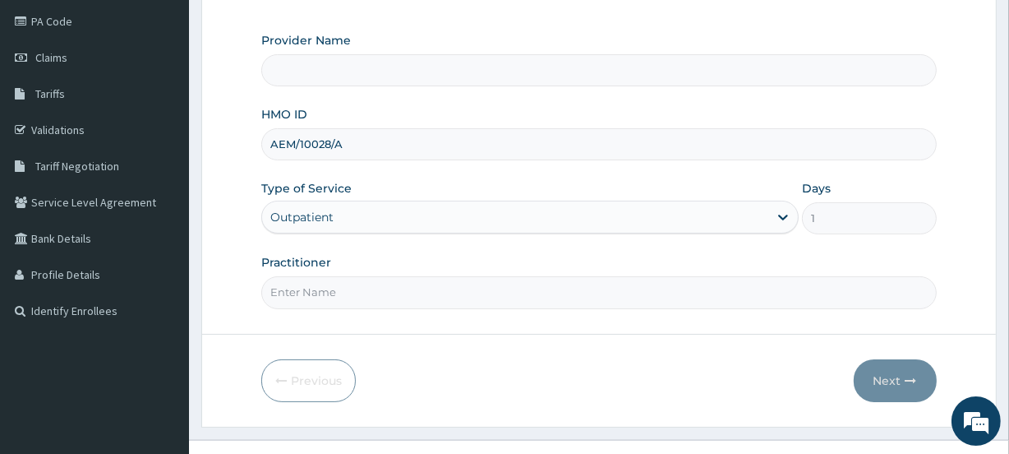
type input "[GEOGRAPHIC_DATA]"
type input "OYETUNJI"
click at [890, 378] on button "Next" at bounding box center [895, 380] width 83 height 43
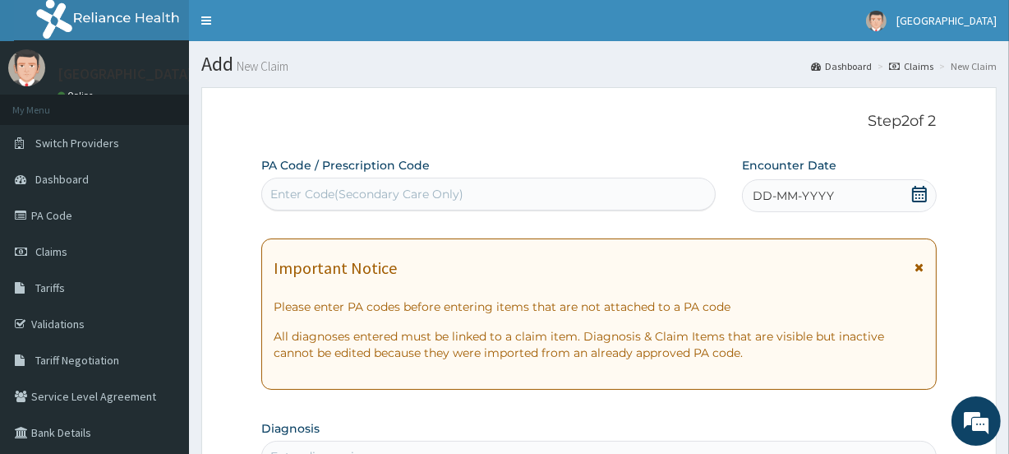
click at [385, 189] on div "Enter Code(Secondary Care Only)" at bounding box center [366, 194] width 193 height 16
paste input "PA/CAD2DD"
type input "PA/CAD2DD"
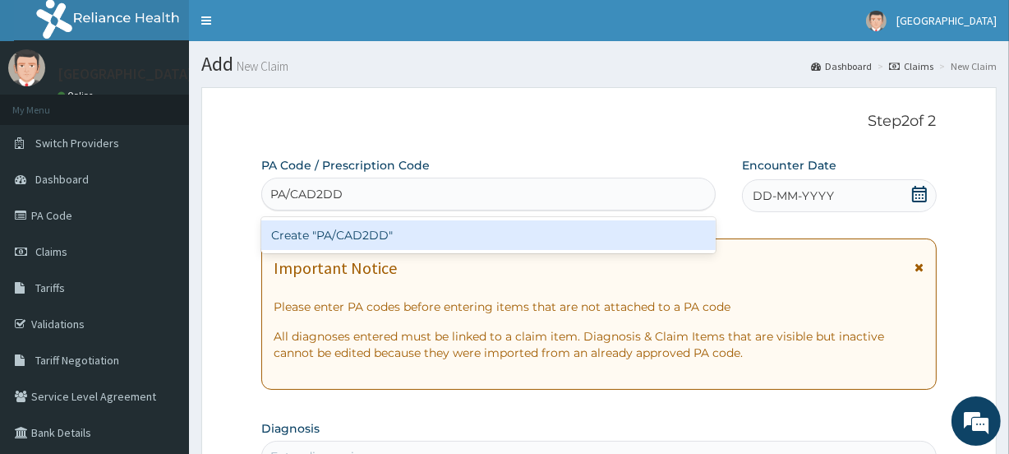
click at [402, 228] on div "Create "PA/CAD2DD"" at bounding box center [488, 235] width 454 height 30
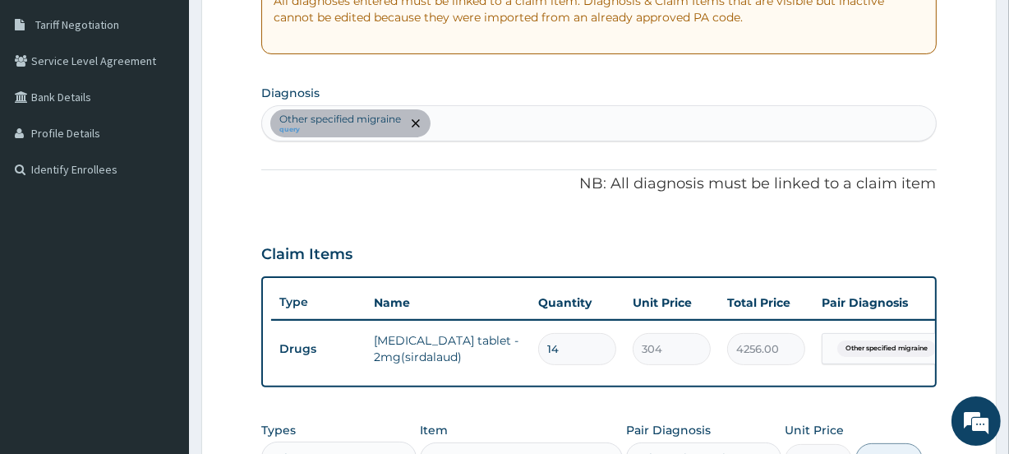
scroll to position [343, 0]
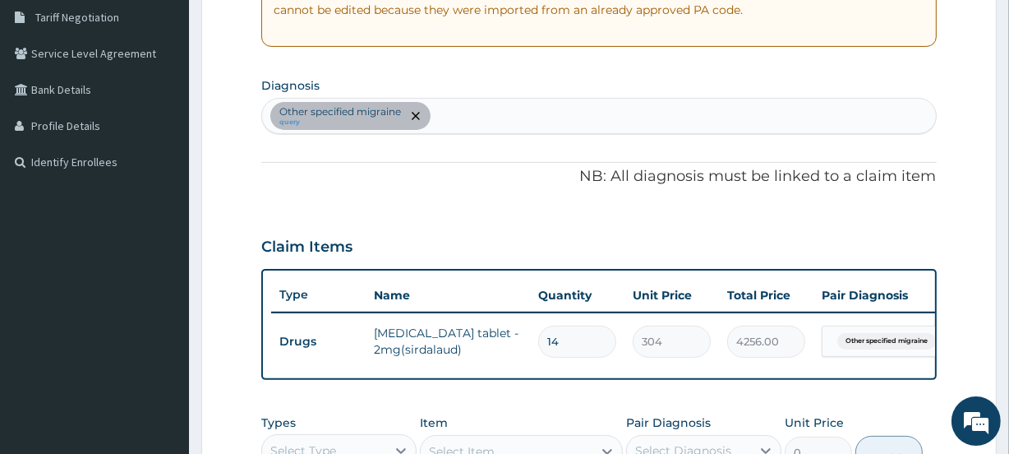
click at [449, 113] on div "Other specified migraine query" at bounding box center [598, 116] width 673 height 35
type input "DIABETE"
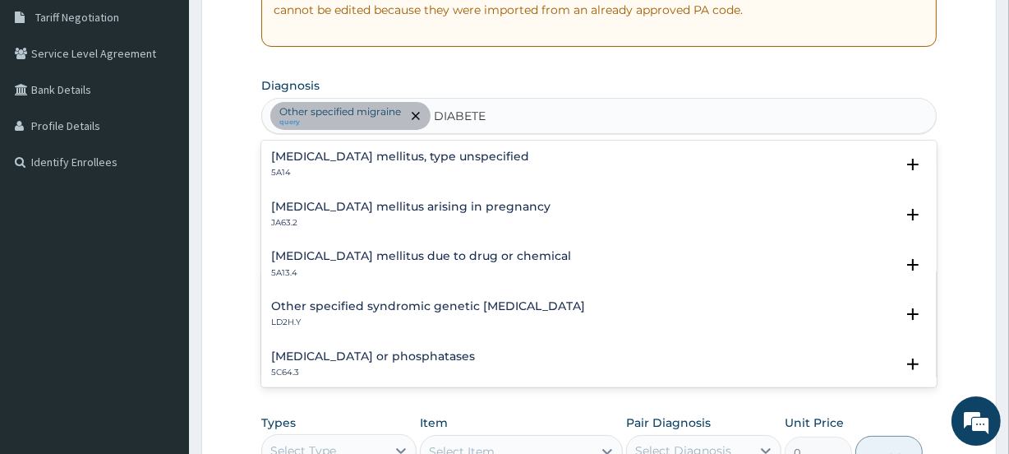
click at [486, 156] on div "[MEDICAL_DATA] mellitus, type unspecified 5A14" at bounding box center [598, 164] width 655 height 29
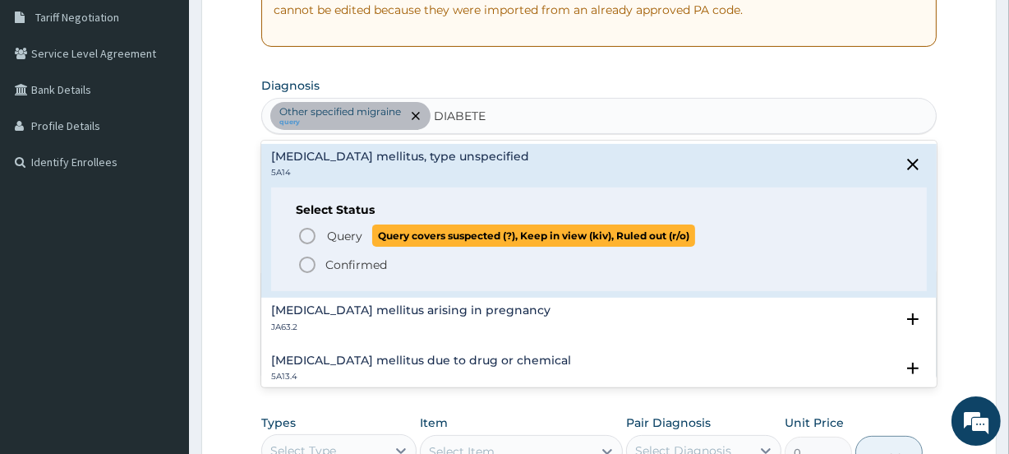
click at [311, 230] on icon "status option query" at bounding box center [307, 236] width 20 height 20
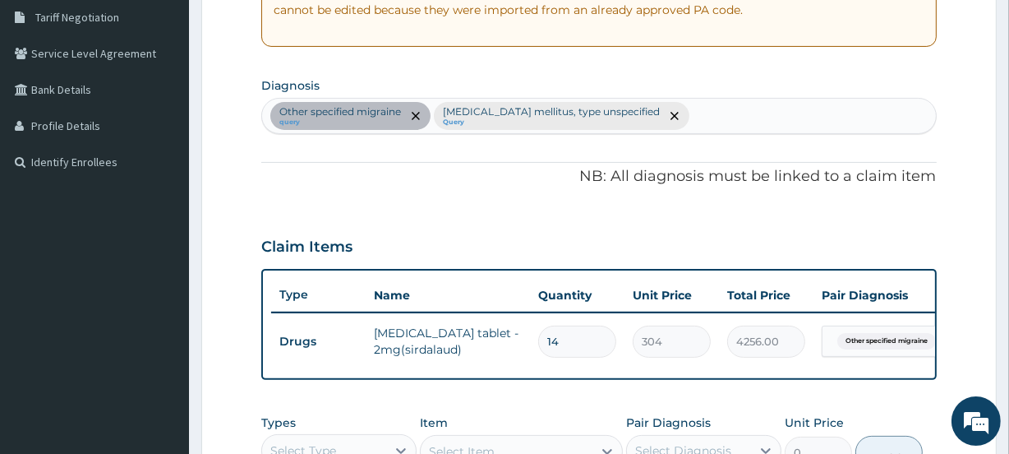
click at [663, 112] on div "Other specified migraine query [MEDICAL_DATA] mellitus, type unspecified Query" at bounding box center [598, 116] width 673 height 35
type input "H"
type input "D"
type input "H"
type input "[MEDICAL_DATA]"
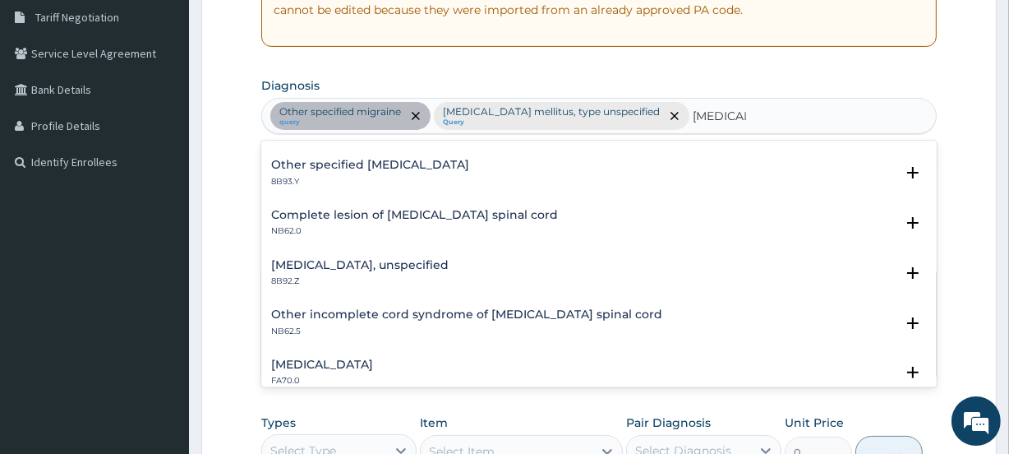
scroll to position [748, 0]
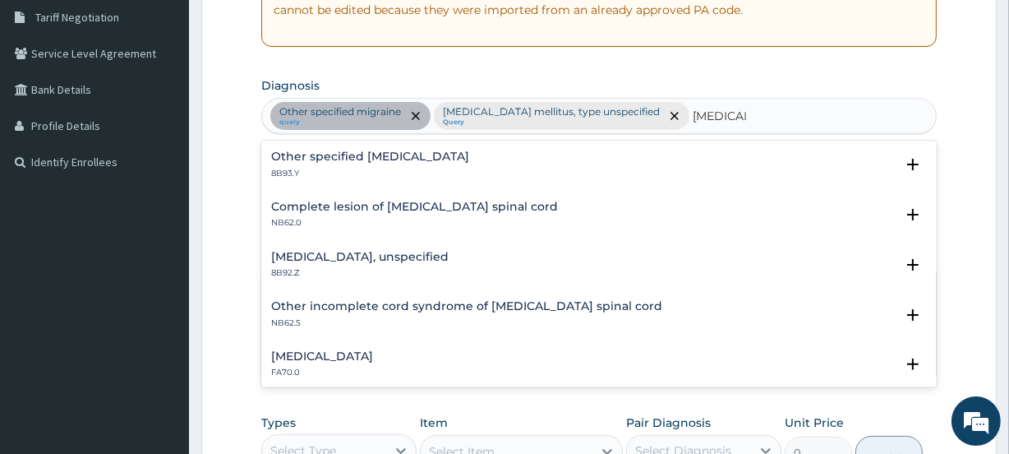
click at [399, 260] on h4 "[MEDICAL_DATA], unspecified" at bounding box center [359, 257] width 177 height 12
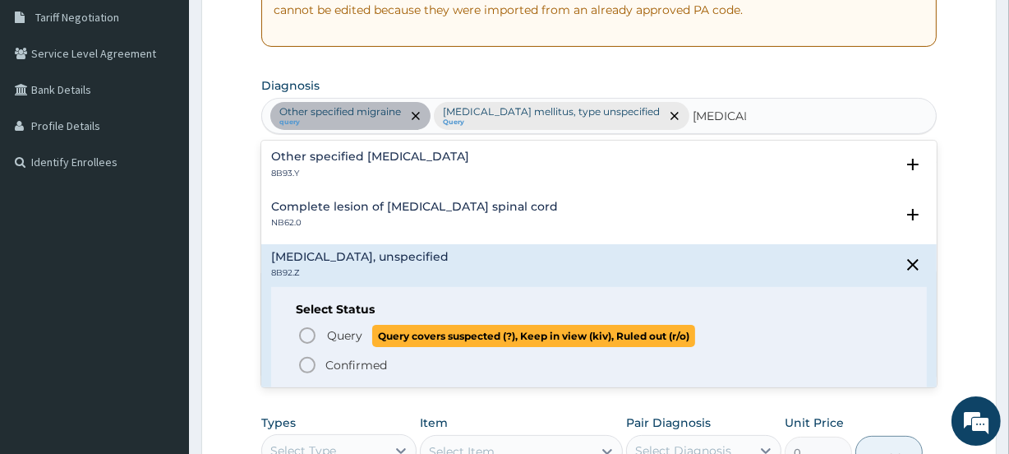
click at [337, 327] on span "Query" at bounding box center [344, 335] width 35 height 16
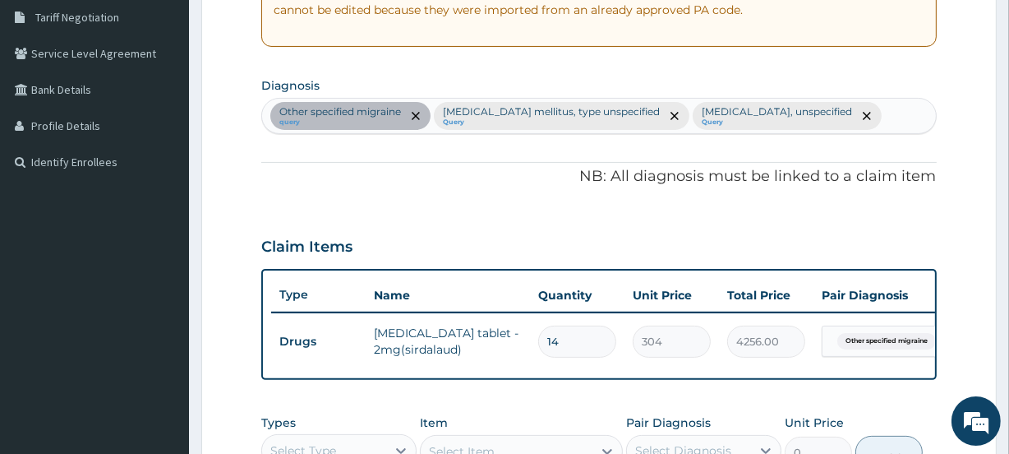
click at [901, 114] on div "Other specified migraine query [MEDICAL_DATA] mellitus, type unspecified Query …" at bounding box center [598, 116] width 673 height 35
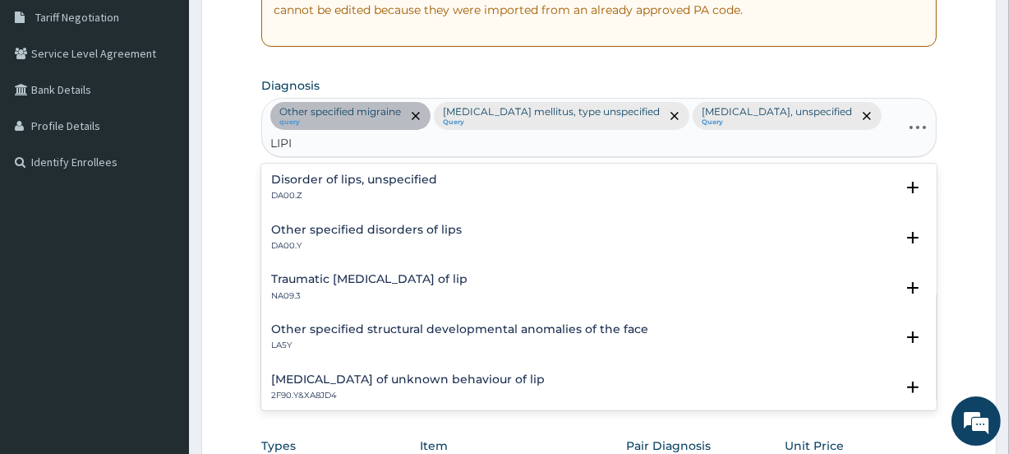
type input "LIPID"
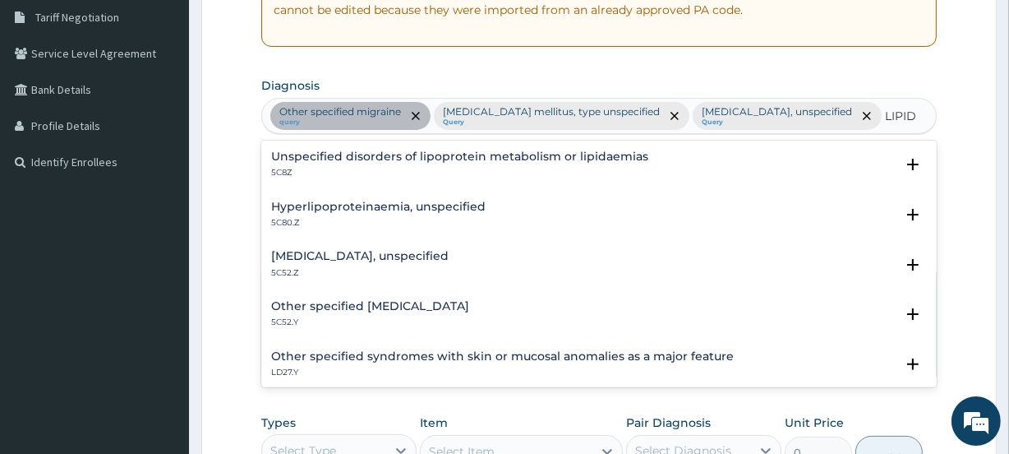
click at [472, 213] on h4 "Hyperlipoproteinaemia, unspecified" at bounding box center [378, 206] width 214 height 12
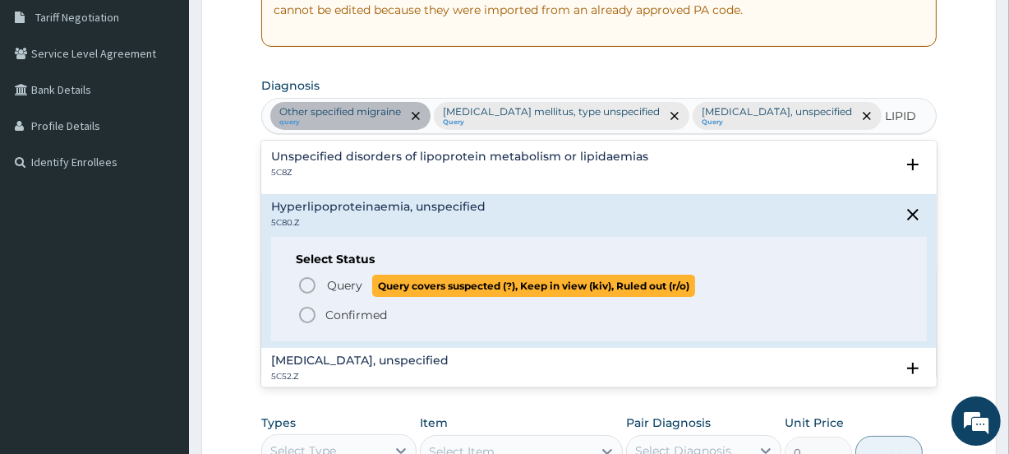
click at [367, 297] on p "Query Query covers suspected (?), Keep in view (kiv), Ruled out (r/o)" at bounding box center [510, 285] width 370 height 22
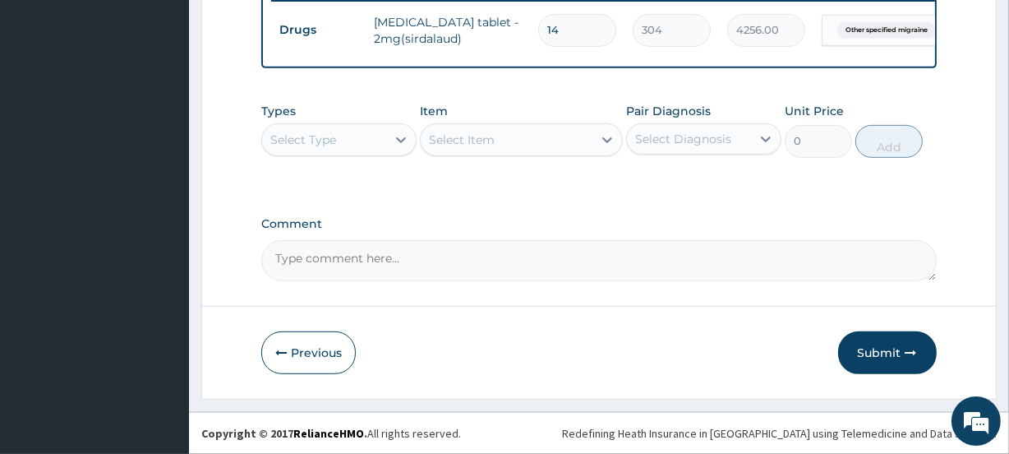
scroll to position [694, 0]
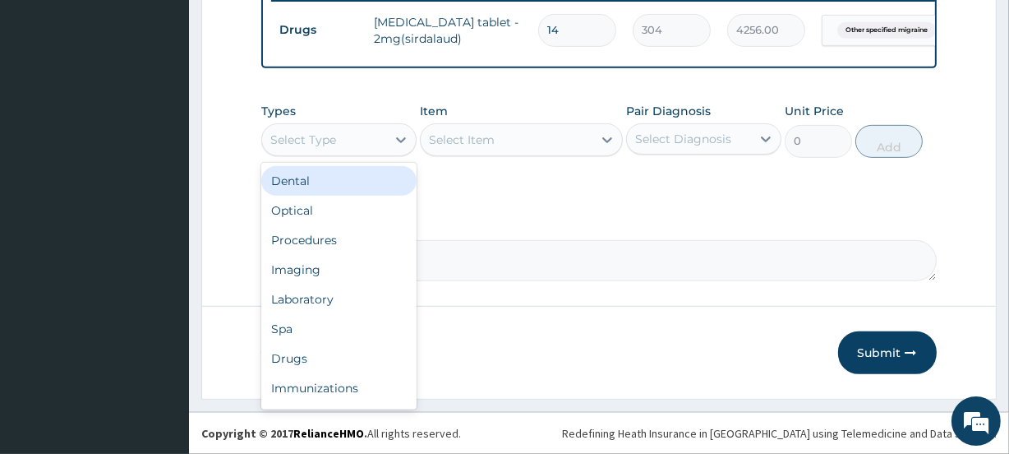
click at [321, 137] on div "Select Type" at bounding box center [303, 139] width 66 height 16
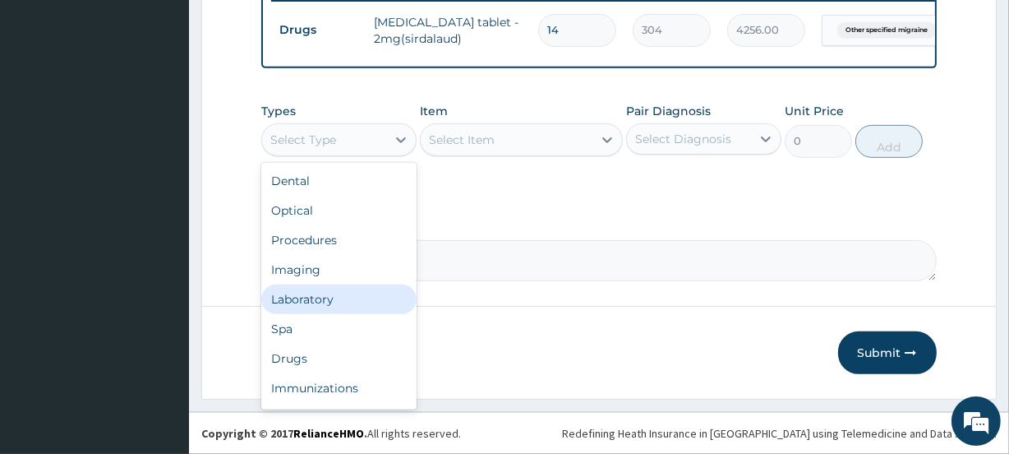
click at [320, 294] on div "Laboratory" at bounding box center [338, 299] width 155 height 30
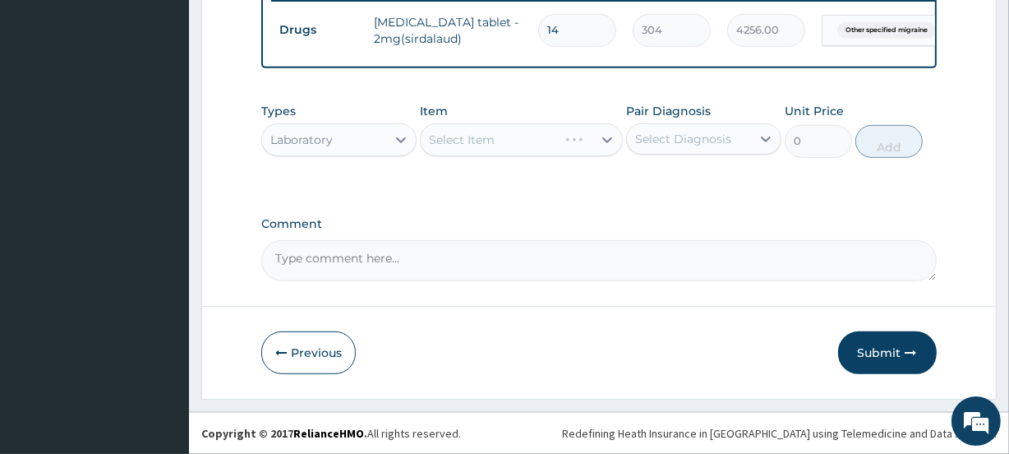
click at [680, 128] on div "Select Diagnosis" at bounding box center [689, 139] width 124 height 26
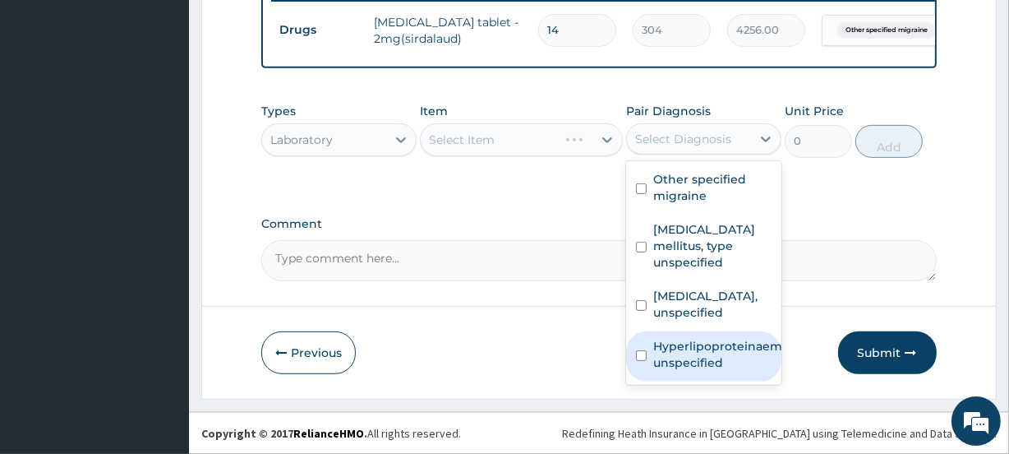
click at [719, 342] on label "Hyperlipoproteinaemia, unspecified" at bounding box center [721, 354] width 136 height 33
checkbox input "true"
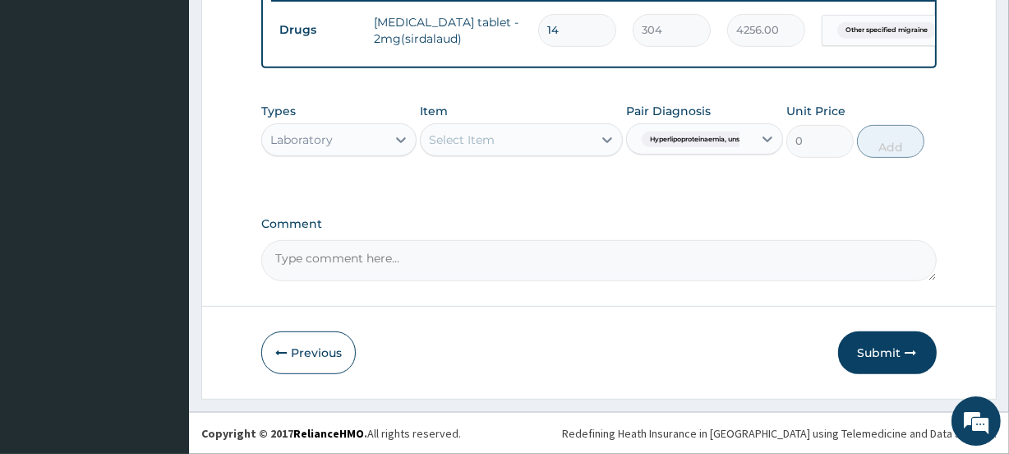
drag, startPoint x: 501, startPoint y: 196, endPoint x: 504, endPoint y: 142, distance: 54.3
click at [504, 142] on div "Select Item" at bounding box center [506, 140] width 171 height 26
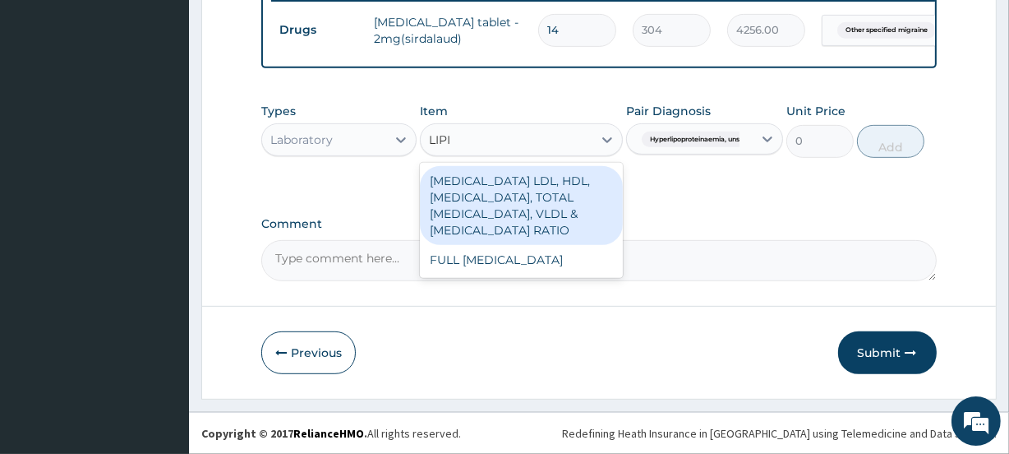
type input "LIPID"
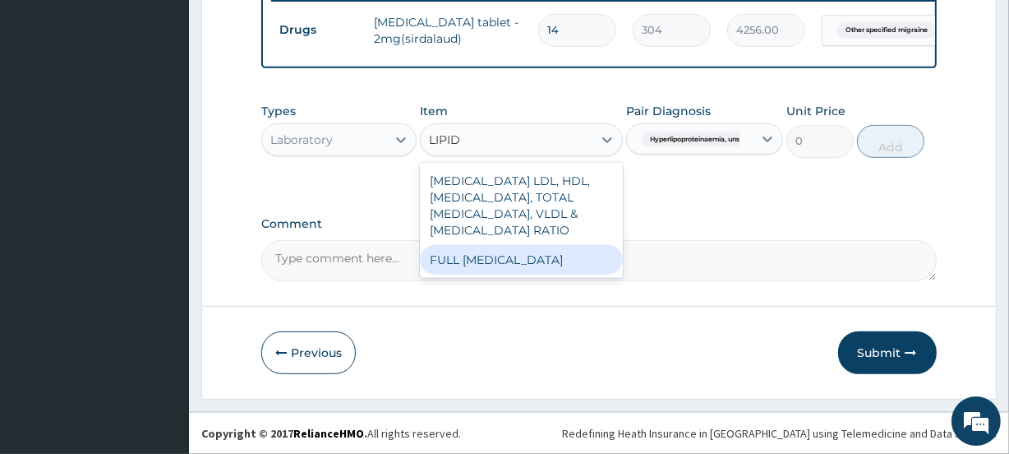
click at [514, 252] on div "FULL LIPID PROFILE" at bounding box center [521, 260] width 202 height 30
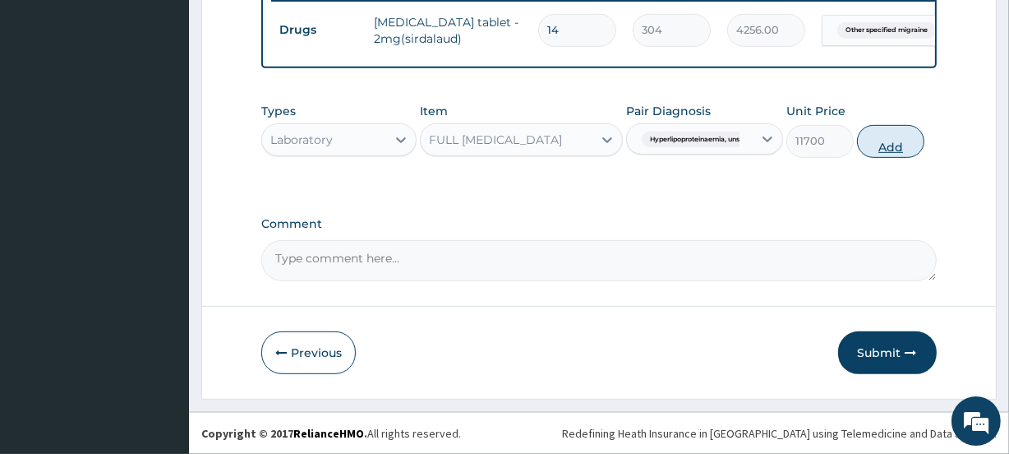
click at [887, 146] on button "Add" at bounding box center [890, 141] width 67 height 33
type input "0"
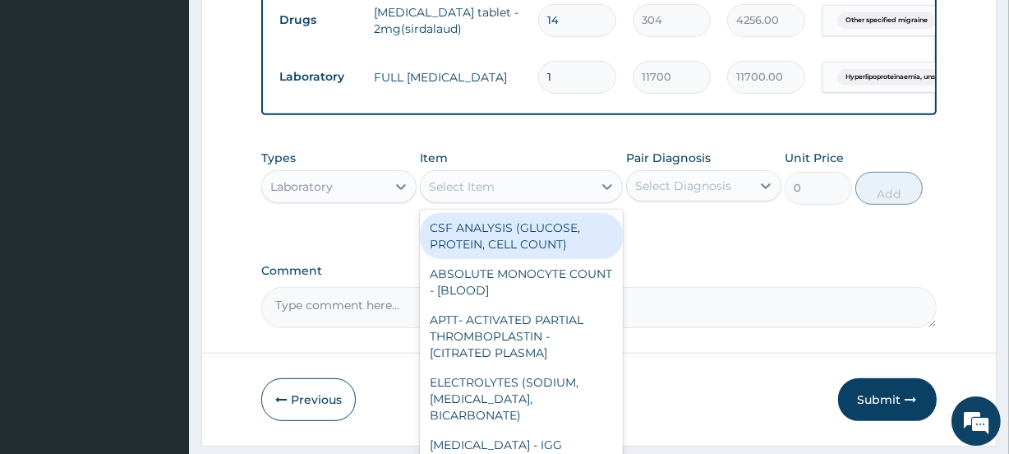
click at [495, 196] on div "Select Item" at bounding box center [506, 186] width 171 height 26
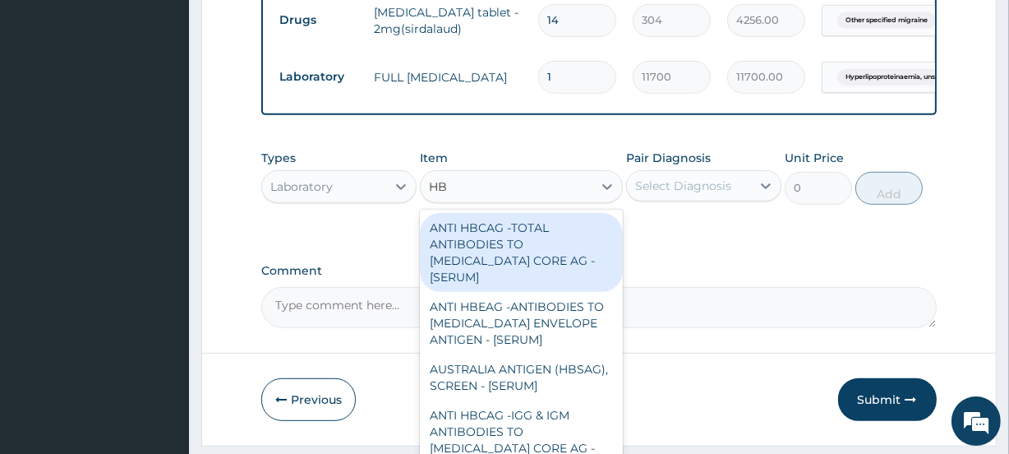
type input "HBA"
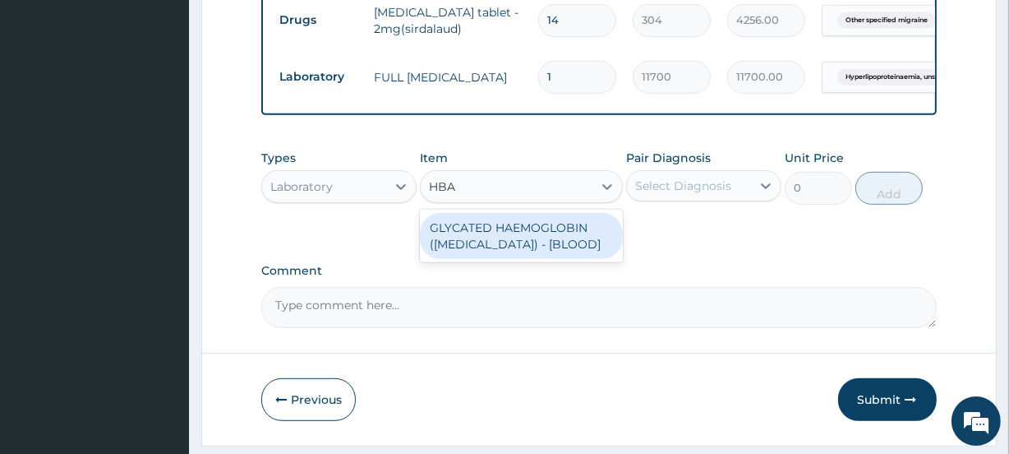
click at [520, 239] on div "GLYCATED HAEMOGLOBIN (HBA1C) - [BLOOD]" at bounding box center [521, 236] width 202 height 46
type input "19800"
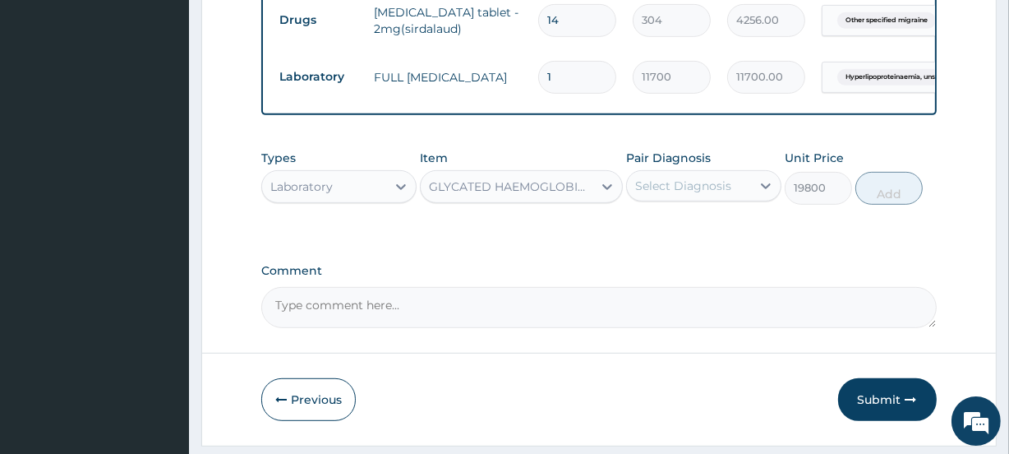
click at [716, 194] on div "Select Diagnosis" at bounding box center [683, 185] width 96 height 16
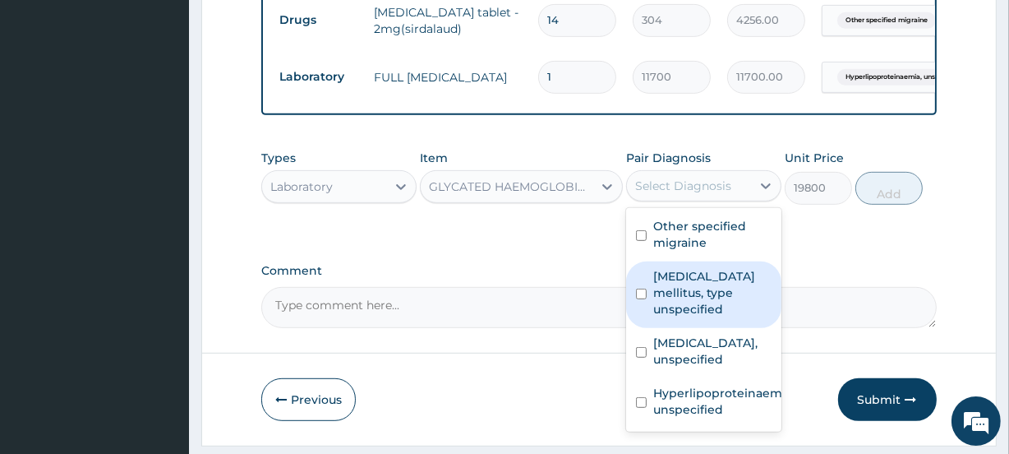
click at [711, 298] on label "Diabetes mellitus, type unspecified" at bounding box center [712, 292] width 118 height 49
checkbox input "true"
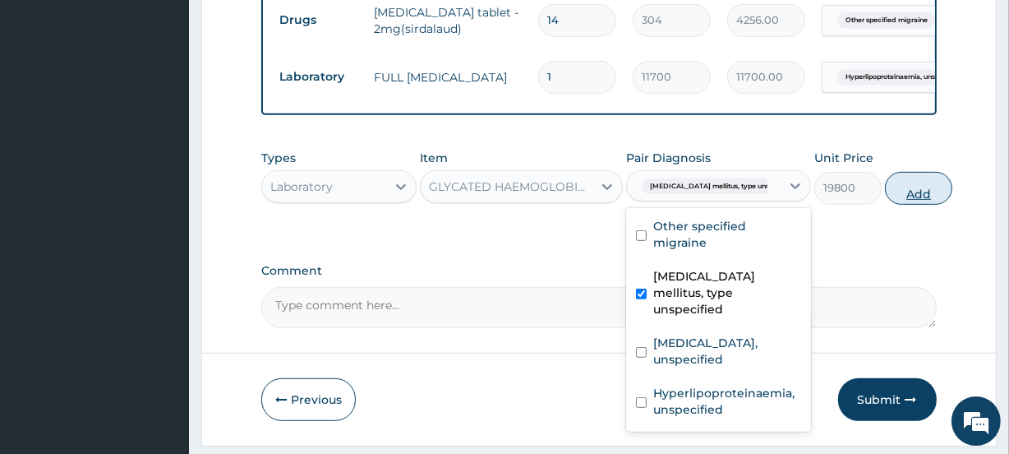
click at [889, 201] on button "Add" at bounding box center [918, 188] width 67 height 33
type input "0"
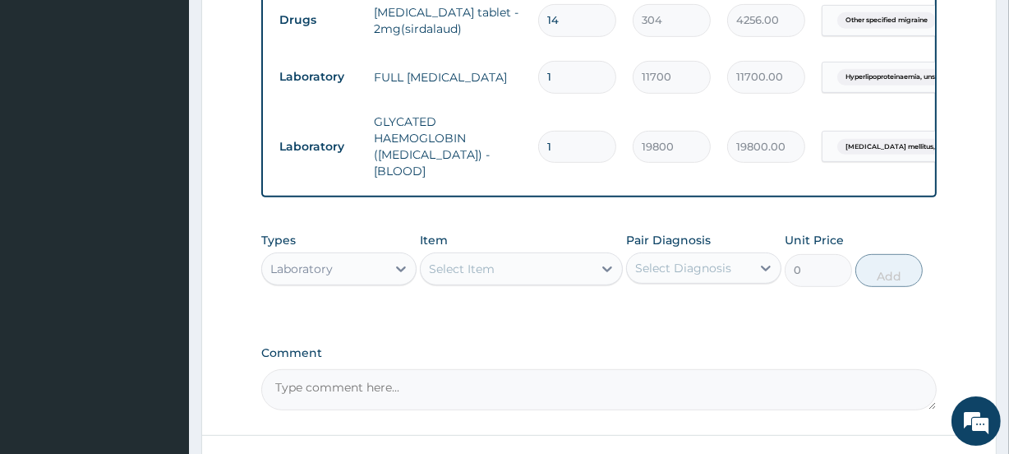
click at [477, 267] on div "Select Item" at bounding box center [462, 268] width 66 height 16
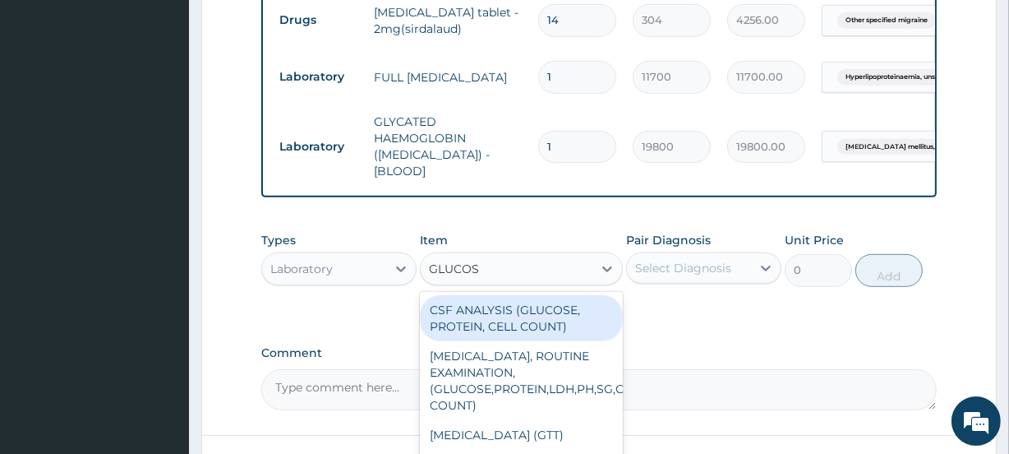
type input "GLUCOSE"
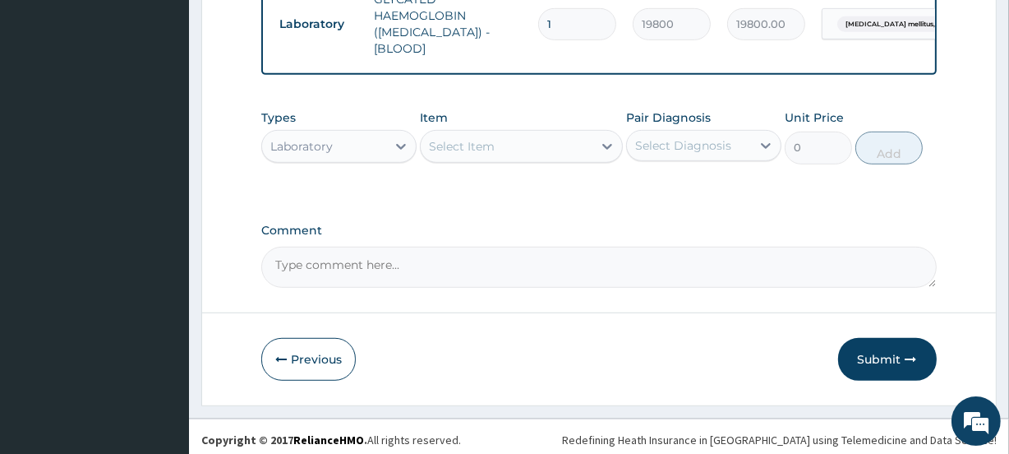
click at [490, 136] on div "Select Item" at bounding box center [506, 146] width 171 height 26
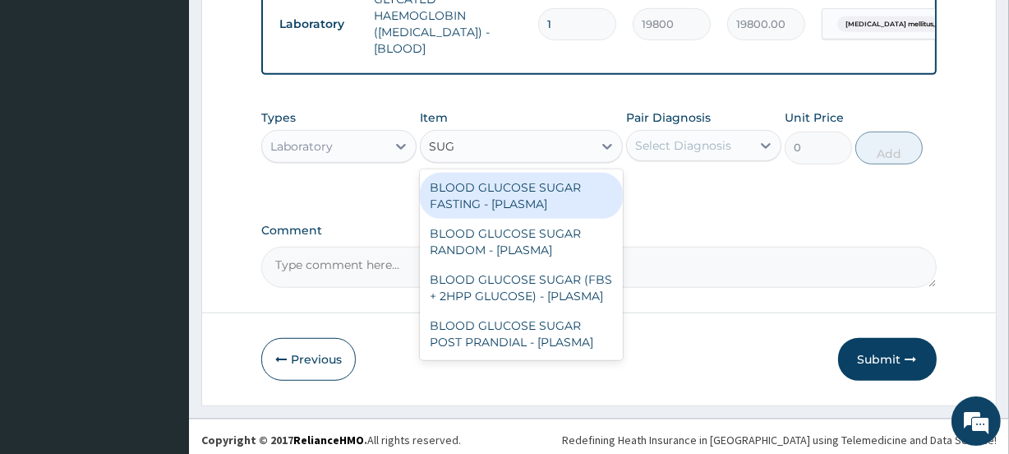
type input "SUGA"
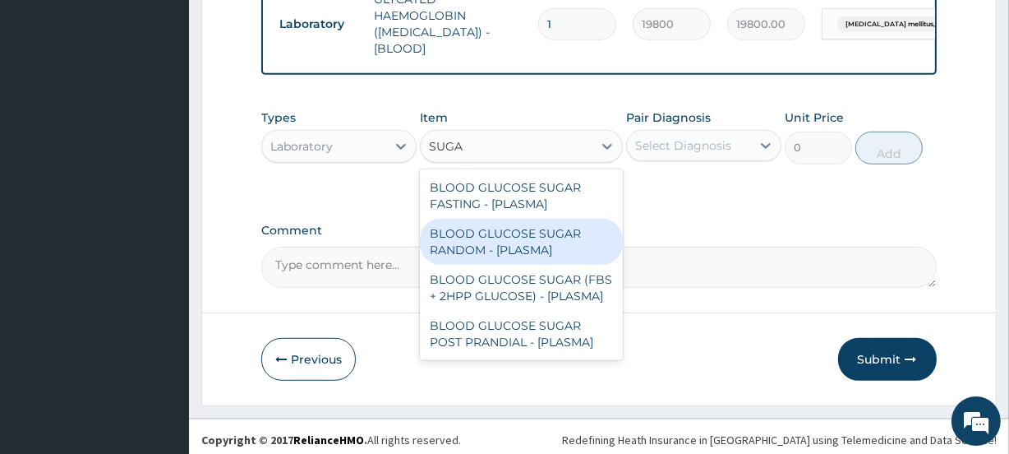
click at [522, 233] on div "BLOOD GLUCOSE SUGAR RANDOM - [PLASMA]" at bounding box center [521, 242] width 202 height 46
type input "2700"
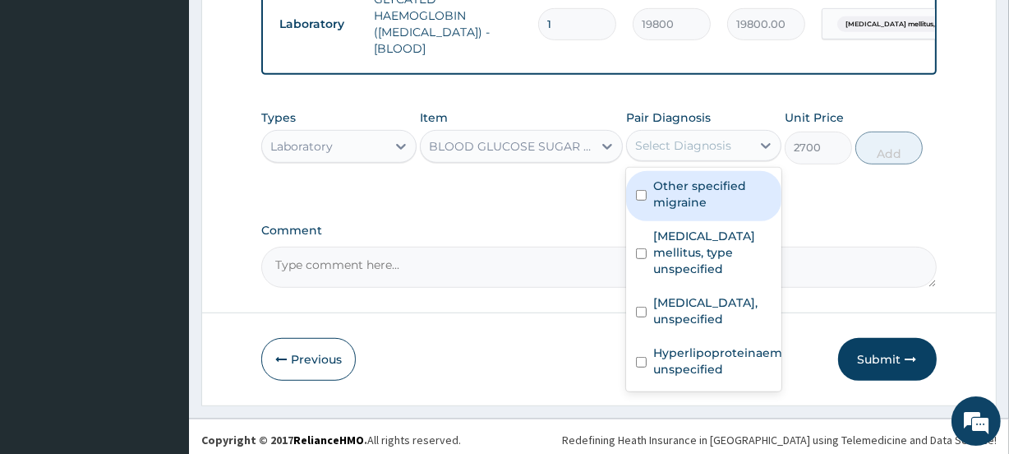
click at [700, 143] on div "Select Diagnosis" at bounding box center [683, 145] width 96 height 16
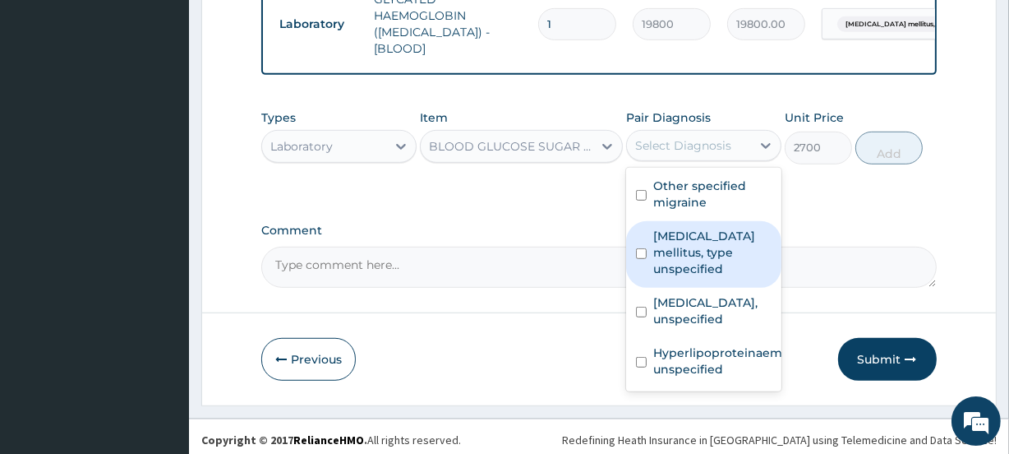
click at [703, 242] on label "Diabetes mellitus, type unspecified" at bounding box center [712, 252] width 118 height 49
checkbox input "true"
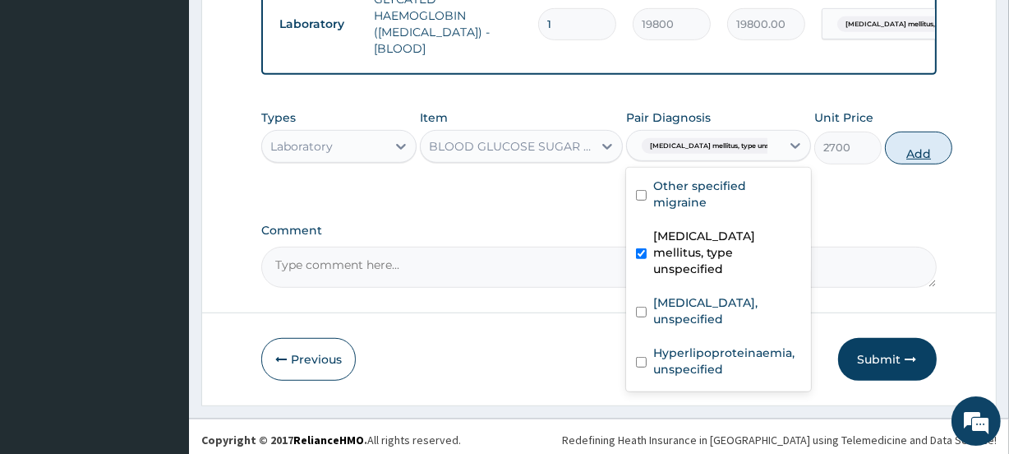
click at [891, 148] on button "Add" at bounding box center [918, 147] width 67 height 33
type input "0"
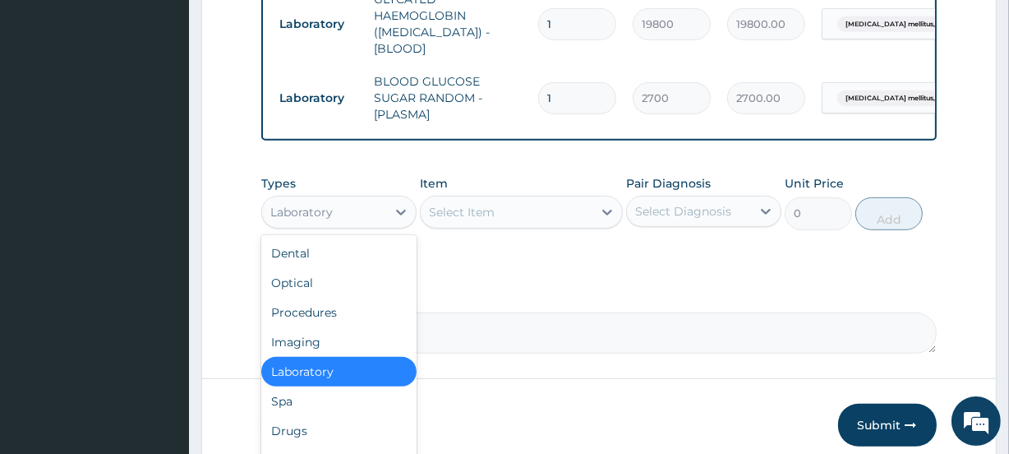
click at [348, 205] on div "Laboratory" at bounding box center [324, 212] width 124 height 26
click at [335, 300] on div "Procedures" at bounding box center [338, 312] width 155 height 30
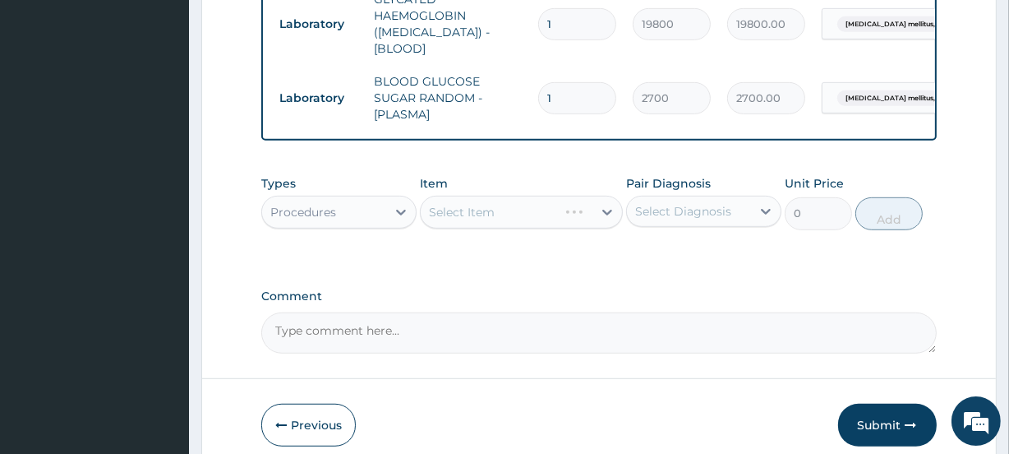
click at [661, 203] on div "Select Diagnosis" at bounding box center [683, 211] width 96 height 16
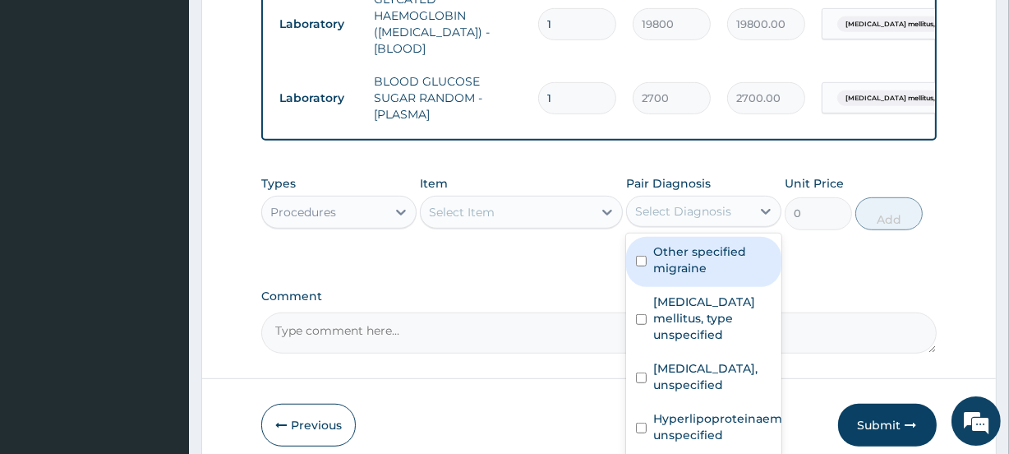
click at [694, 256] on label "Other specified migraine" at bounding box center [712, 259] width 118 height 33
checkbox input "true"
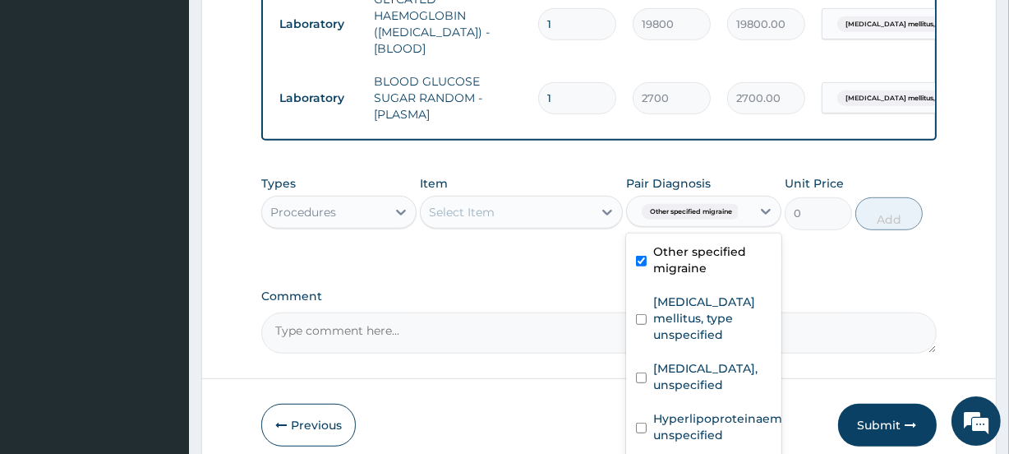
click at [501, 244] on div "Types Procedures Item Select Item Pair Diagnosis option Other specified migrain…" at bounding box center [598, 214] width 675 height 95
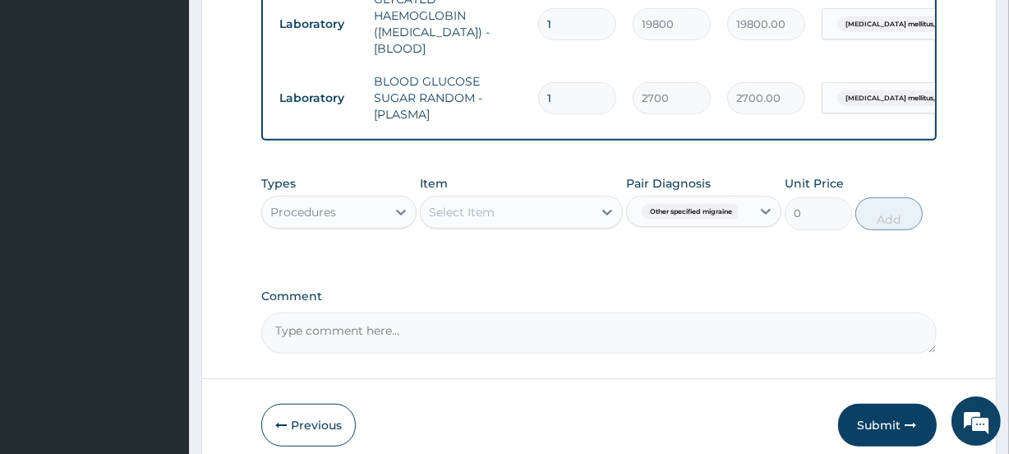
click at [491, 205] on div "Select Item" at bounding box center [462, 212] width 66 height 16
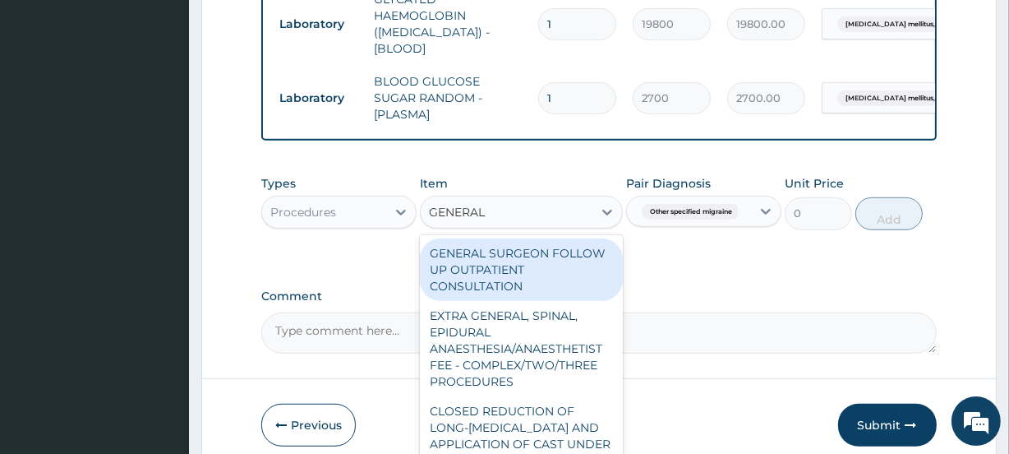
type input "GENERAL P"
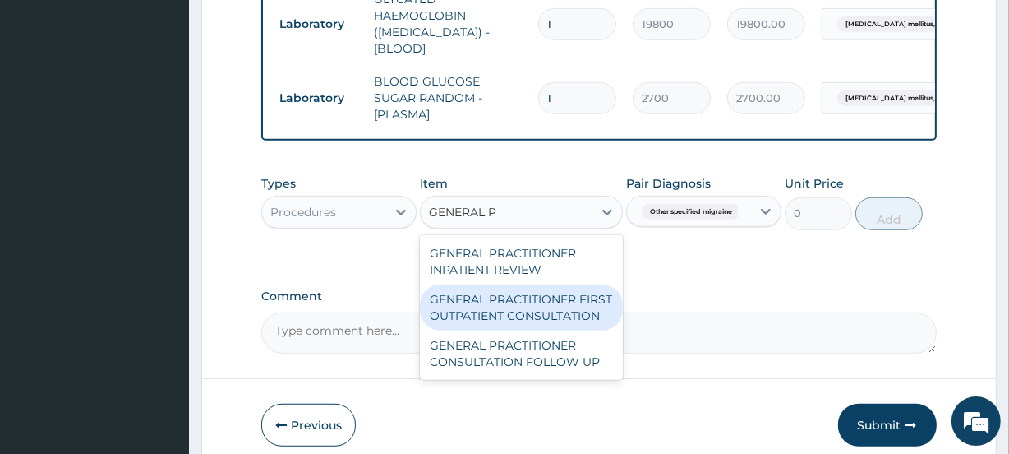
click at [517, 300] on div "GENERAL PRACTITIONER FIRST OUTPATIENT CONSULTATION" at bounding box center [521, 307] width 202 height 46
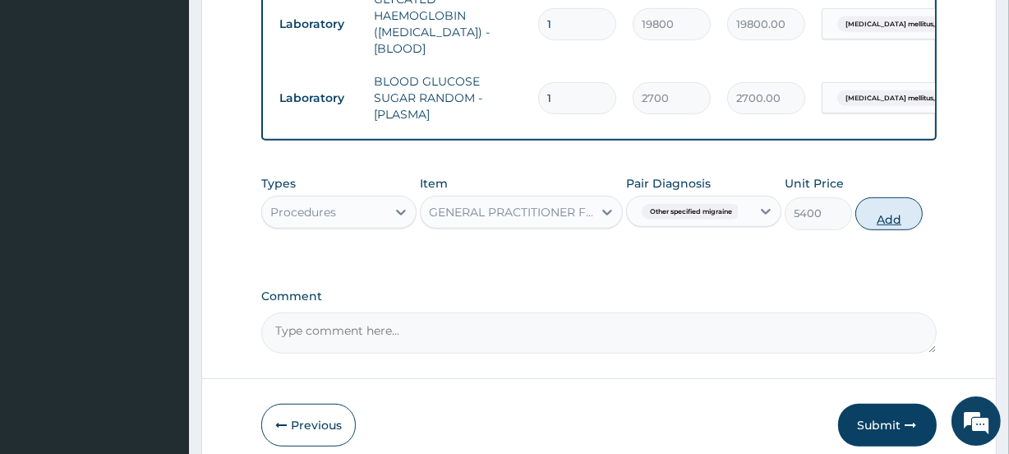
click at [887, 214] on button "Add" at bounding box center [888, 213] width 67 height 33
type input "0"
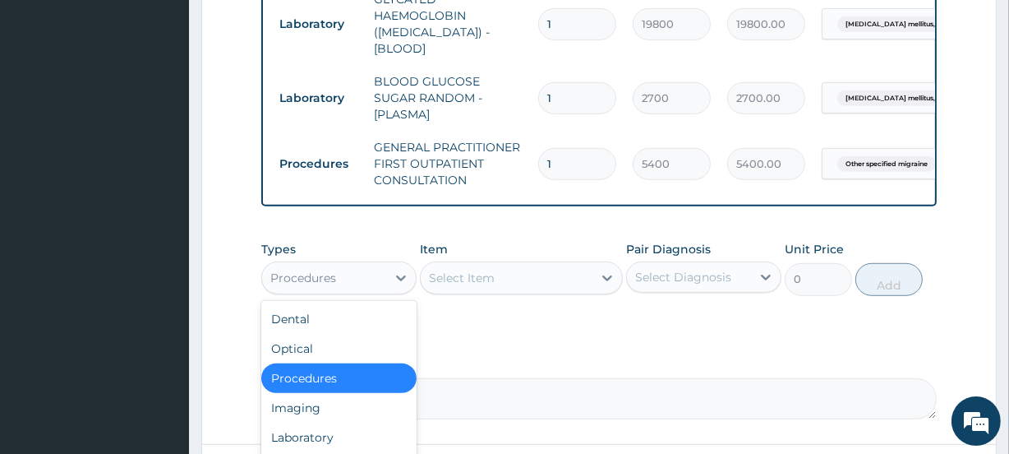
click at [341, 273] on div "Procedures" at bounding box center [324, 278] width 124 height 26
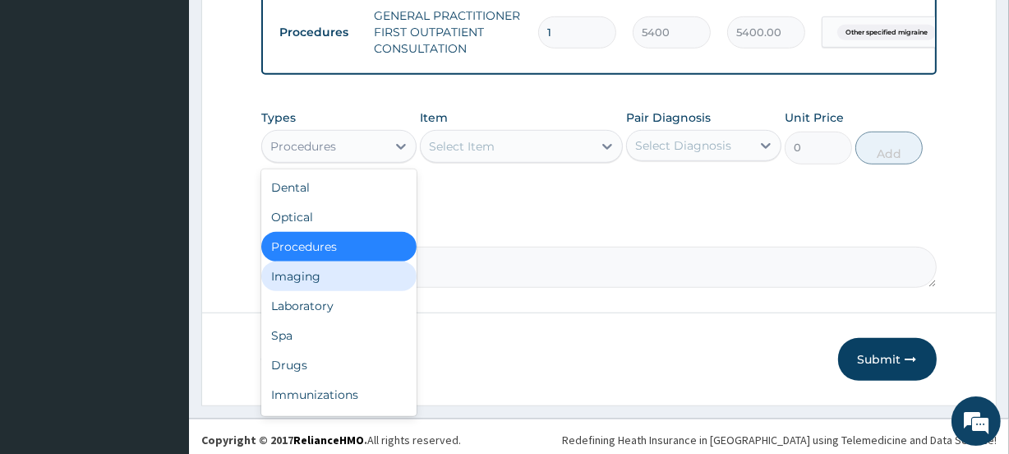
scroll to position [56, 0]
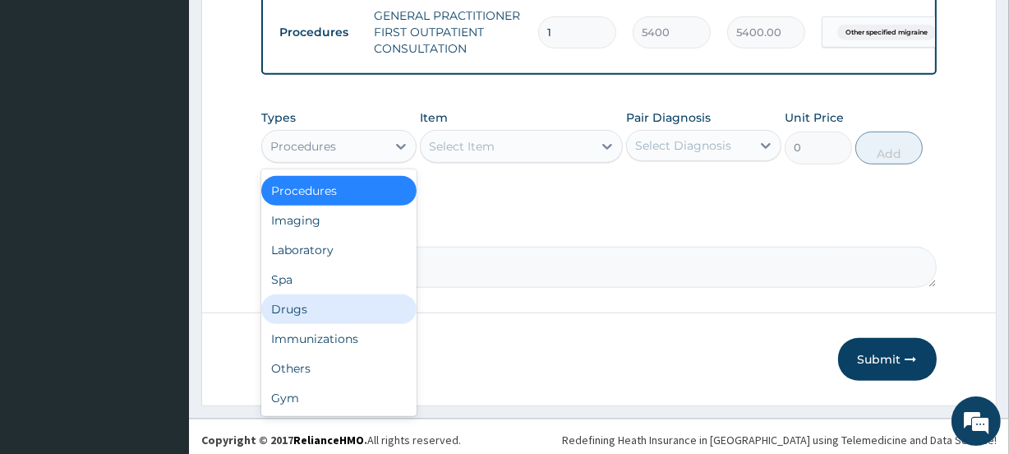
click at [281, 296] on div "Drugs" at bounding box center [338, 309] width 155 height 30
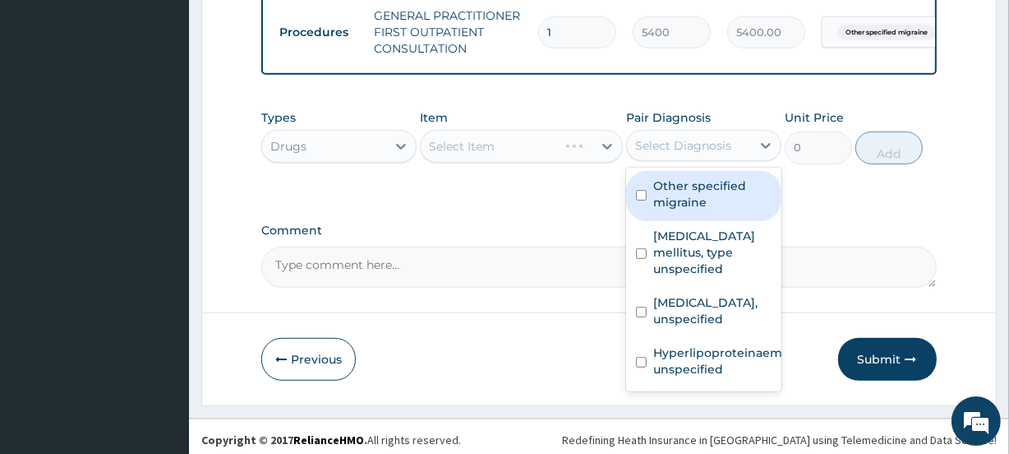
click at [701, 141] on div "Select Diagnosis" at bounding box center [683, 145] width 96 height 16
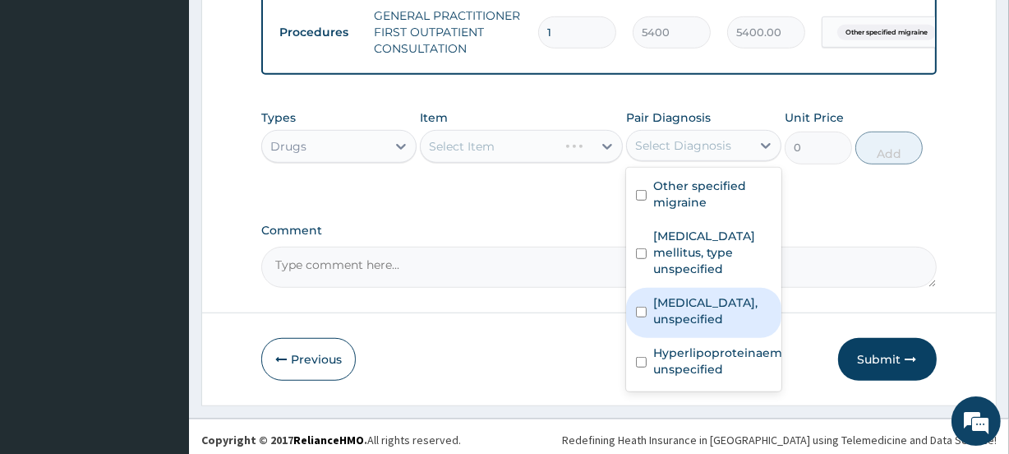
click at [698, 300] on label "Lumbosacral plexus disorders, unspecified" at bounding box center [712, 310] width 118 height 33
checkbox input "true"
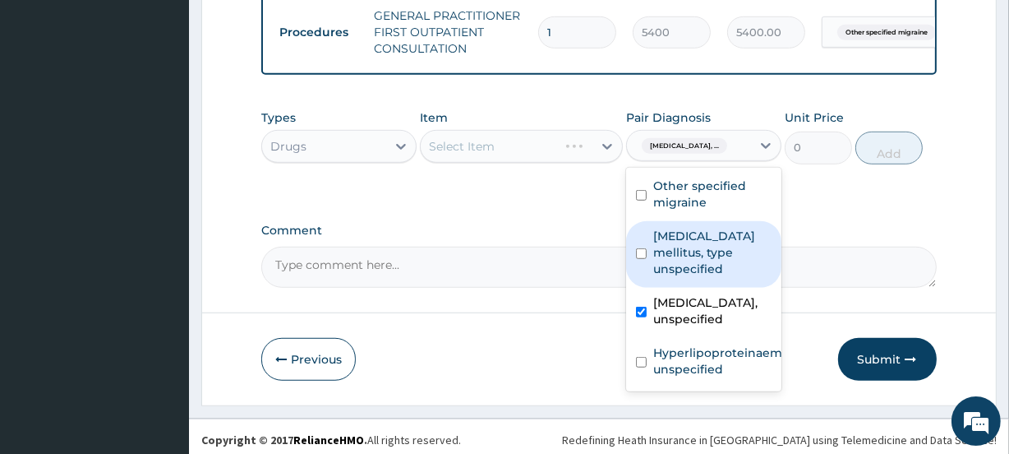
click at [535, 189] on div "Types Drugs Item Select Item Pair Diagnosis option Lumbosacral plexus disorders…" at bounding box center [598, 148] width 675 height 95
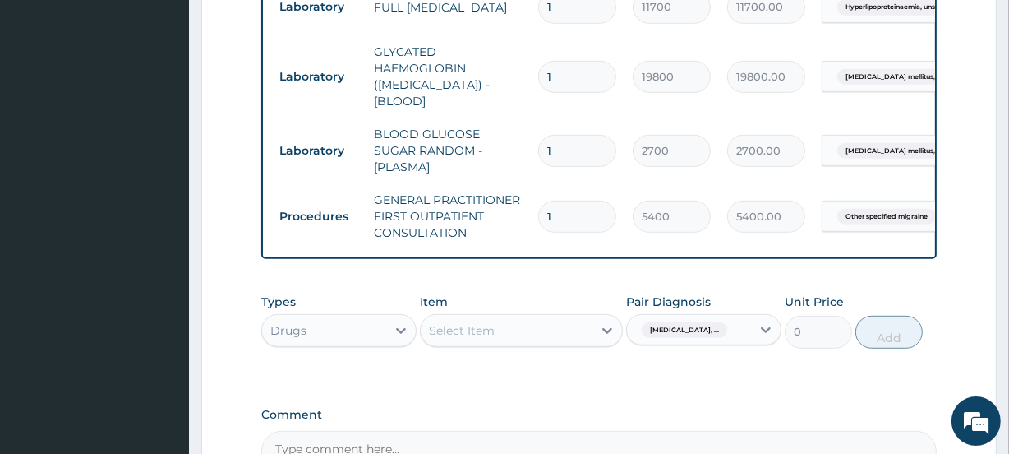
scroll to position [840, 0]
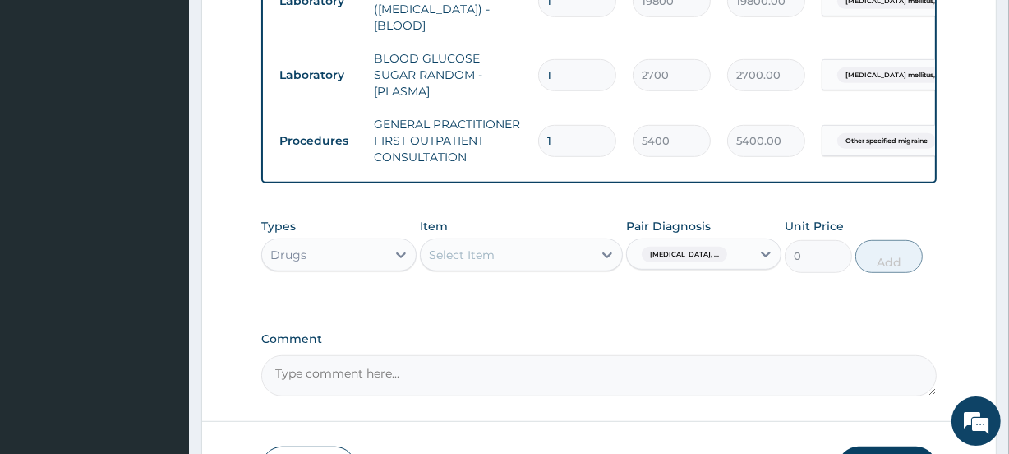
click at [498, 249] on div "Select Item" at bounding box center [506, 255] width 171 height 26
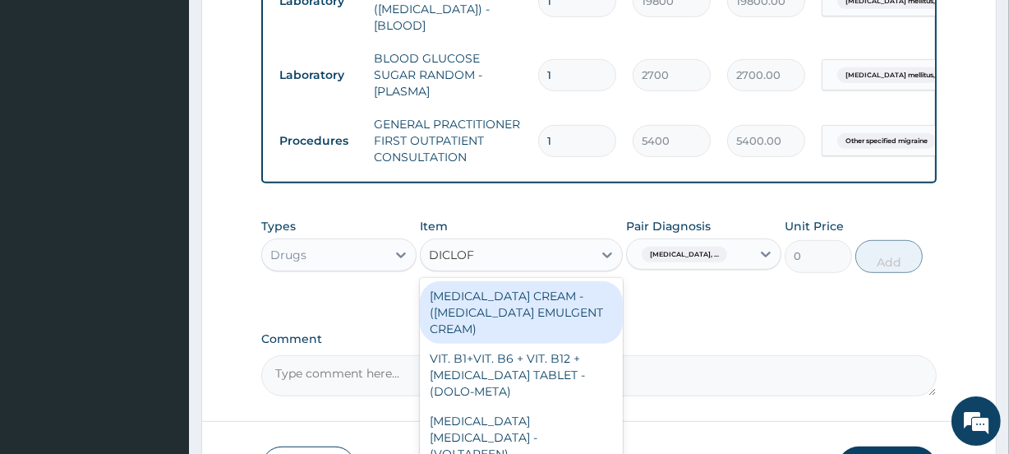
type input "DICLOFE"
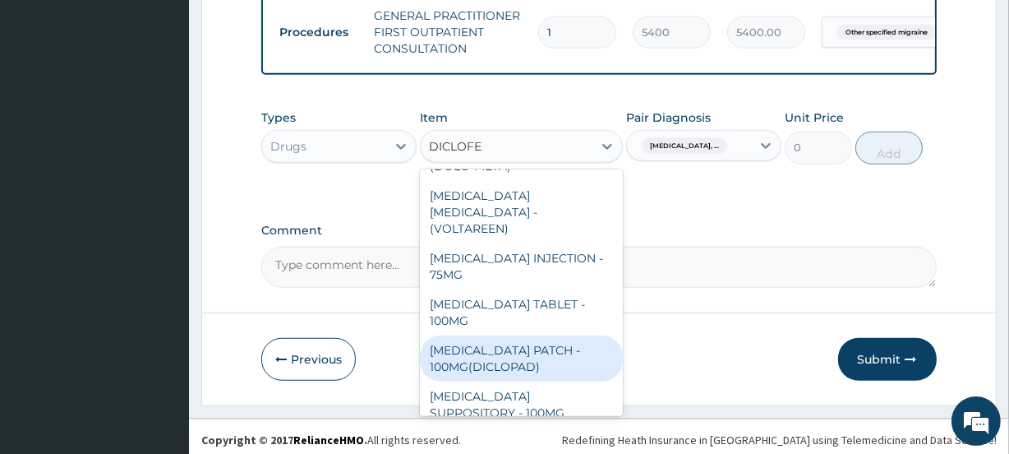
scroll to position [133, 0]
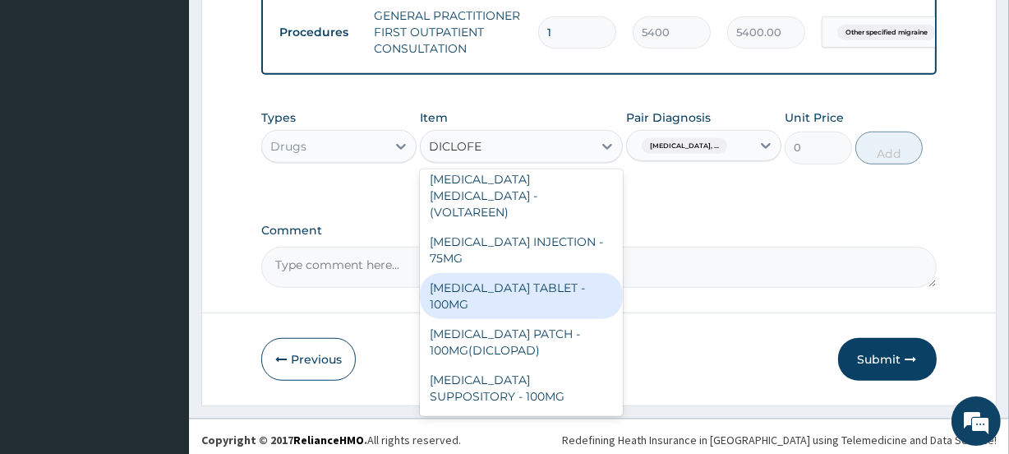
click at [477, 279] on div "DICLOFENAC TABLET - 100MG" at bounding box center [521, 296] width 202 height 46
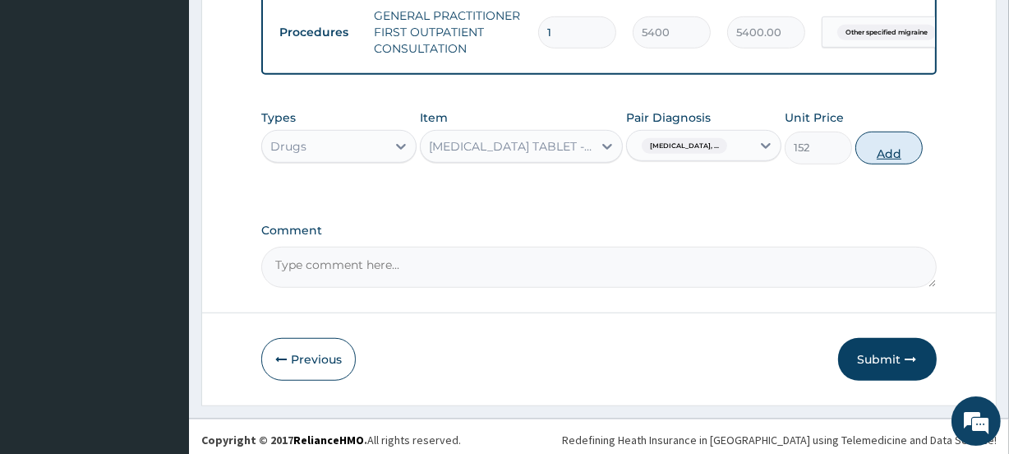
click at [892, 145] on button "Add" at bounding box center [888, 147] width 67 height 33
type input "0"
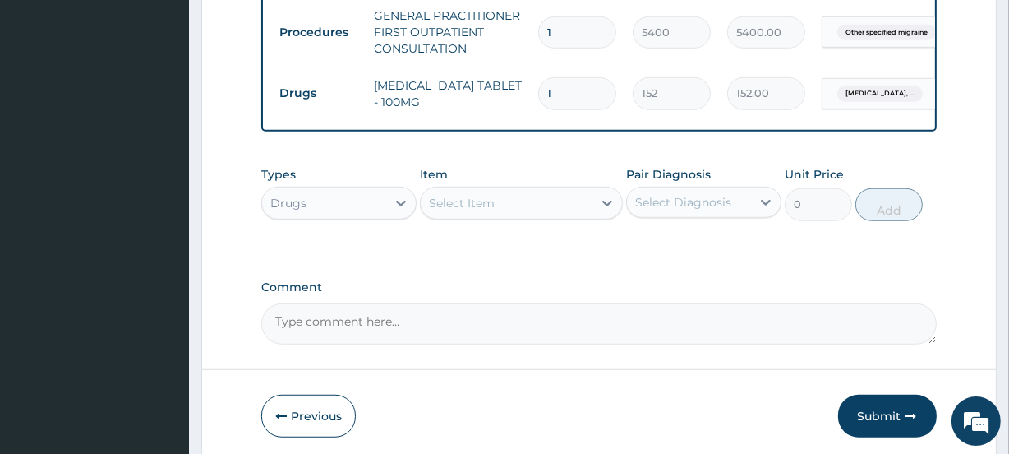
click at [566, 77] on input "1" at bounding box center [577, 93] width 78 height 32
type input "2"
type input "304.00"
type input "3"
type input "456.00"
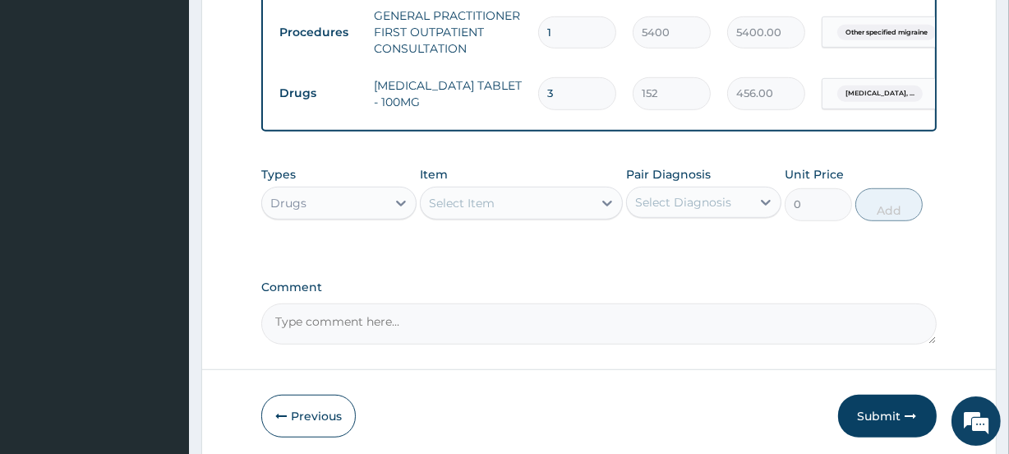
type input "4"
type input "608.00"
type input "5"
type input "760.00"
type input "6"
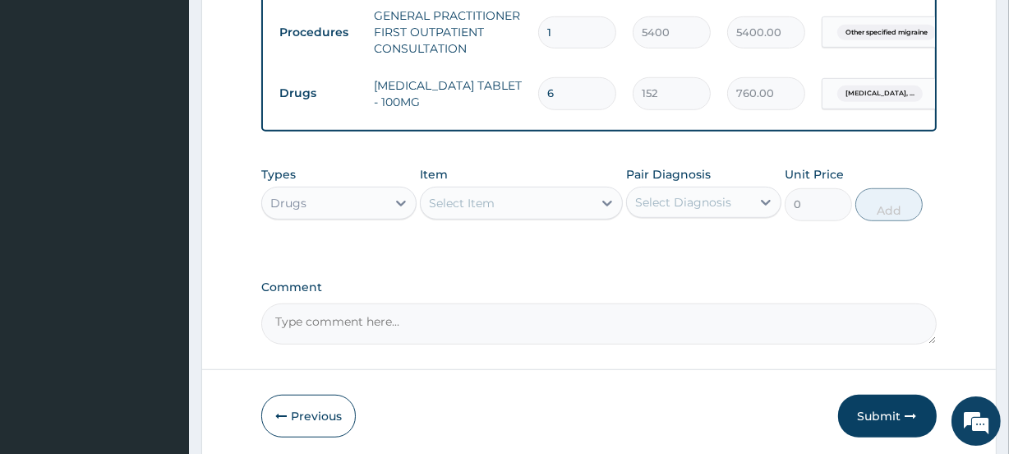
type input "912.00"
type input "7"
type input "1064.00"
type input "8"
type input "1216.00"
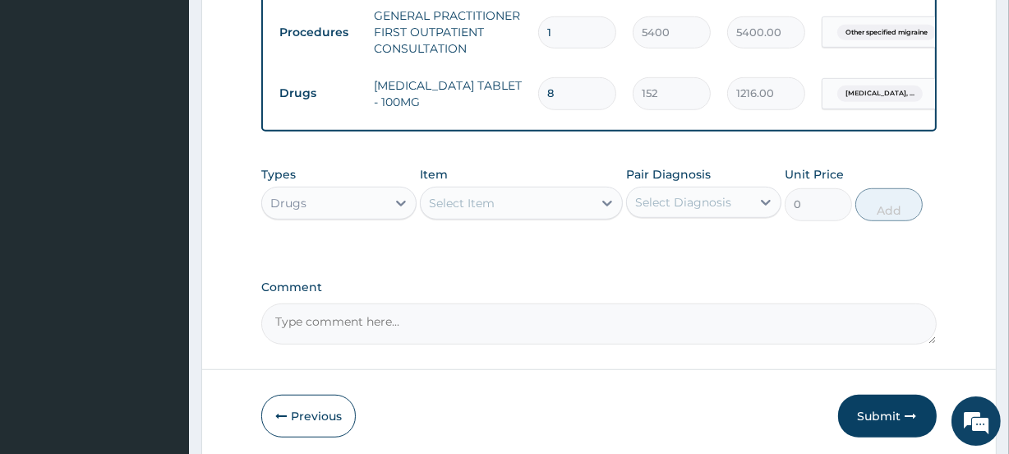
type input "9"
type input "1368.00"
type input "10"
type input "1520.00"
type input "11"
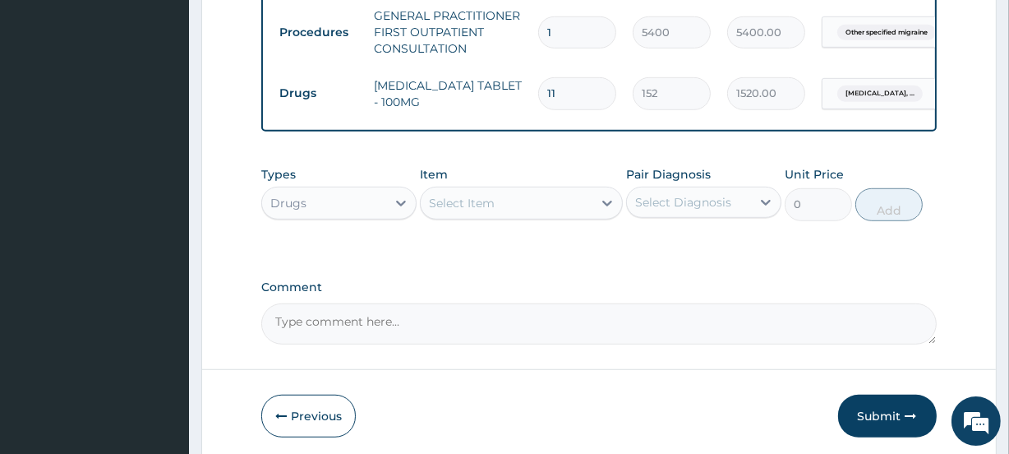
type input "1672.00"
type input "12"
type input "1824.00"
type input "13"
type input "1976.00"
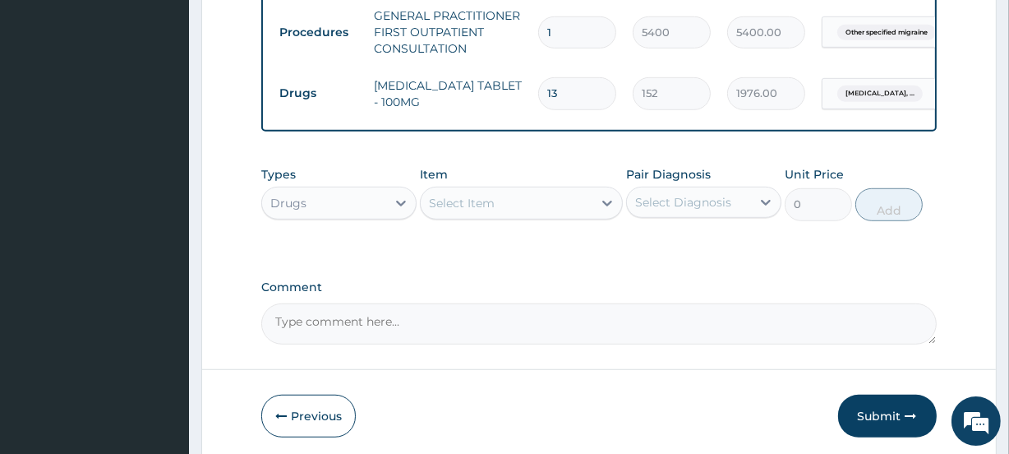
type input "14"
type input "2128.00"
click at [477, 195] on div "Select Item" at bounding box center [462, 203] width 66 height 16
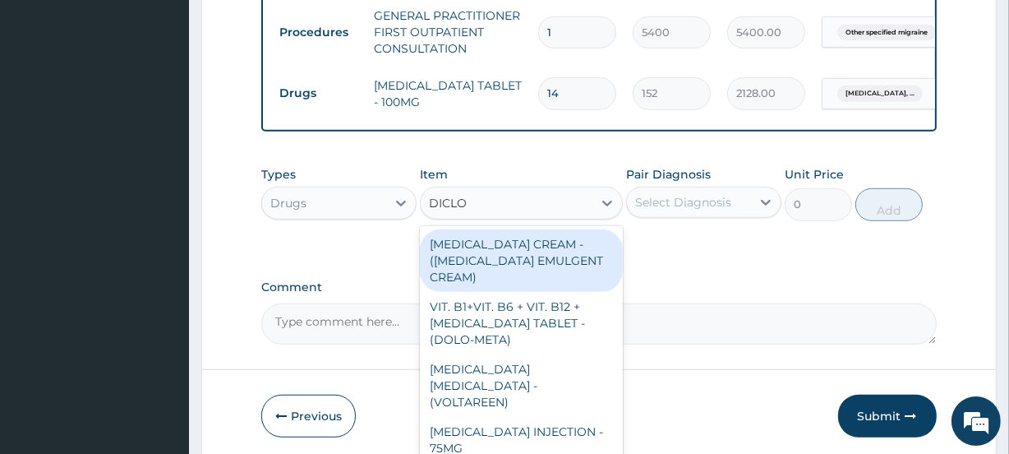
type input "DICLOF"
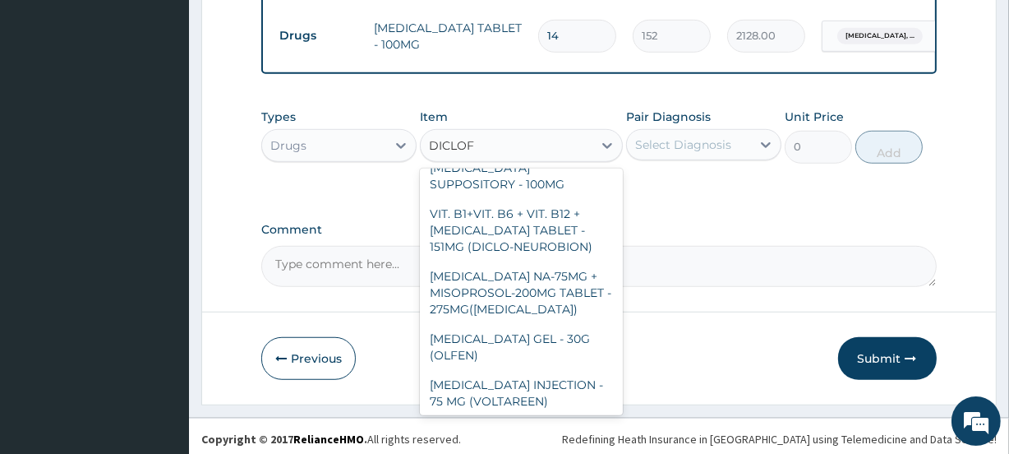
scroll to position [338, 0]
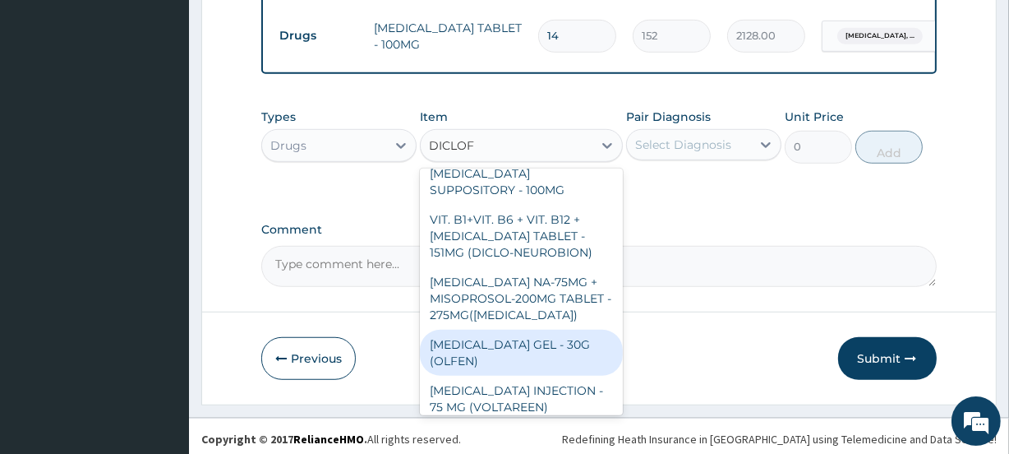
click at [549, 333] on div "DICLOFENAC GEL - 30G (OLFEN)" at bounding box center [521, 352] width 202 height 46
type input "1520"
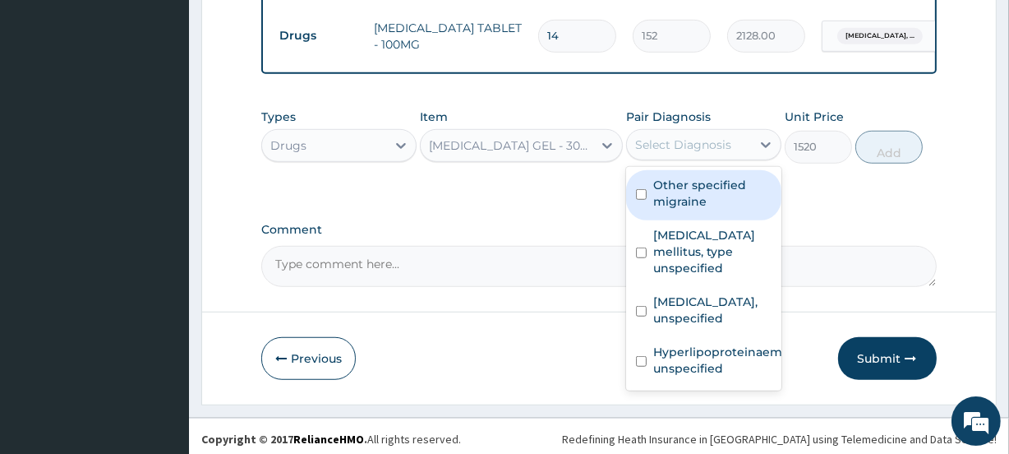
click at [714, 140] on div "Select Diagnosis" at bounding box center [683, 144] width 96 height 16
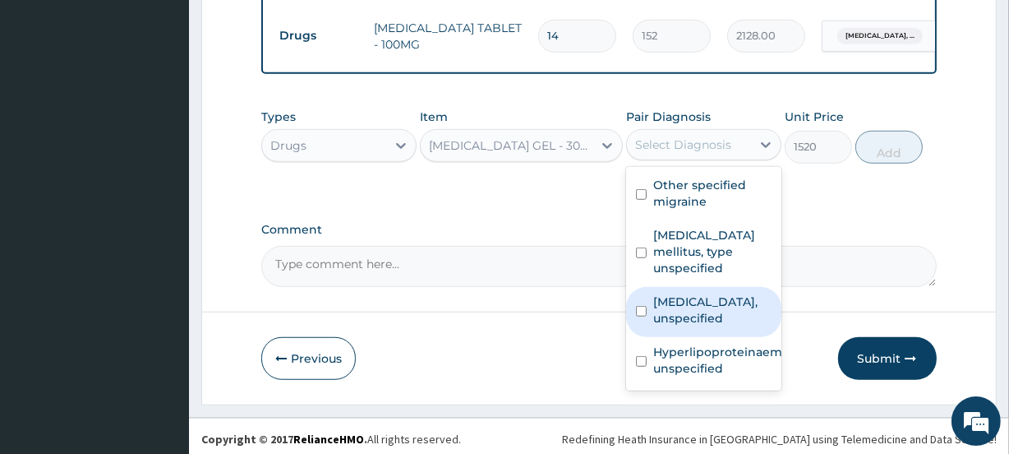
click at [705, 308] on label "Lumbosacral plexus disorders, unspecified" at bounding box center [712, 309] width 118 height 33
checkbox input "true"
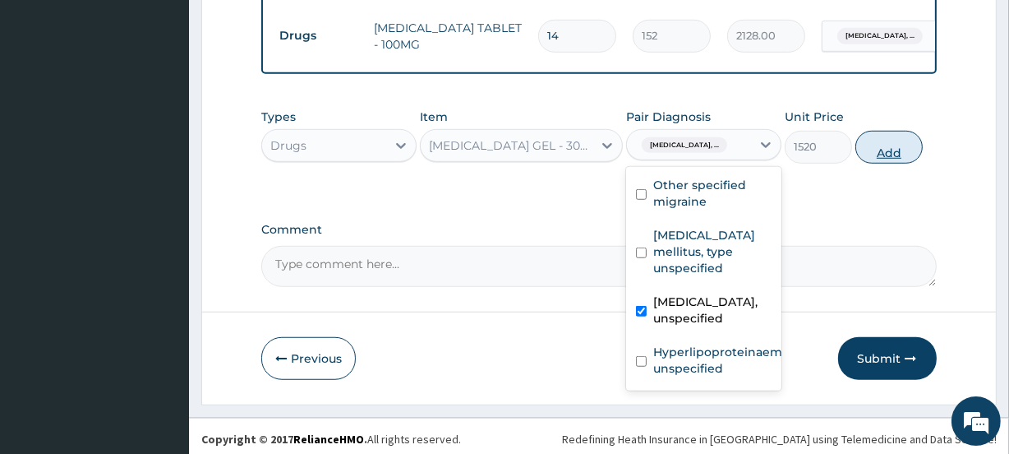
click at [889, 145] on button "Add" at bounding box center [888, 147] width 67 height 33
type input "0"
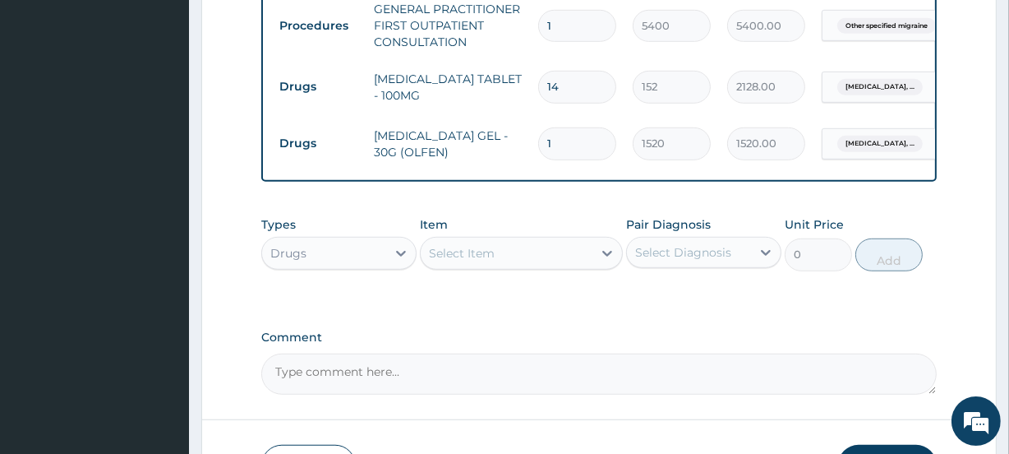
scroll to position [971, 0]
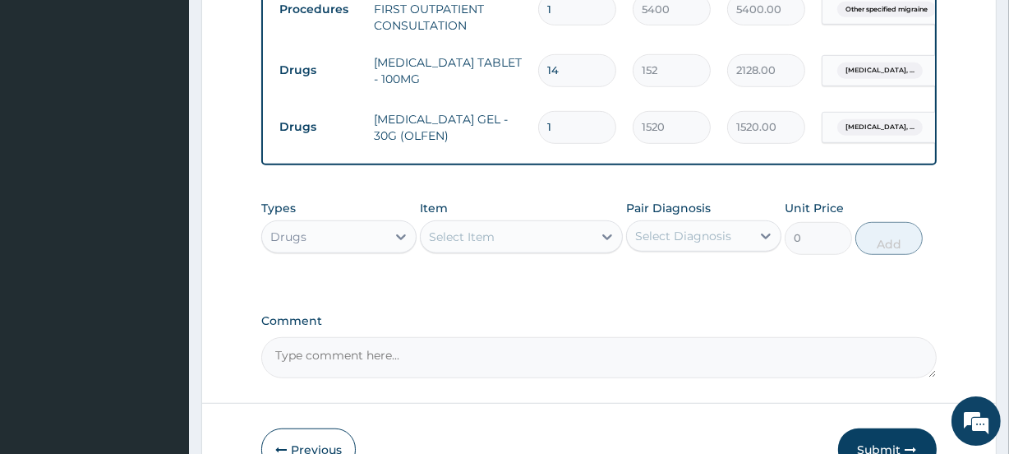
click at [879, 436] on button "Submit" at bounding box center [887, 449] width 99 height 43
